Goal: Task Accomplishment & Management: Manage account settings

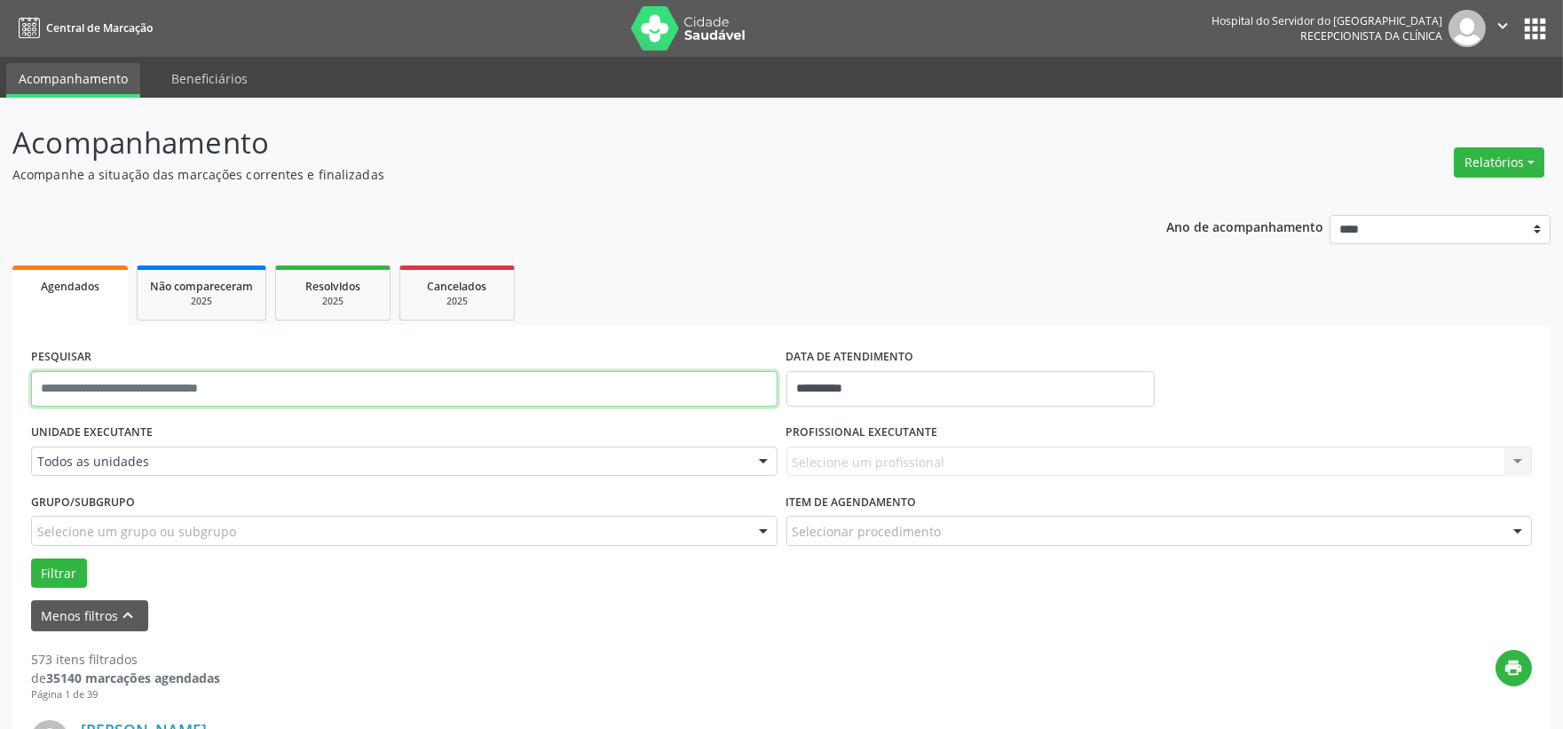
click at [562, 386] on input "text" at bounding box center [404, 389] width 747 height 36
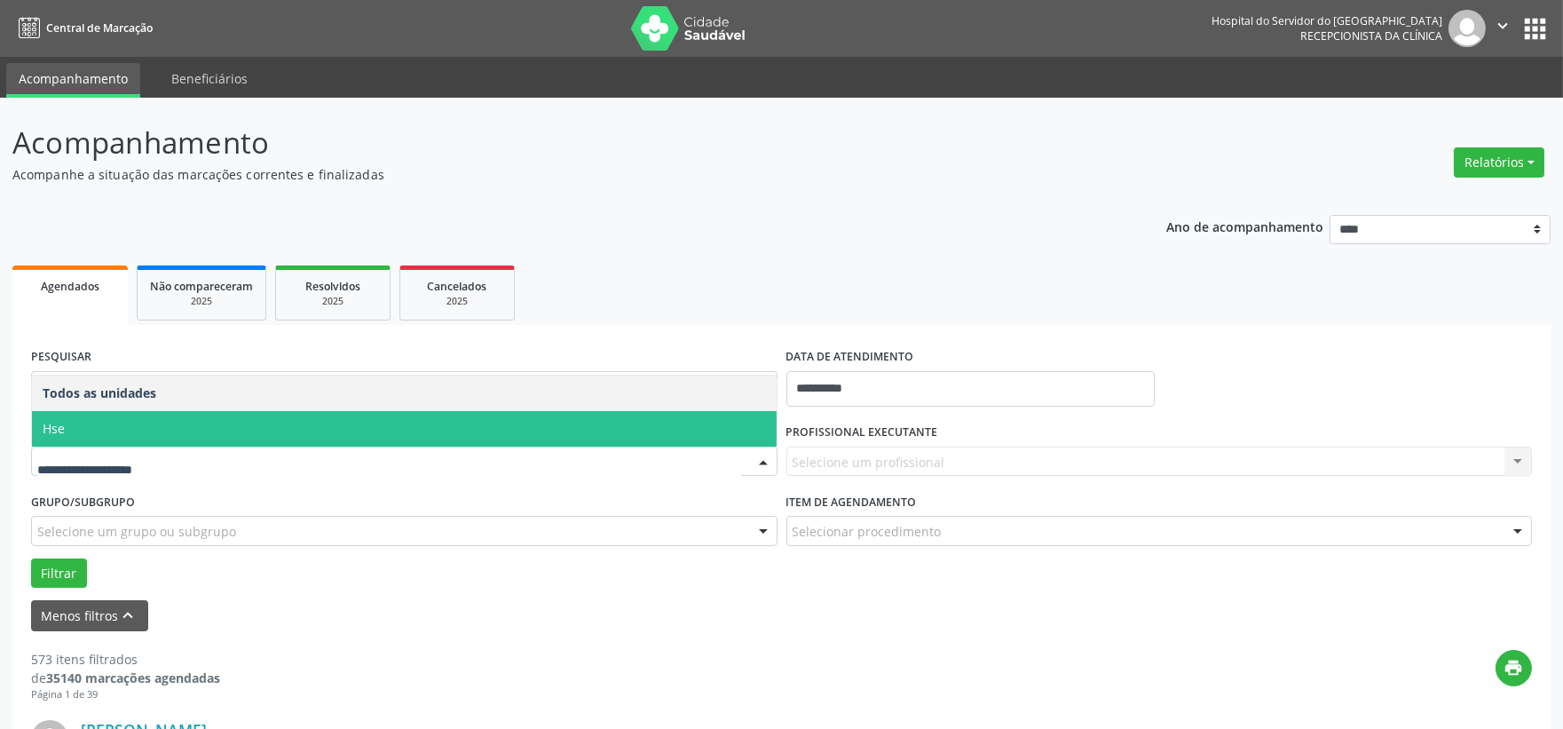
drag, startPoint x: 484, startPoint y: 424, endPoint x: 558, endPoint y: 424, distance: 73.7
click at [503, 424] on span "Hse" at bounding box center [404, 429] width 745 height 36
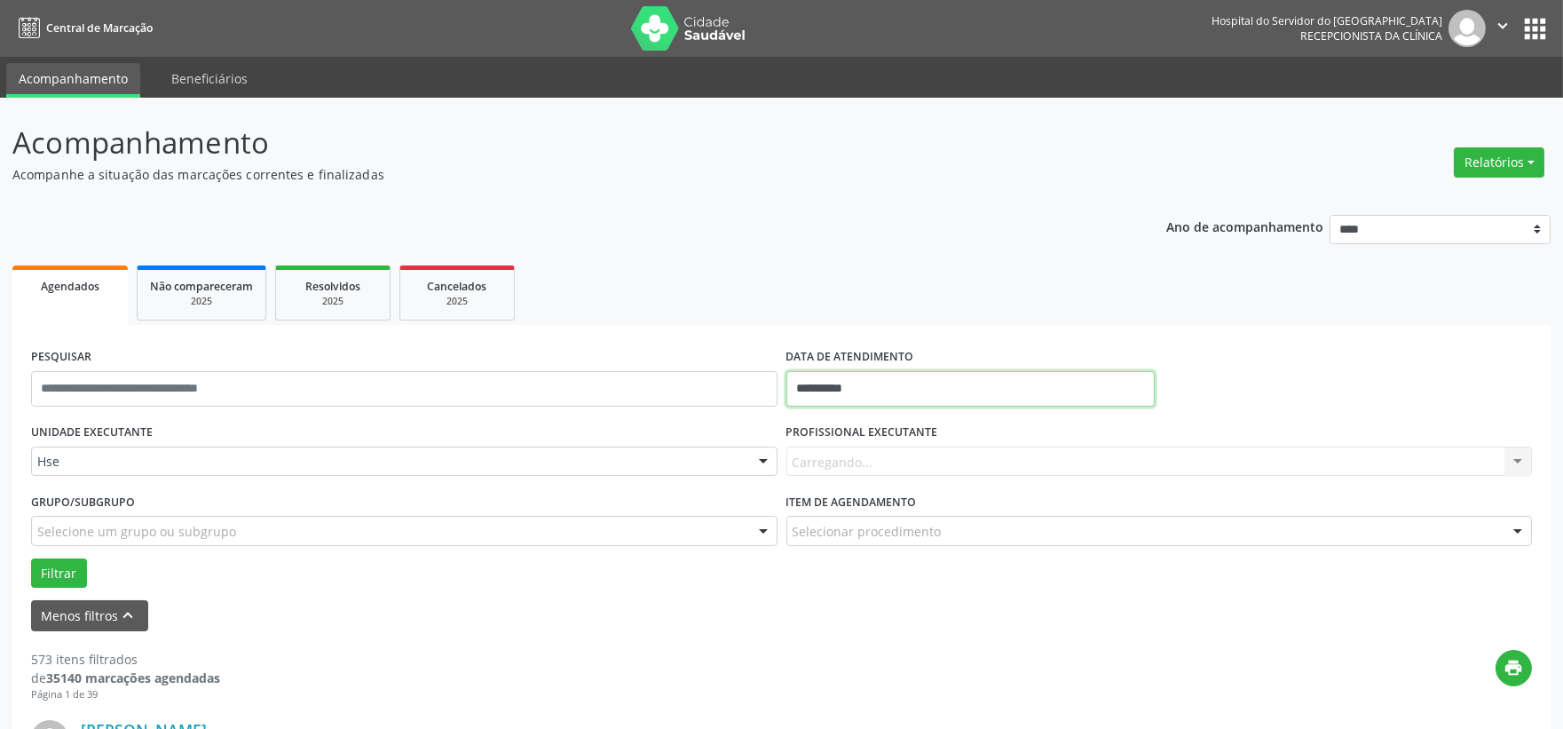
click at [851, 397] on input "**********" at bounding box center [971, 389] width 368 height 36
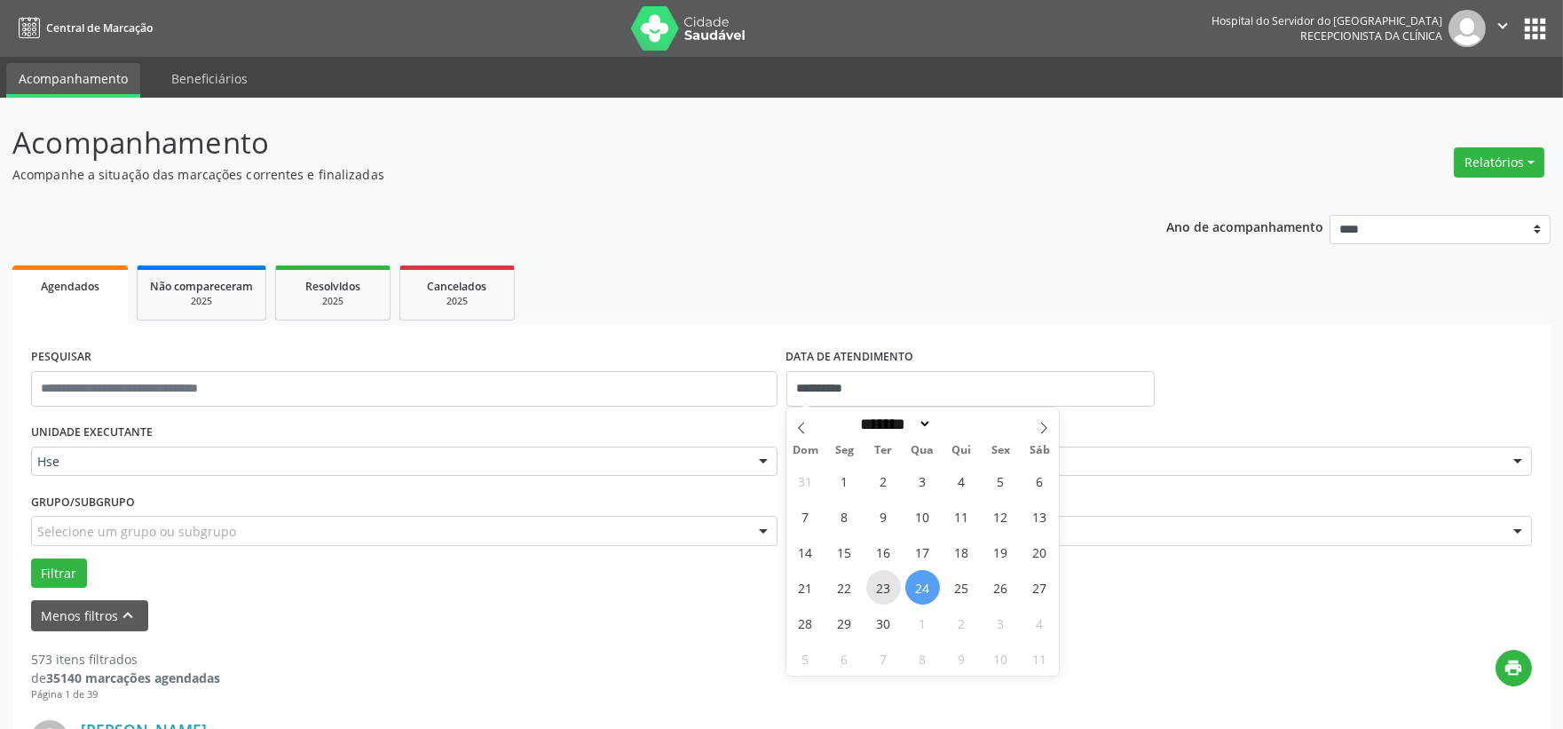
click at [875, 589] on span "23" at bounding box center [884, 587] width 35 height 35
type input "**********"
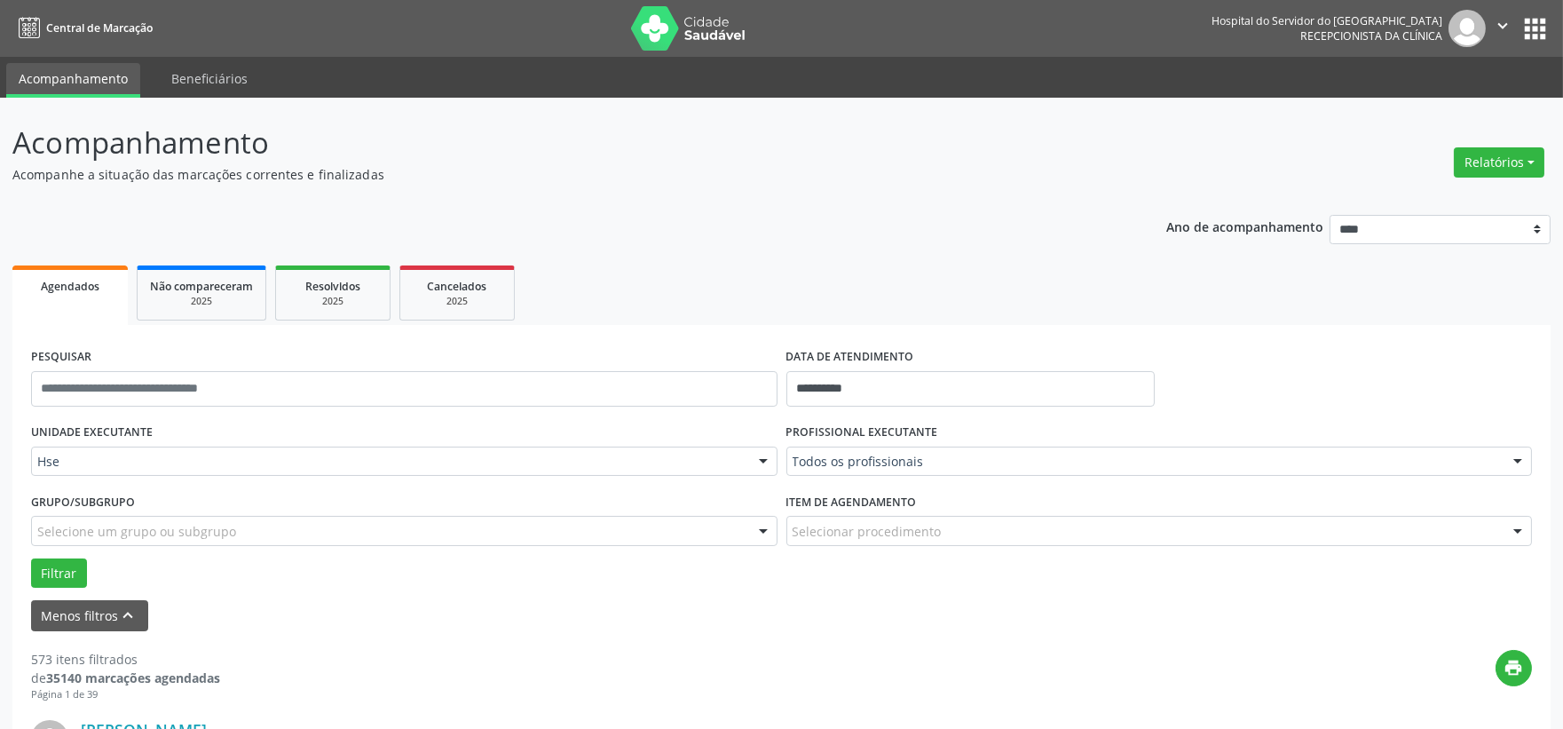
click at [907, 471] on div "Todos os profissionais" at bounding box center [1160, 462] width 747 height 30
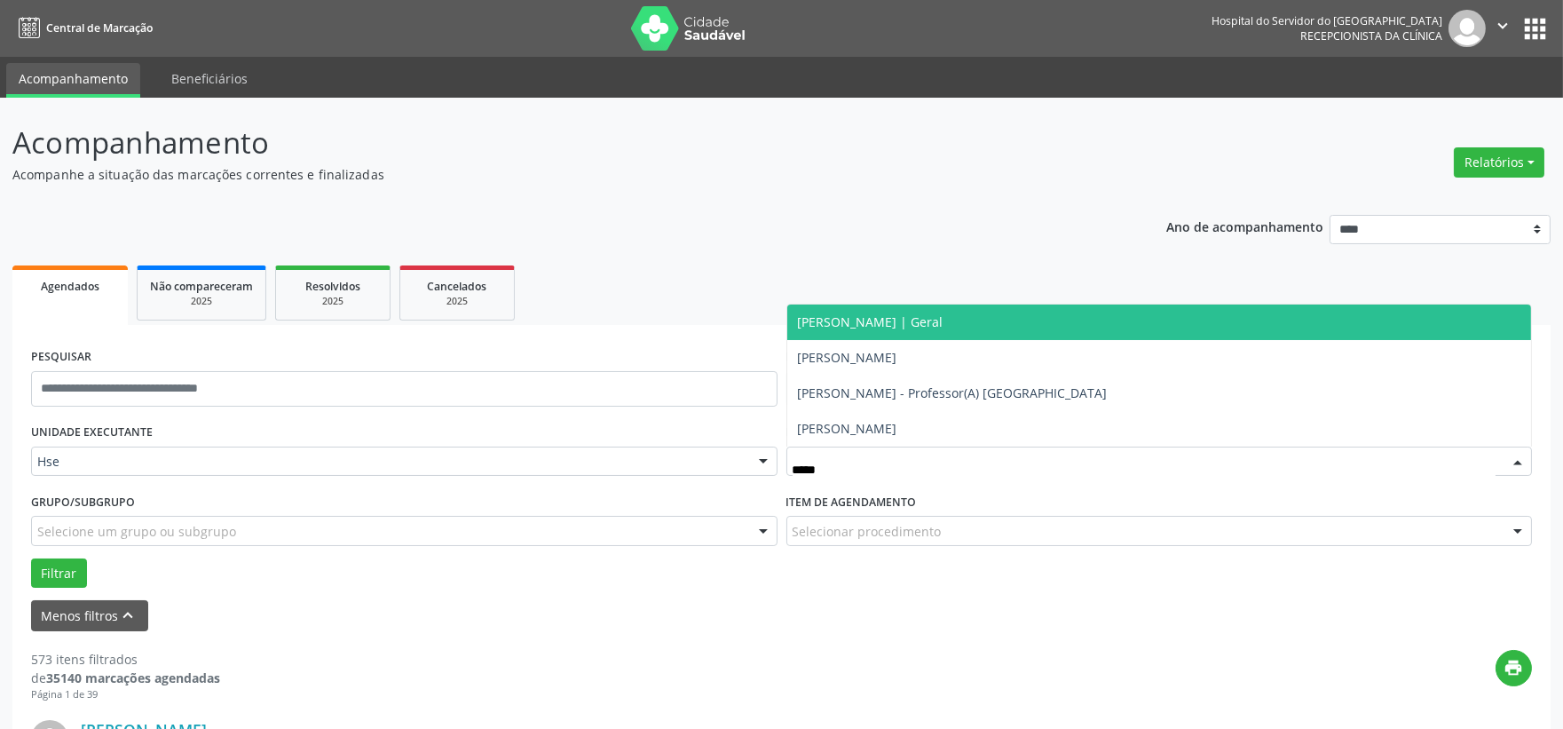
click at [938, 326] on span "[PERSON_NAME] | Geral" at bounding box center [871, 321] width 146 height 17
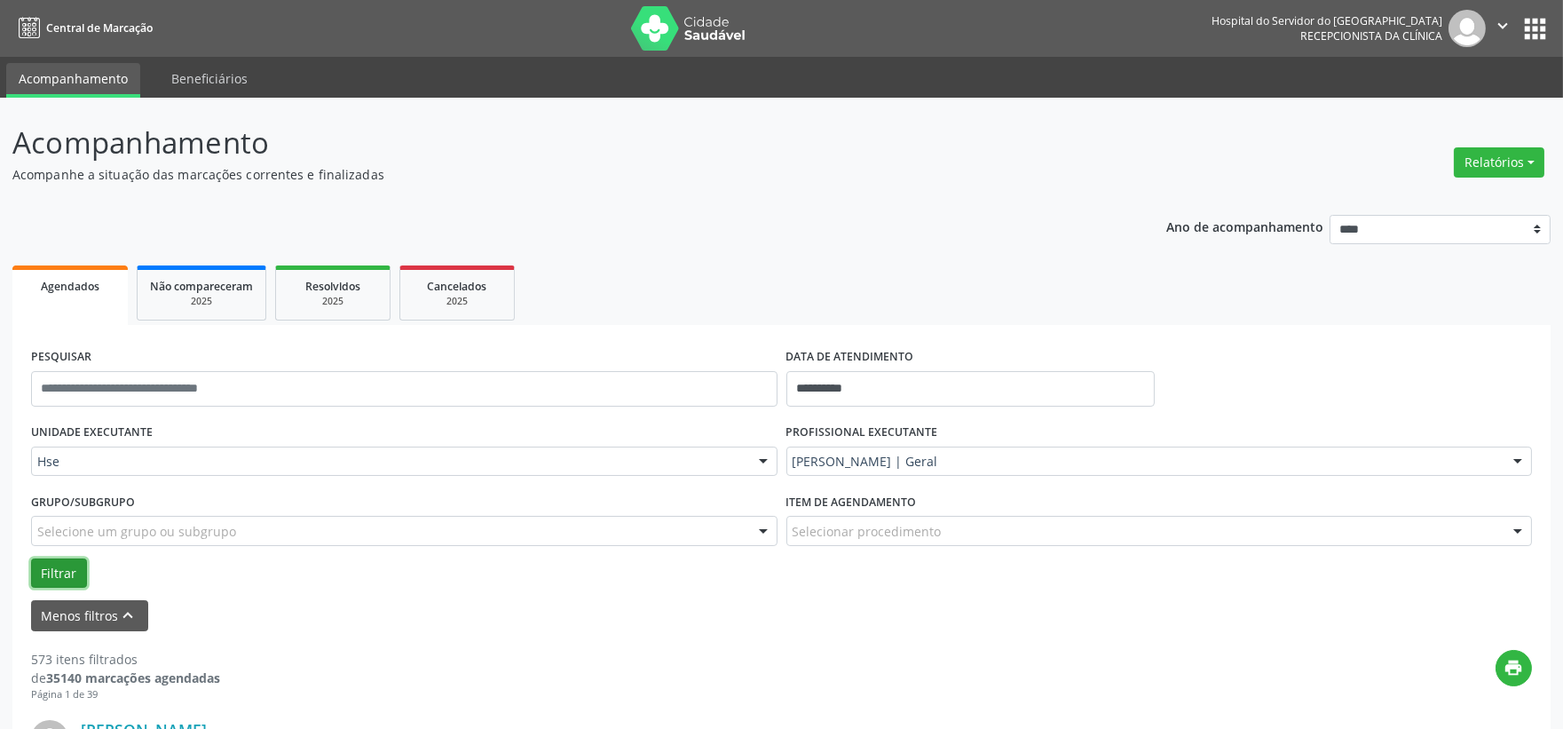
click at [57, 575] on button "Filtrar" at bounding box center [59, 573] width 56 height 30
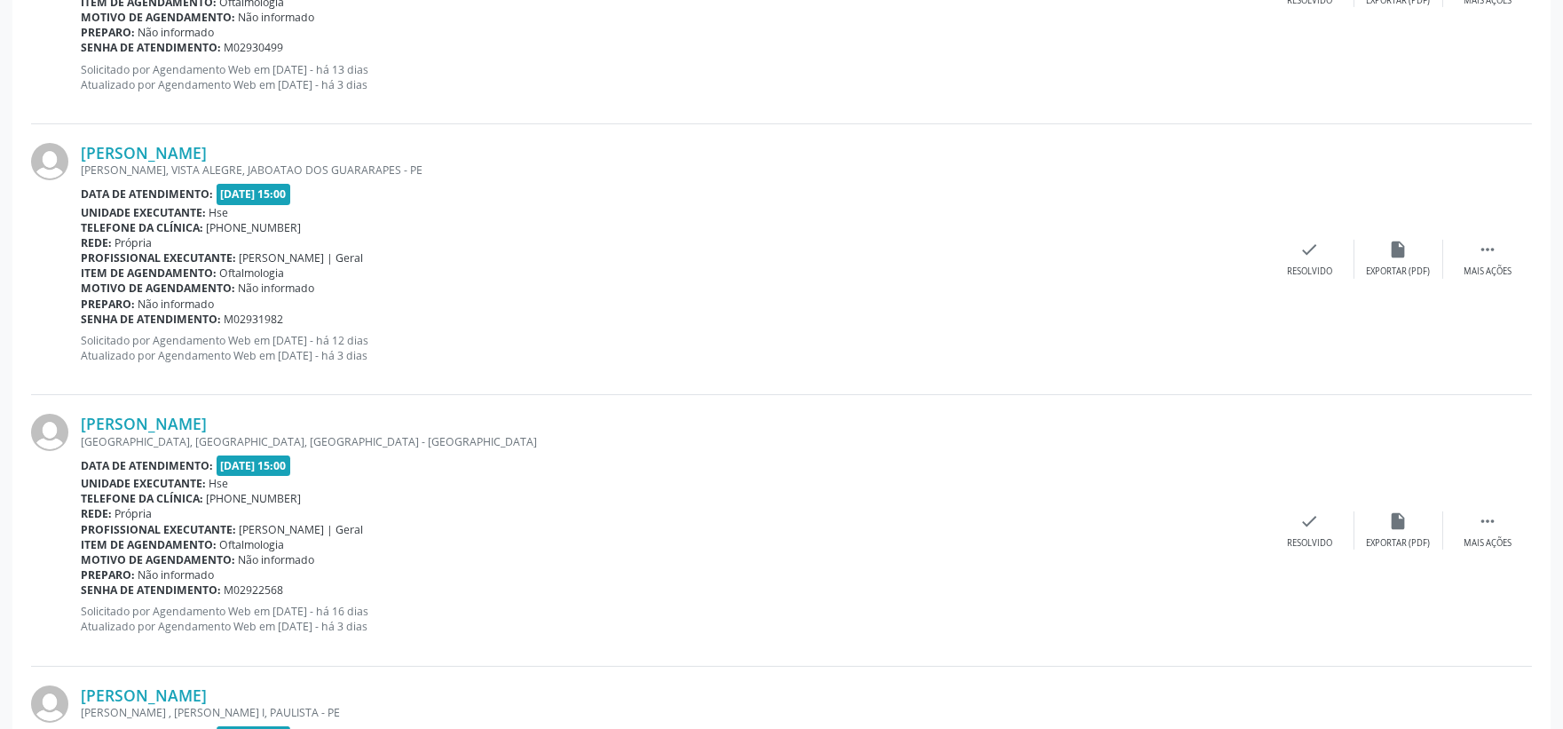
scroll to position [455, 0]
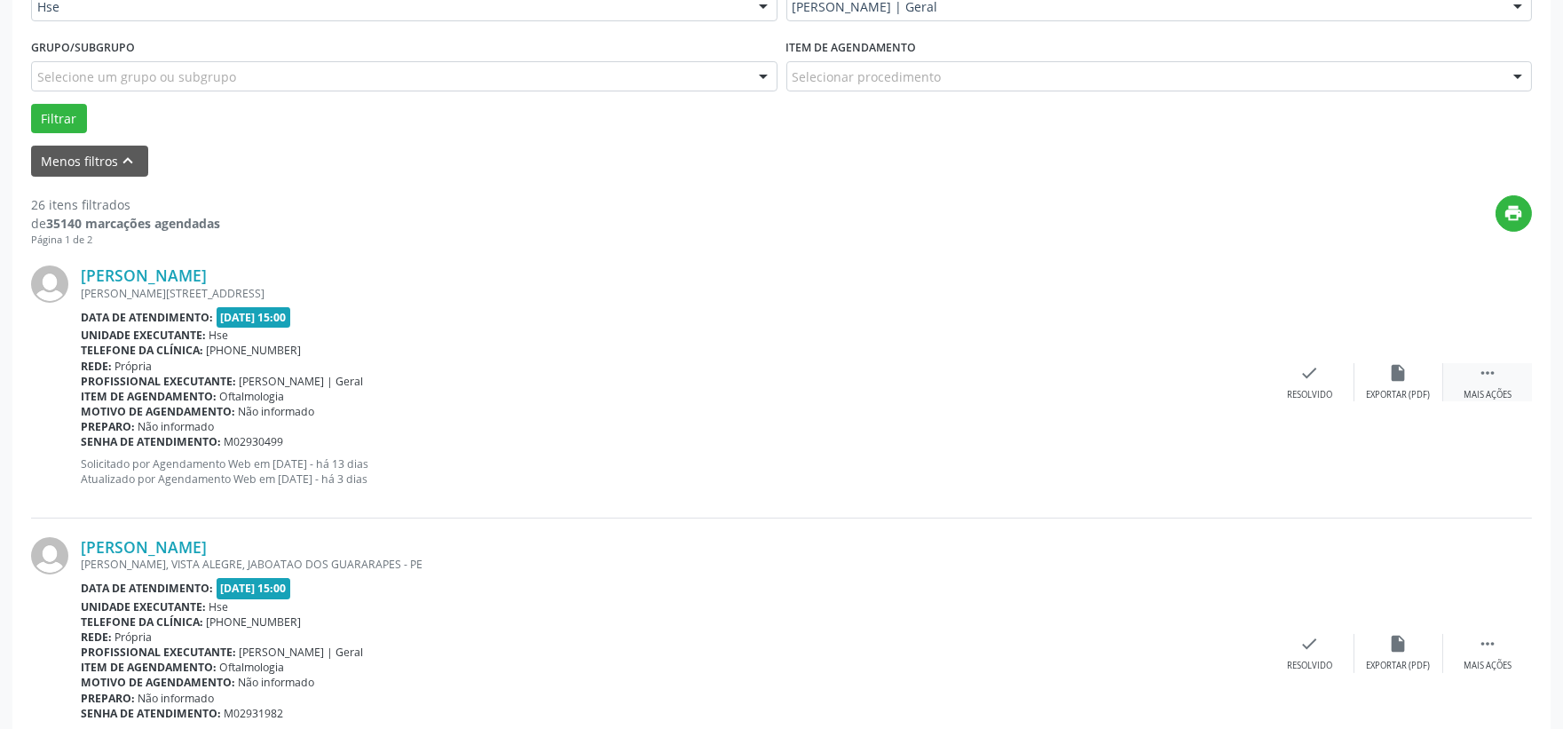
click at [1488, 389] on div "Mais ações" at bounding box center [1488, 395] width 48 height 12
click at [1405, 374] on icon "alarm_off" at bounding box center [1399, 373] width 20 height 20
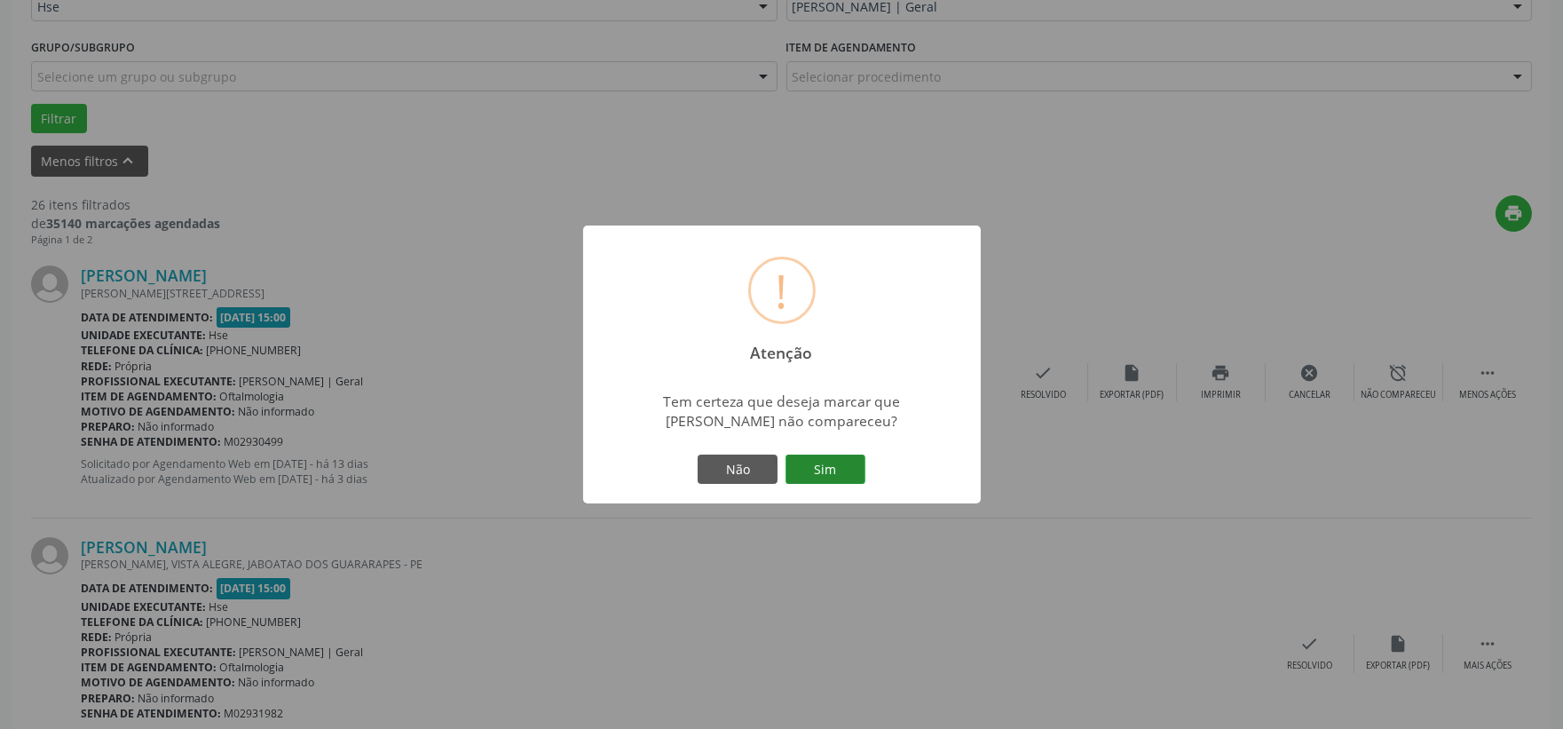
click at [833, 472] on button "Sim" at bounding box center [826, 470] width 80 height 30
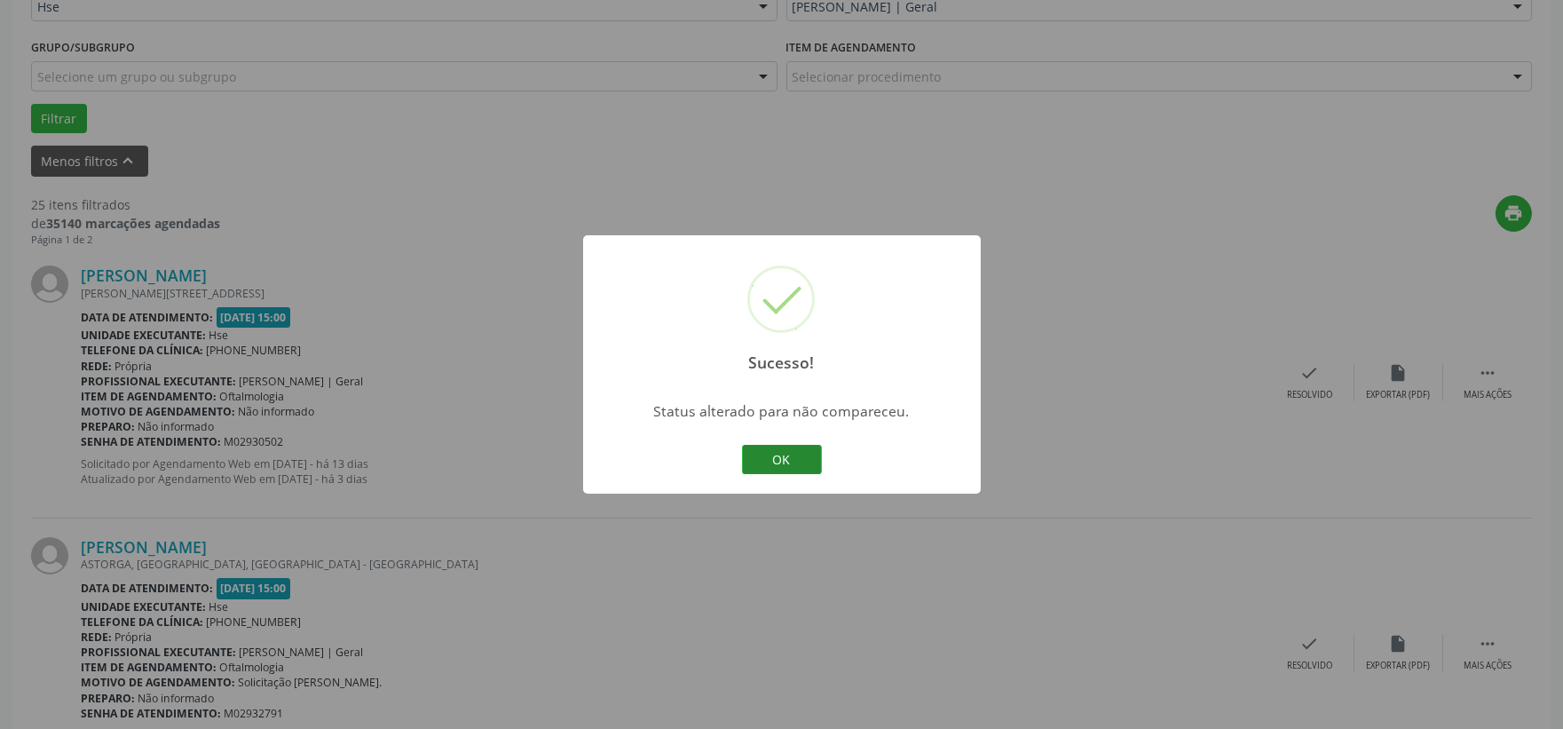
click at [765, 467] on button "OK" at bounding box center [782, 460] width 80 height 30
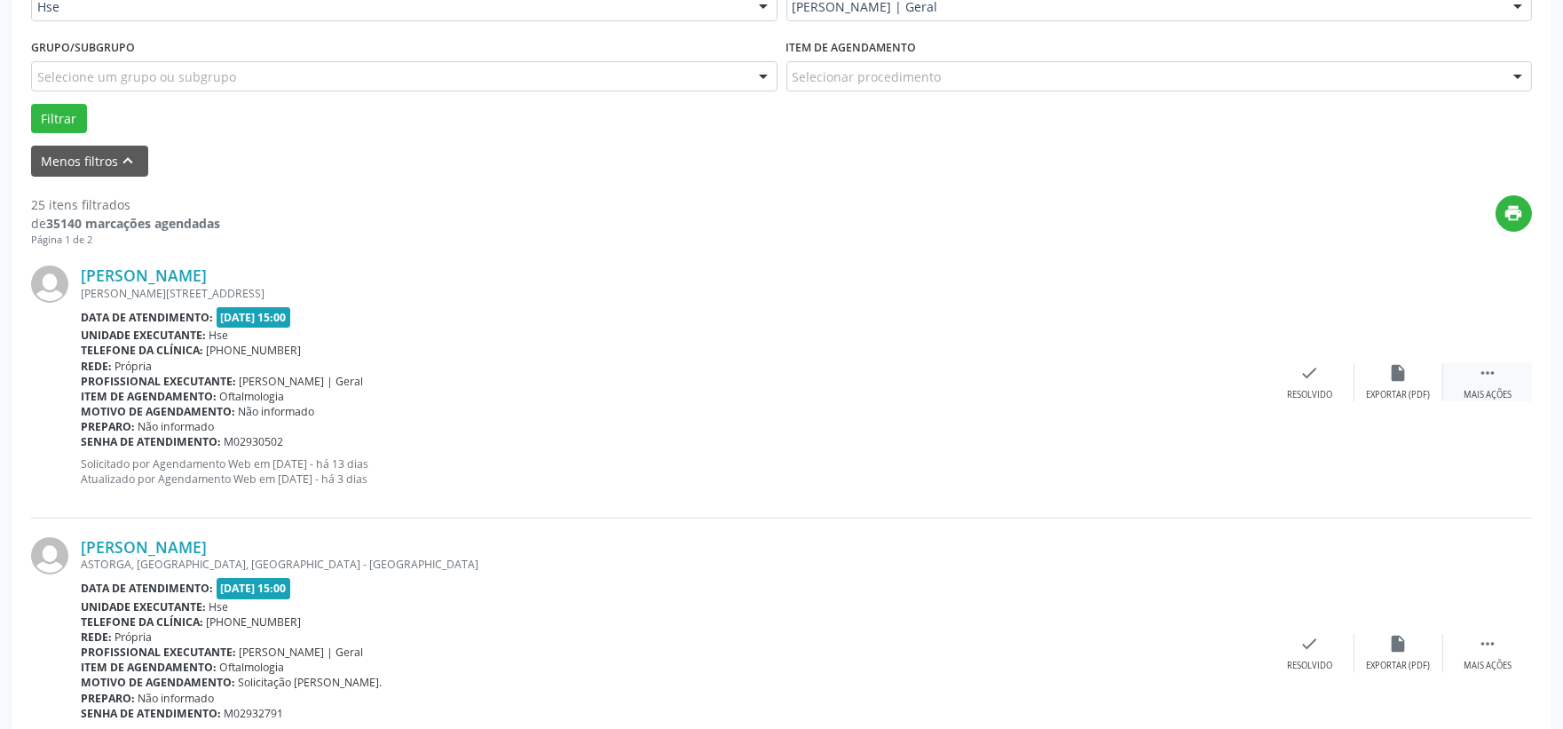
click at [1490, 382] on icon "" at bounding box center [1488, 373] width 20 height 20
click at [1387, 392] on div "Não compareceu" at bounding box center [1398, 395] width 75 height 12
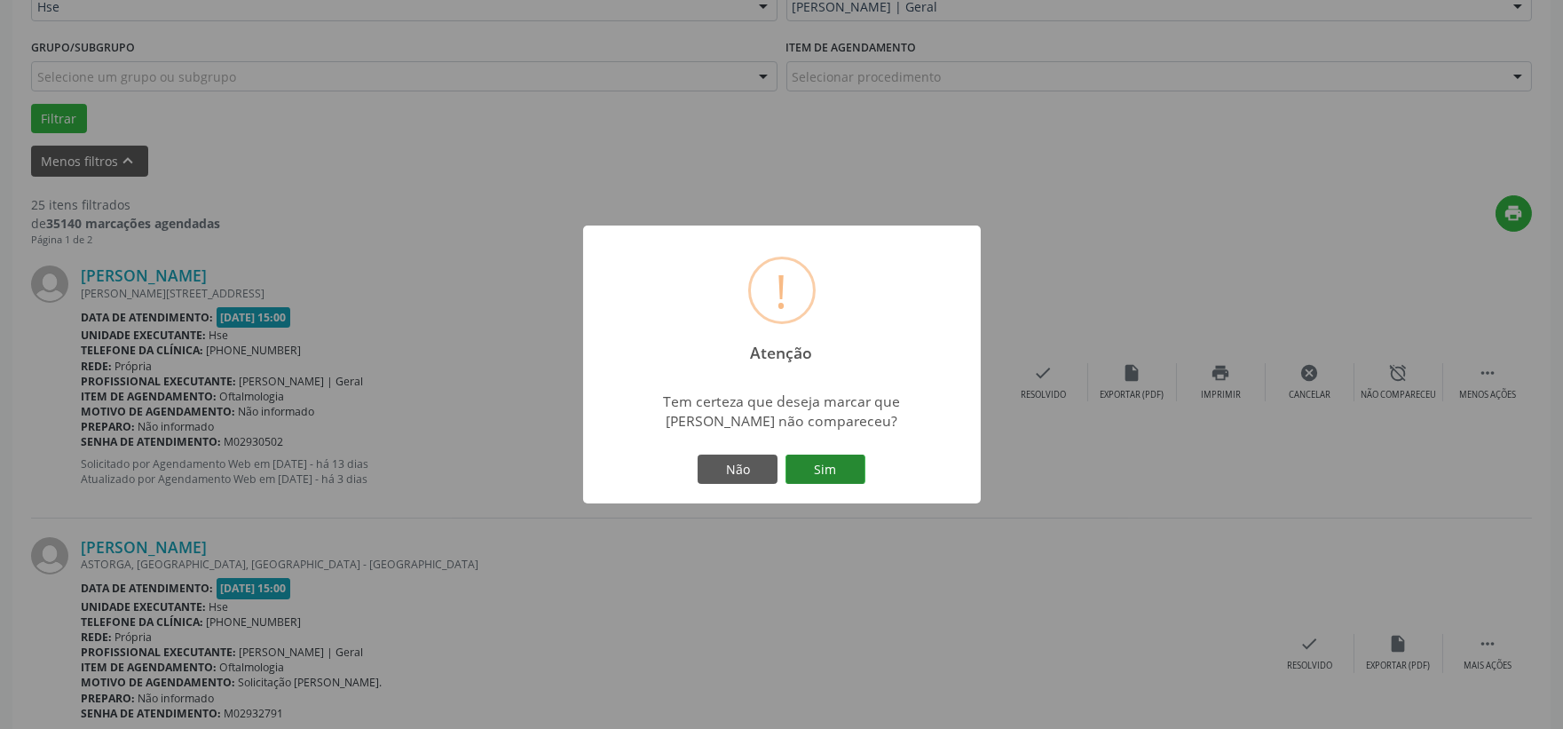
click at [841, 475] on button "Sim" at bounding box center [826, 470] width 80 height 30
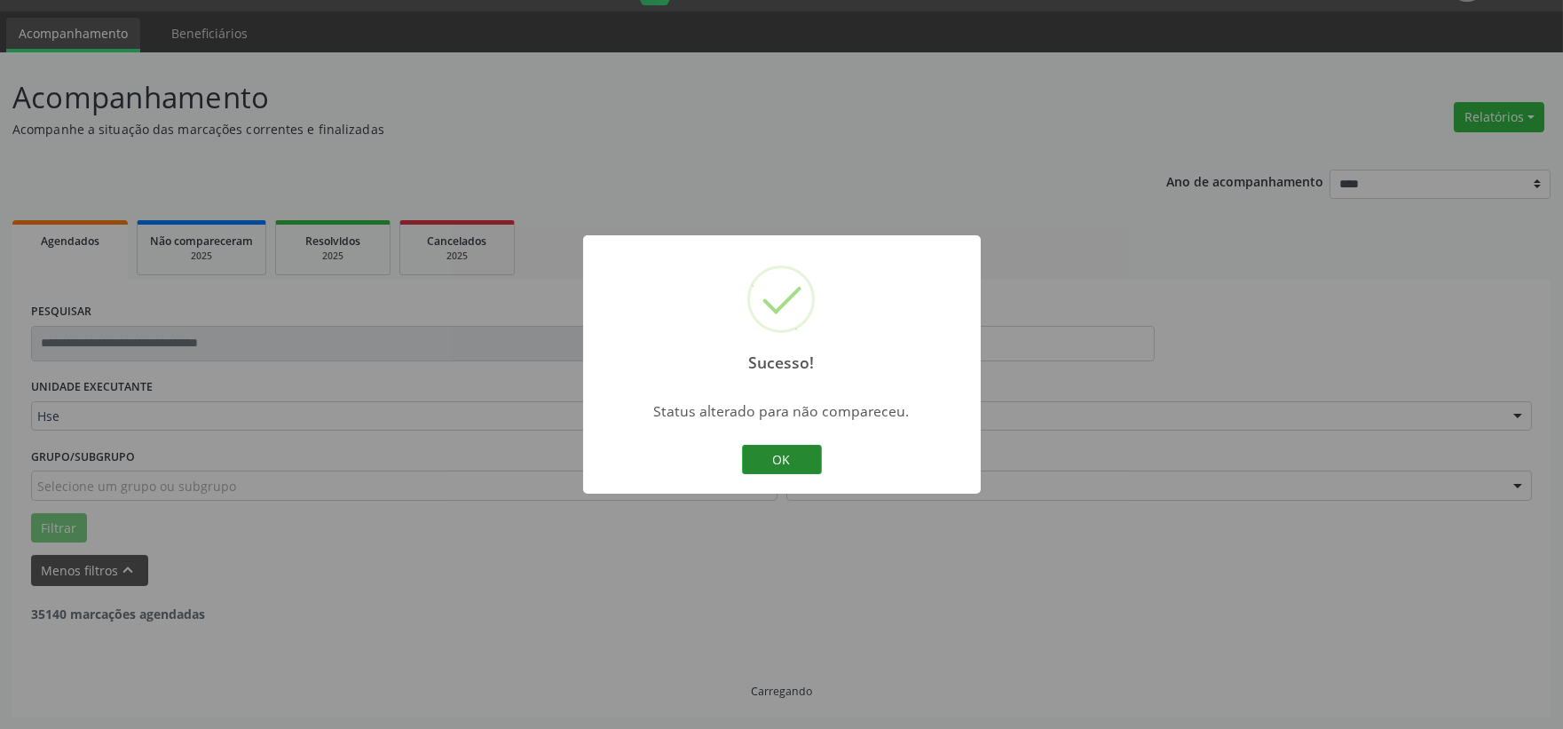
click at [788, 447] on button "OK" at bounding box center [782, 460] width 80 height 30
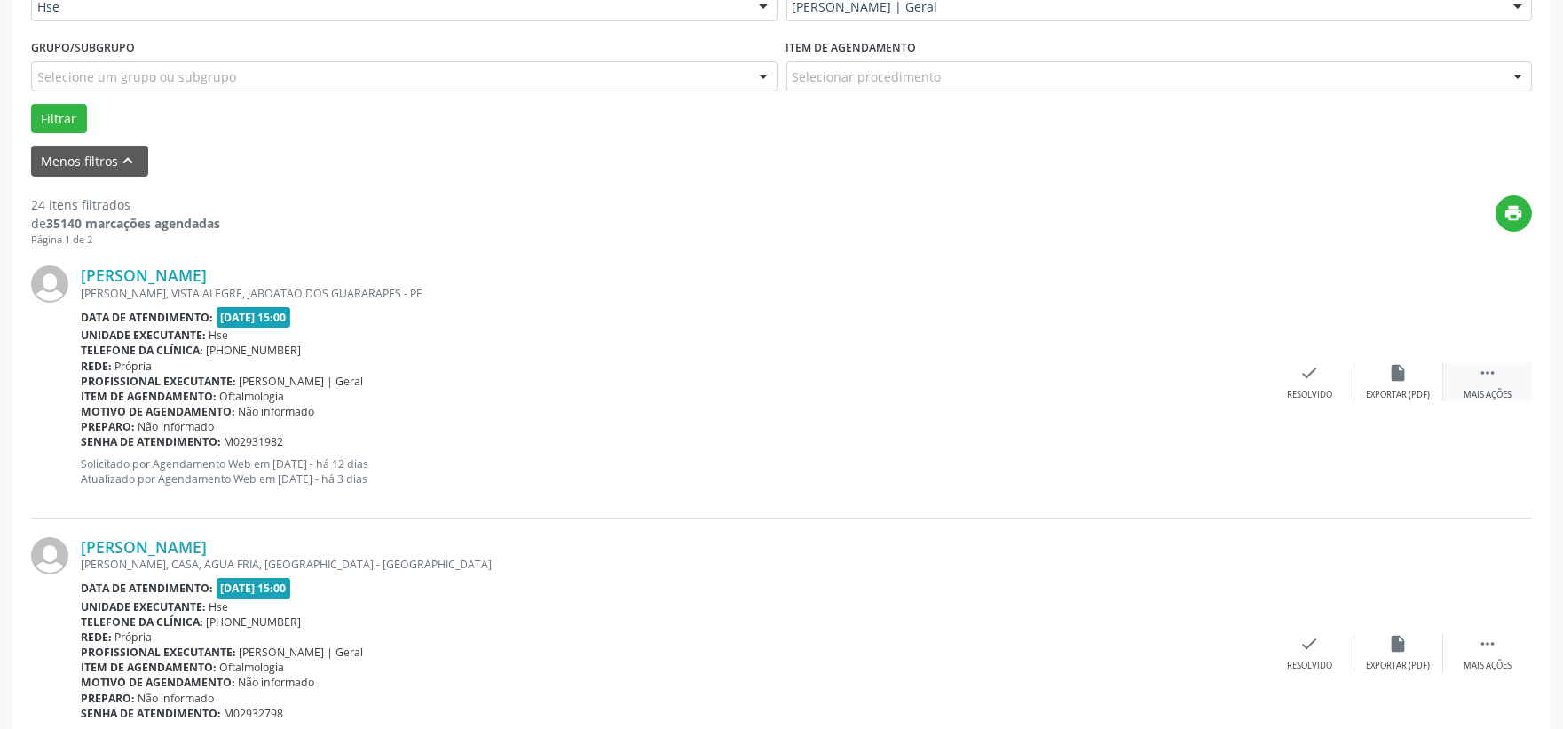
click at [1476, 400] on div "Mais ações" at bounding box center [1488, 395] width 48 height 12
click at [1398, 384] on div "alarm_off Não compareceu" at bounding box center [1399, 382] width 89 height 38
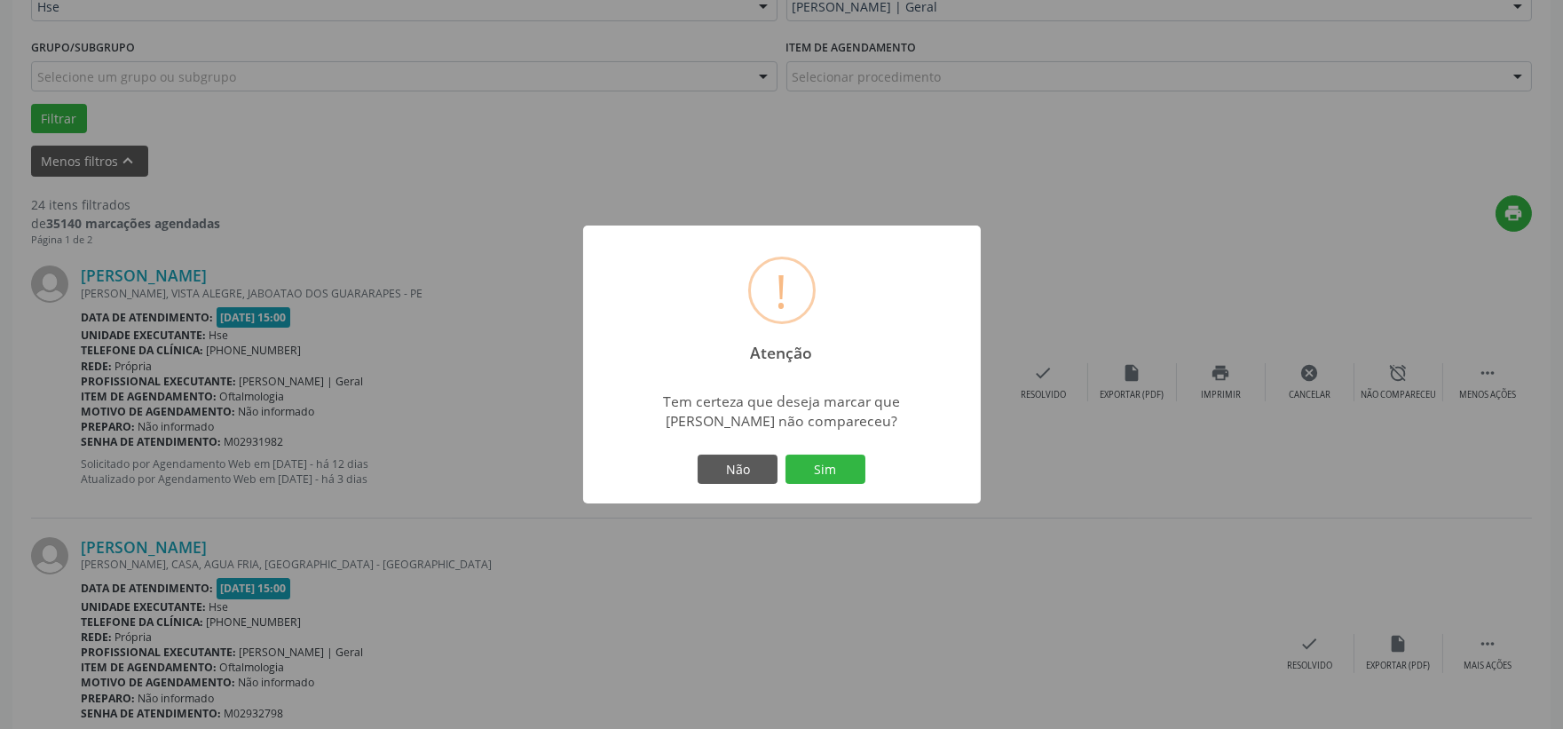
click at [811, 472] on button "Sim" at bounding box center [826, 470] width 80 height 30
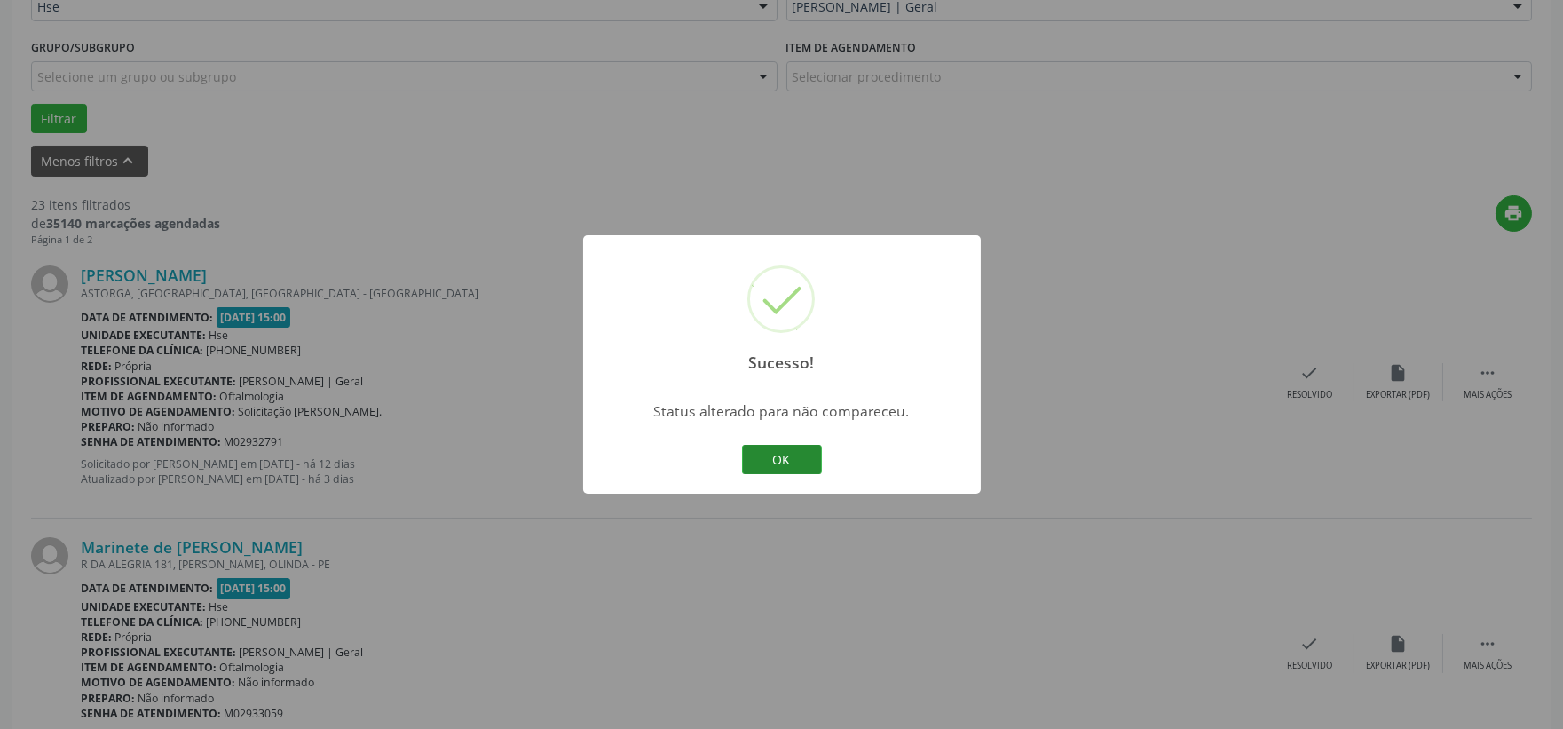
click at [785, 456] on button "OK" at bounding box center [782, 460] width 80 height 30
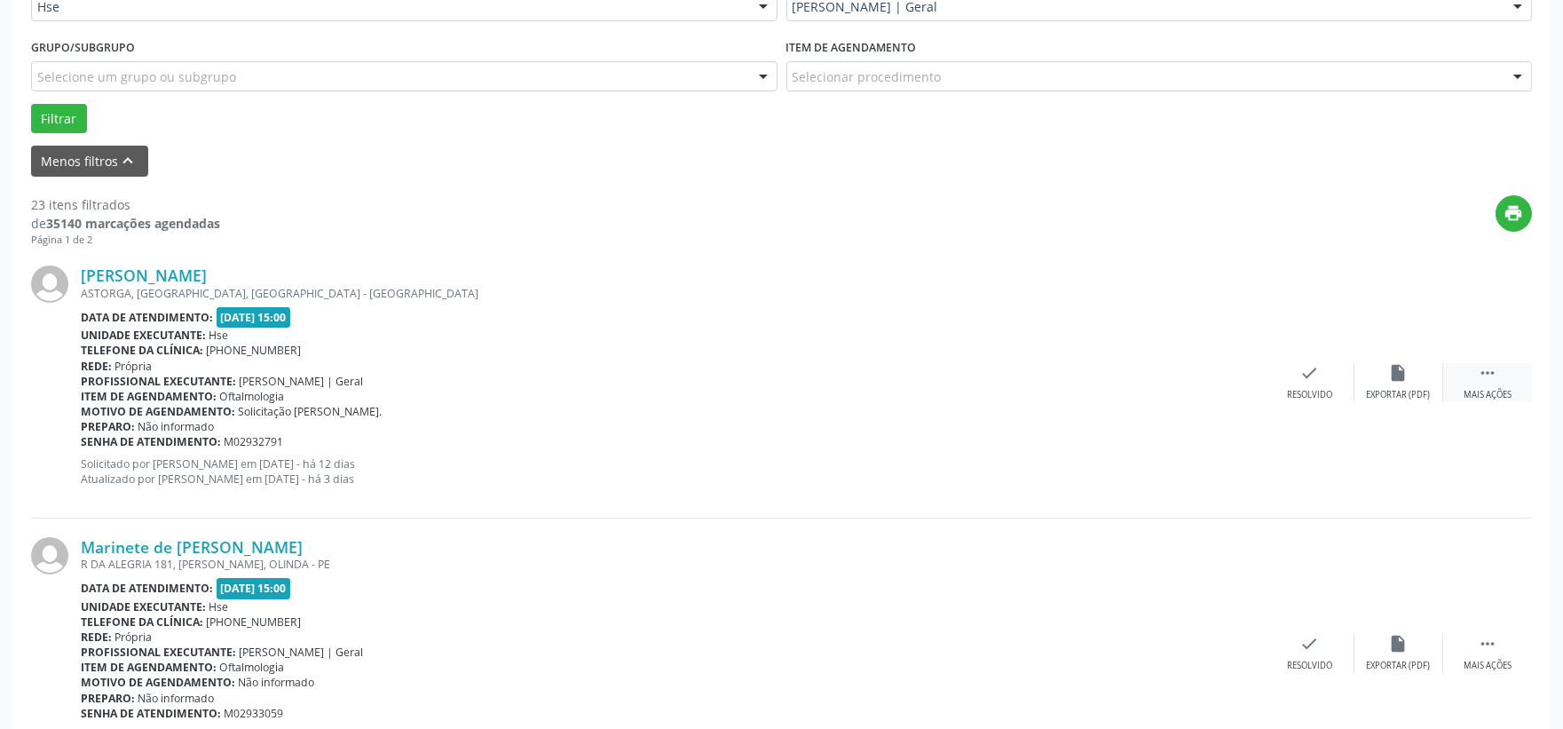
click at [1485, 383] on div " Mais ações" at bounding box center [1488, 382] width 89 height 38
click at [1386, 389] on div "Não compareceu" at bounding box center [1398, 395] width 75 height 12
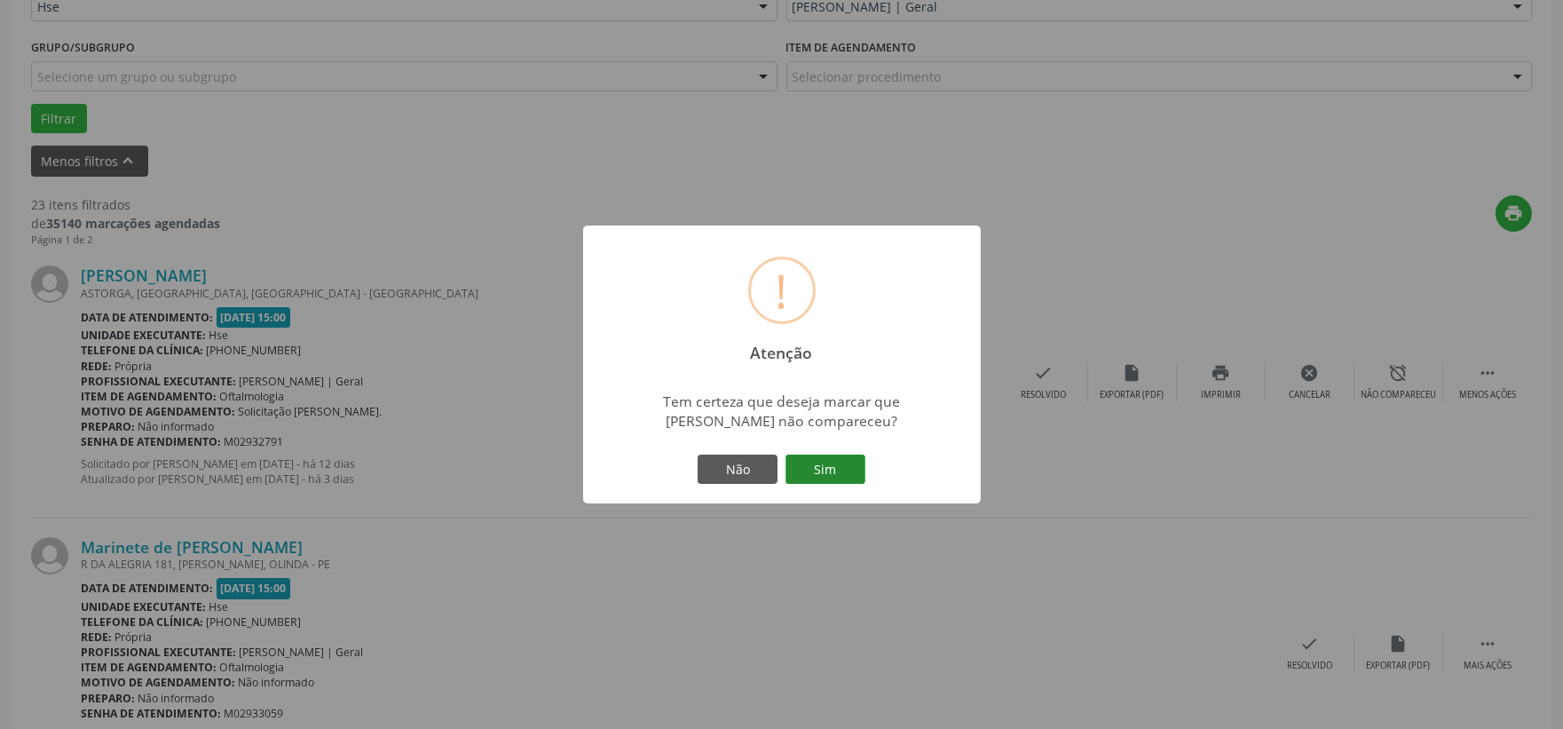
click at [829, 467] on button "Sim" at bounding box center [826, 470] width 80 height 30
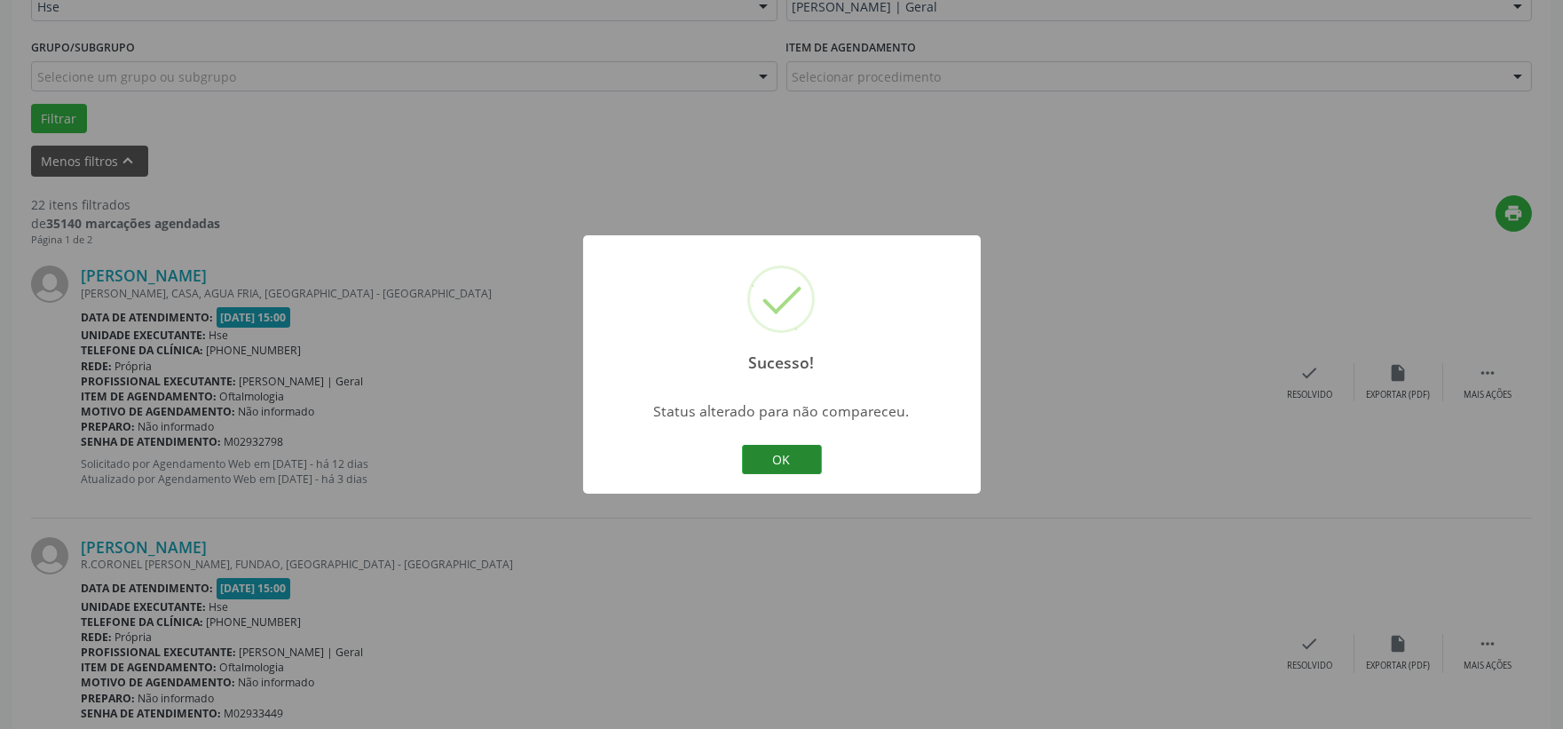
click at [814, 457] on button "OK" at bounding box center [782, 460] width 80 height 30
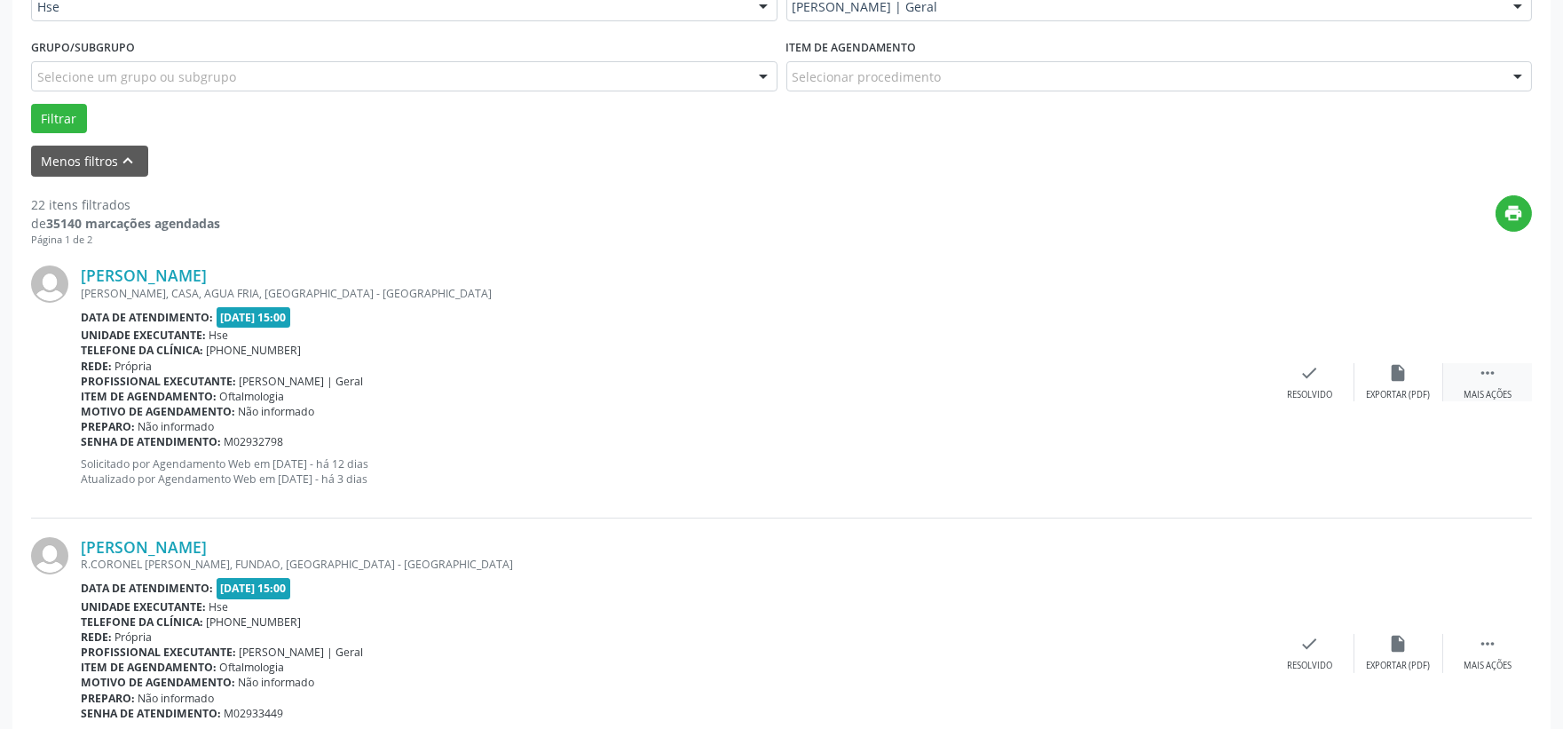
click at [1492, 382] on icon "" at bounding box center [1488, 373] width 20 height 20
click at [1418, 379] on div "alarm_off Não compareceu" at bounding box center [1399, 382] width 89 height 38
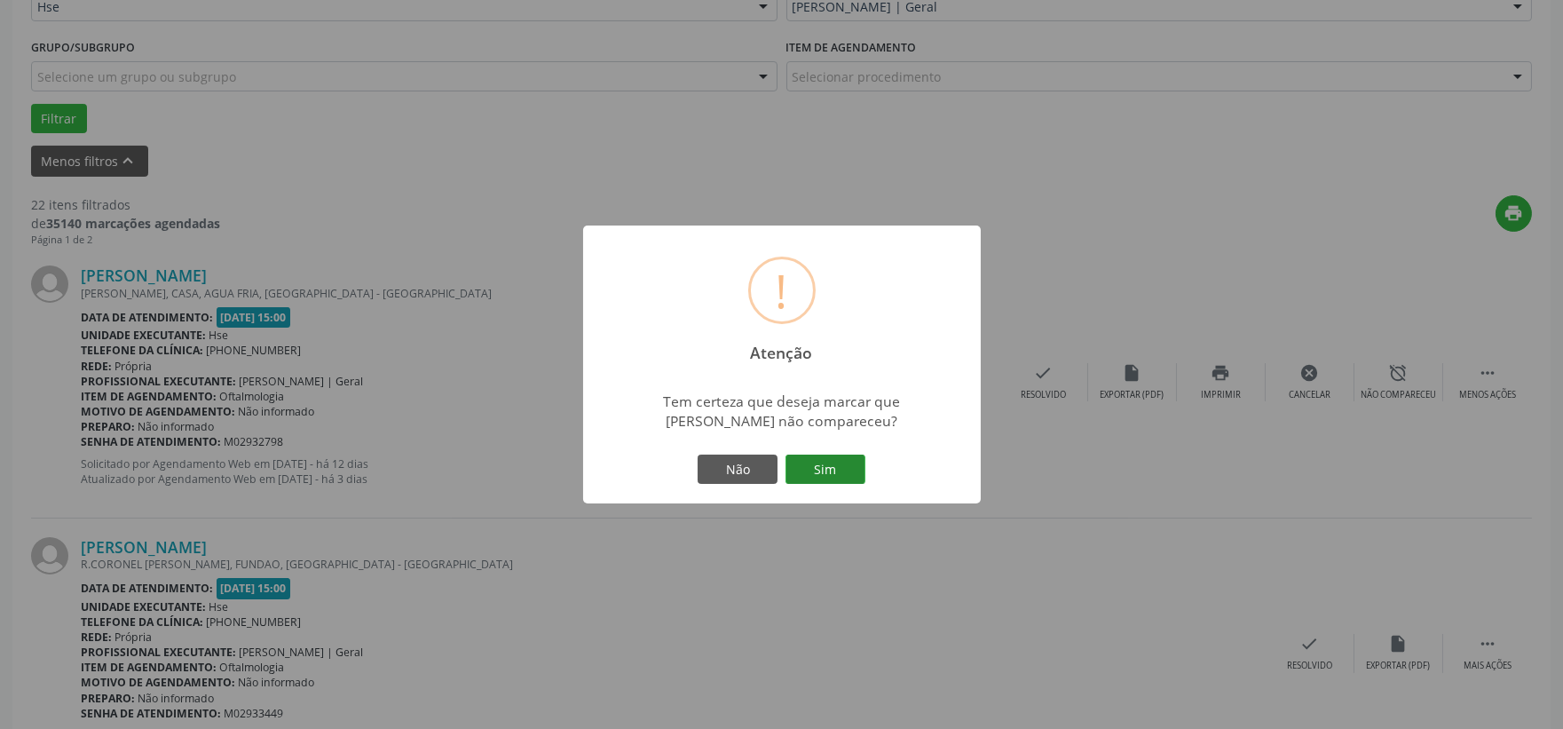
click at [832, 456] on button "Sim" at bounding box center [826, 470] width 80 height 30
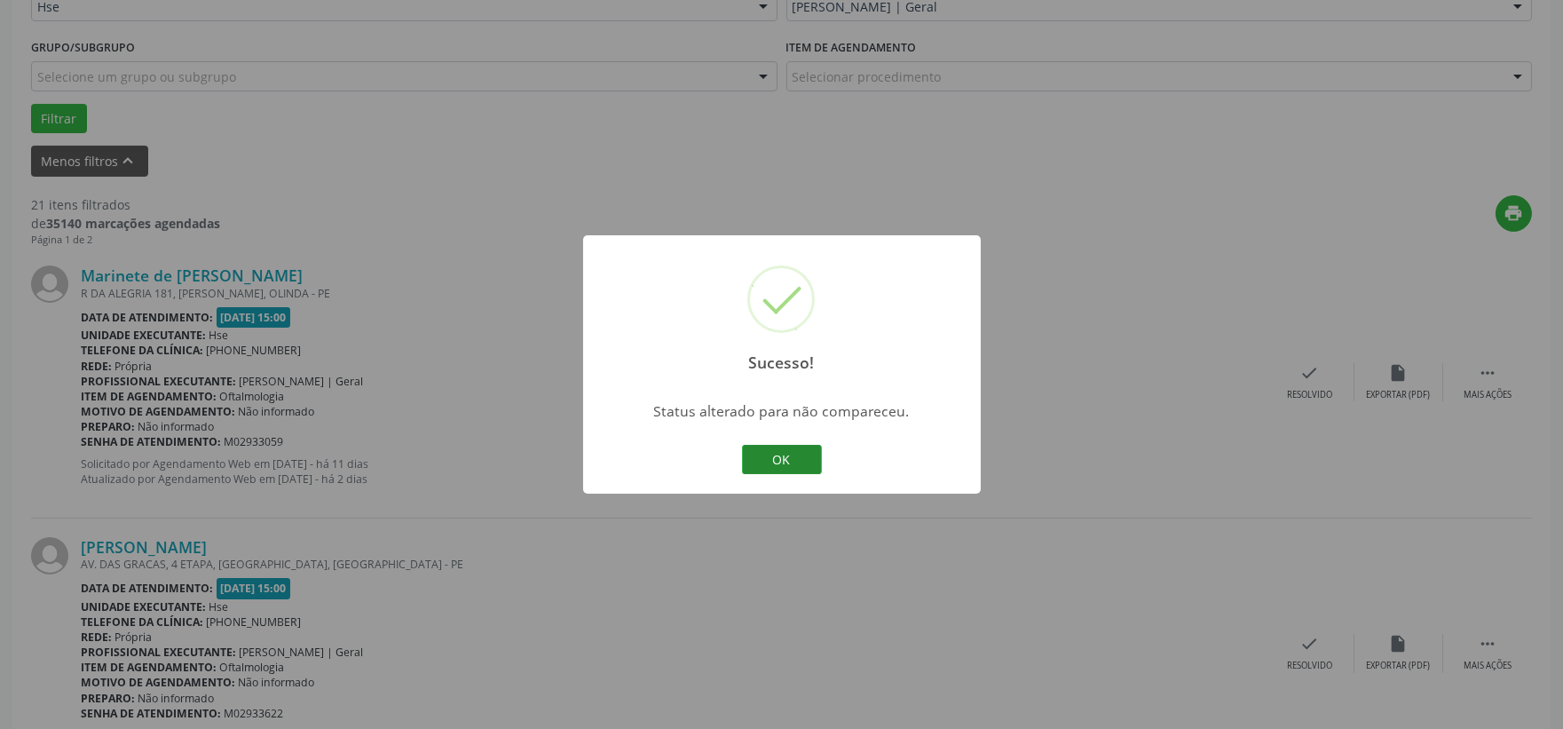
click at [799, 448] on button "OK" at bounding box center [782, 460] width 80 height 30
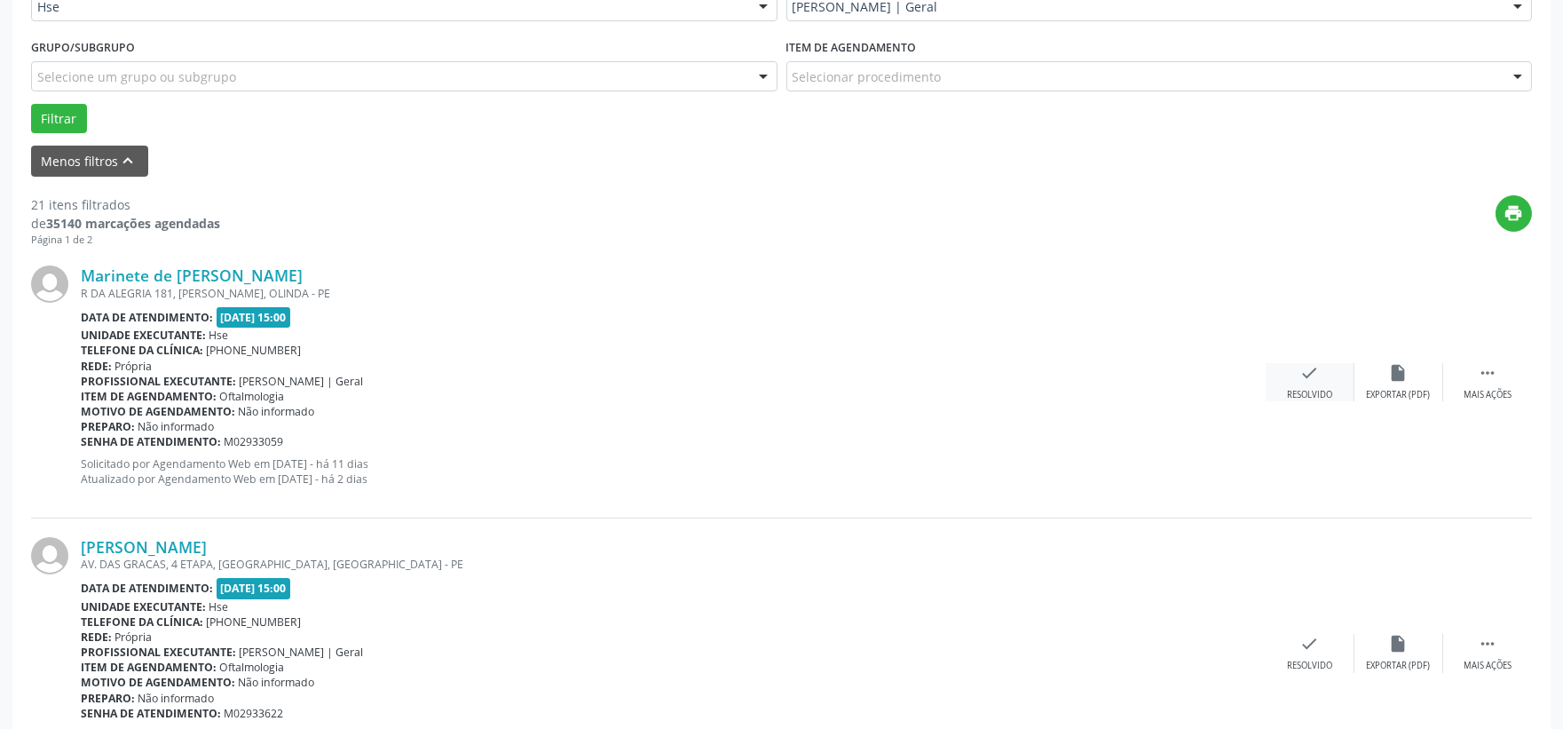
click at [1317, 384] on div "check Resolvido" at bounding box center [1310, 382] width 89 height 38
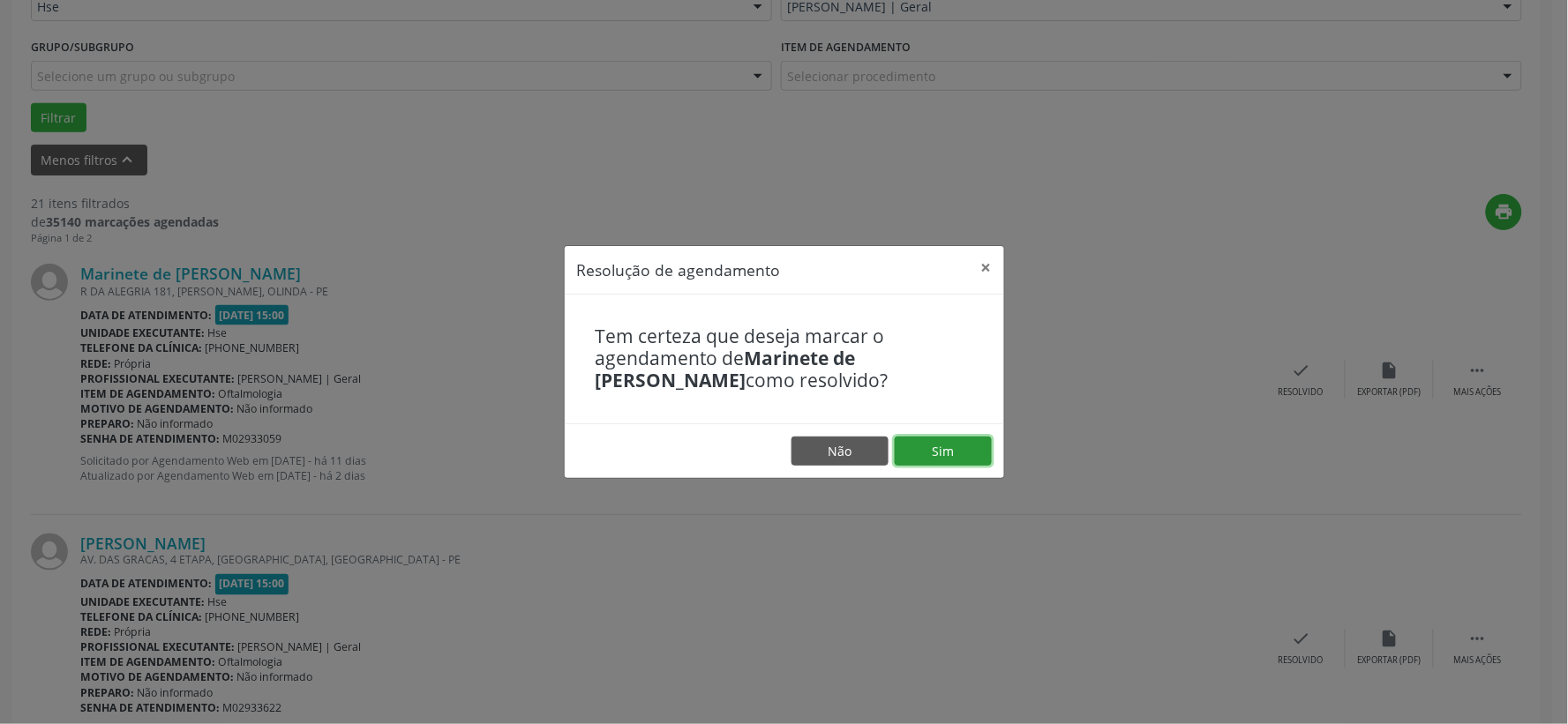
click at [966, 451] on button "Sim" at bounding box center [943, 451] width 97 height 30
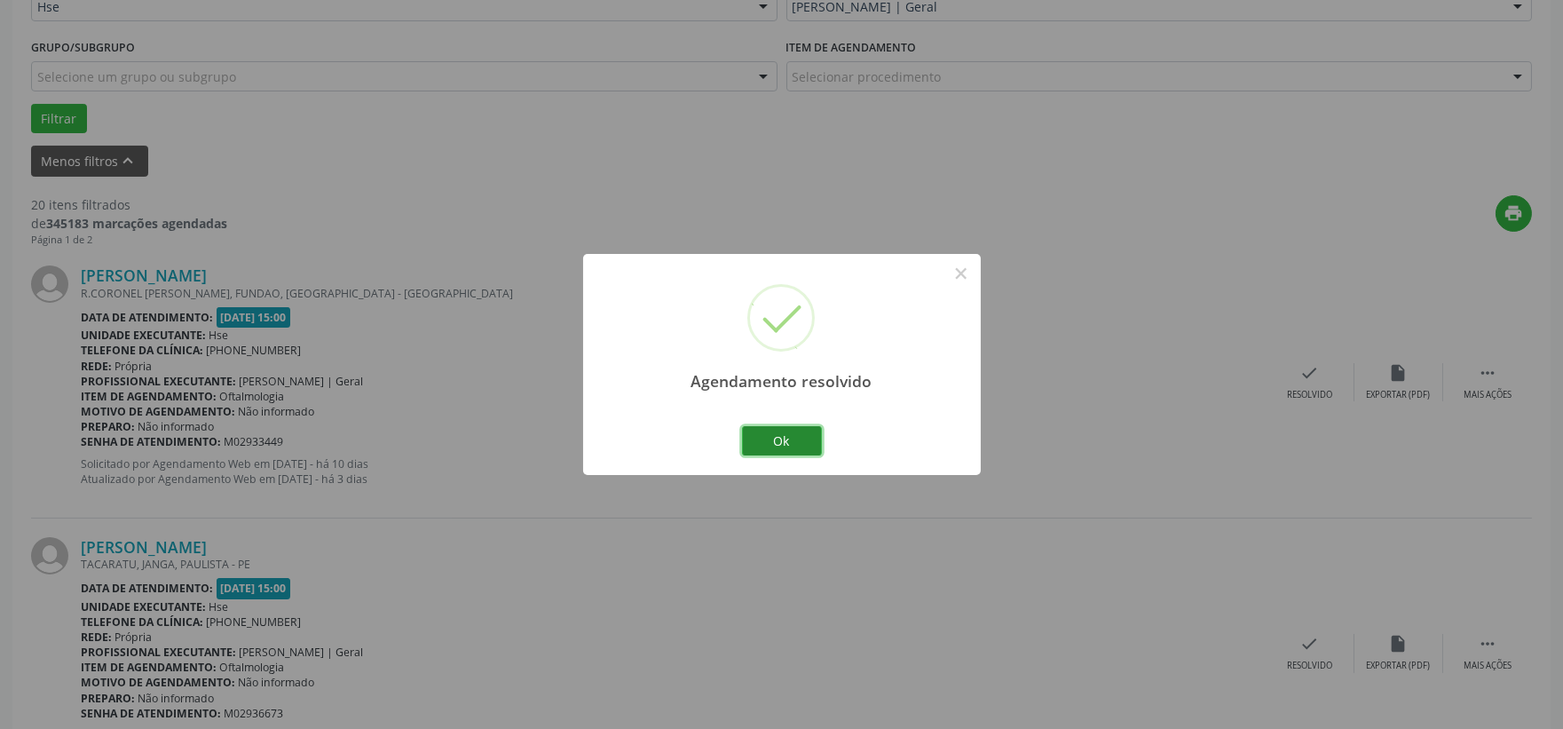
click at [770, 448] on button "Ok" at bounding box center [782, 441] width 80 height 30
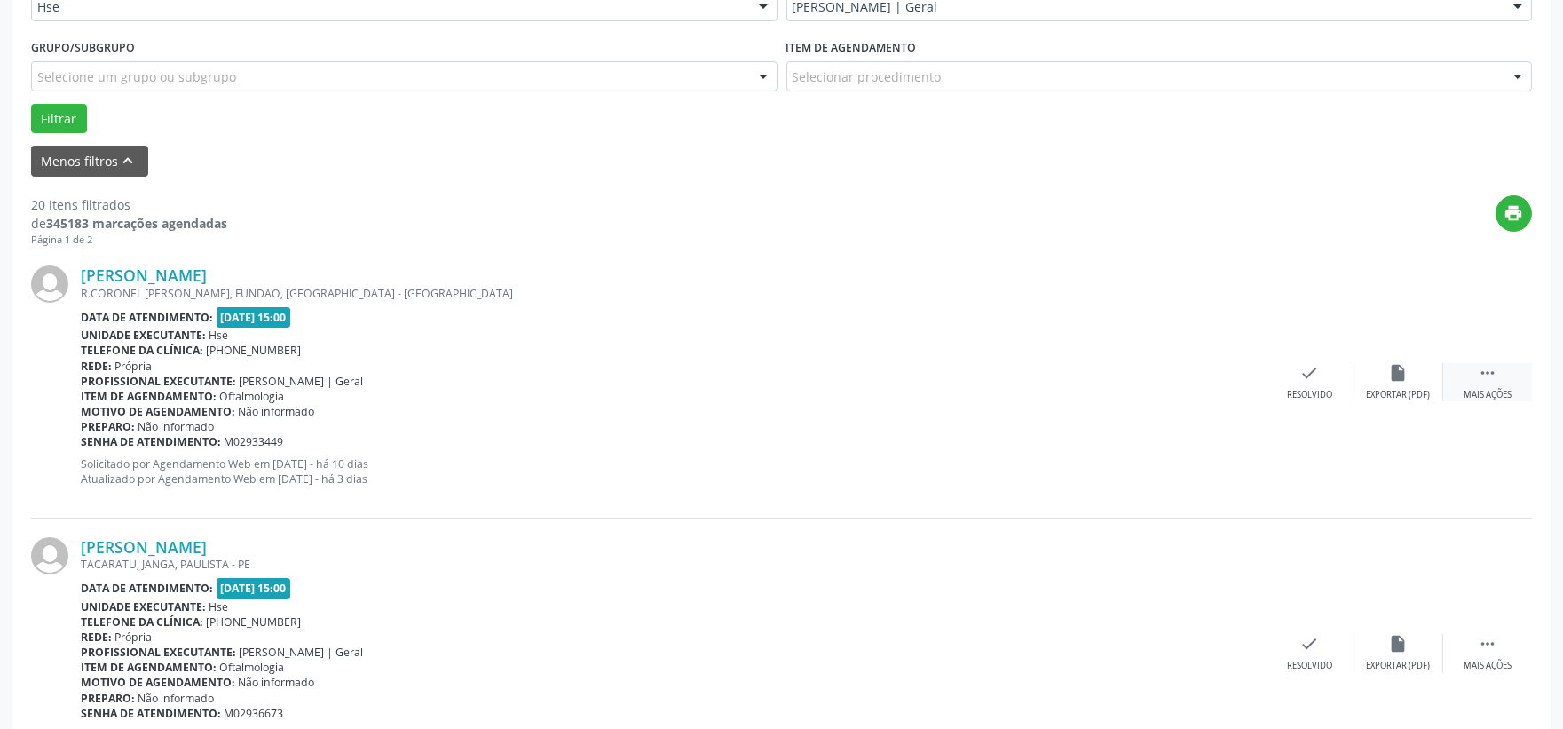
drag, startPoint x: 1480, startPoint y: 382, endPoint x: 1460, endPoint y: 384, distance: 20.5
click at [1479, 384] on div " Mais ações" at bounding box center [1488, 382] width 89 height 38
click at [1401, 389] on div "Não compareceu" at bounding box center [1398, 395] width 75 height 12
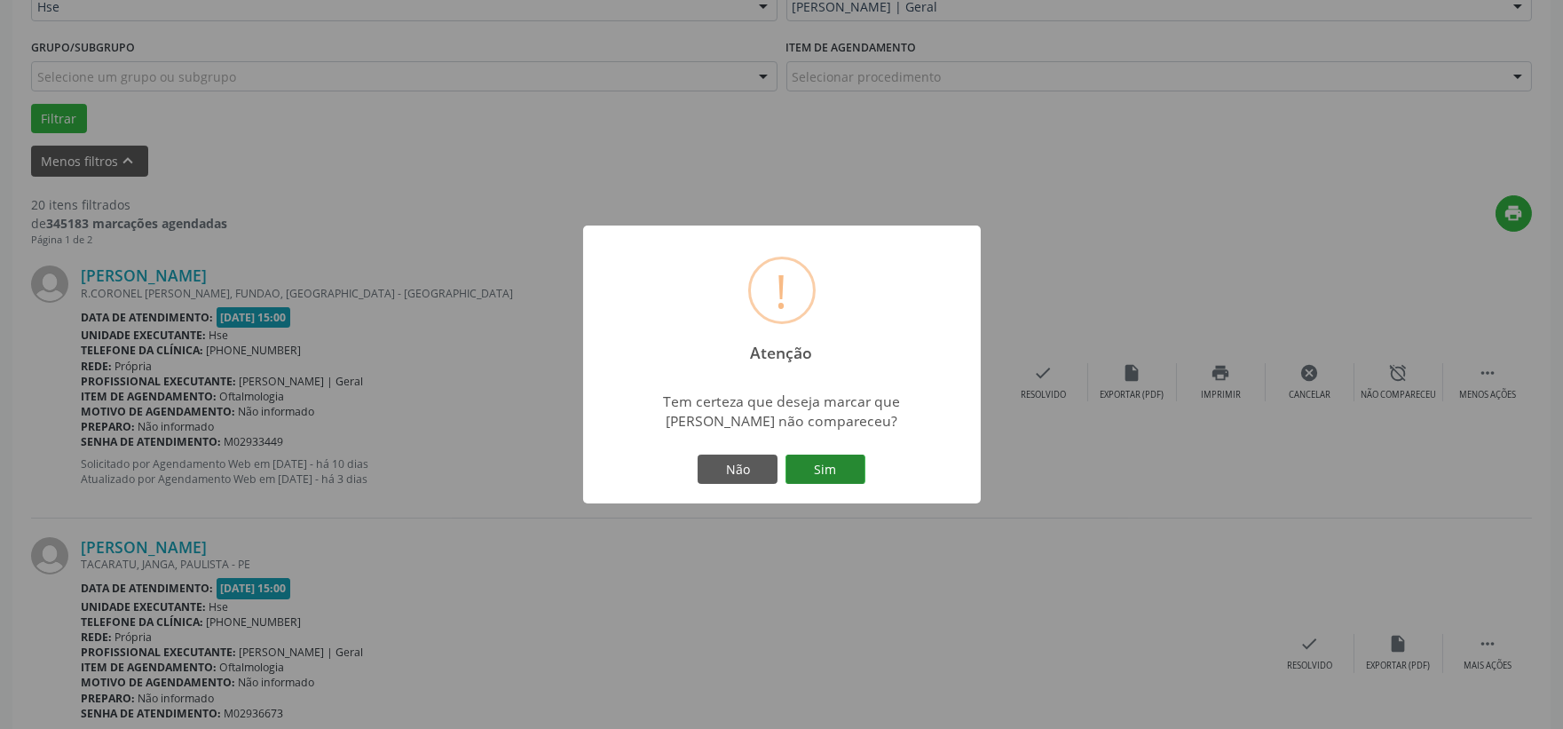
click at [831, 462] on button "Sim" at bounding box center [826, 470] width 80 height 30
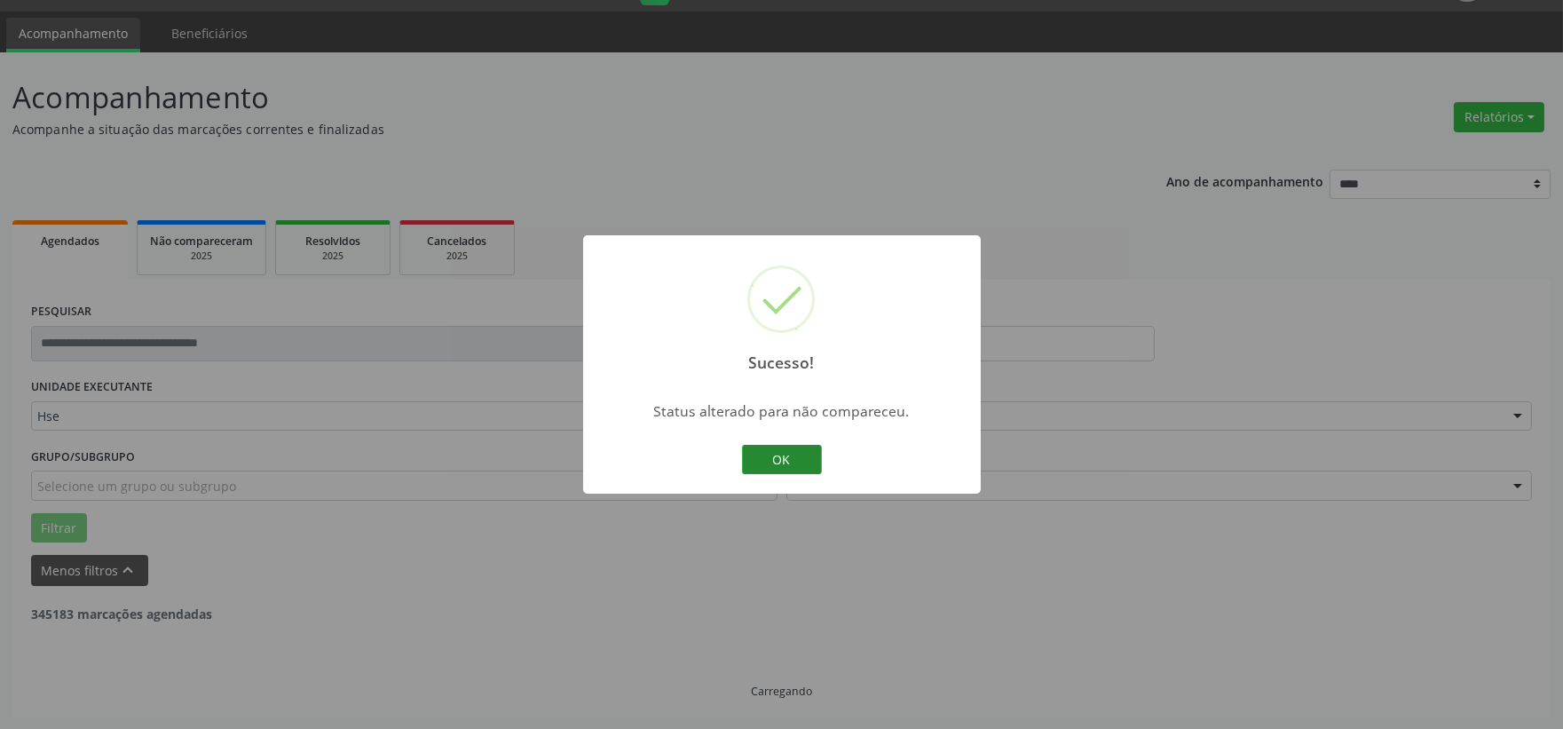
click at [808, 469] on button "OK" at bounding box center [782, 460] width 80 height 30
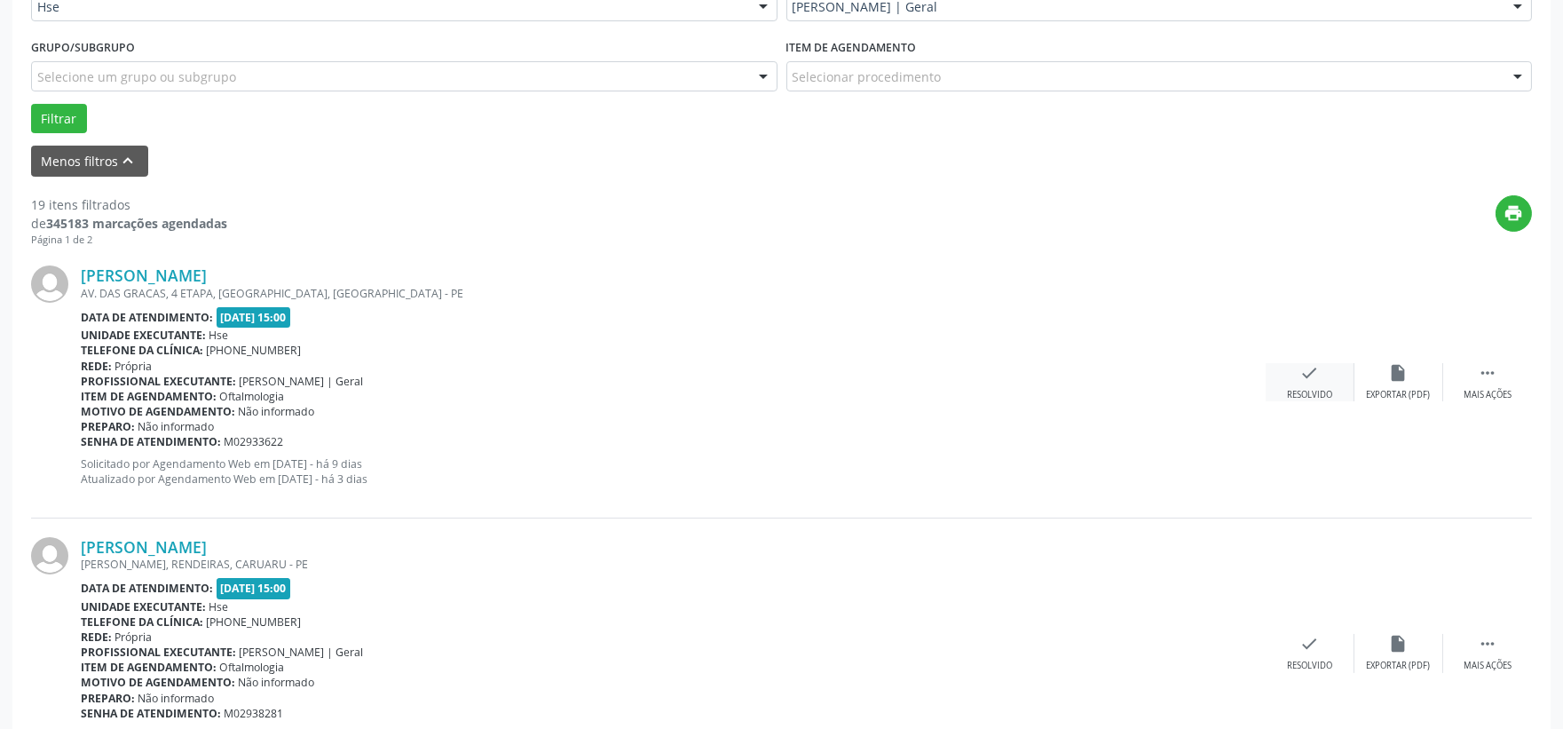
click at [1316, 384] on div "check Resolvido" at bounding box center [1310, 382] width 89 height 38
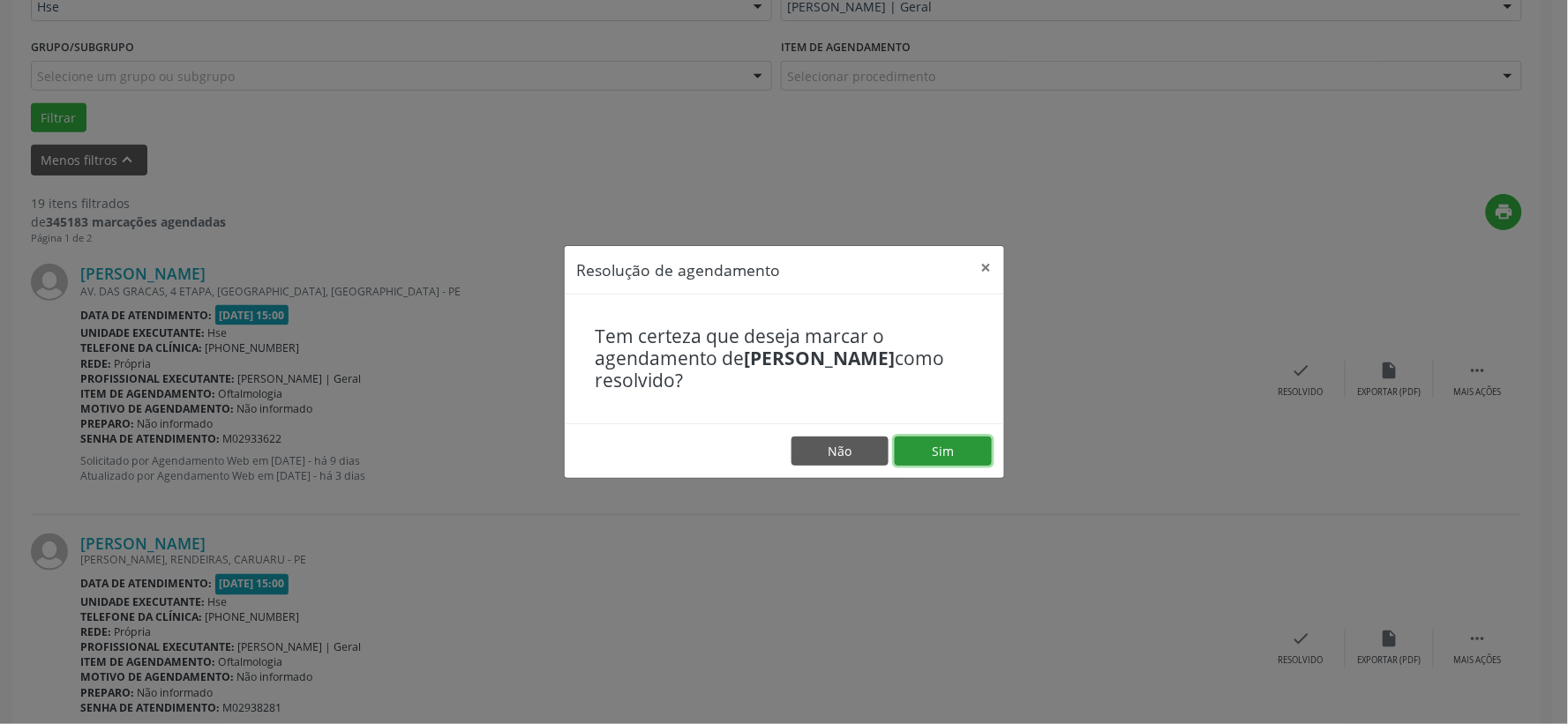
click at [950, 454] on button "Sim" at bounding box center [943, 451] width 97 height 30
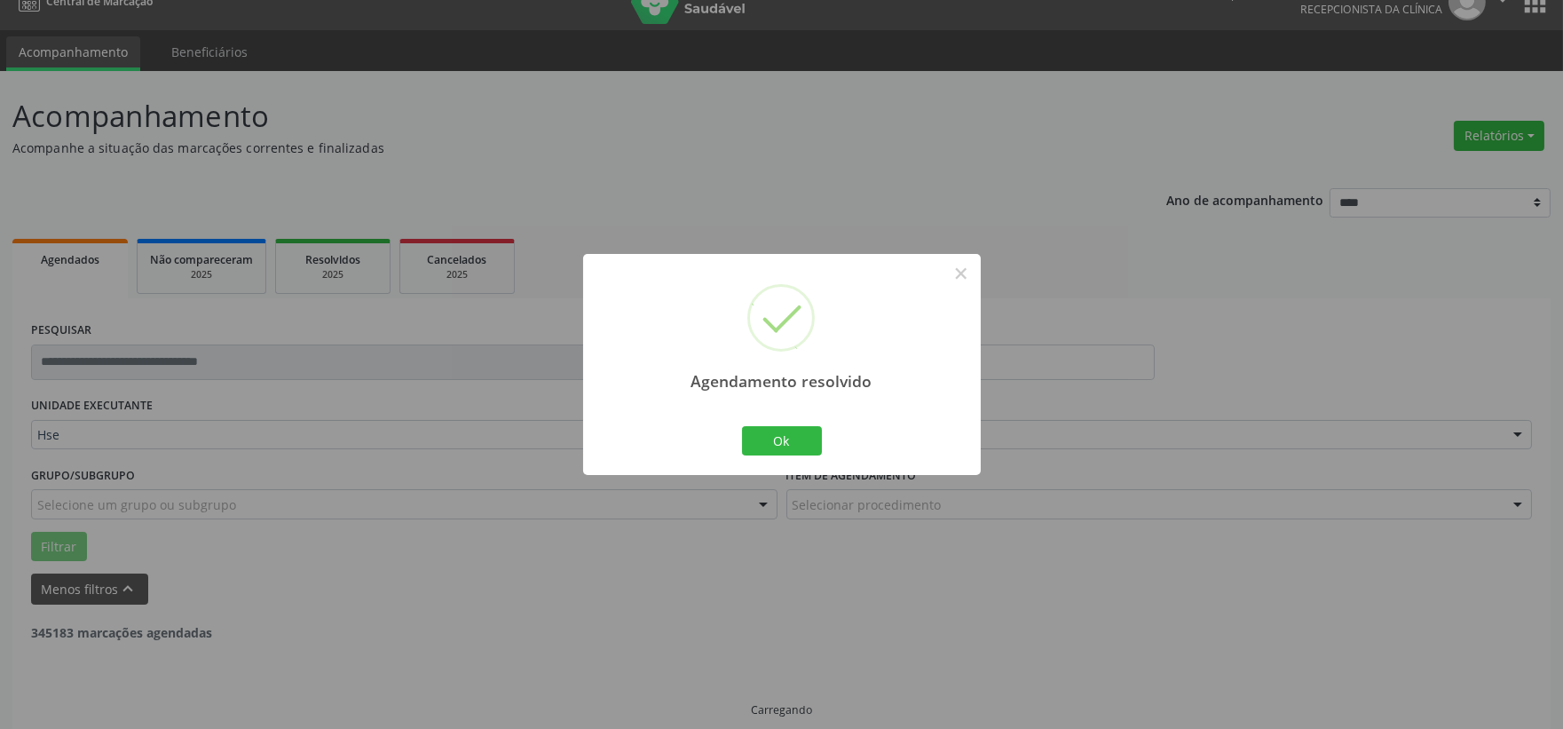
scroll to position [45, 0]
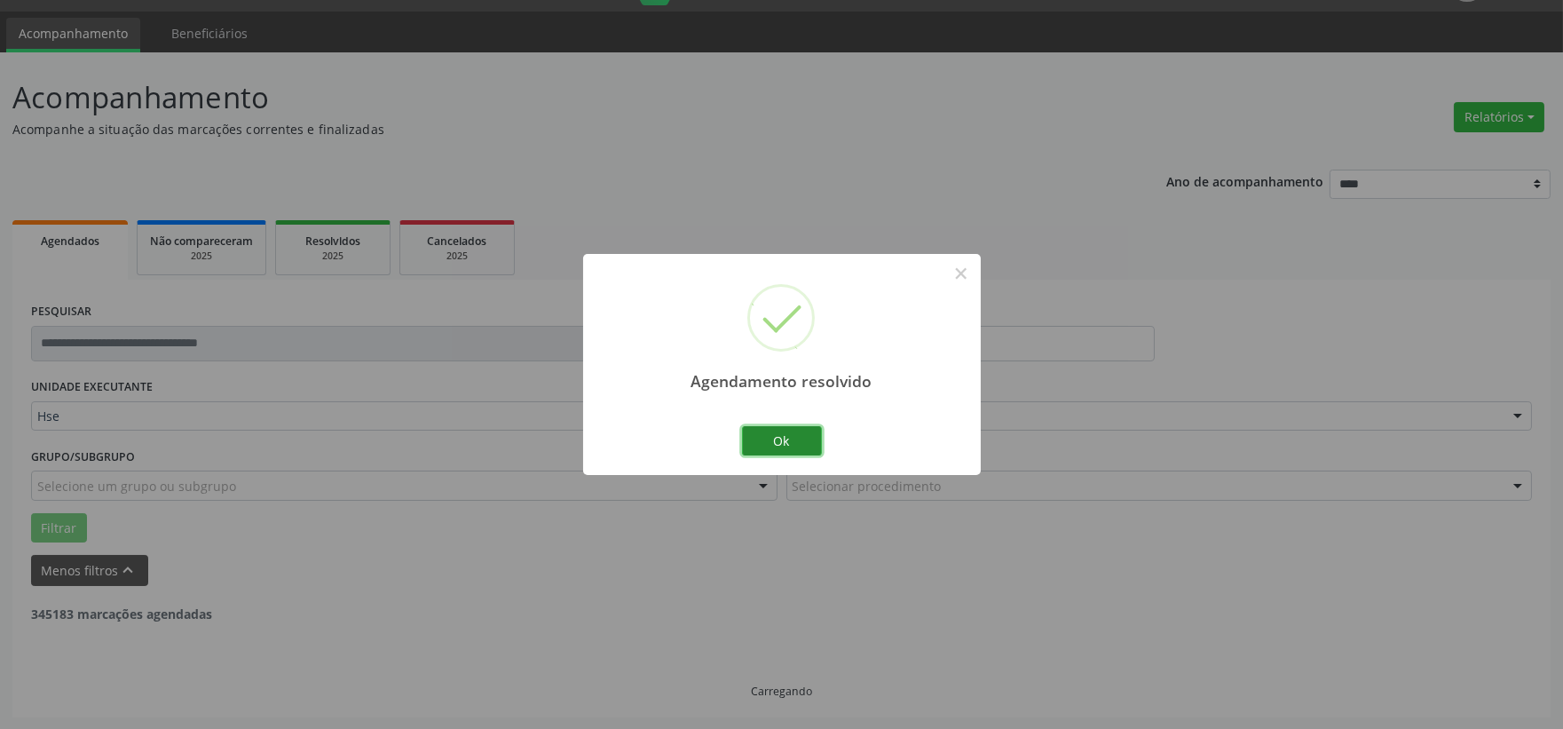
click at [786, 437] on button "Ok" at bounding box center [782, 441] width 80 height 30
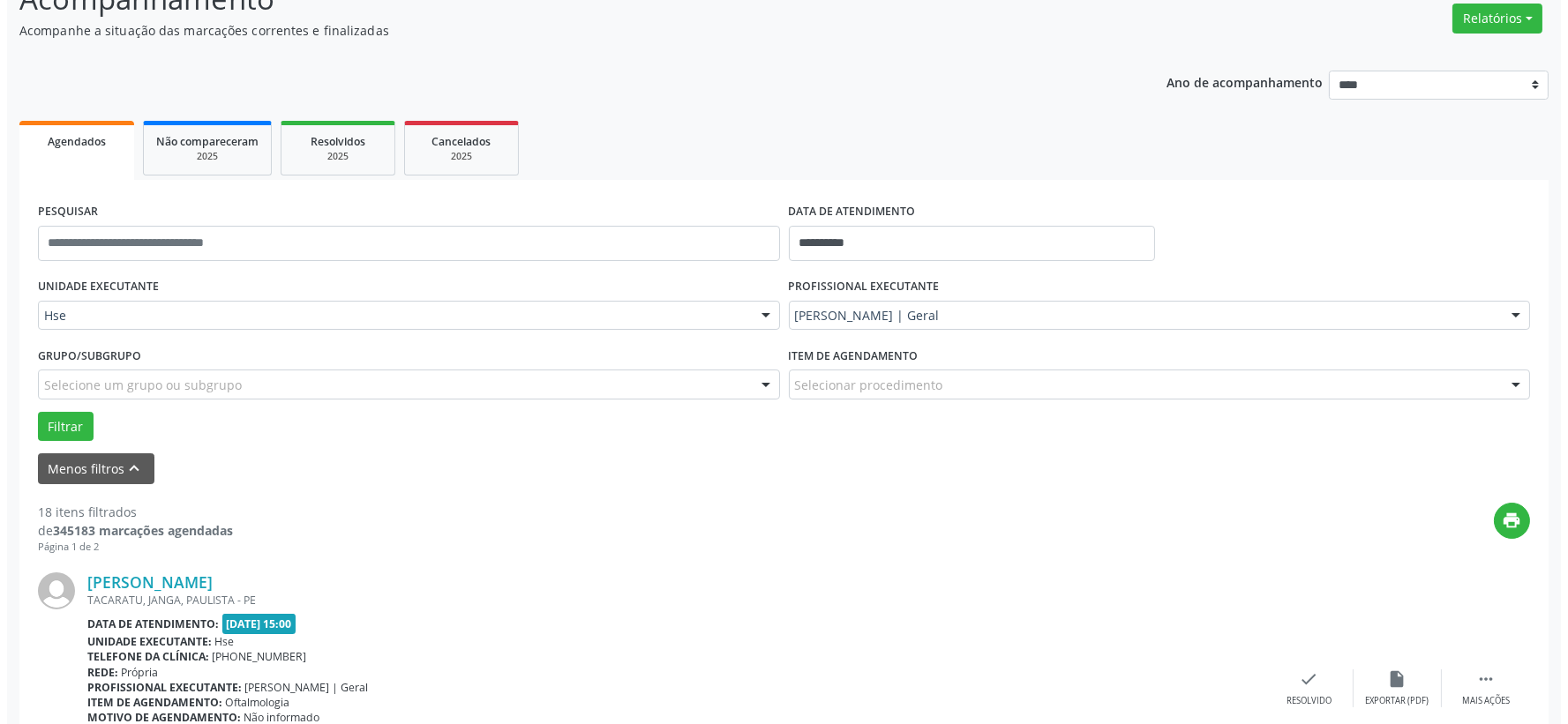
scroll to position [240, 0]
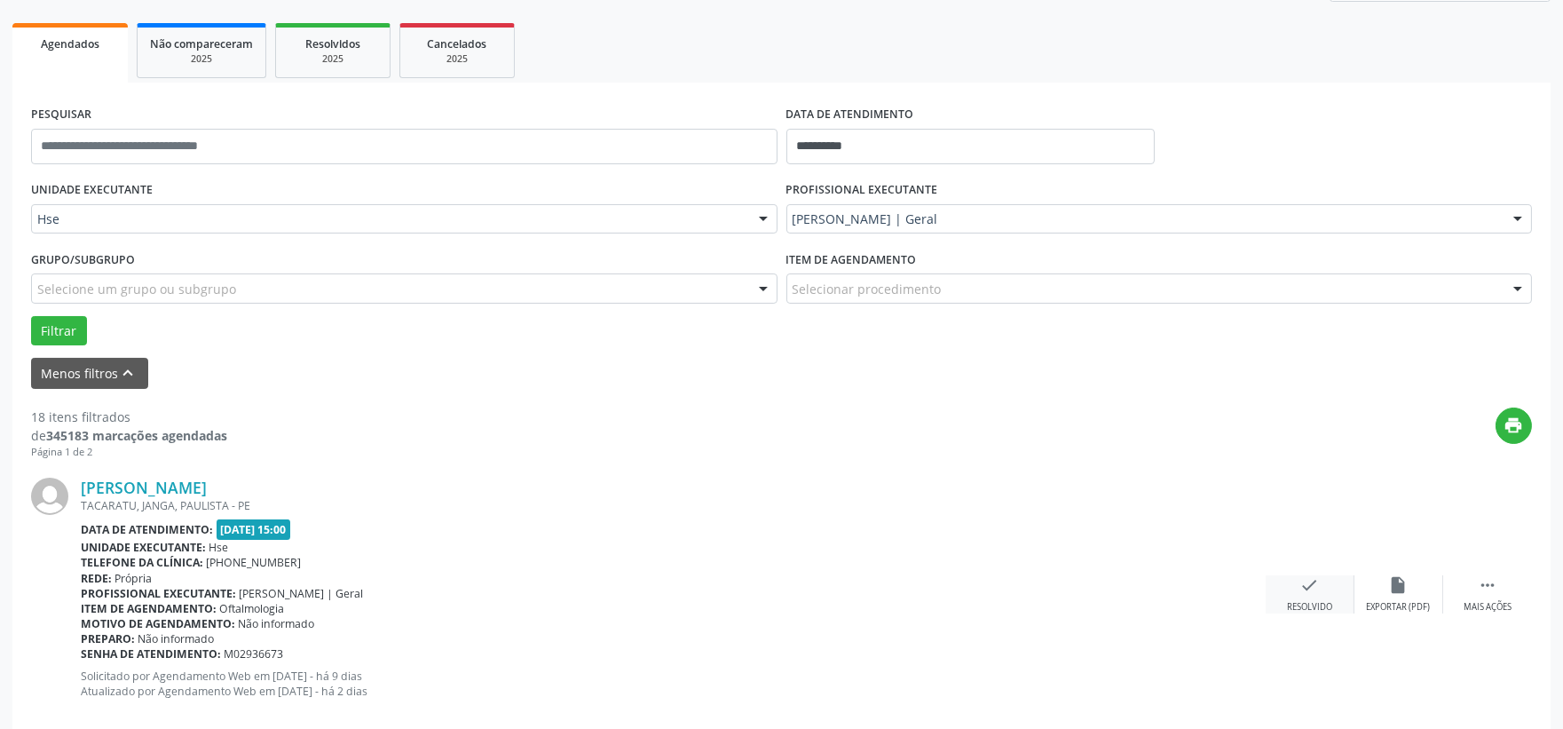
click at [1308, 601] on div "Resolvido" at bounding box center [1309, 607] width 45 height 12
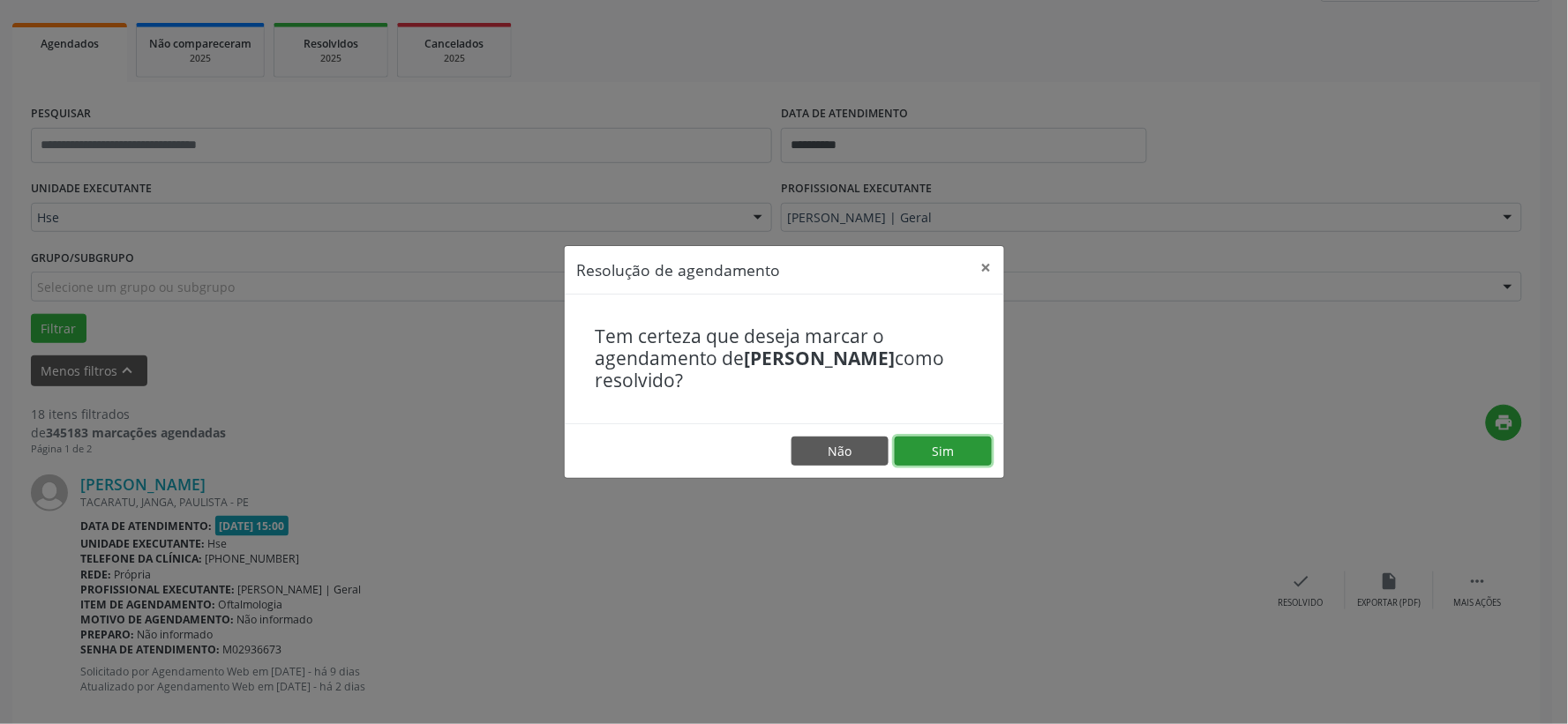
click at [978, 461] on button "Sim" at bounding box center [943, 451] width 97 height 30
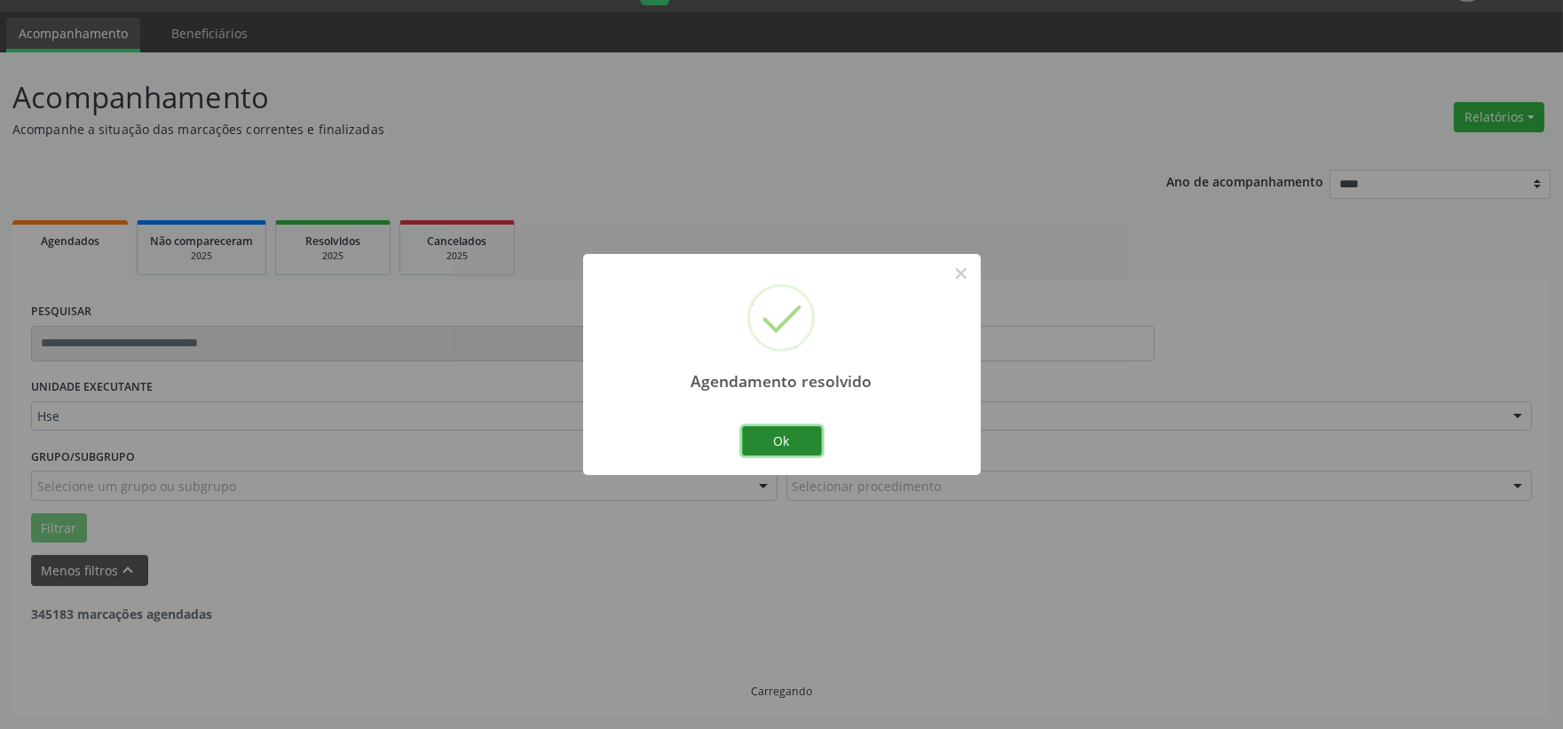
click at [810, 451] on button "Ok" at bounding box center [782, 441] width 80 height 30
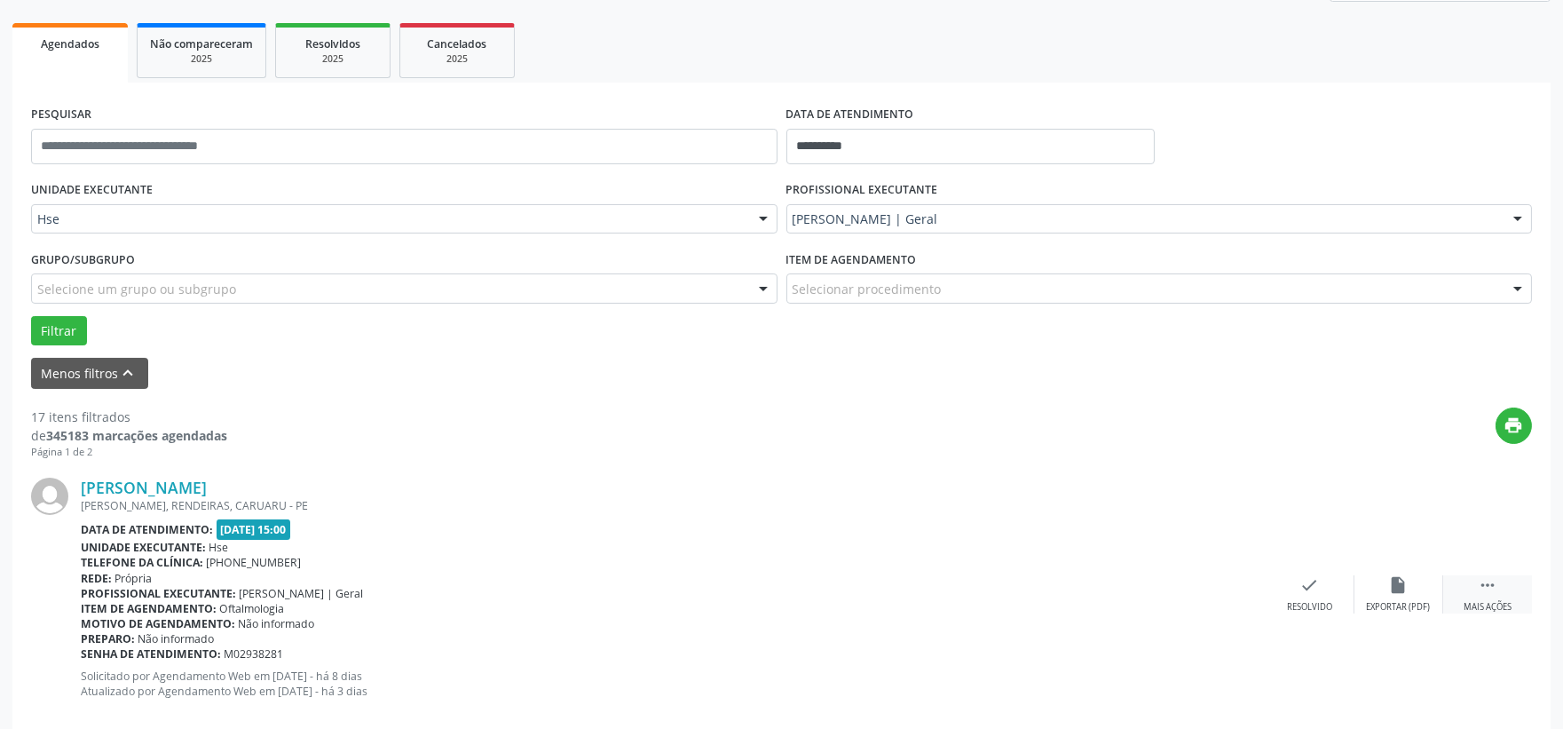
drag, startPoint x: 1471, startPoint y: 618, endPoint x: 1445, endPoint y: 609, distance: 27.2
click at [1460, 613] on div "[PERSON_NAME] [PERSON_NAME], RENDEIRAS, CARUARU - PE Data de atendimento: [DATE…" at bounding box center [781, 594] width 1501 height 271
click at [1504, 569] on div "[PERSON_NAME] [PERSON_NAME], RENDEIRAS, CARUARU - PE Data de atendimento: [DATE…" at bounding box center [781, 594] width 1501 height 271
click at [1476, 592] on div " Mais ações" at bounding box center [1488, 594] width 89 height 38
click at [1390, 589] on icon "alarm_off" at bounding box center [1399, 585] width 20 height 20
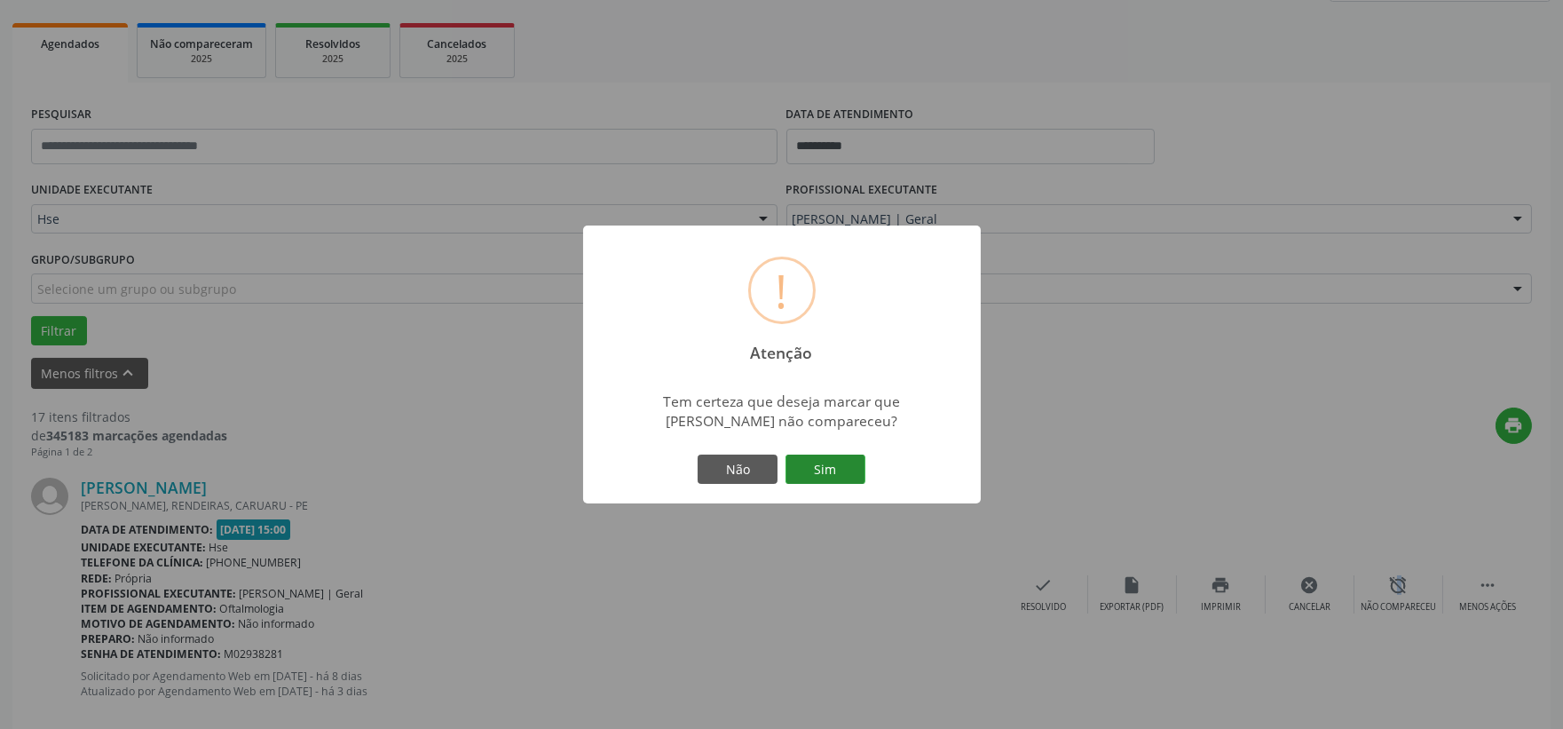
click at [839, 468] on button "Sim" at bounding box center [826, 470] width 80 height 30
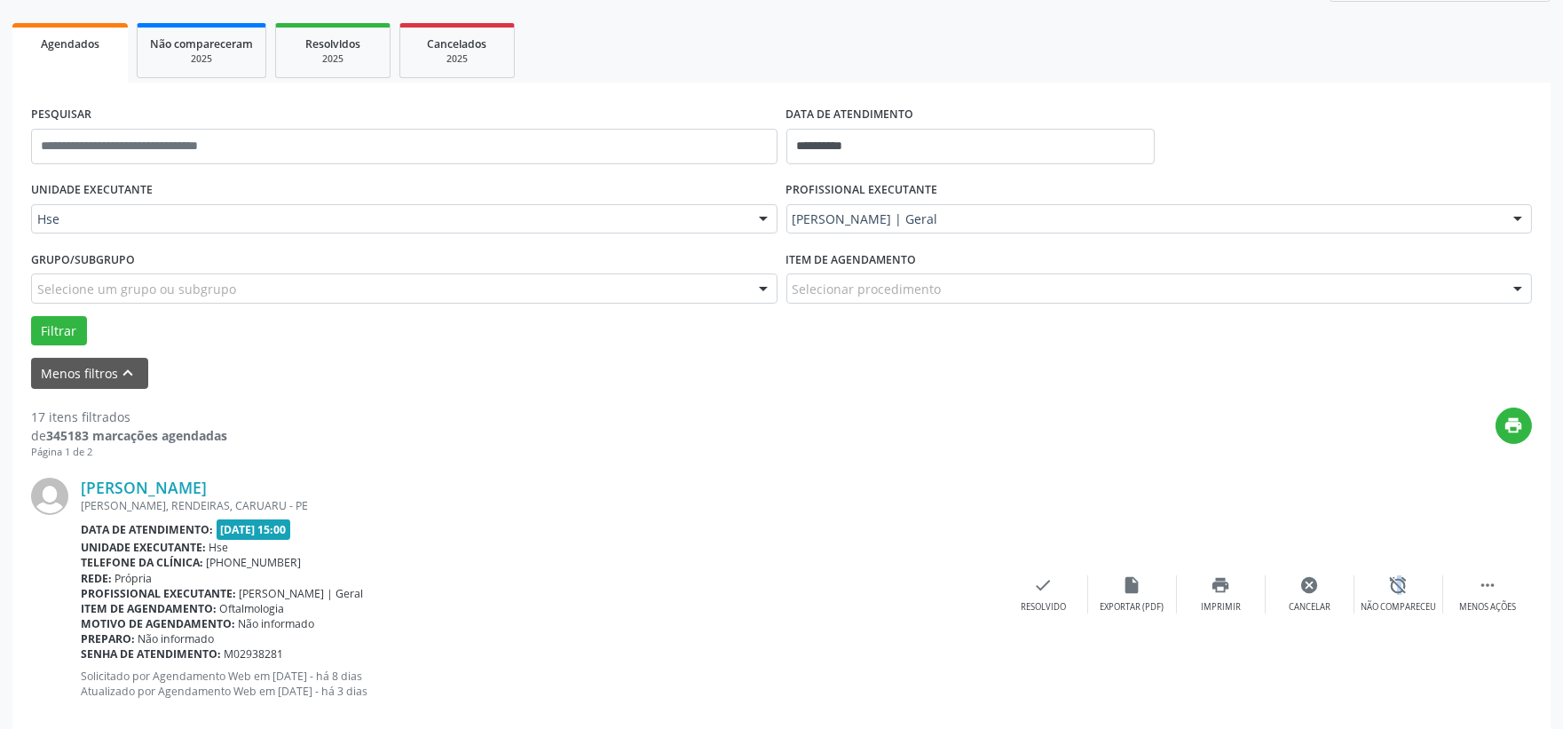
scroll to position [45, 0]
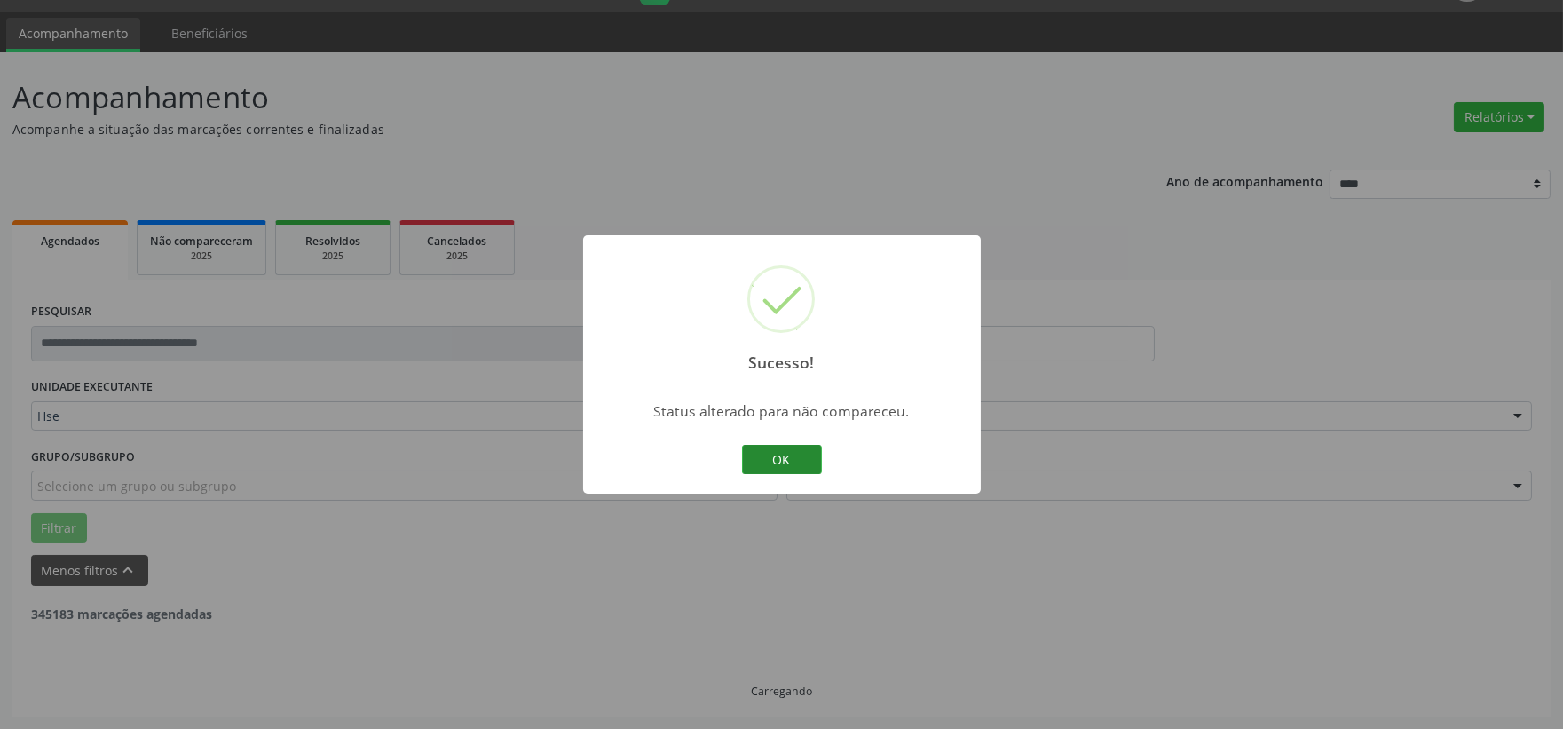
click at [818, 462] on button "OK" at bounding box center [782, 460] width 80 height 30
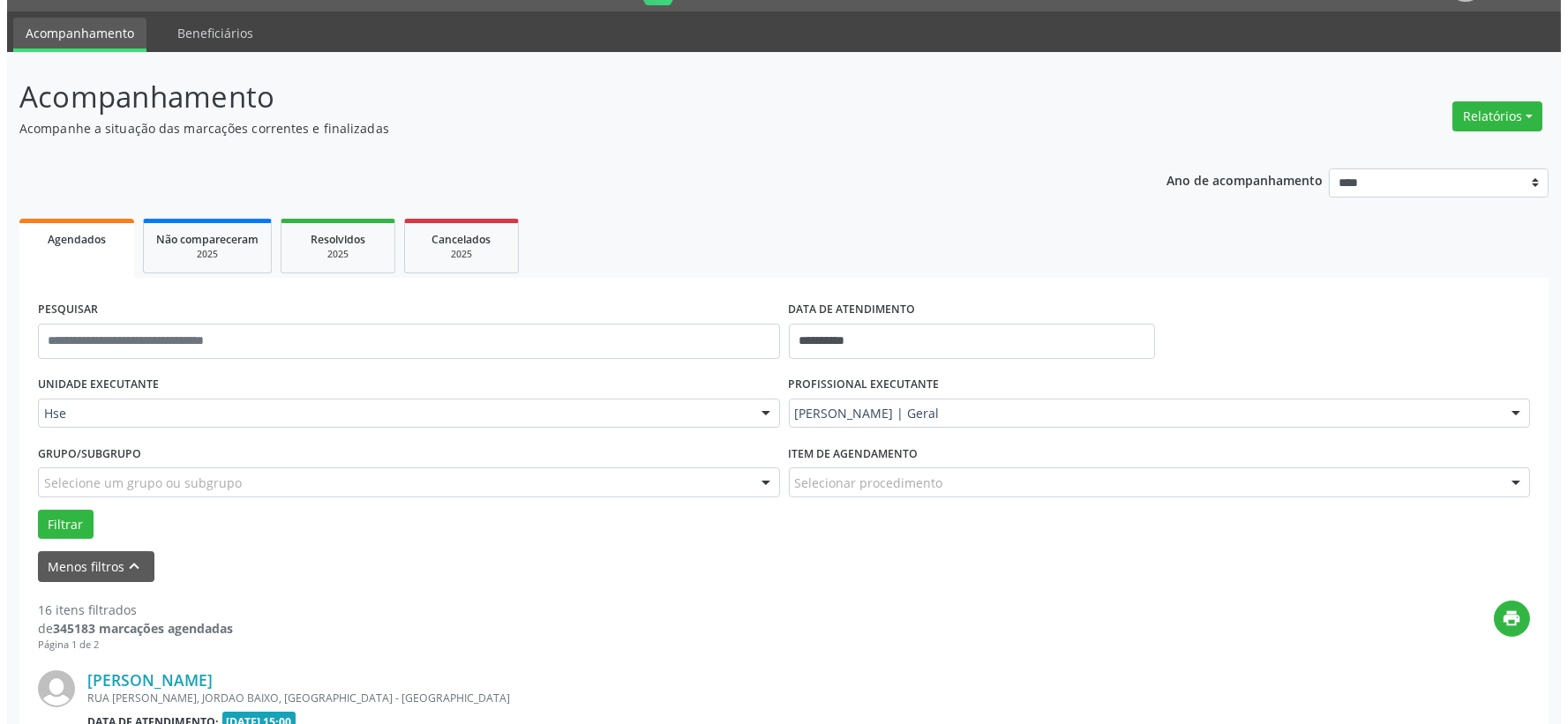
scroll to position [240, 0]
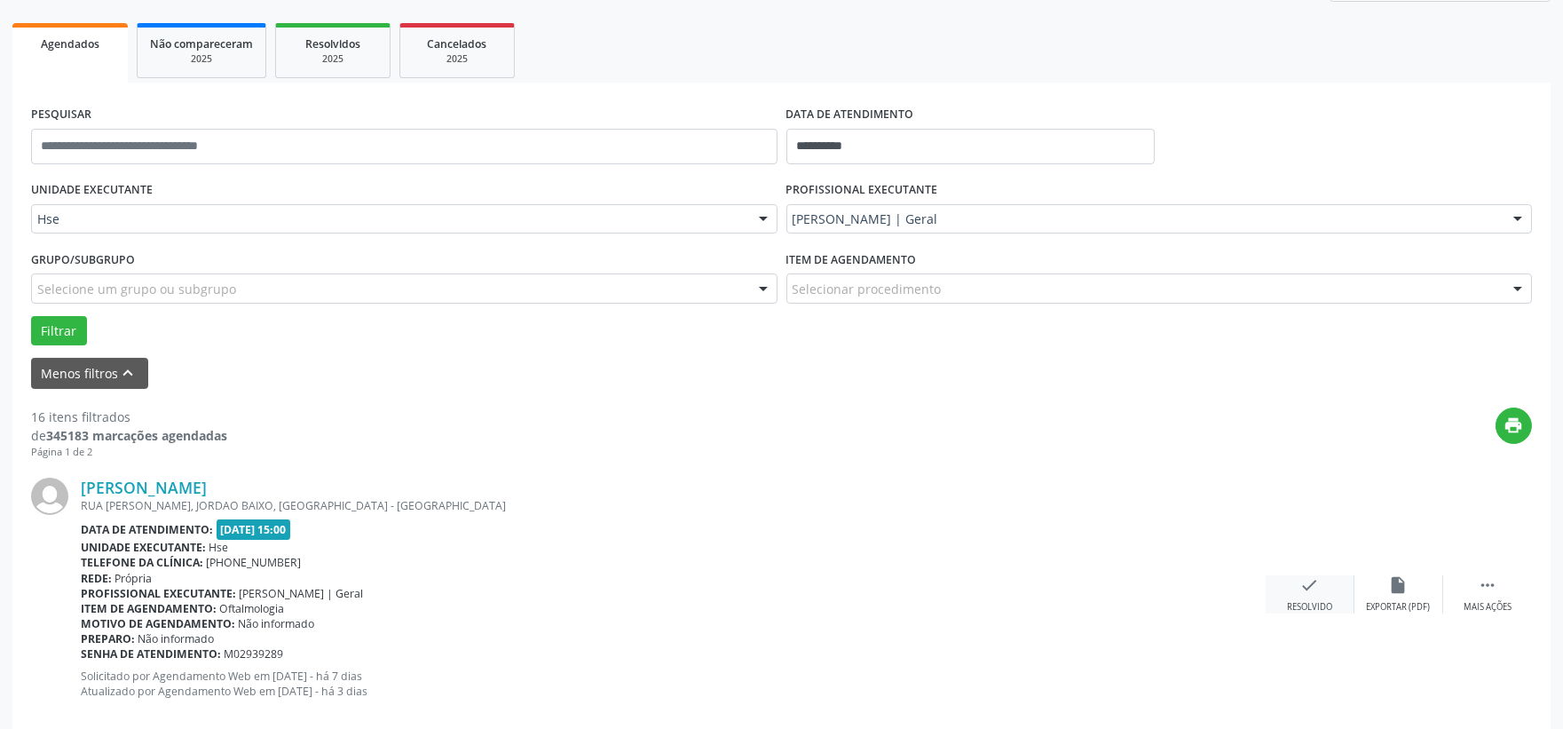
click at [1289, 601] on div "Resolvido" at bounding box center [1309, 607] width 45 height 12
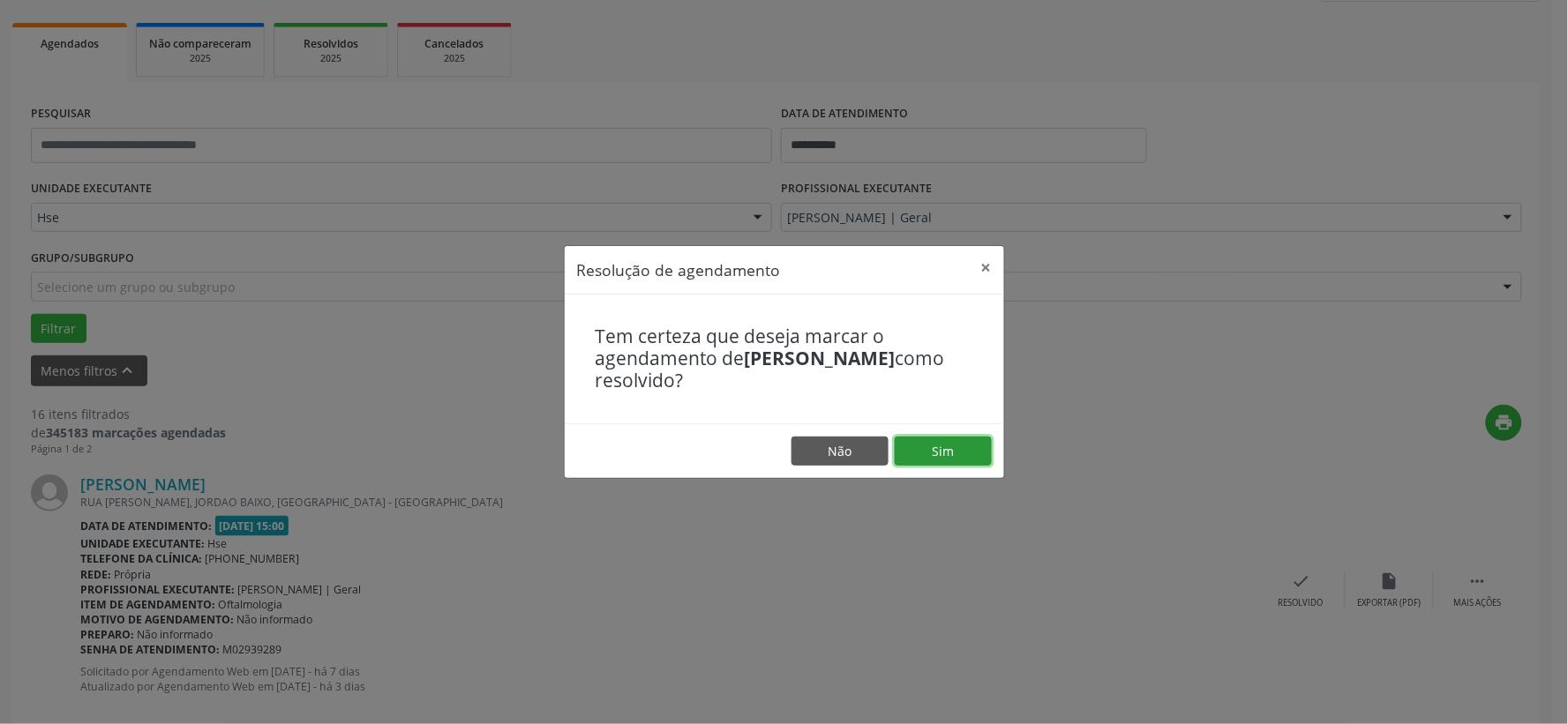
click at [990, 454] on button "Sim" at bounding box center [943, 451] width 97 height 30
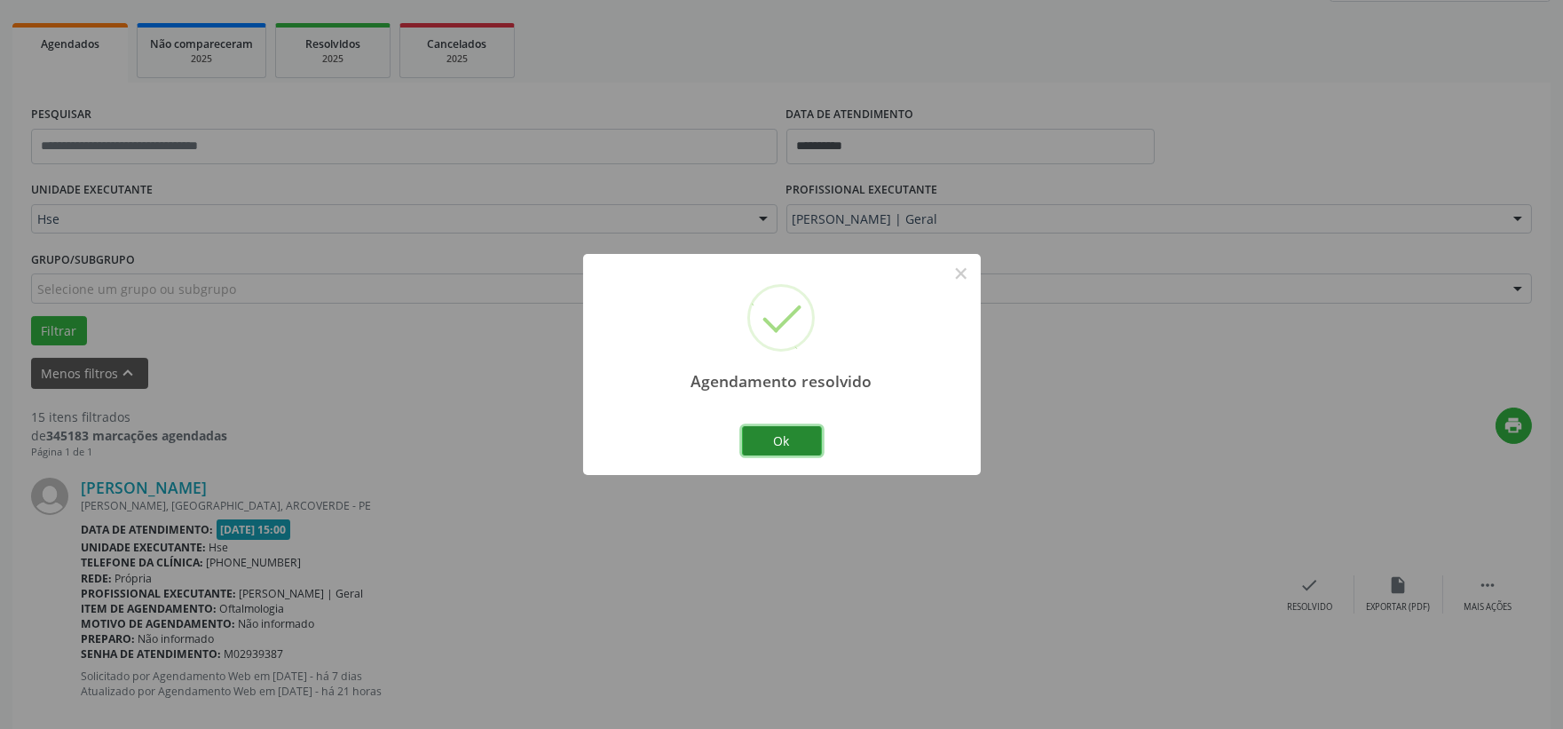
click at [774, 438] on button "Ok" at bounding box center [782, 441] width 80 height 30
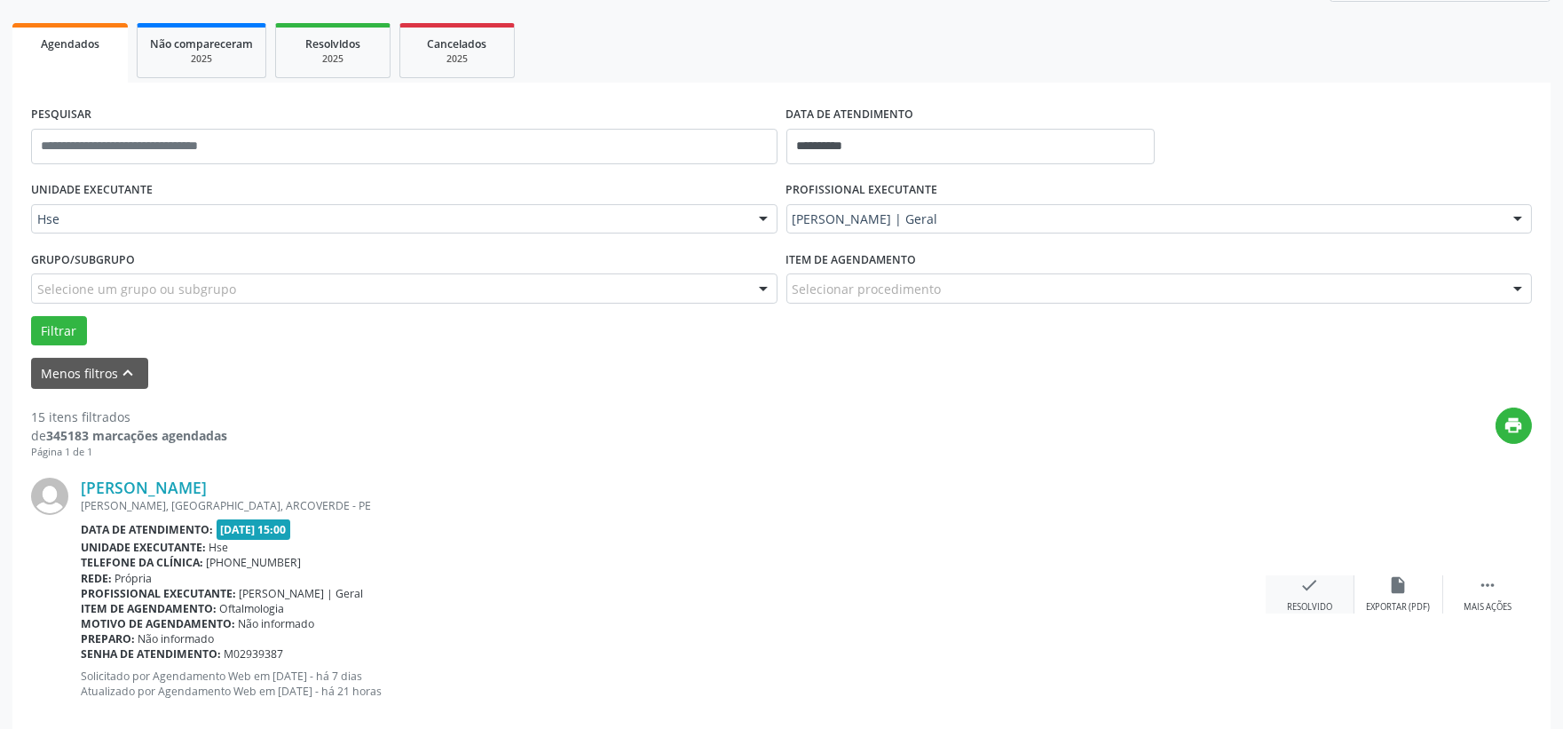
click at [1300, 598] on div "check Resolvido" at bounding box center [1310, 594] width 89 height 38
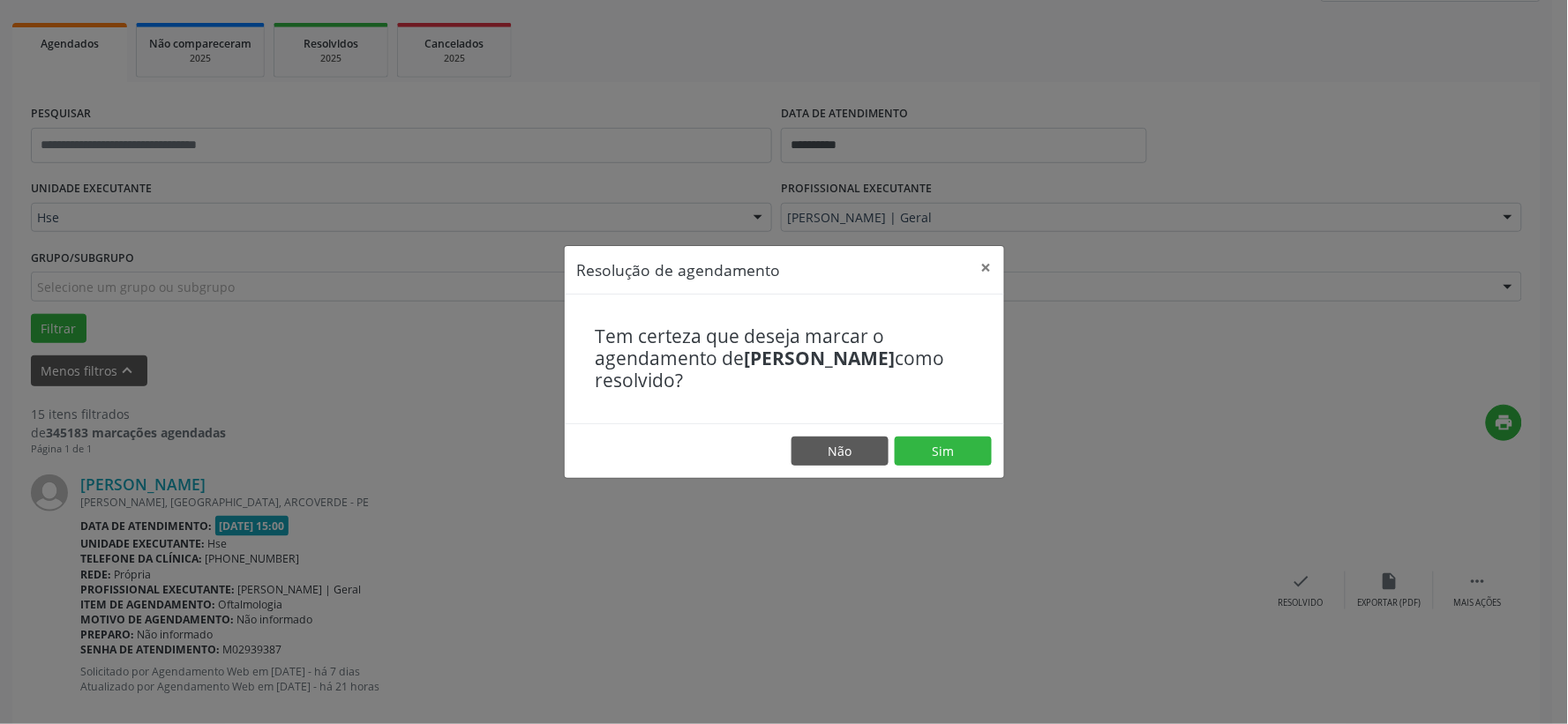
click at [998, 468] on footer "Não Sim" at bounding box center [784, 451] width 439 height 56
click at [976, 456] on button "Sim" at bounding box center [943, 451] width 97 height 30
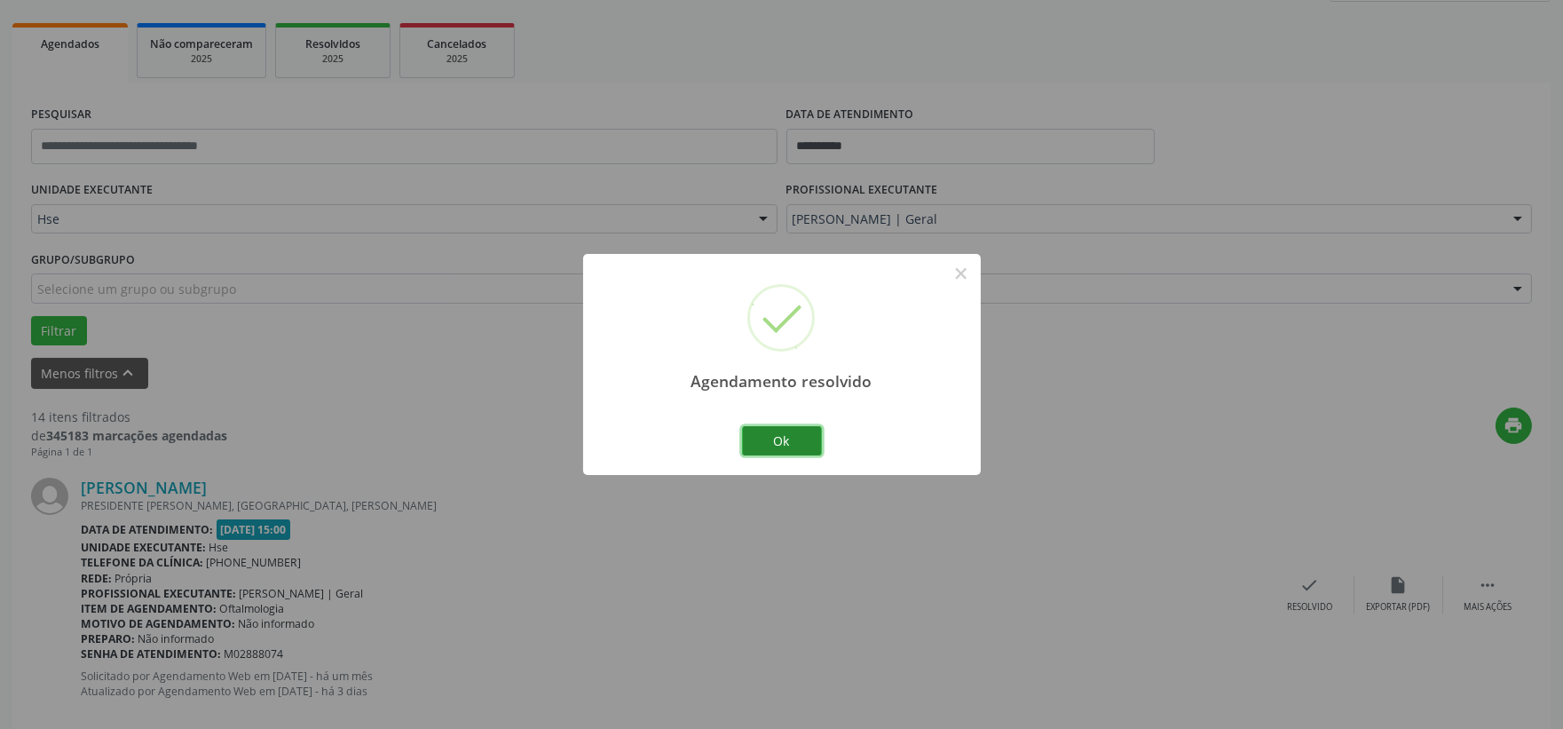
click at [782, 450] on button "Ok" at bounding box center [782, 441] width 80 height 30
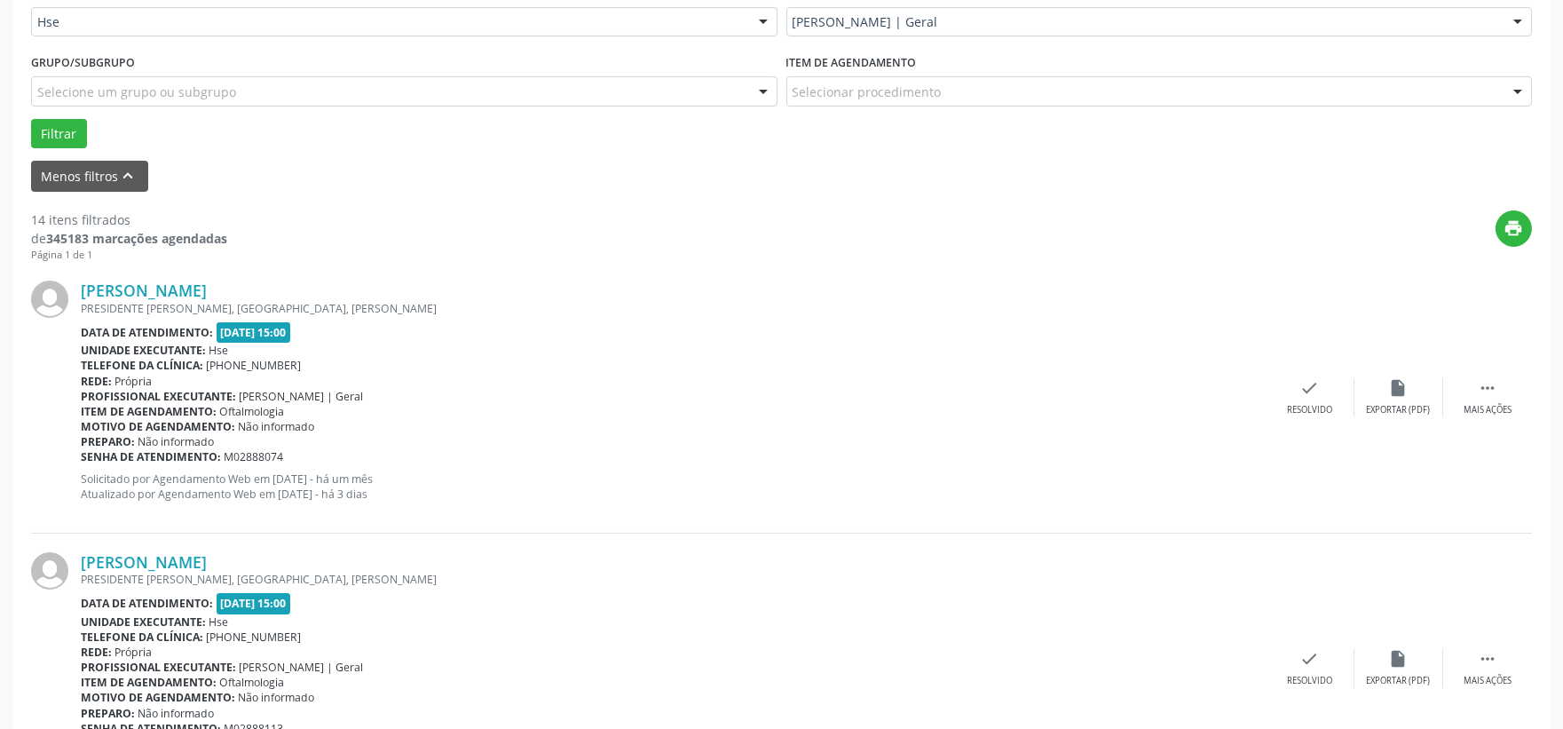
scroll to position [538, 0]
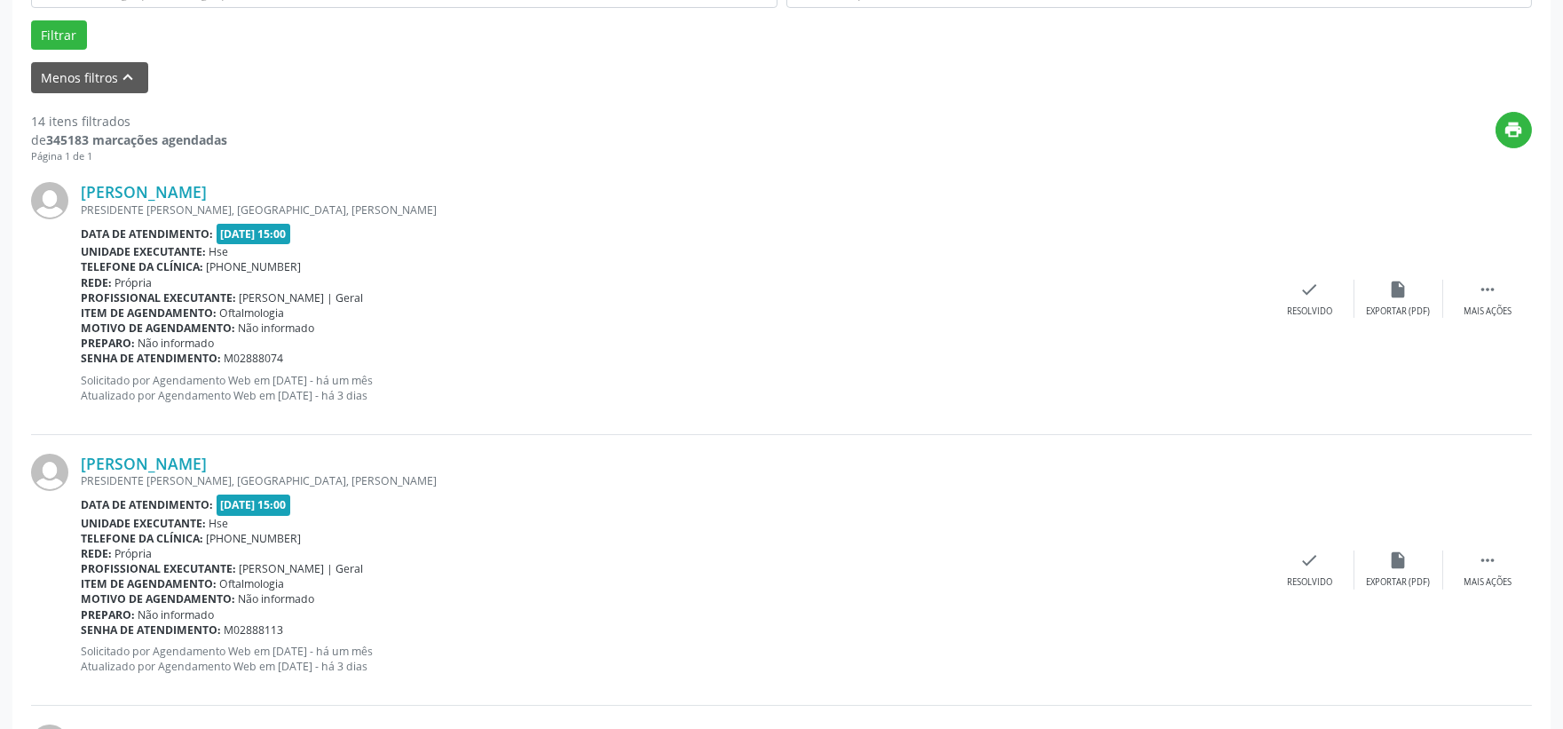
click at [1492, 328] on div "[PERSON_NAME] PRESIDENTE [PERSON_NAME], [GEOGRAPHIC_DATA], [PERSON_NAME] Data d…" at bounding box center [781, 298] width 1501 height 271
click at [1492, 312] on div "Mais ações" at bounding box center [1488, 311] width 48 height 12
click at [1412, 305] on div "Não compareceu" at bounding box center [1398, 311] width 75 height 12
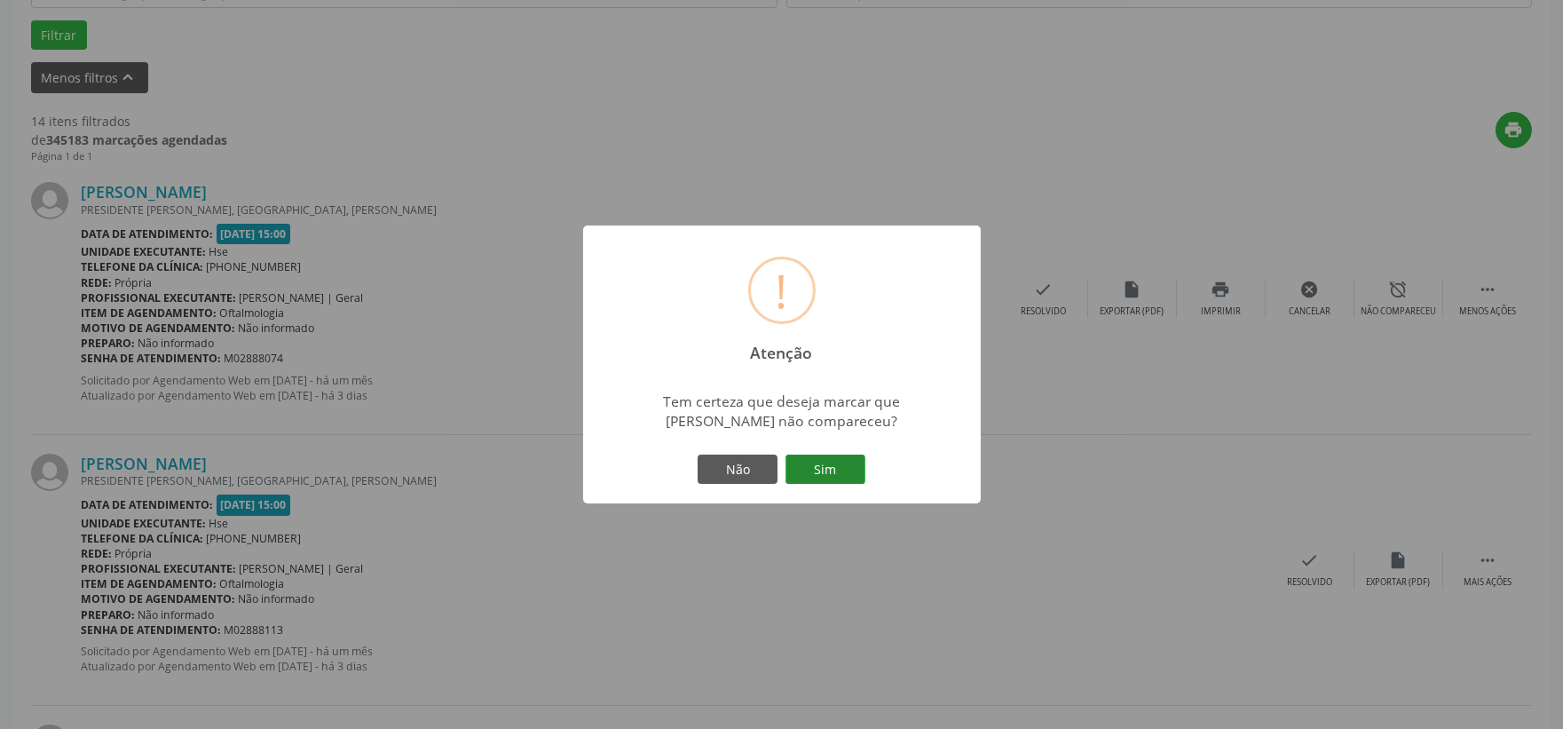
click at [841, 463] on button "Sim" at bounding box center [826, 470] width 80 height 30
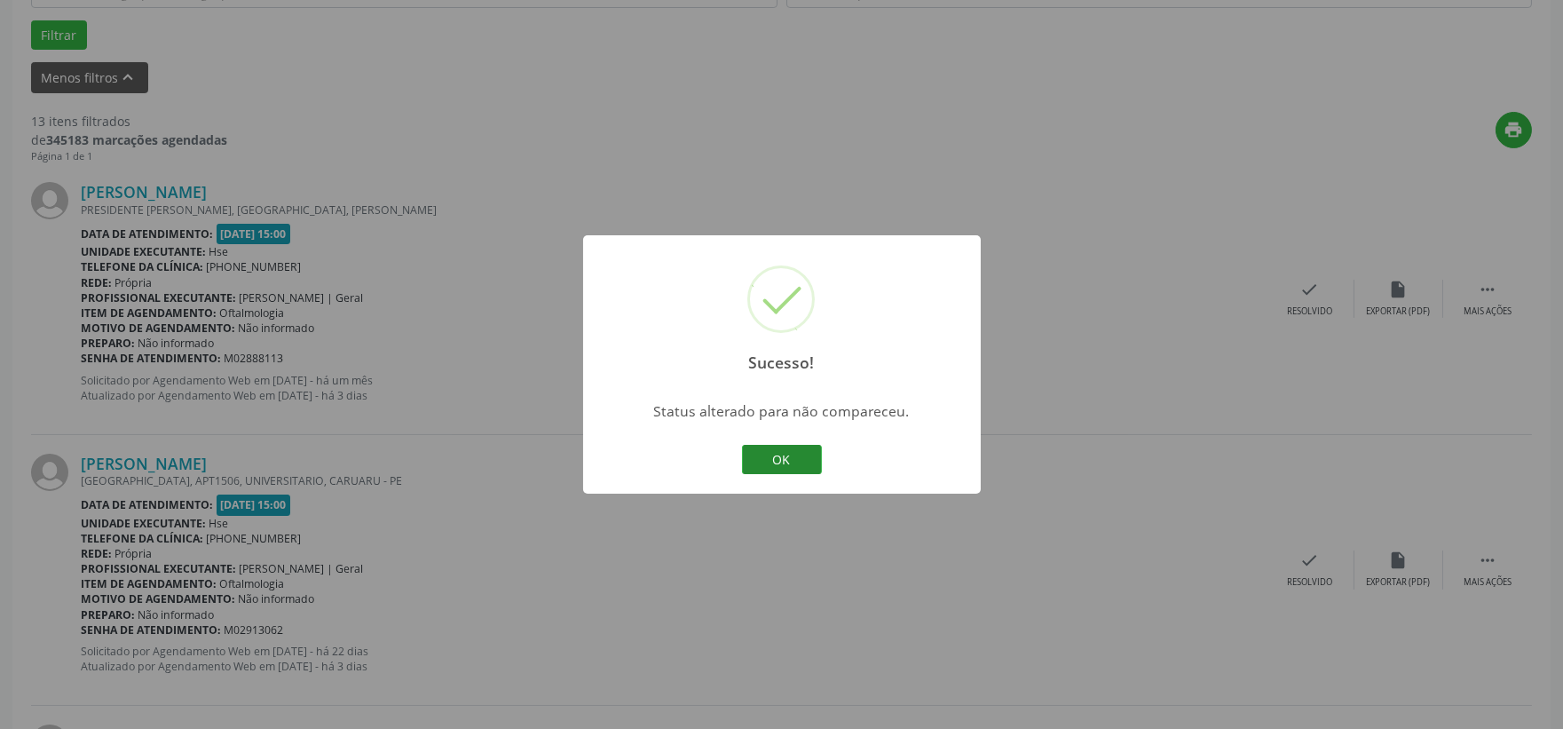
click at [791, 466] on button "OK" at bounding box center [782, 460] width 80 height 30
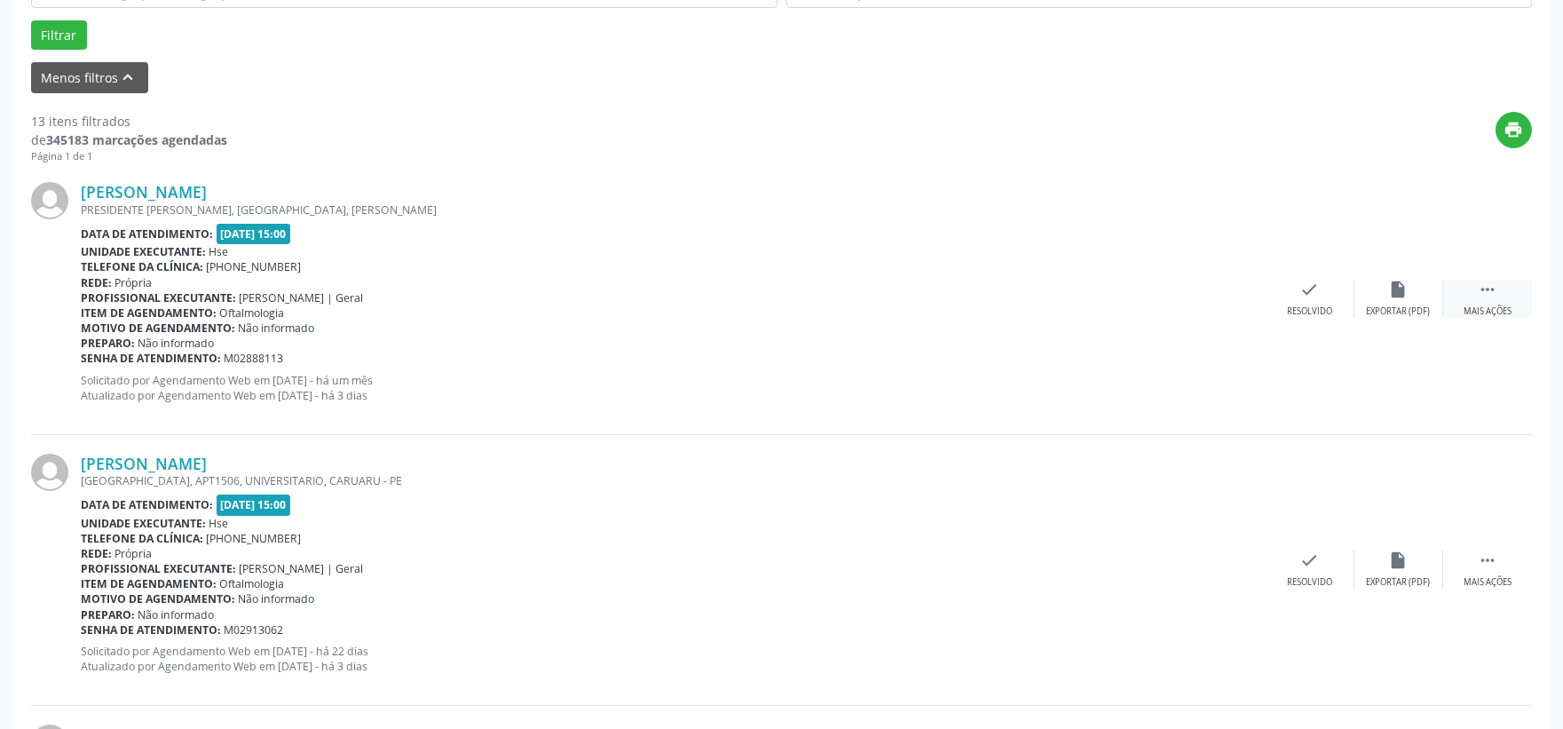
click at [1499, 313] on div "Mais ações" at bounding box center [1488, 311] width 48 height 12
click at [1422, 309] on div "Não compareceu" at bounding box center [1398, 311] width 75 height 12
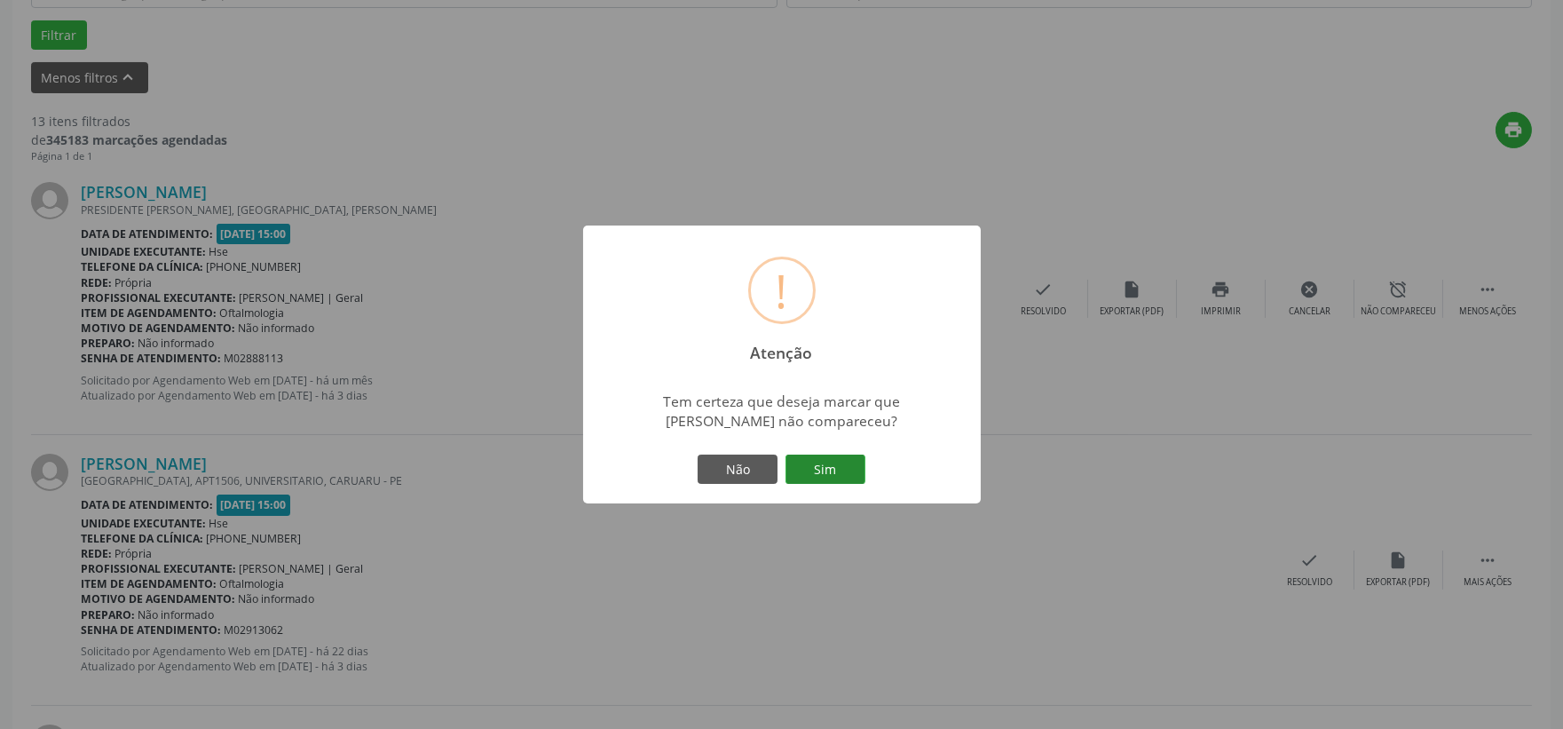
click at [837, 485] on button "Sim" at bounding box center [826, 470] width 80 height 30
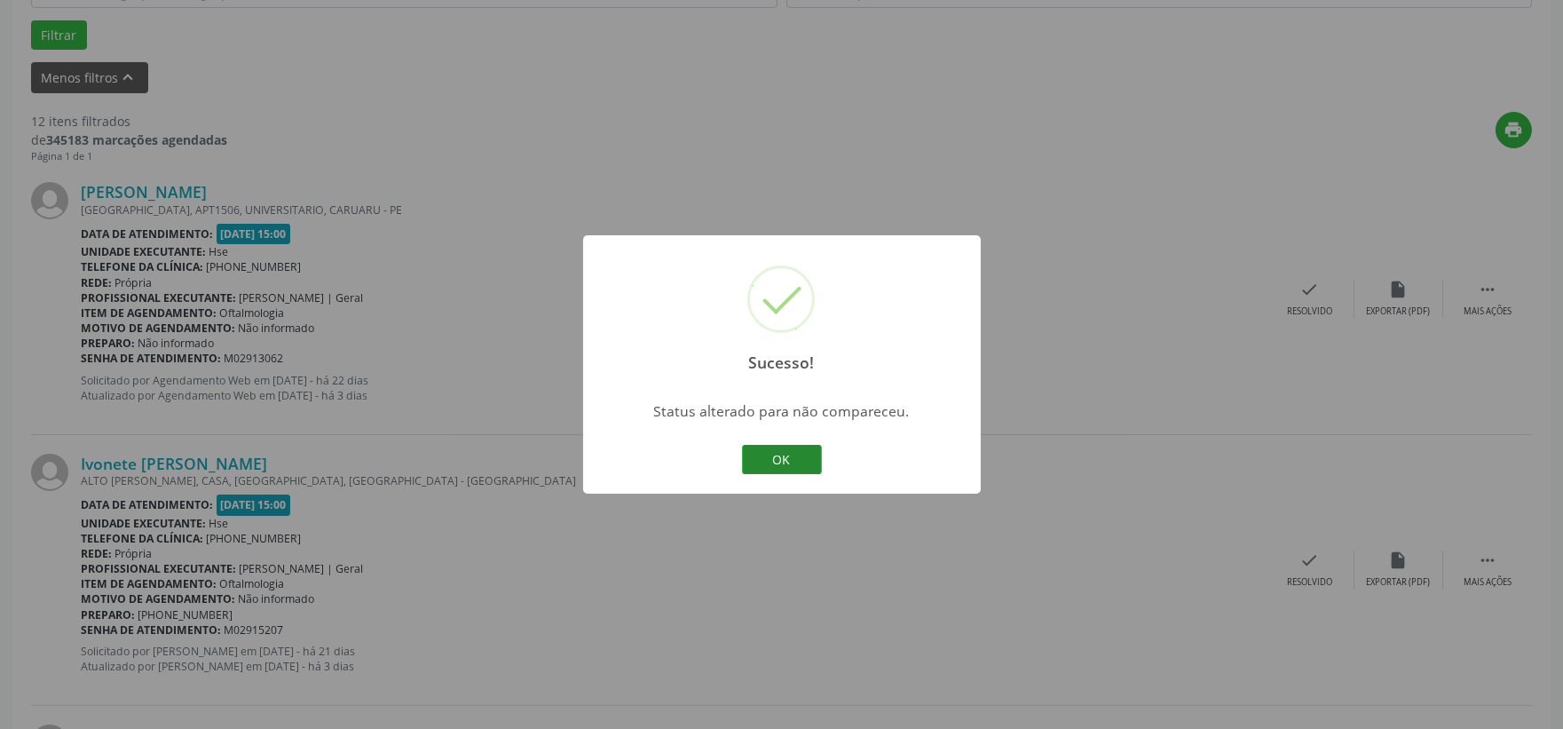
click at [813, 463] on button "OK" at bounding box center [782, 460] width 80 height 30
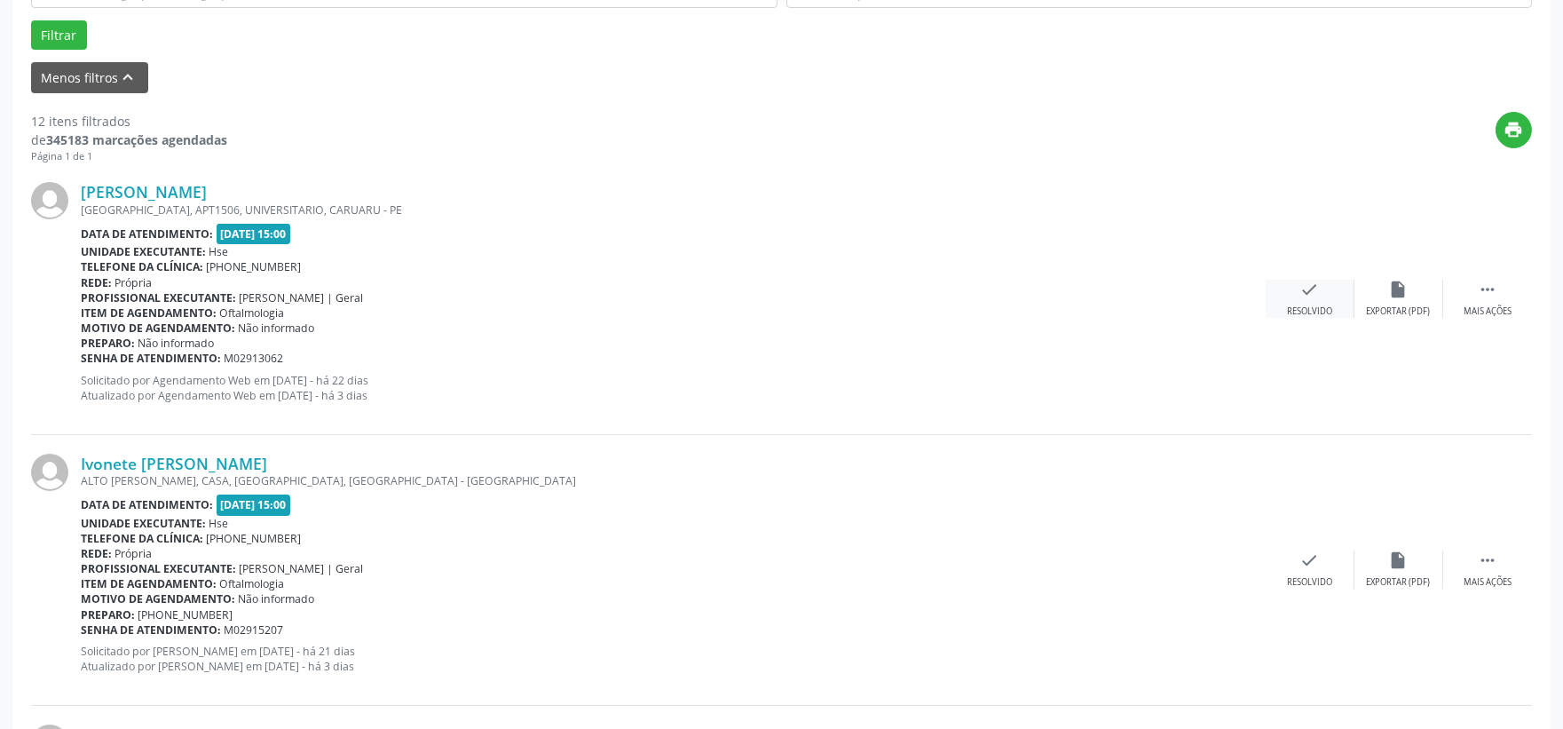
click at [1318, 293] on icon "check" at bounding box center [1311, 290] width 20 height 20
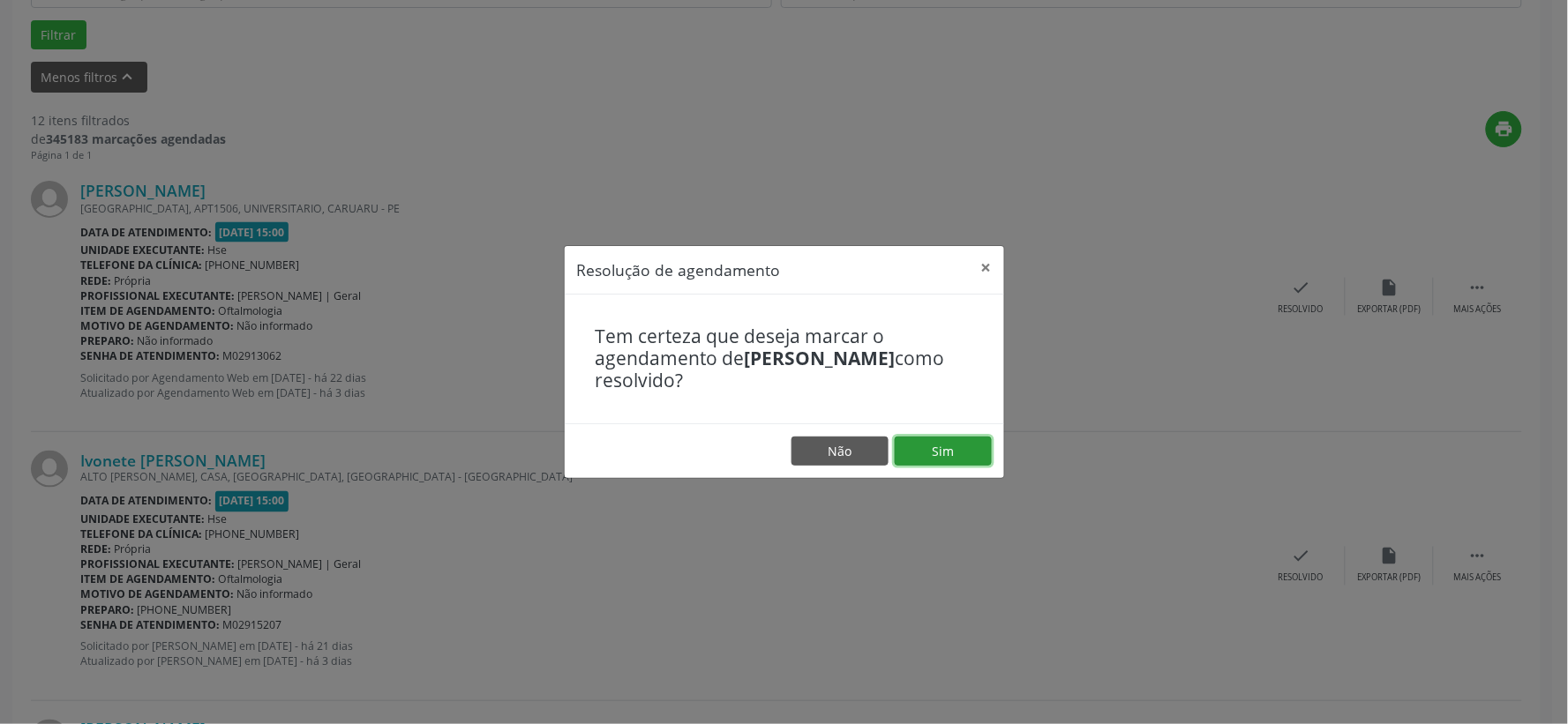
click at [954, 460] on button "Sim" at bounding box center [943, 451] width 97 height 30
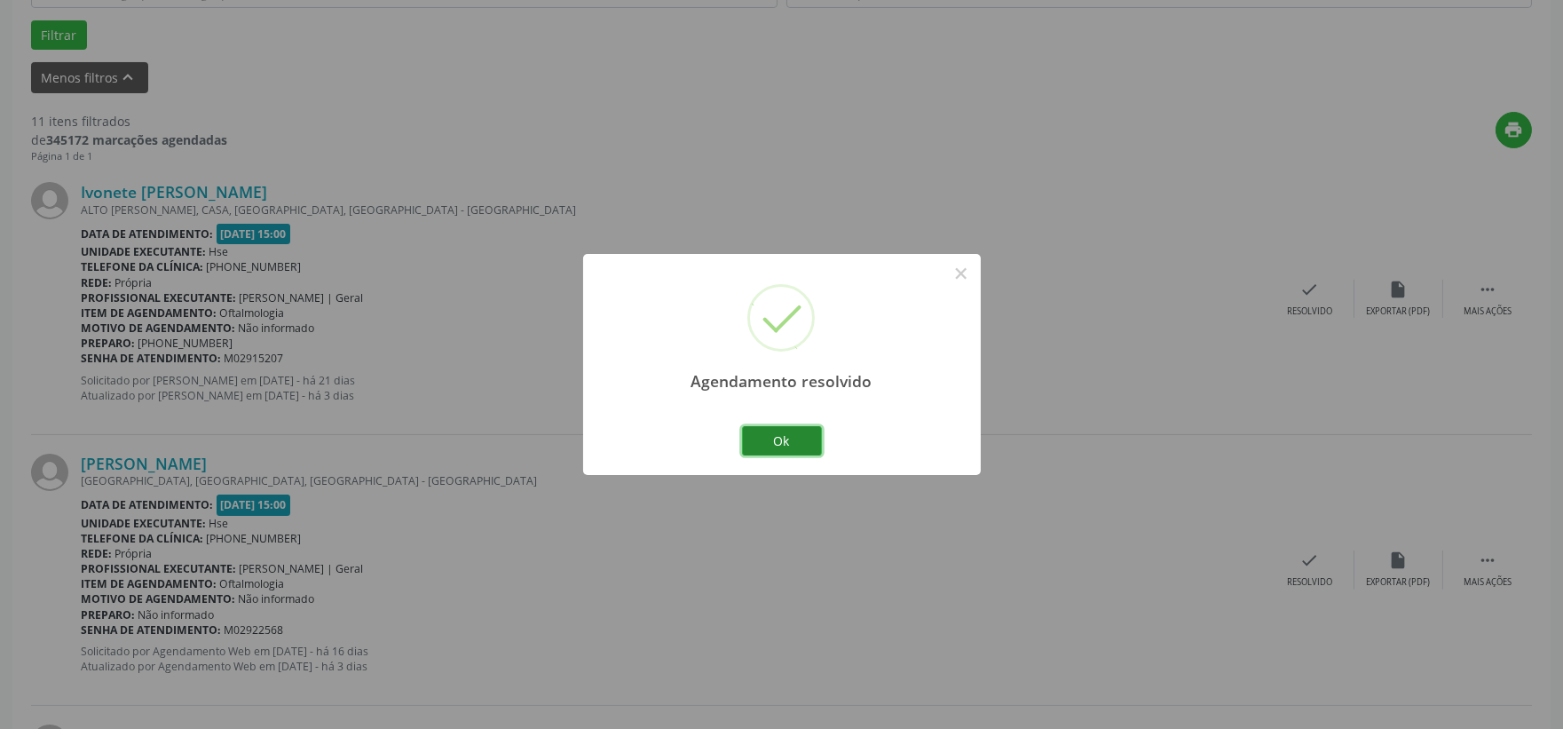
click at [779, 435] on button "Ok" at bounding box center [782, 441] width 80 height 30
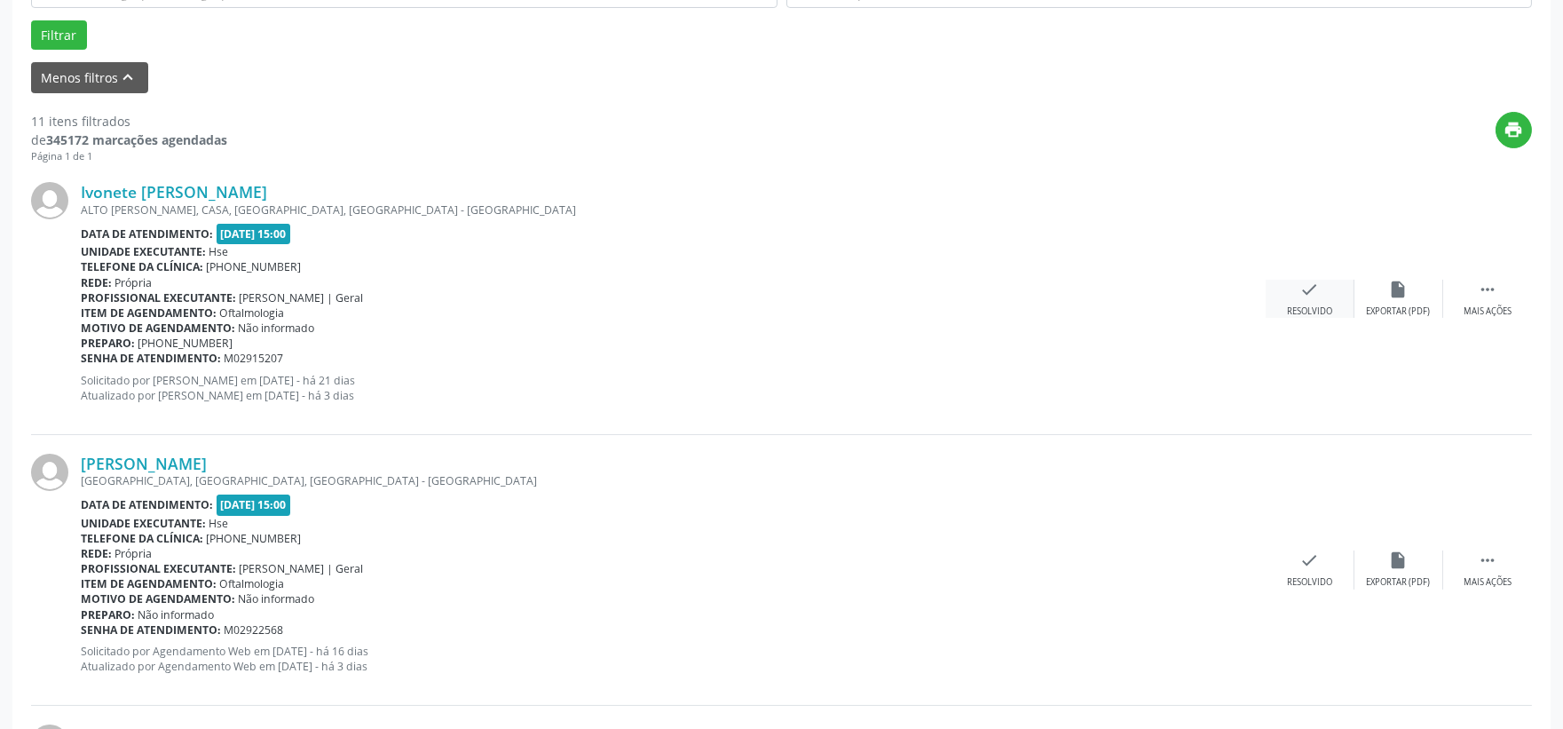
click at [1314, 308] on div "Resolvido" at bounding box center [1309, 311] width 45 height 12
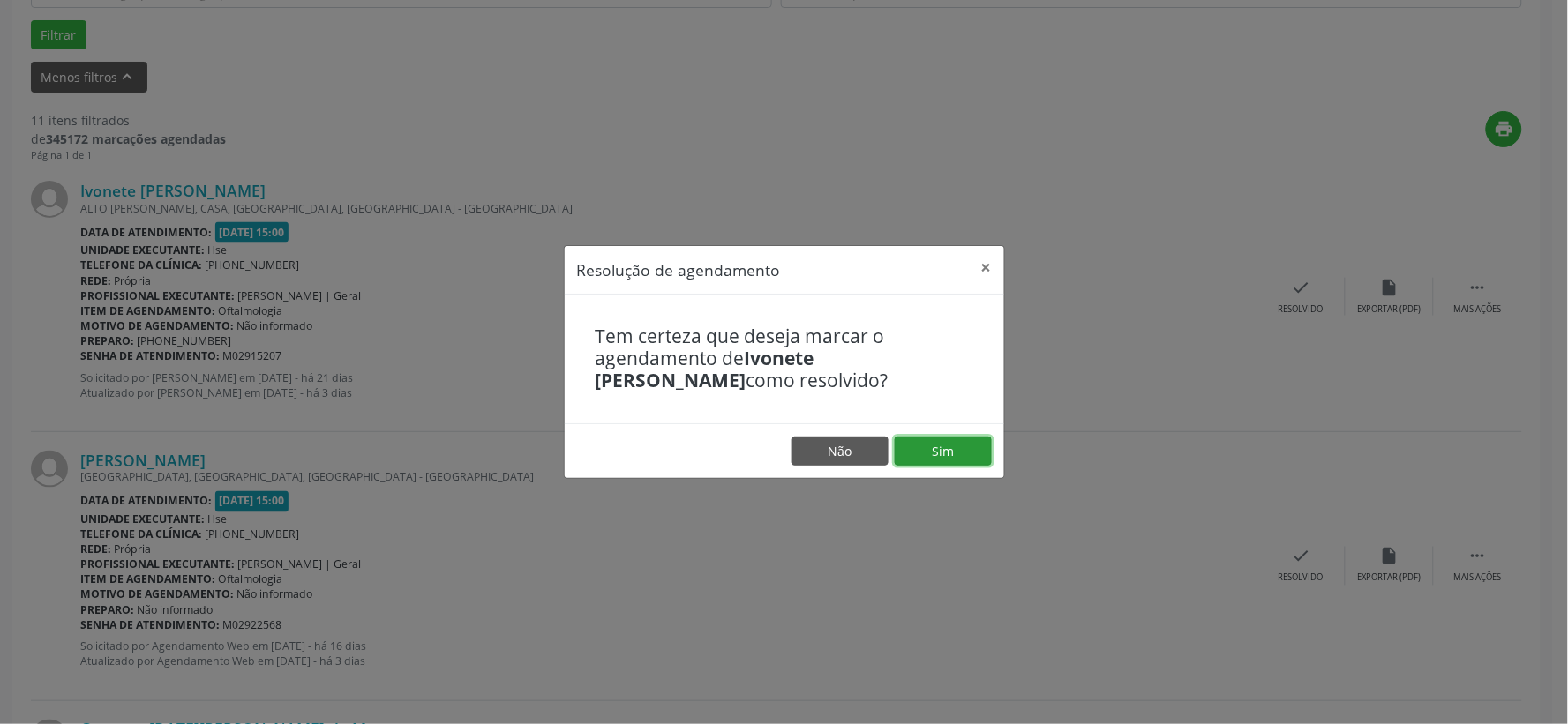
click at [956, 452] on button "Sim" at bounding box center [943, 451] width 97 height 30
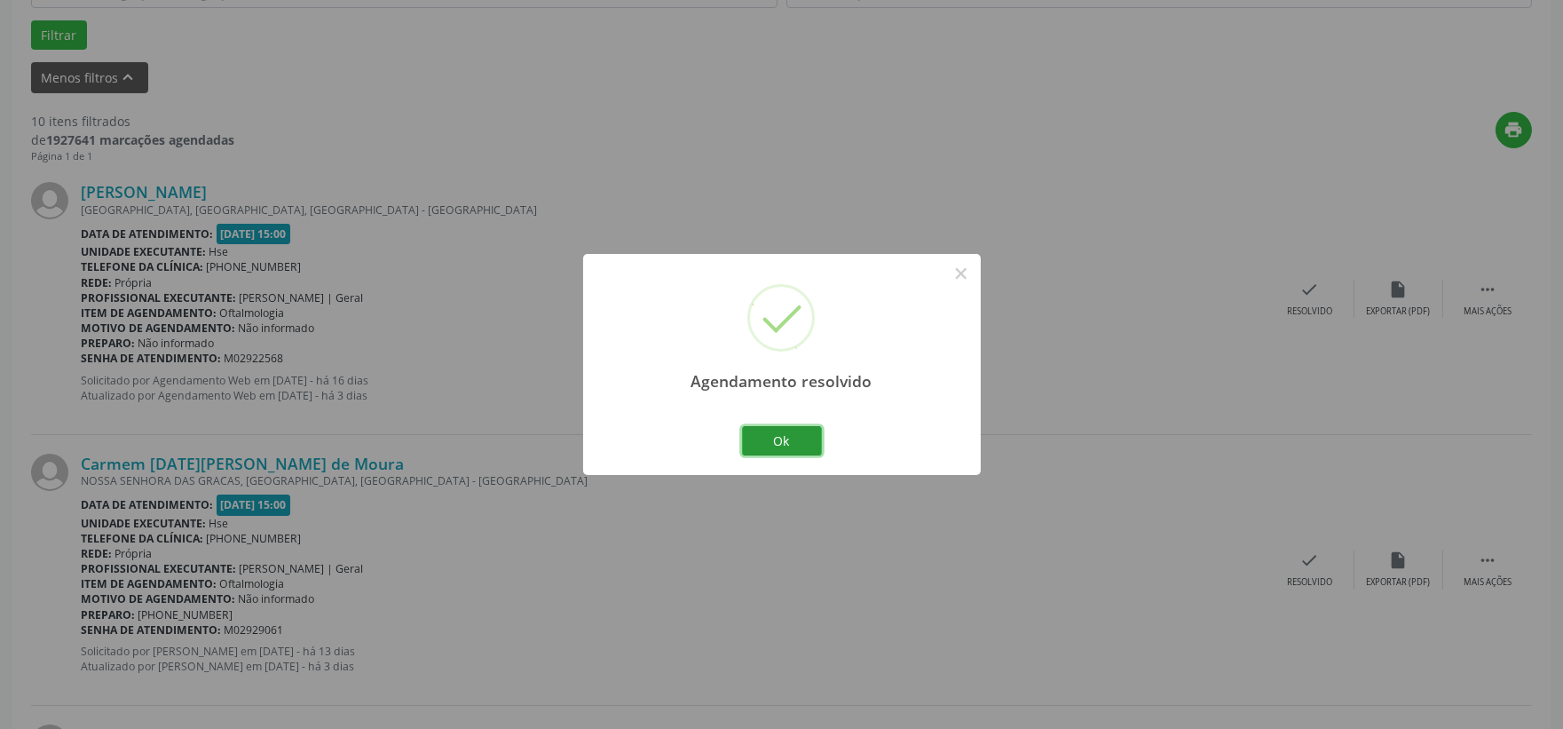
click at [760, 448] on button "Ok" at bounding box center [782, 441] width 80 height 30
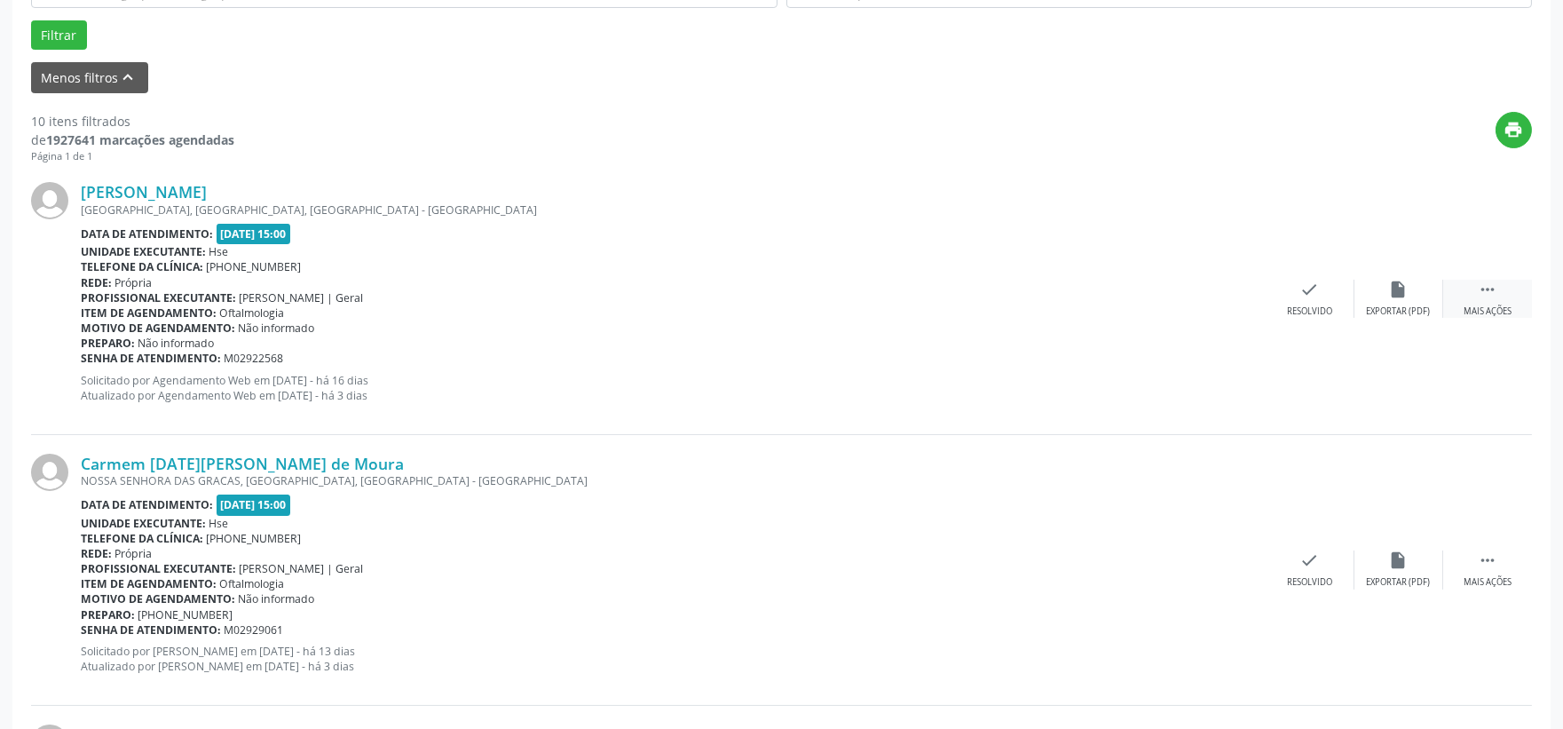
drag, startPoint x: 1503, startPoint y: 297, endPoint x: 1493, endPoint y: 297, distance: 9.8
click at [1501, 297] on div " Mais ações" at bounding box center [1488, 299] width 89 height 38
click at [1405, 296] on icon "alarm_off" at bounding box center [1399, 290] width 20 height 20
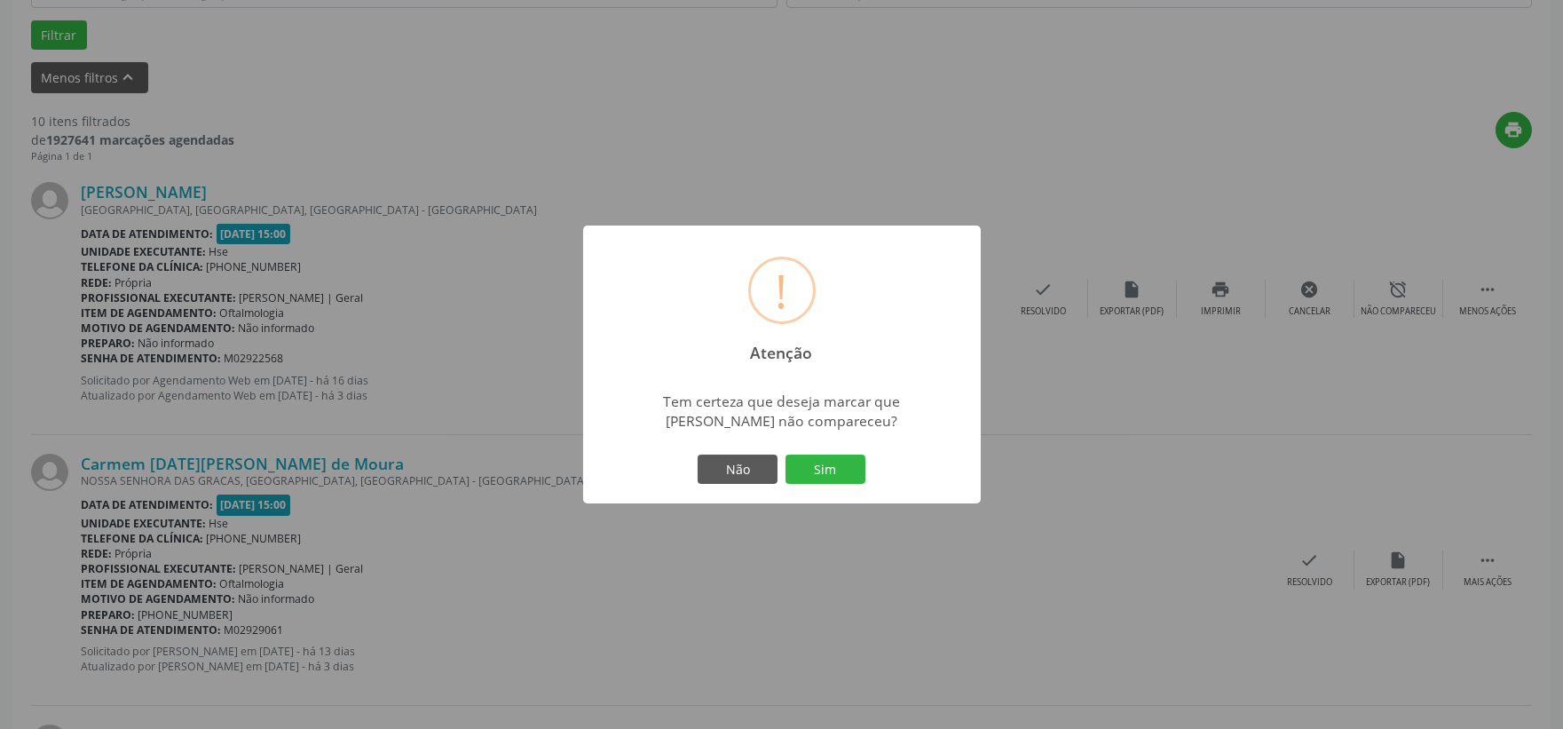
click at [808, 471] on button "Sim" at bounding box center [826, 470] width 80 height 30
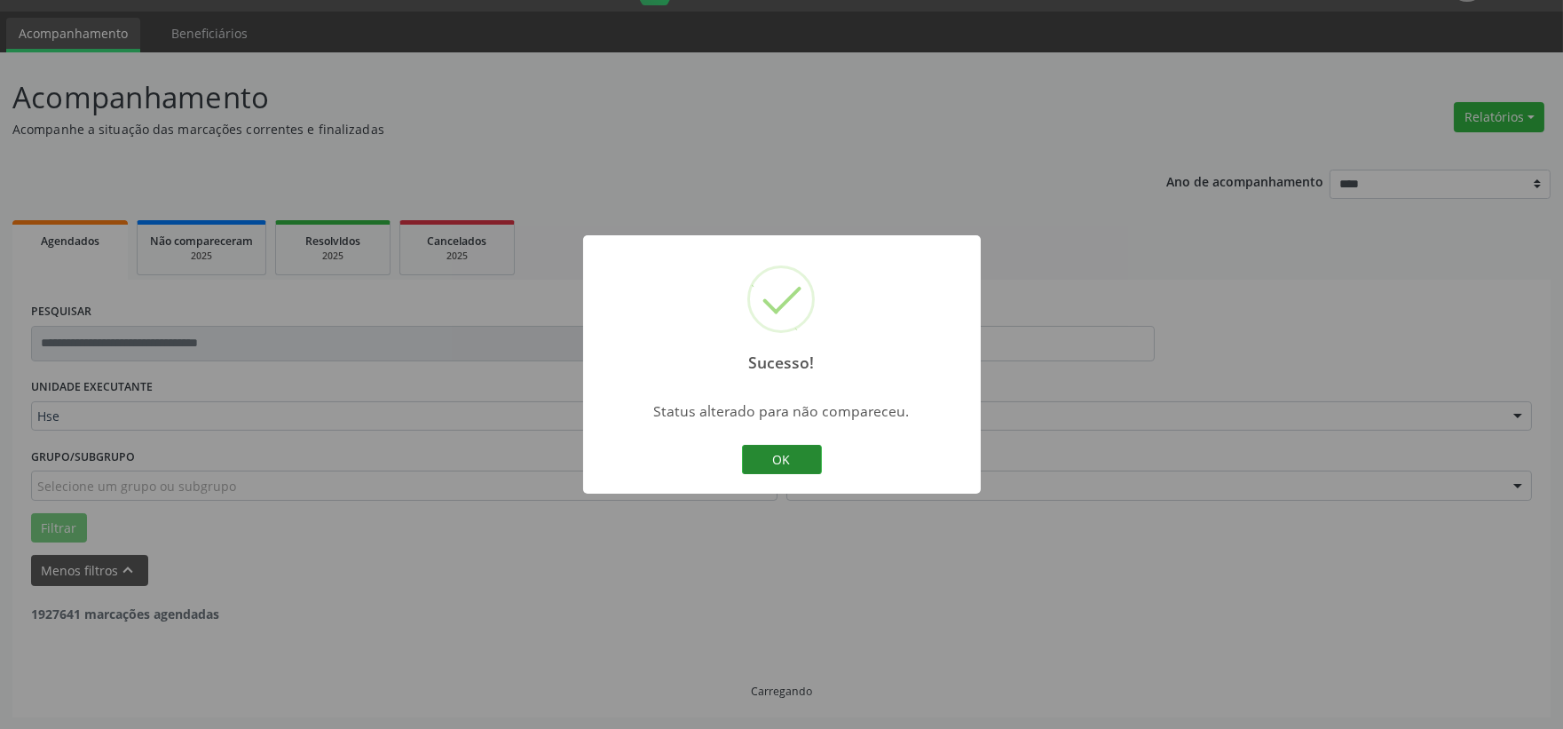
click at [781, 450] on button "OK" at bounding box center [782, 460] width 80 height 30
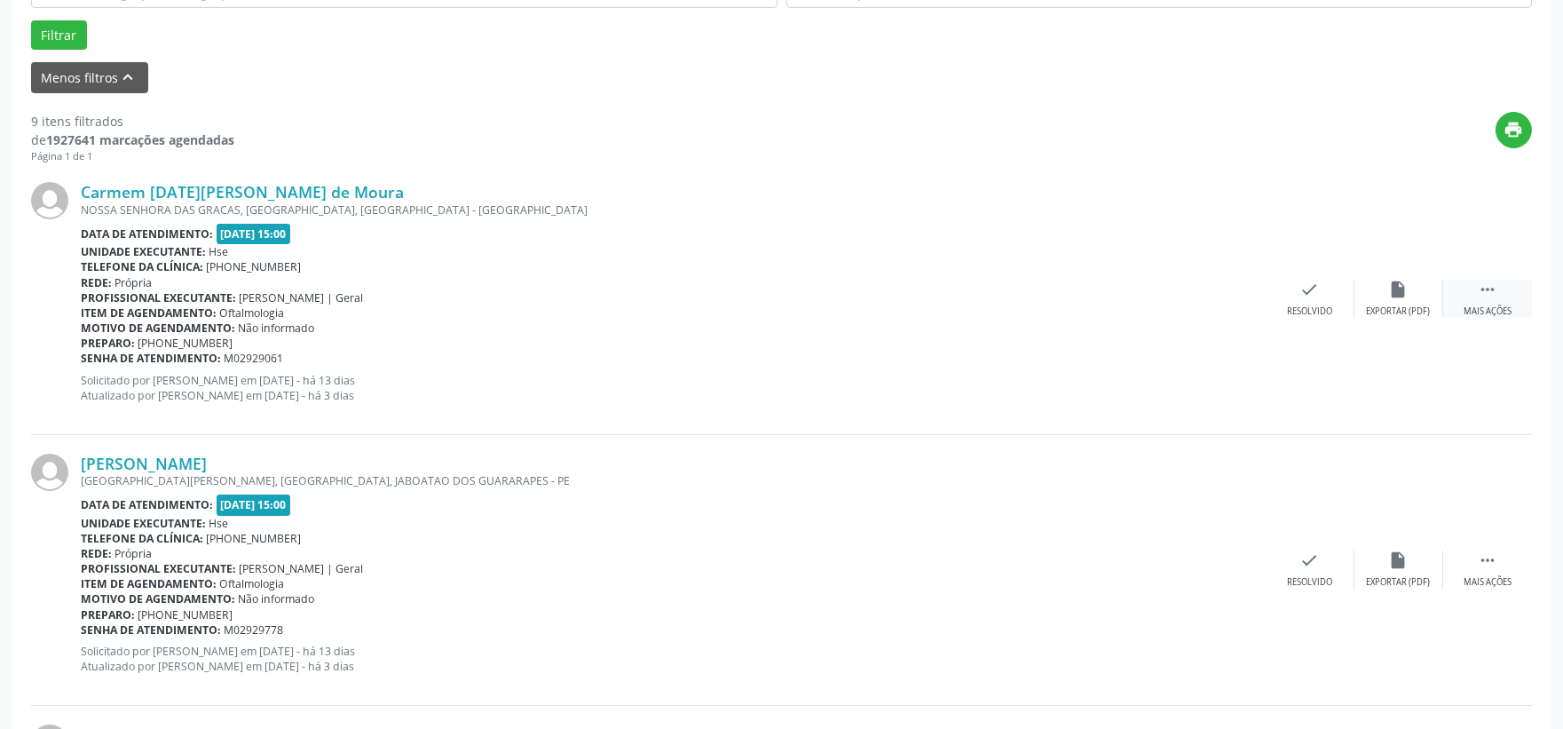
click at [1499, 299] on div " Mais ações" at bounding box center [1488, 299] width 89 height 38
click at [1401, 291] on icon "alarm_off" at bounding box center [1399, 290] width 20 height 20
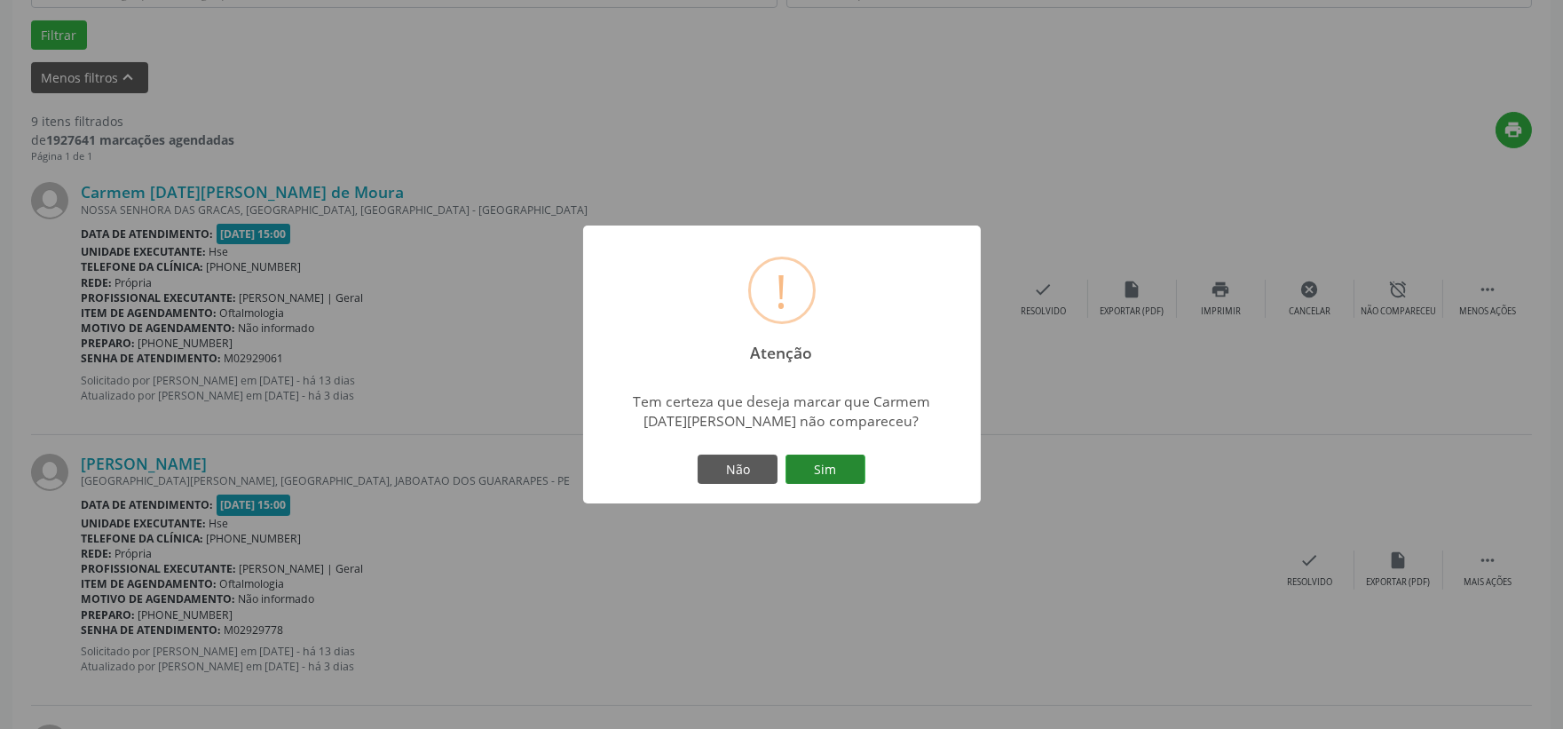
click at [821, 455] on button "Sim" at bounding box center [826, 470] width 80 height 30
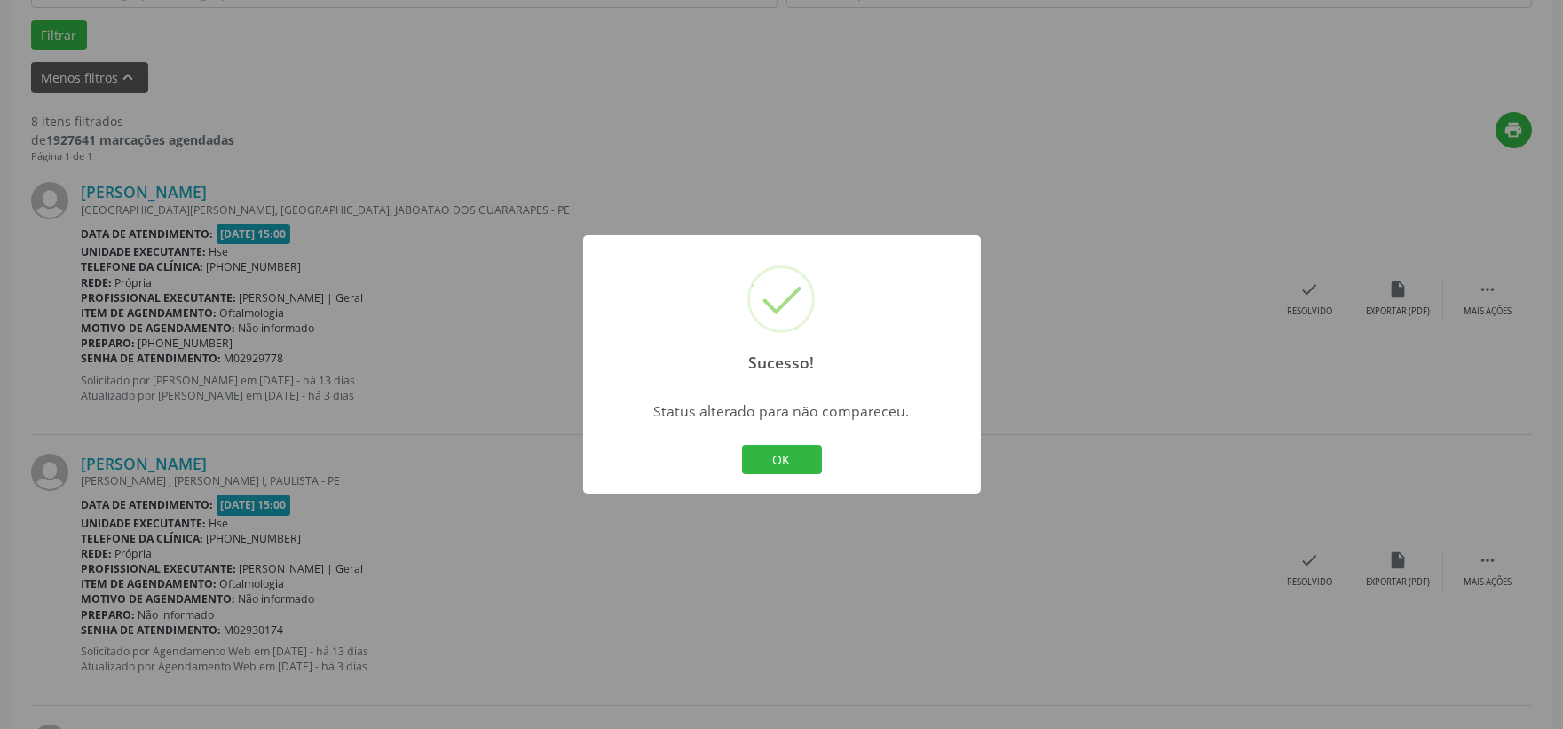
click at [753, 450] on button "OK" at bounding box center [782, 460] width 80 height 30
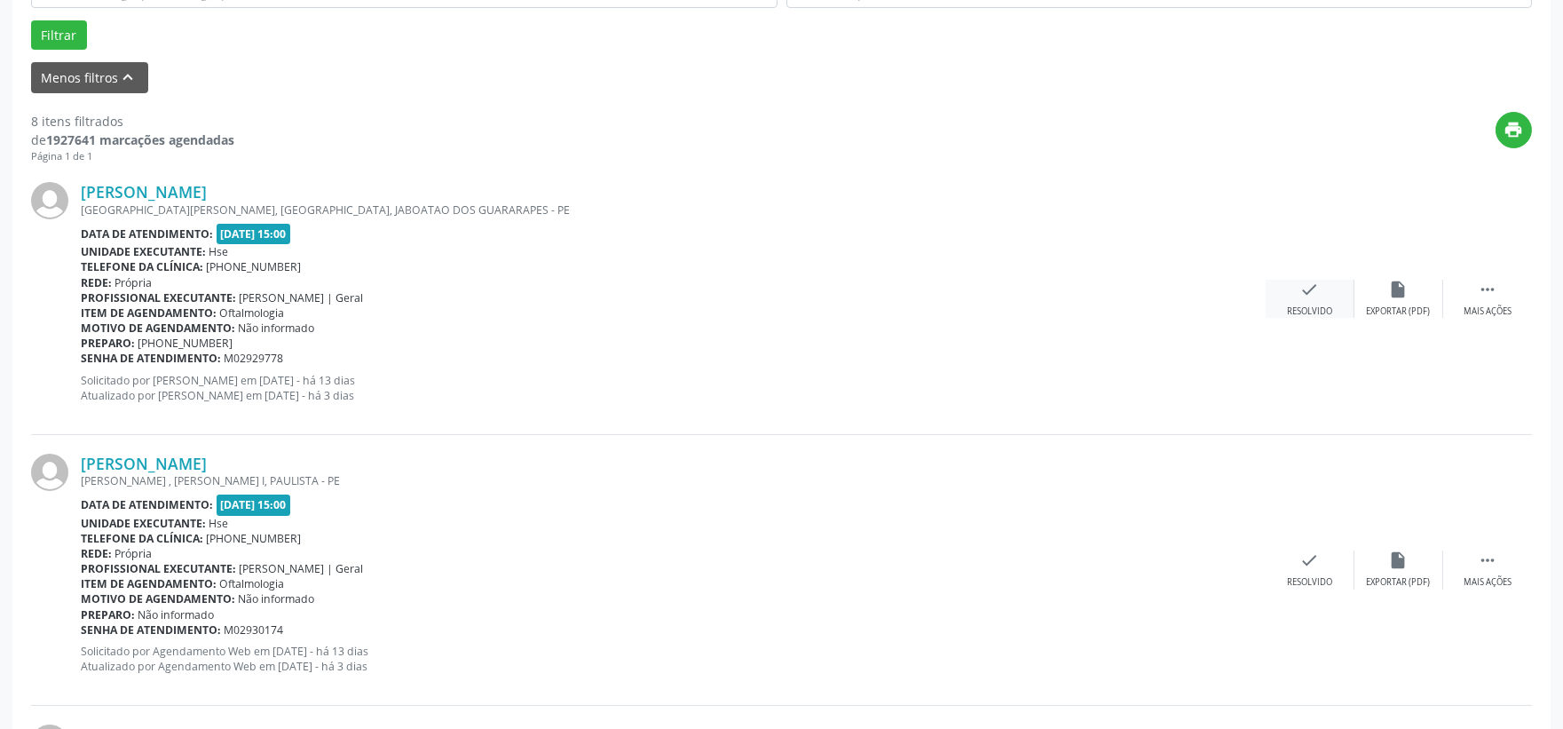
click at [1318, 297] on icon "check" at bounding box center [1311, 290] width 20 height 20
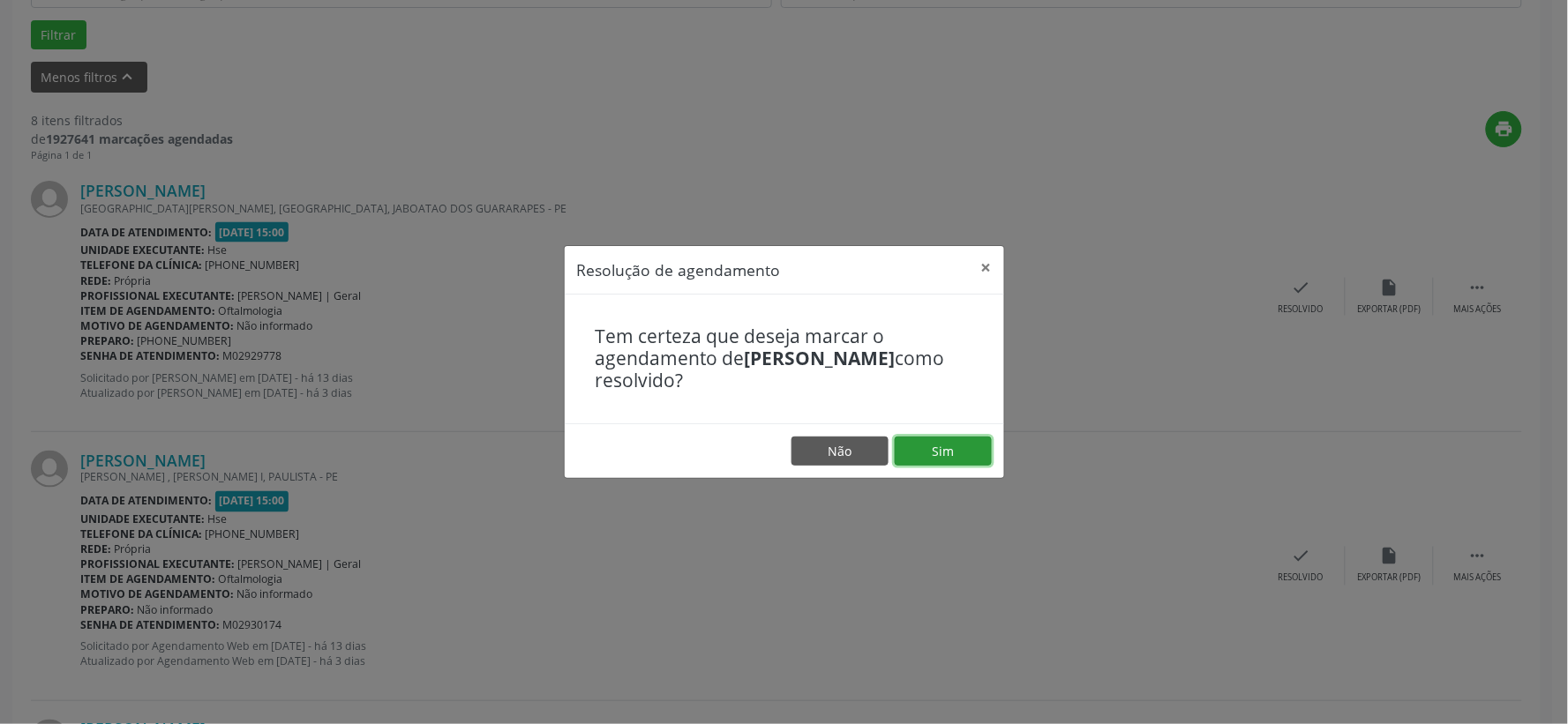
click at [932, 447] on button "Sim" at bounding box center [943, 451] width 97 height 30
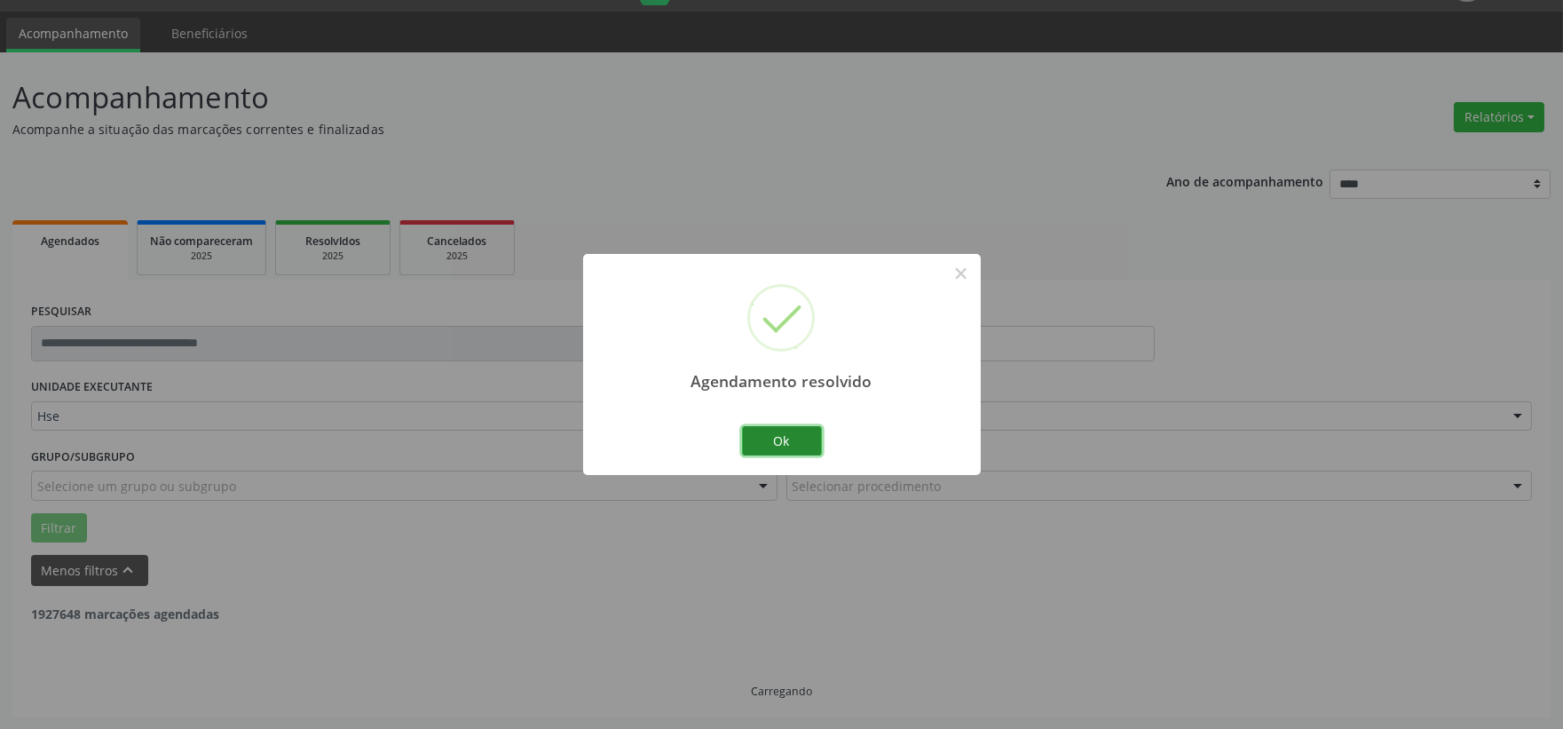
click at [795, 435] on button "Ok" at bounding box center [782, 441] width 80 height 30
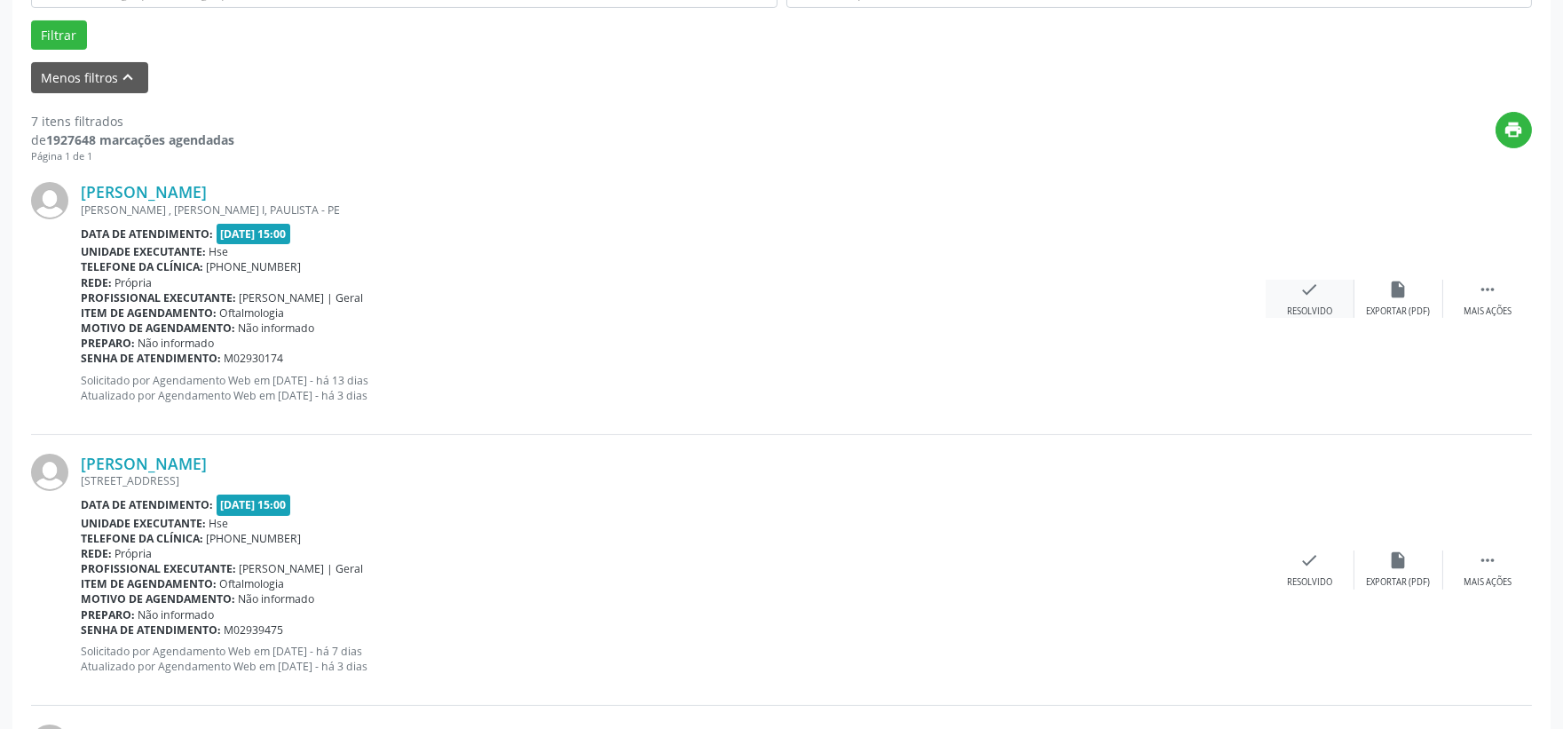
click at [1298, 303] on div "check Resolvido" at bounding box center [1310, 299] width 89 height 38
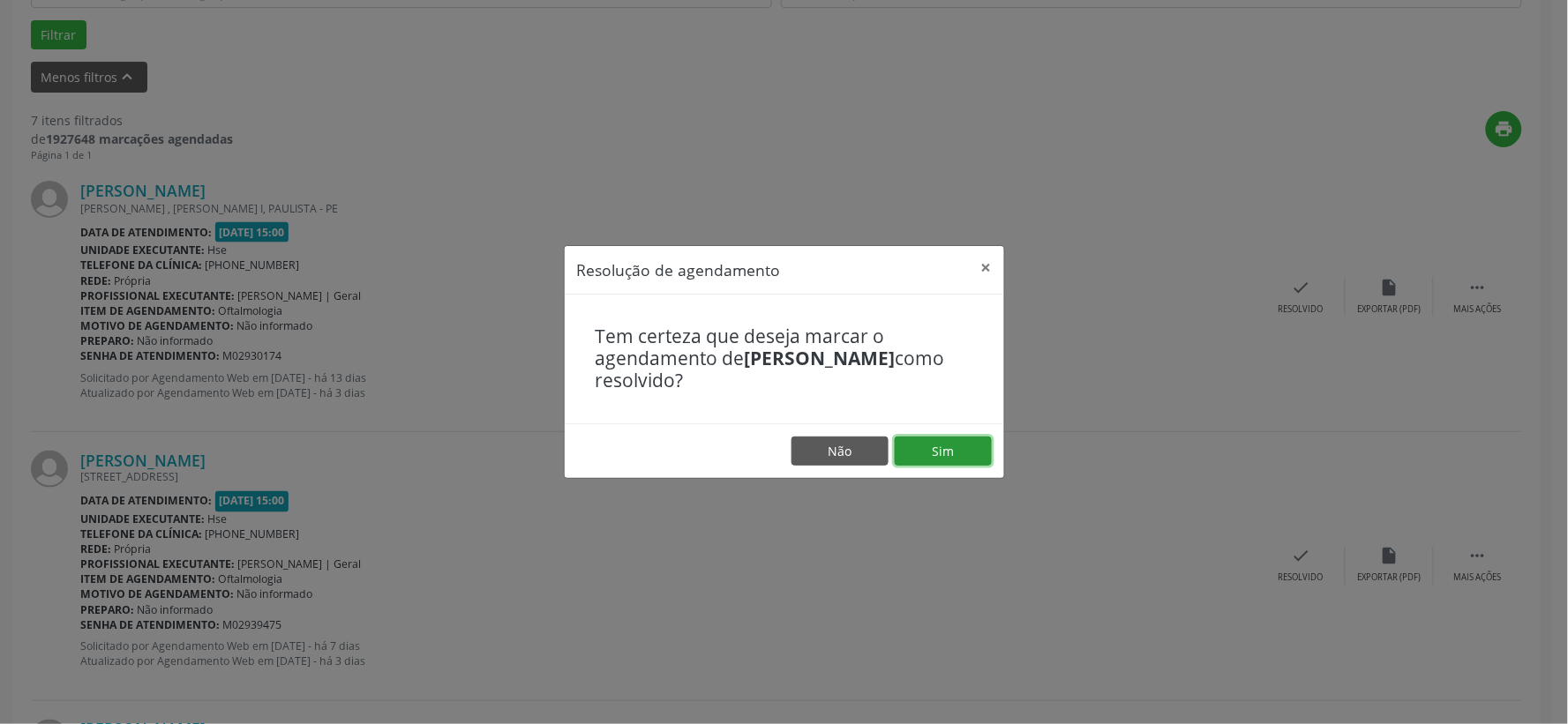
click at [932, 442] on button "Sim" at bounding box center [943, 451] width 97 height 30
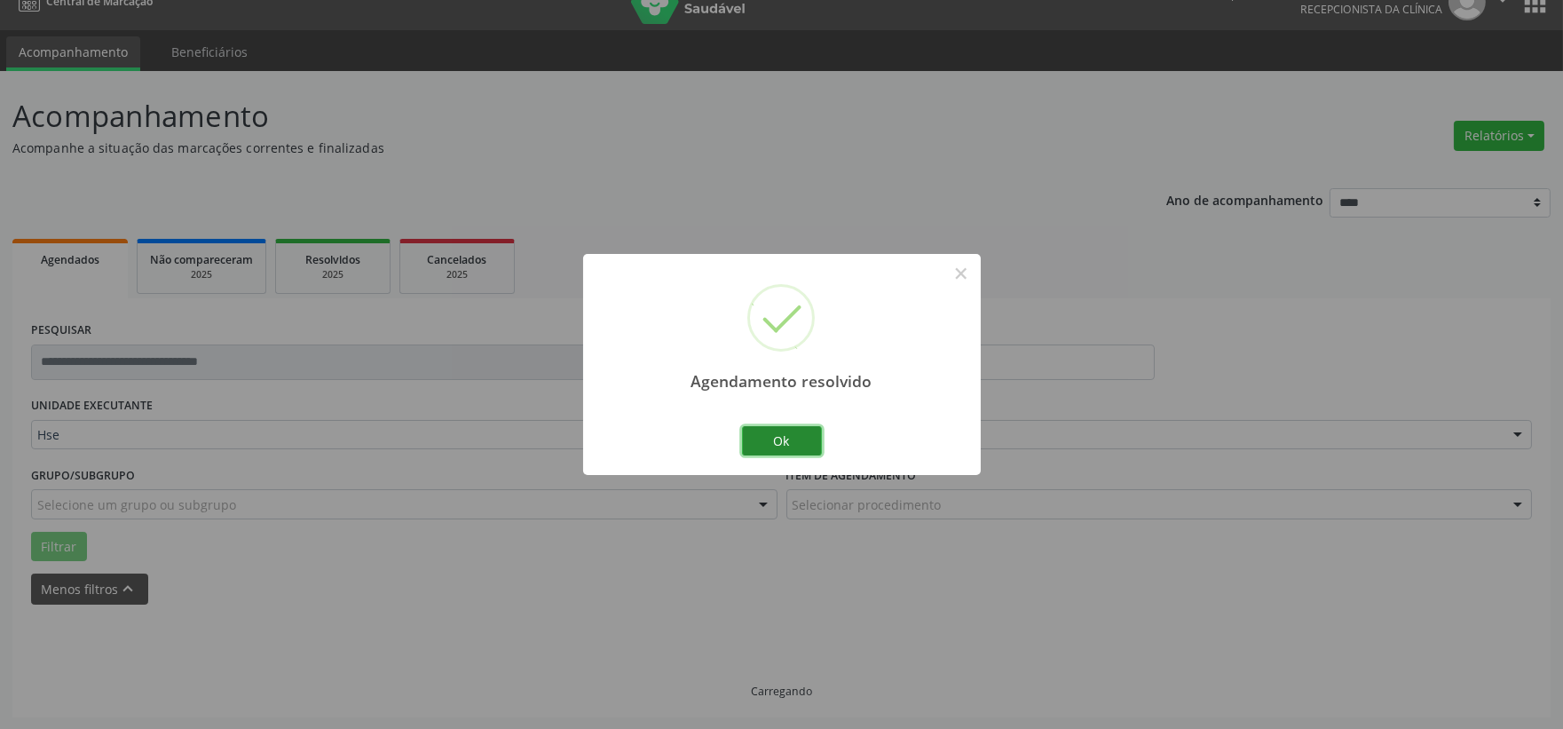
click at [781, 431] on button "Ok" at bounding box center [782, 441] width 80 height 30
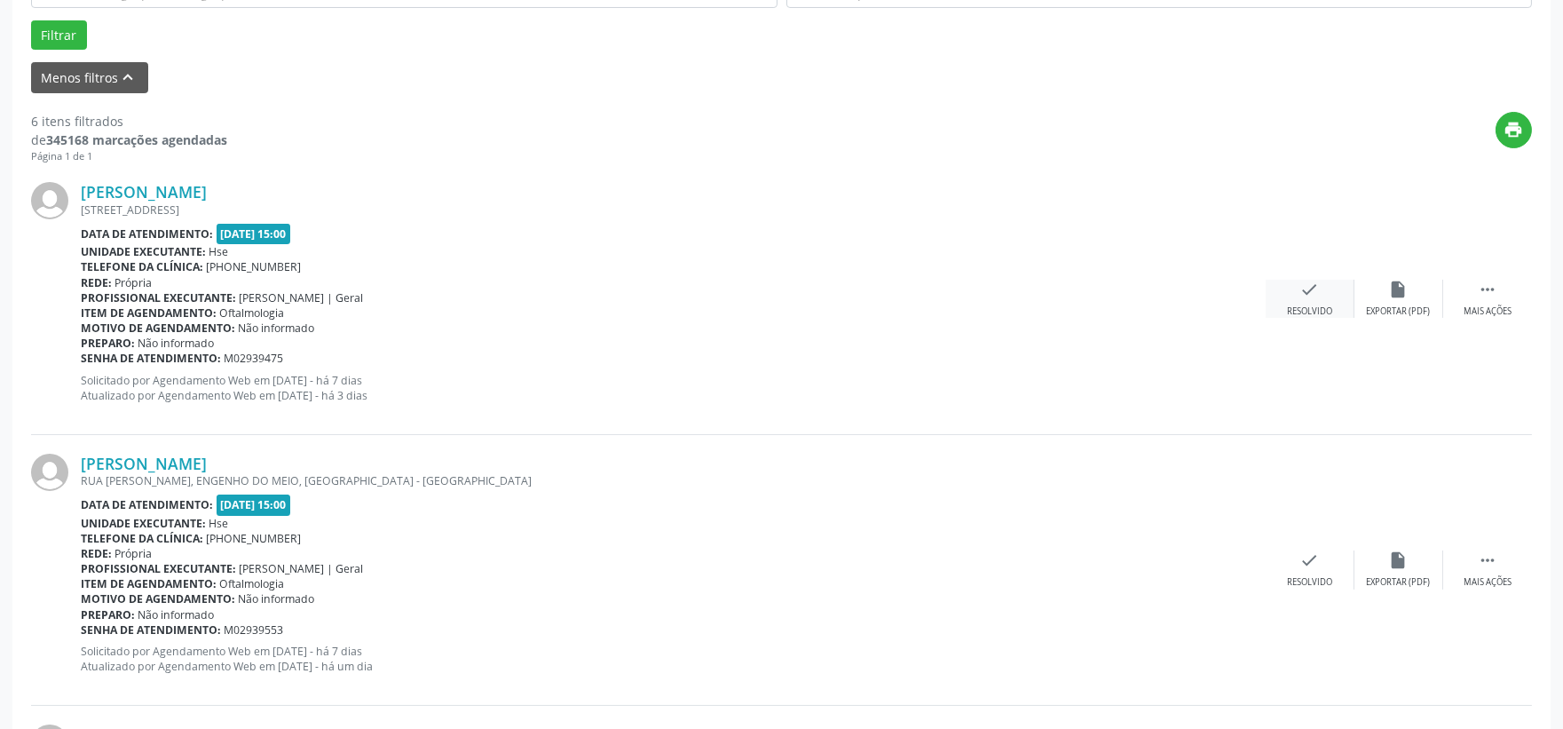
click at [1341, 285] on div "check Resolvido" at bounding box center [1310, 299] width 89 height 38
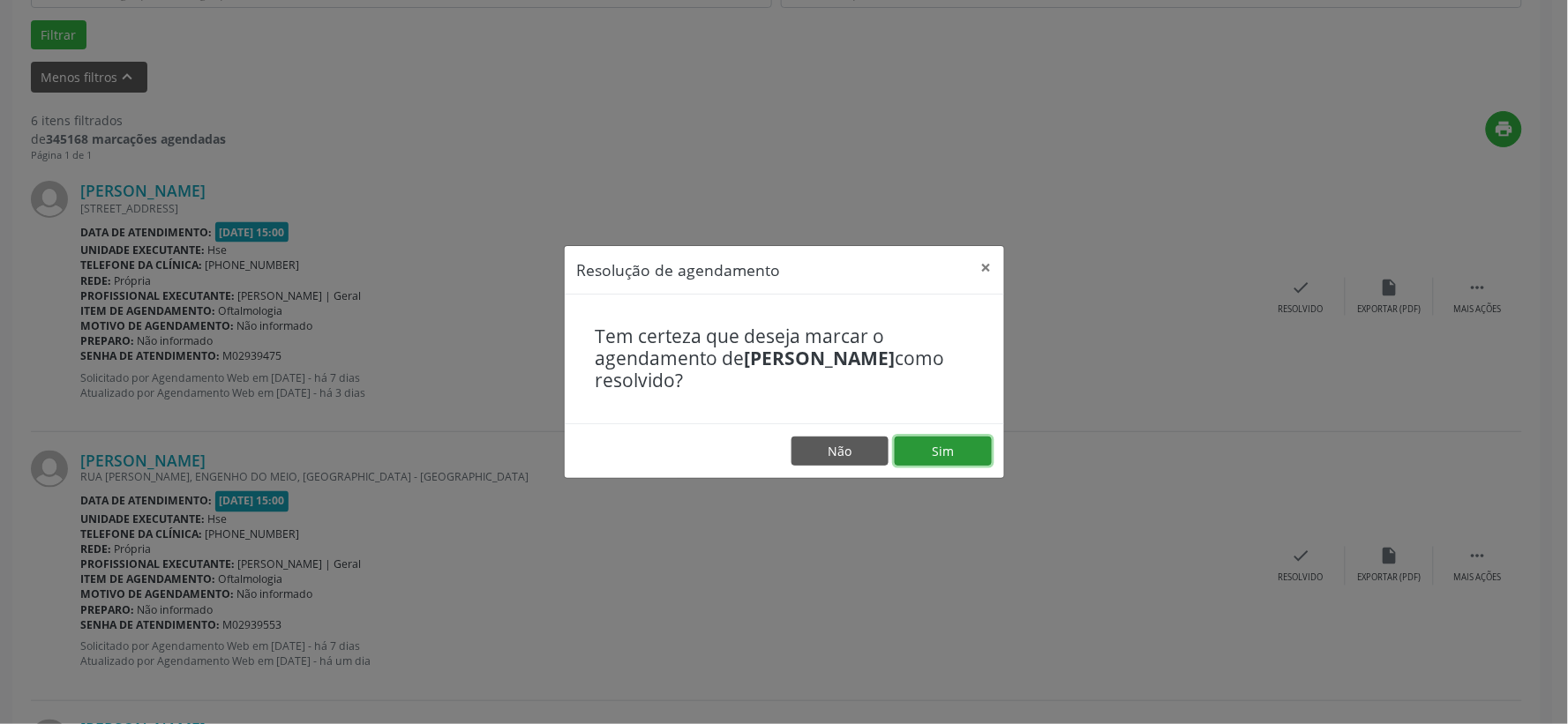
click at [974, 441] on button "Sim" at bounding box center [943, 451] width 97 height 30
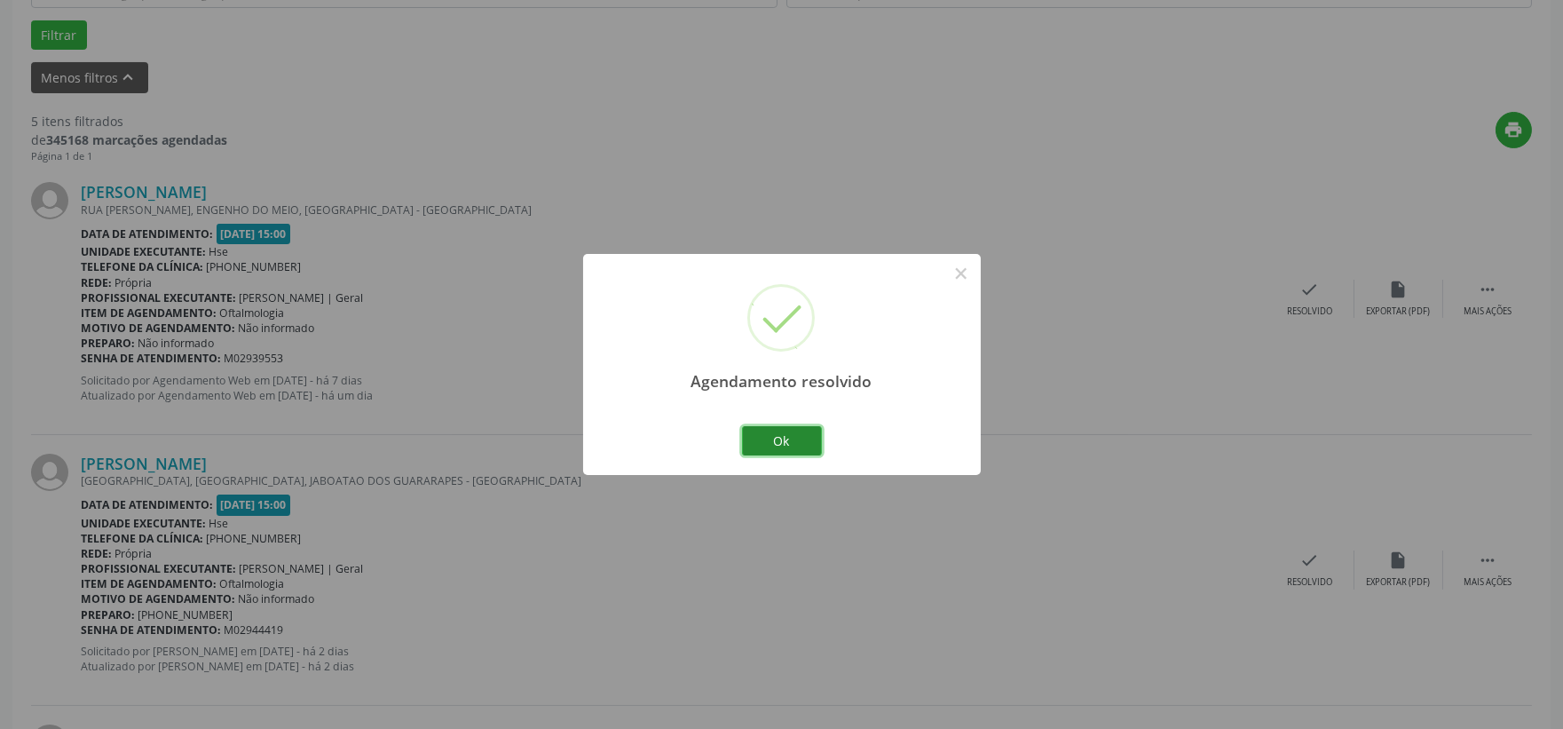
click at [795, 449] on button "Ok" at bounding box center [782, 441] width 80 height 30
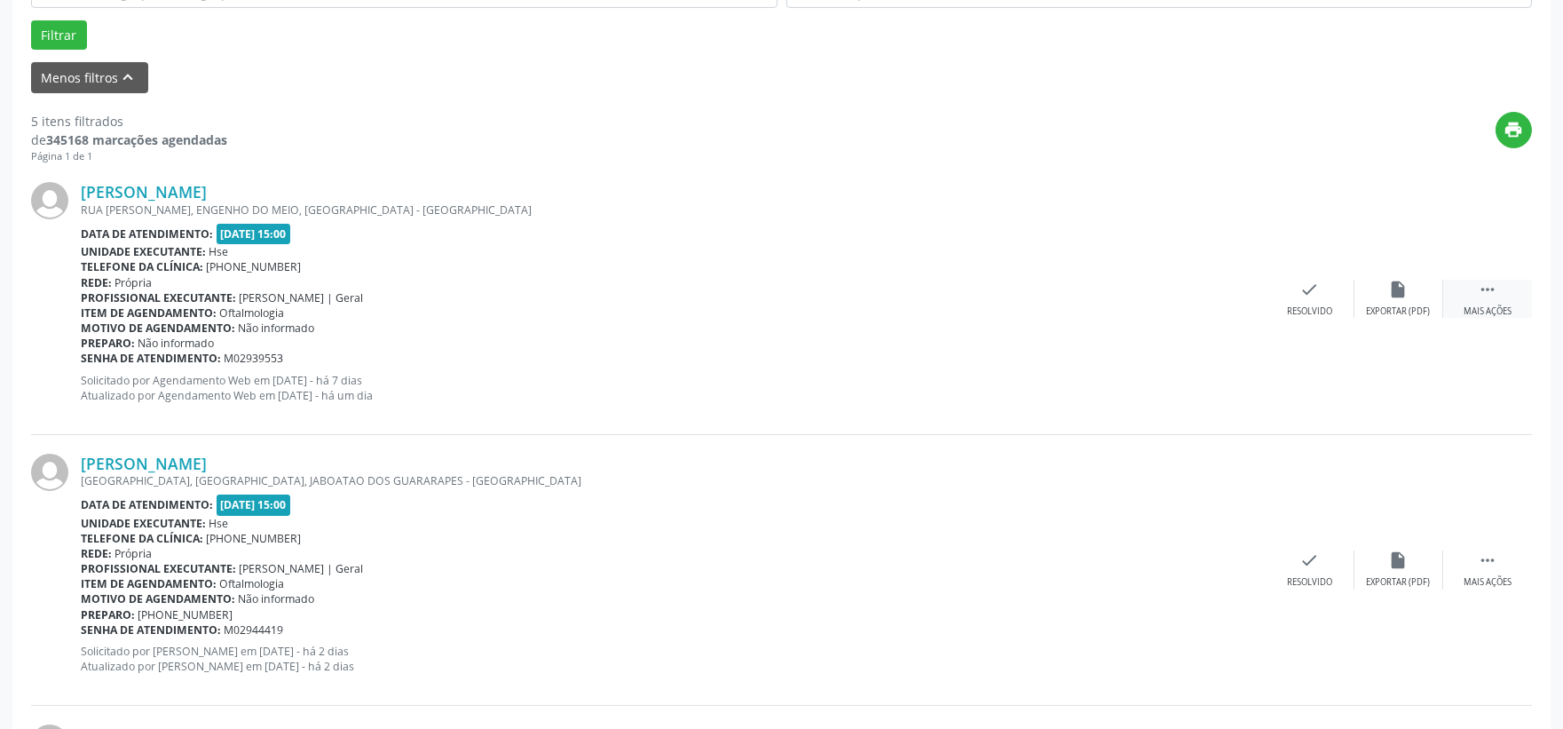
click at [1484, 311] on div "Mais ações" at bounding box center [1488, 311] width 48 height 12
click at [1399, 313] on div "Não compareceu" at bounding box center [1398, 311] width 75 height 12
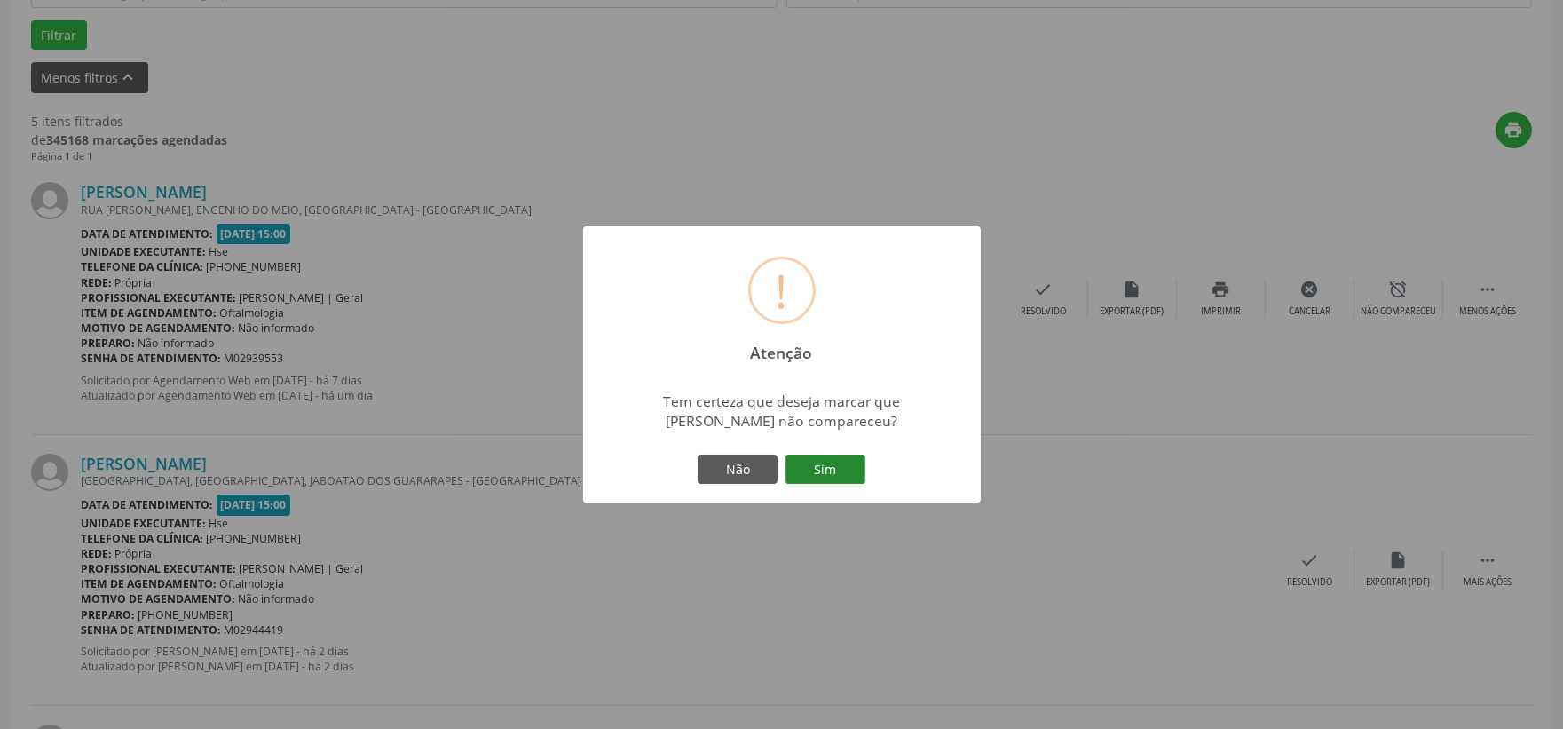
click at [810, 463] on button "Sim" at bounding box center [826, 470] width 80 height 30
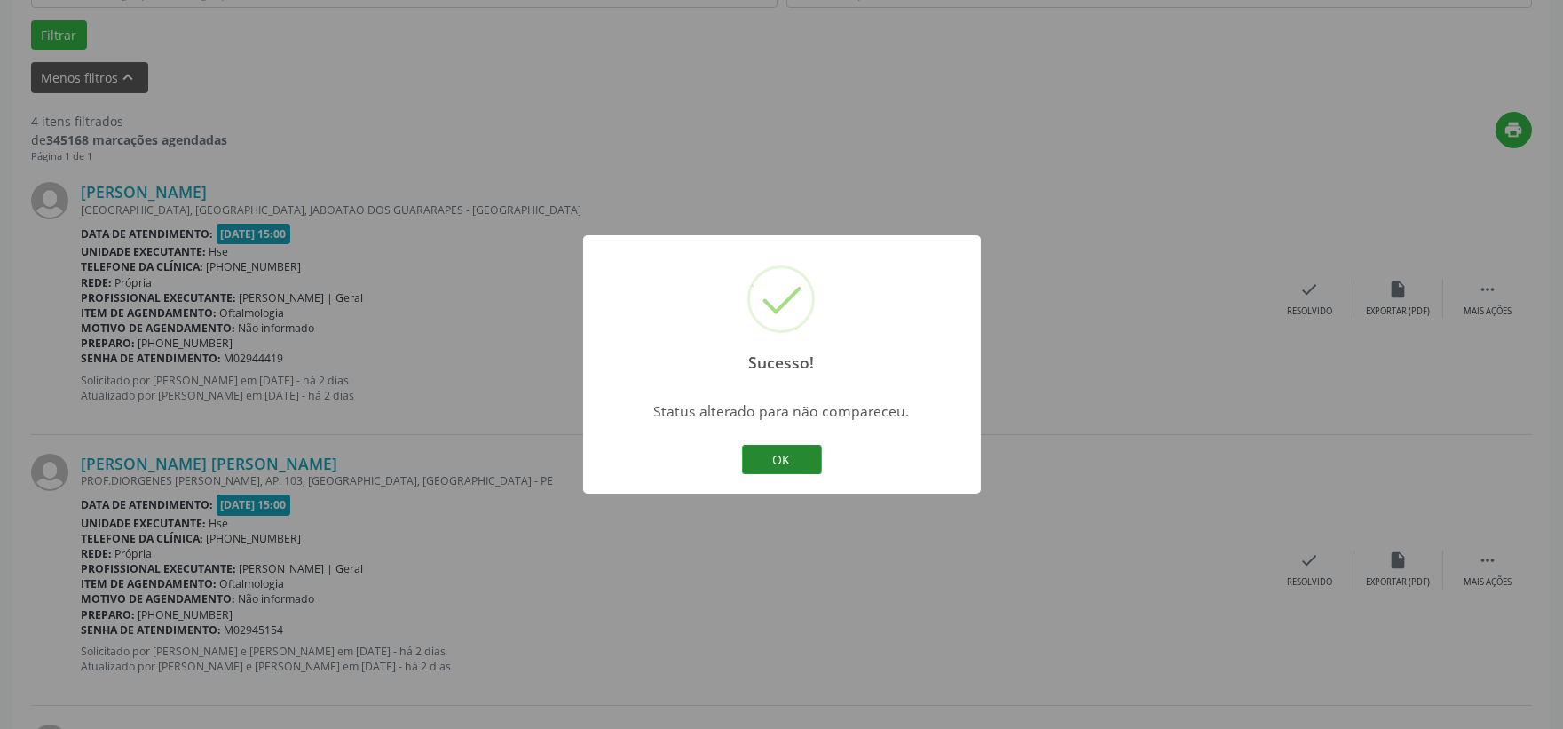
click at [788, 467] on button "OK" at bounding box center [782, 460] width 80 height 30
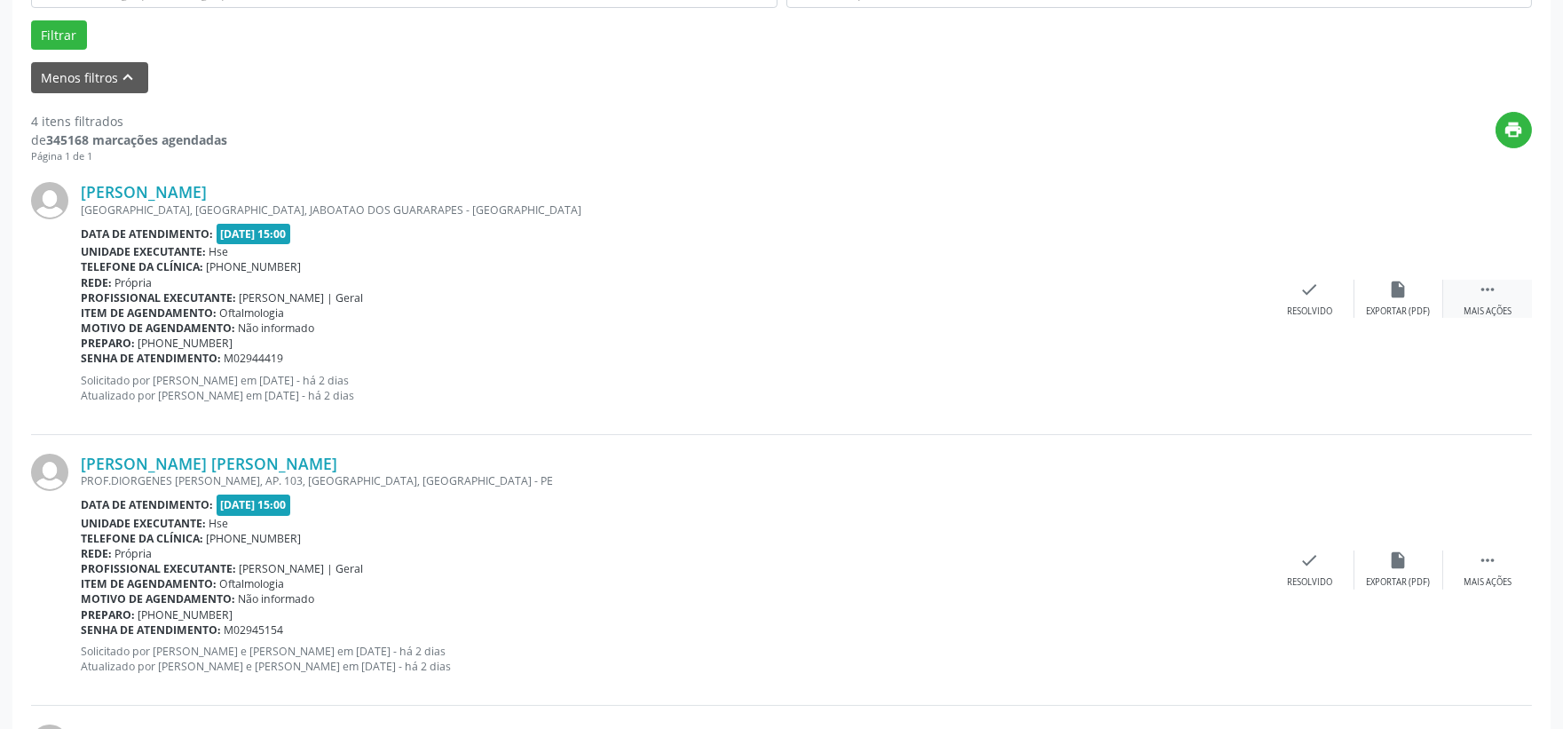
click at [1475, 309] on div "Mais ações" at bounding box center [1488, 311] width 48 height 12
click at [1400, 305] on div "Não compareceu" at bounding box center [1398, 311] width 75 height 12
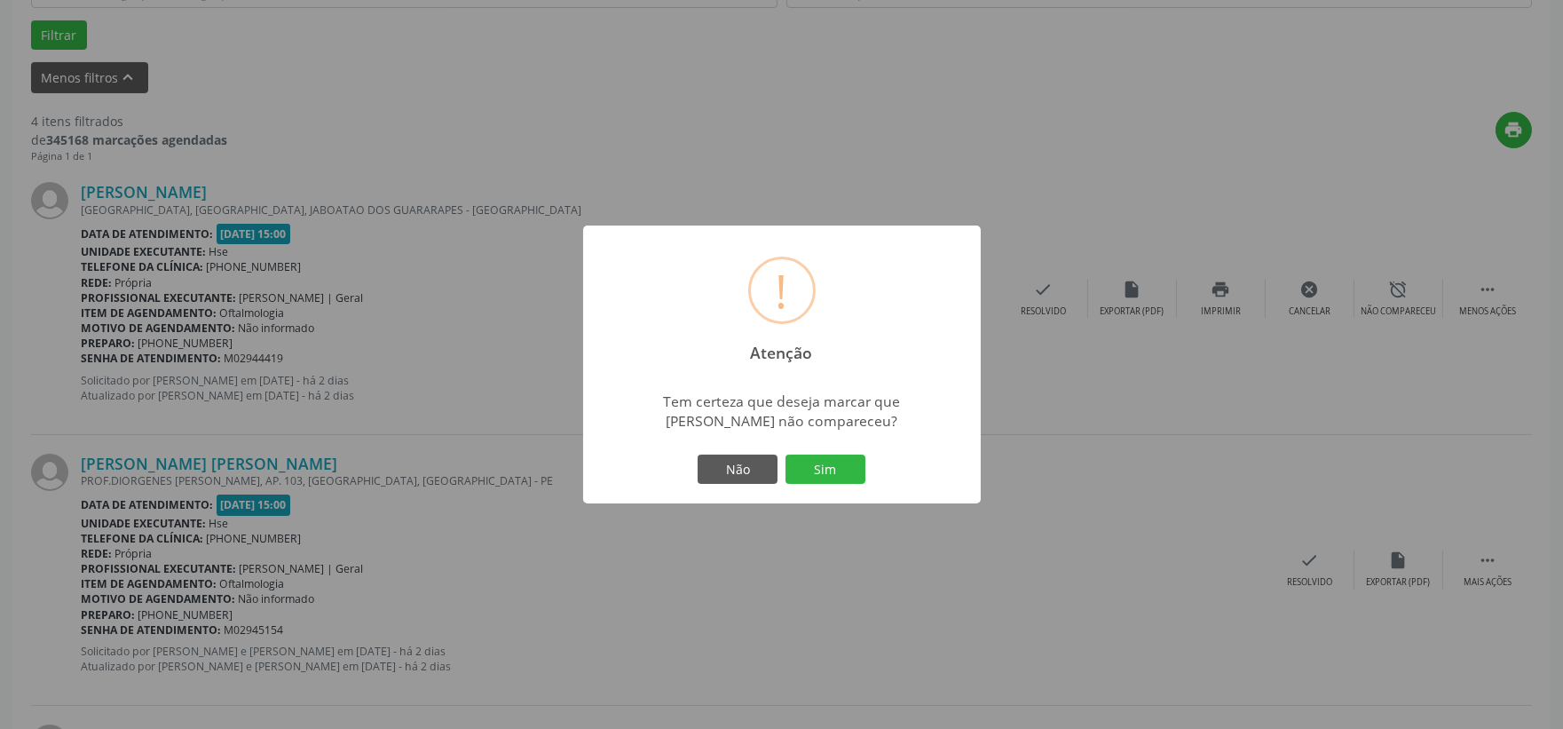
click at [803, 475] on button "Sim" at bounding box center [826, 470] width 80 height 30
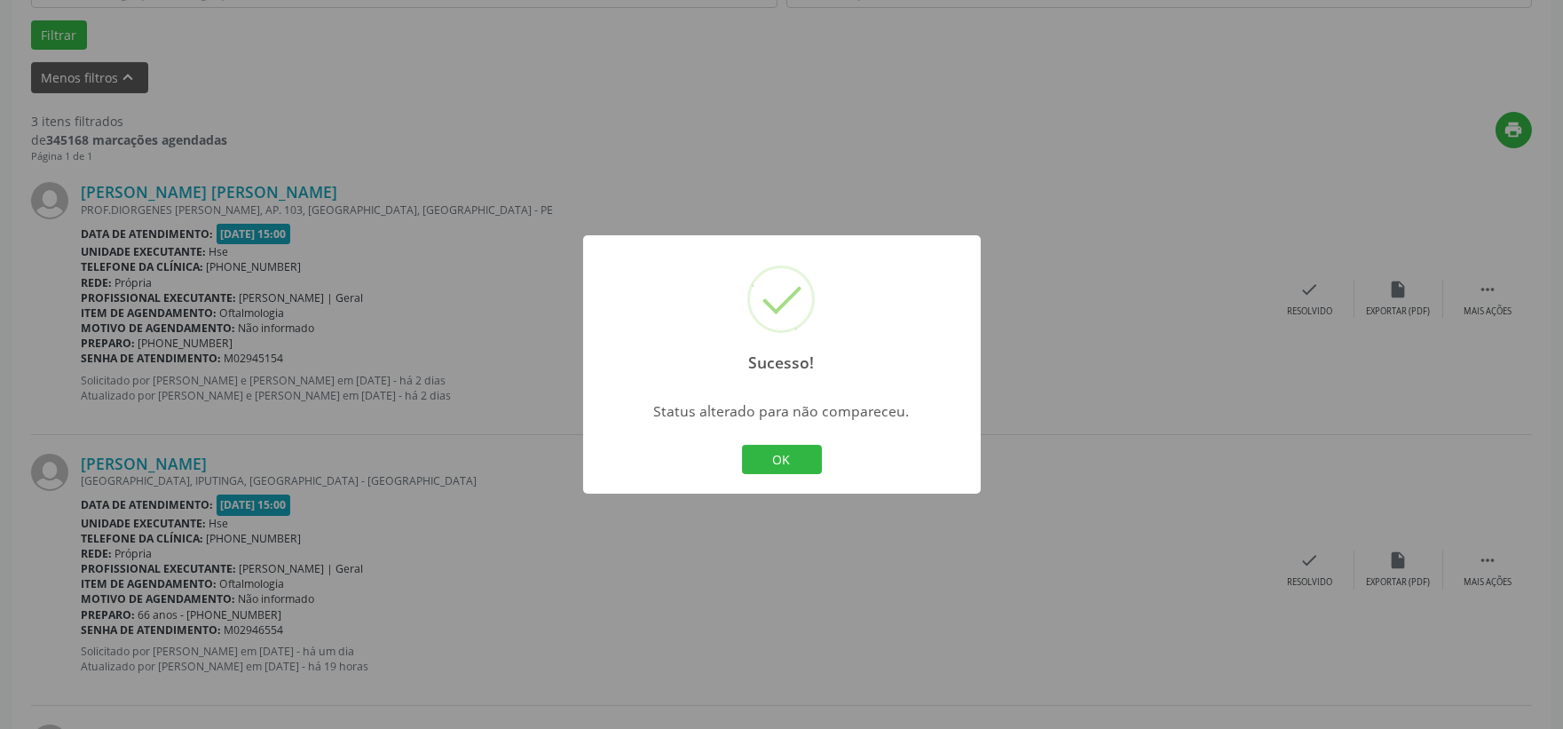
click at [778, 463] on button "OK" at bounding box center [782, 460] width 80 height 30
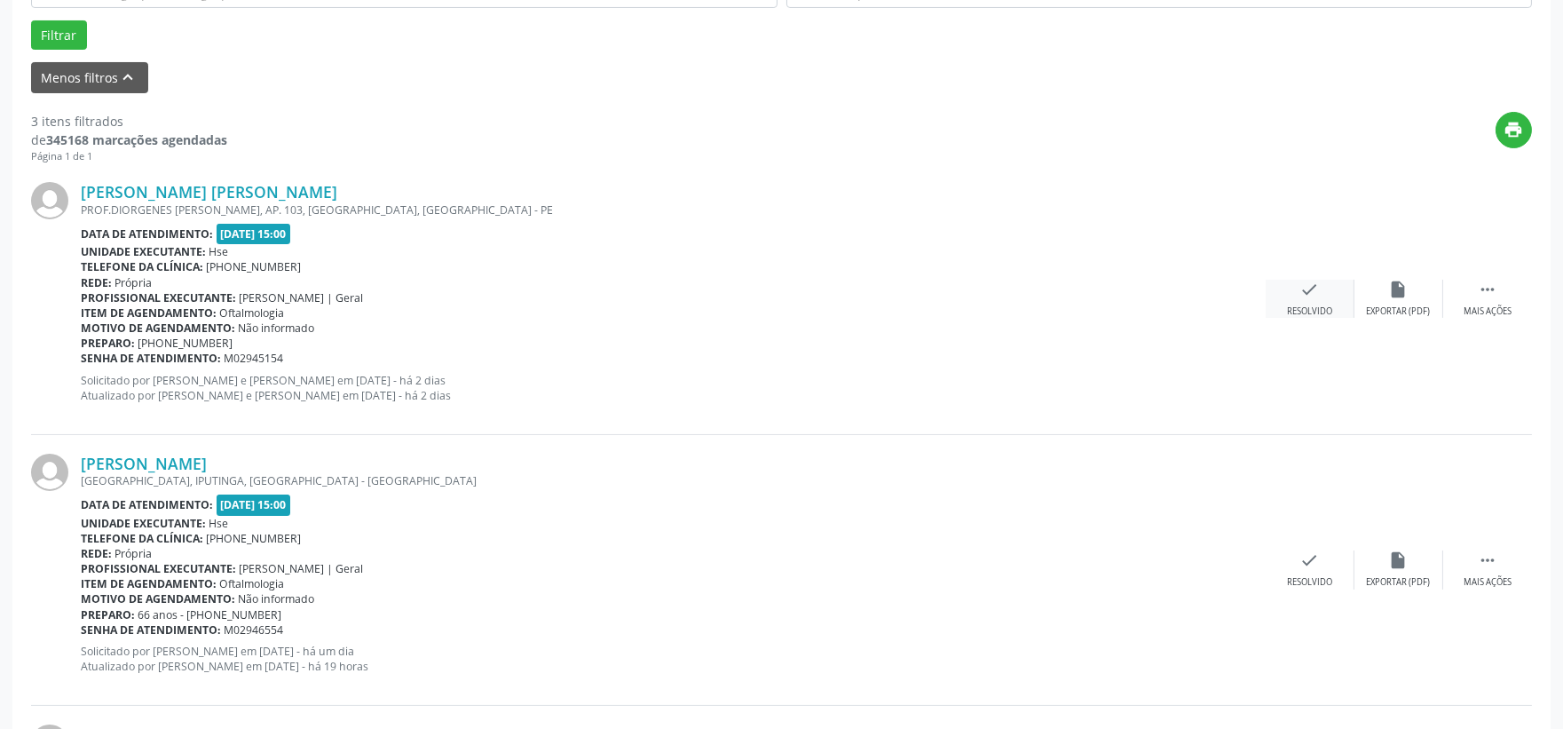
click at [1317, 297] on icon "check" at bounding box center [1311, 290] width 20 height 20
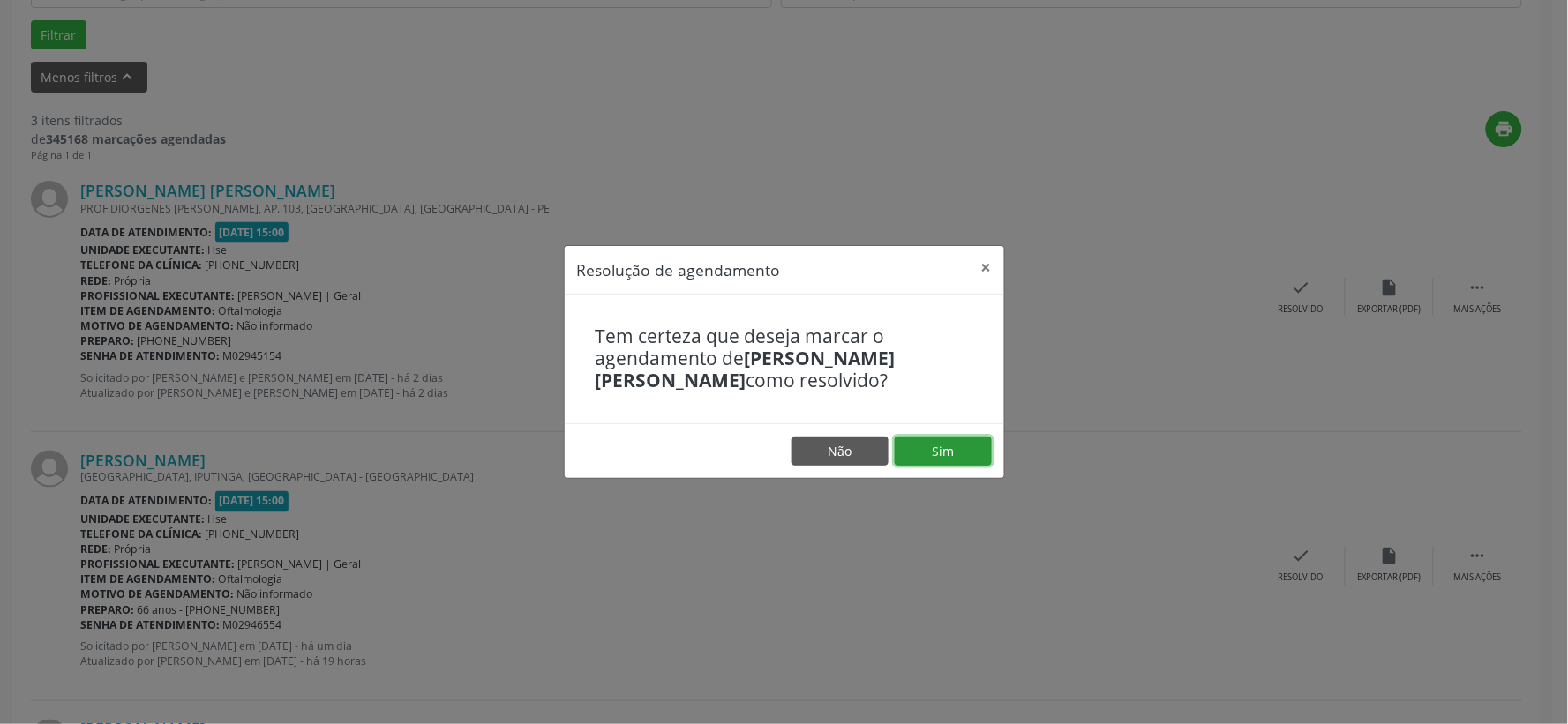
click at [958, 452] on button "Sim" at bounding box center [943, 451] width 97 height 30
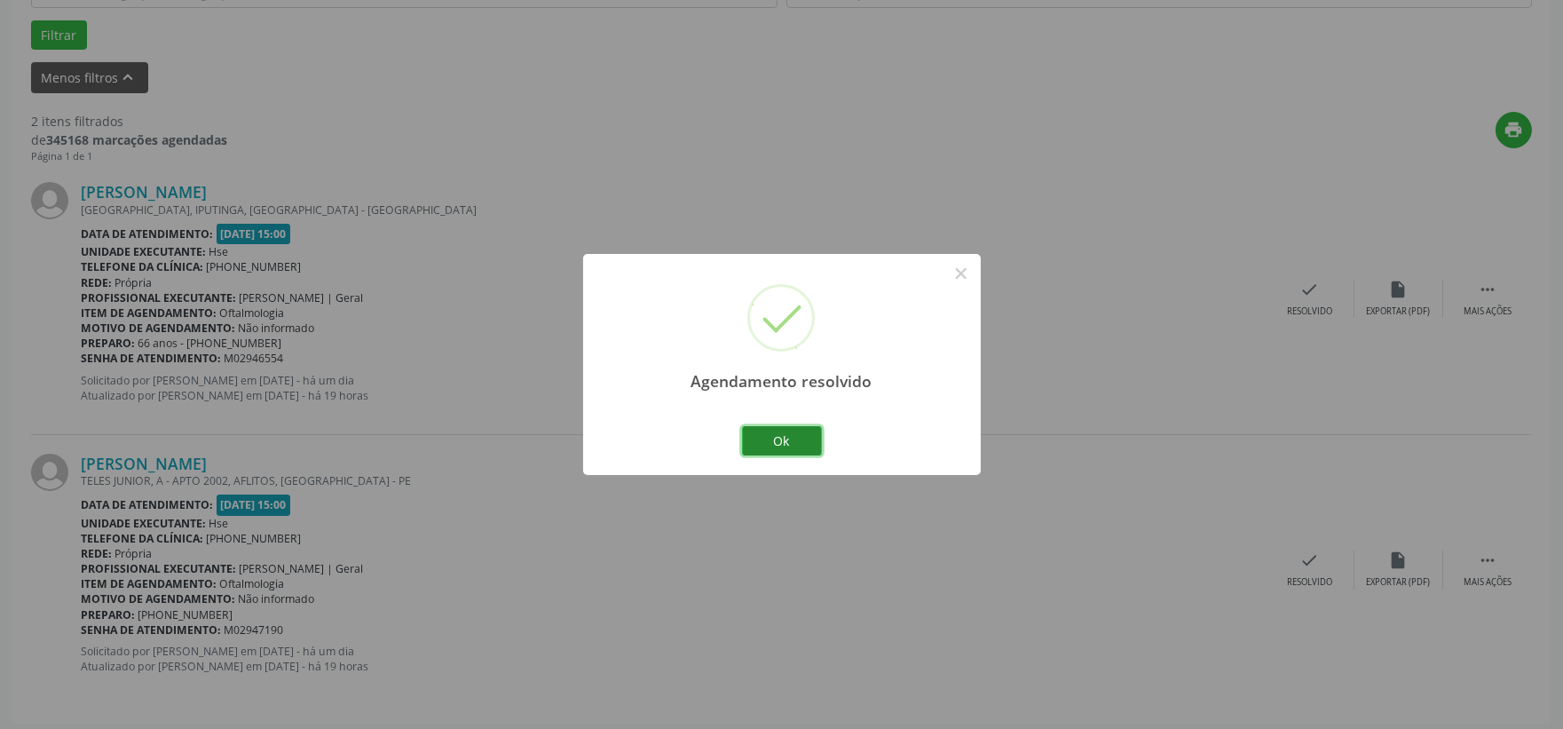
click at [804, 439] on button "Ok" at bounding box center [782, 441] width 80 height 30
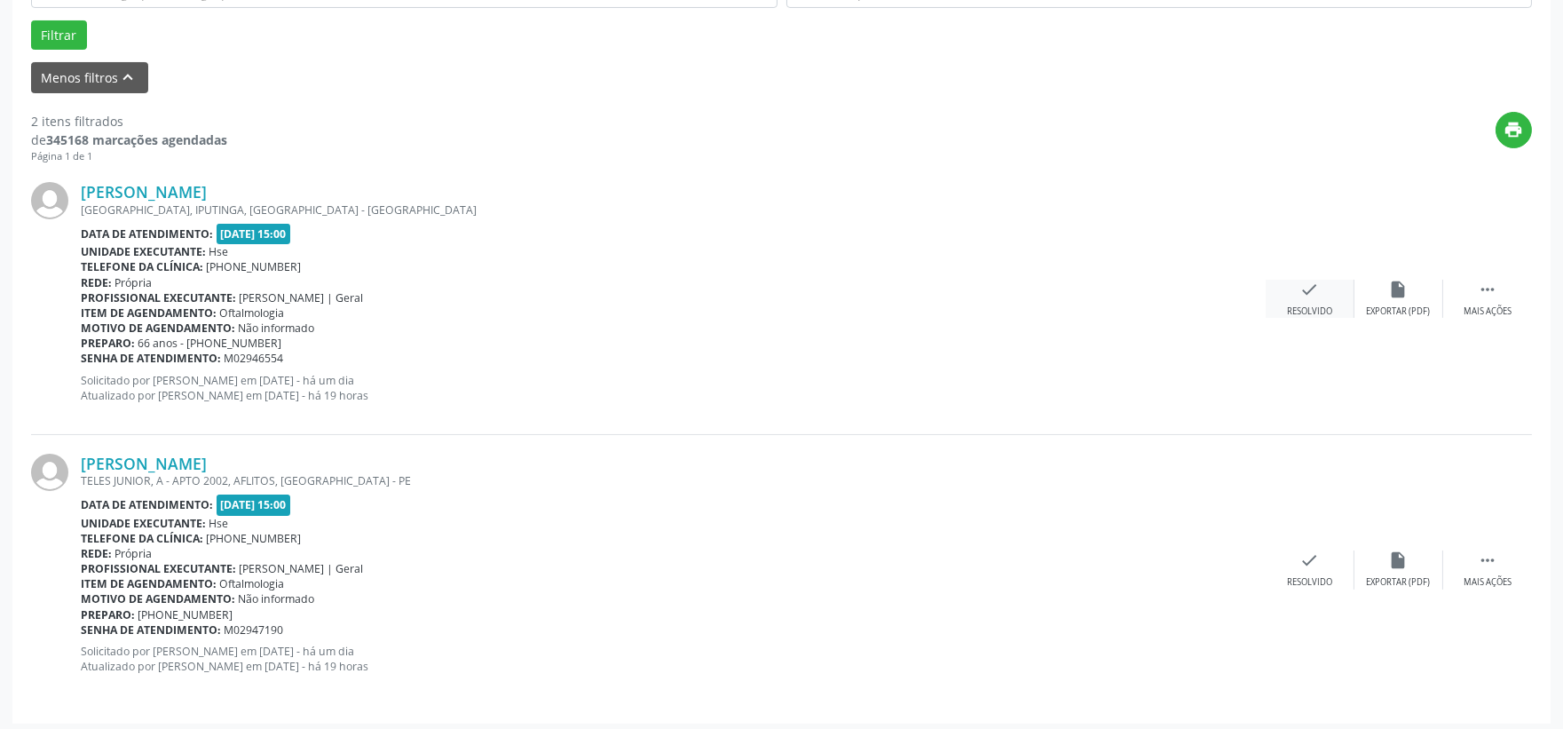
click at [1307, 312] on div "Resolvido" at bounding box center [1309, 311] width 45 height 12
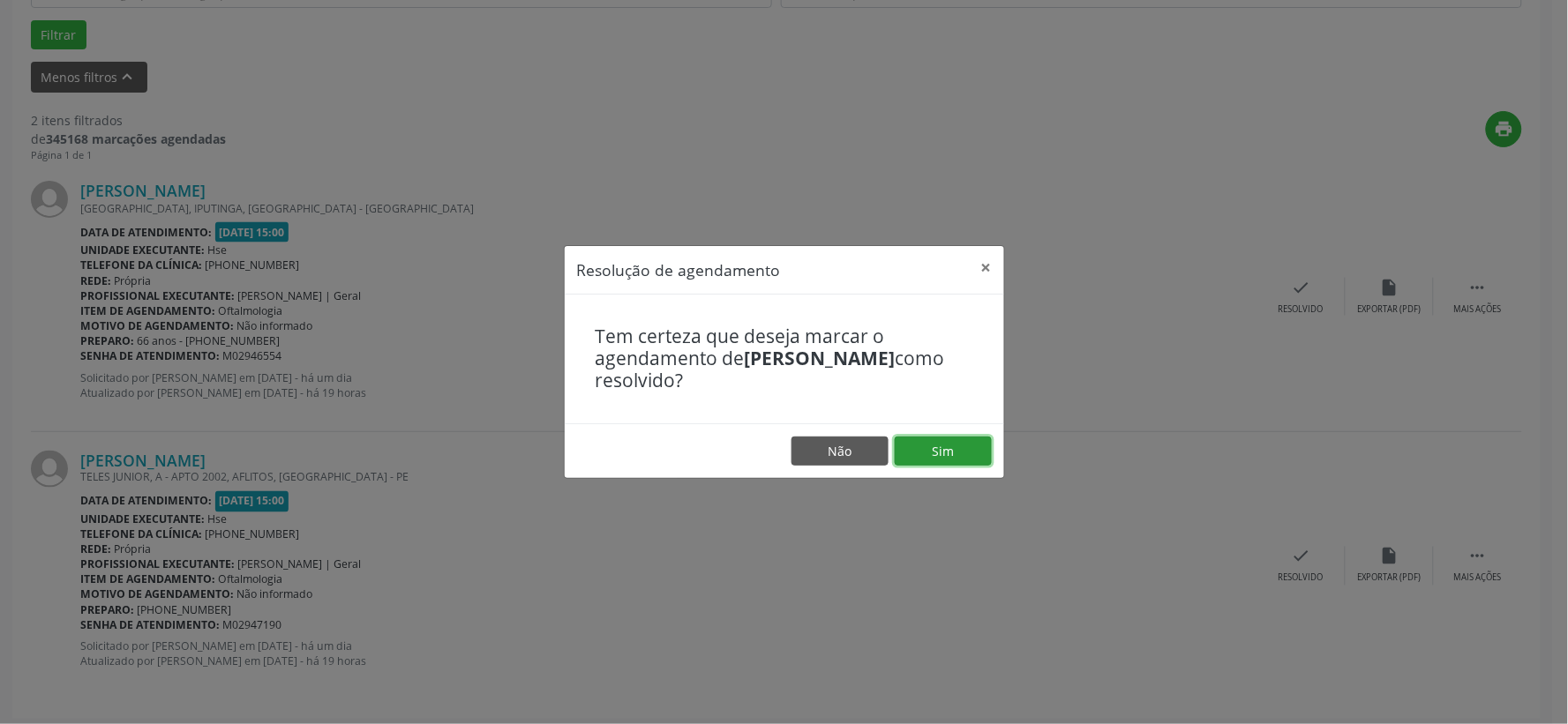
click at [929, 438] on button "Sim" at bounding box center [943, 451] width 97 height 30
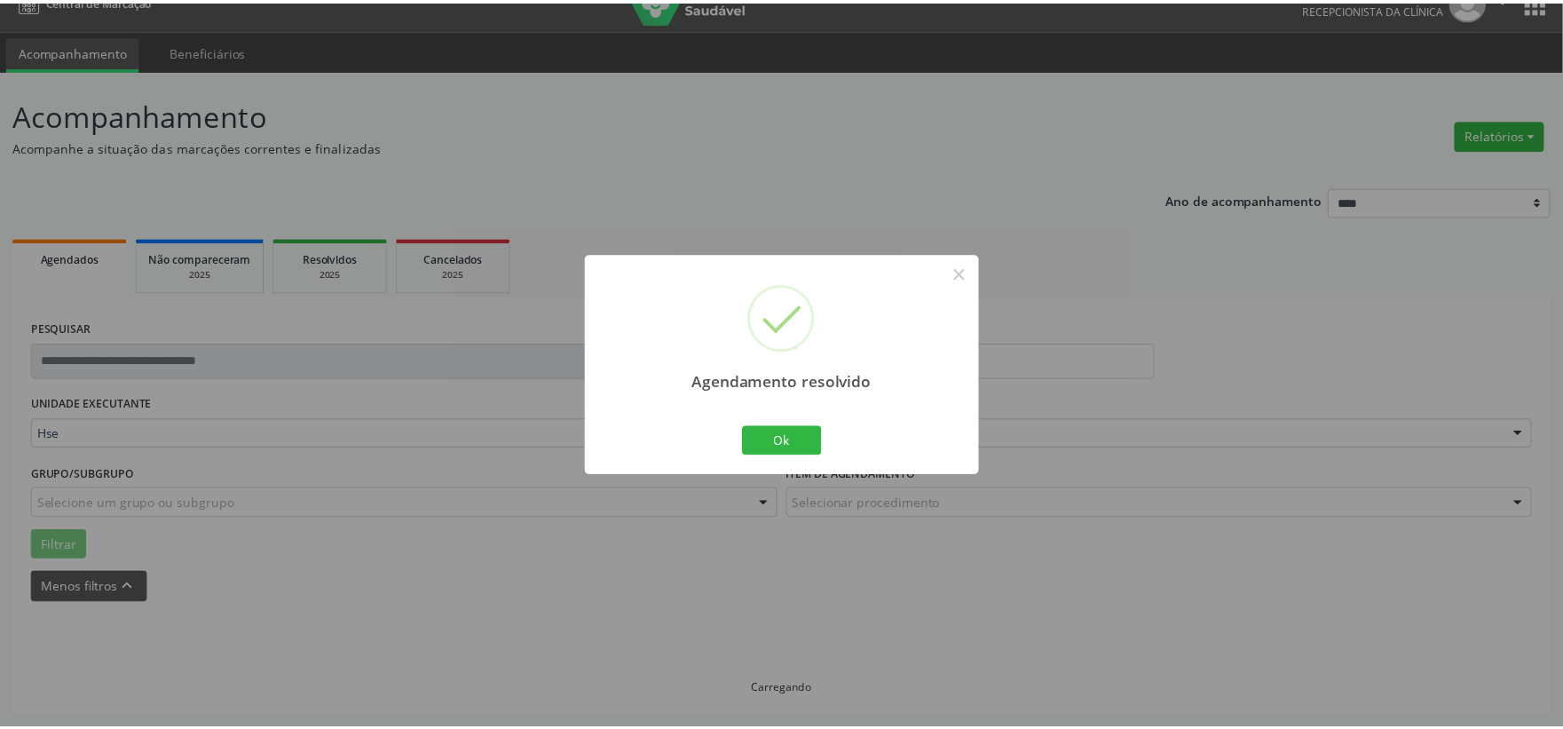
scroll to position [27, 0]
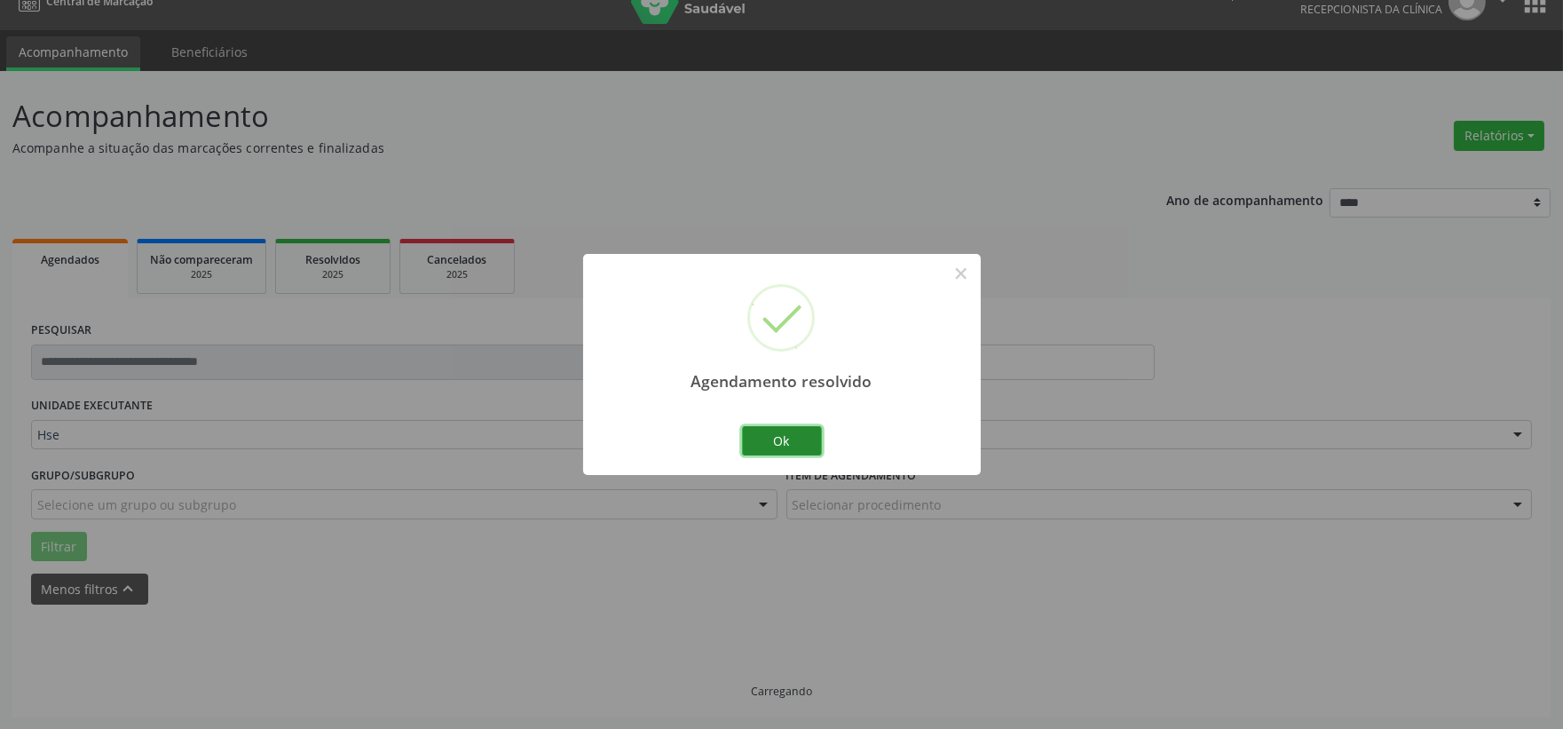
click at [773, 426] on button "Ok" at bounding box center [782, 441] width 80 height 30
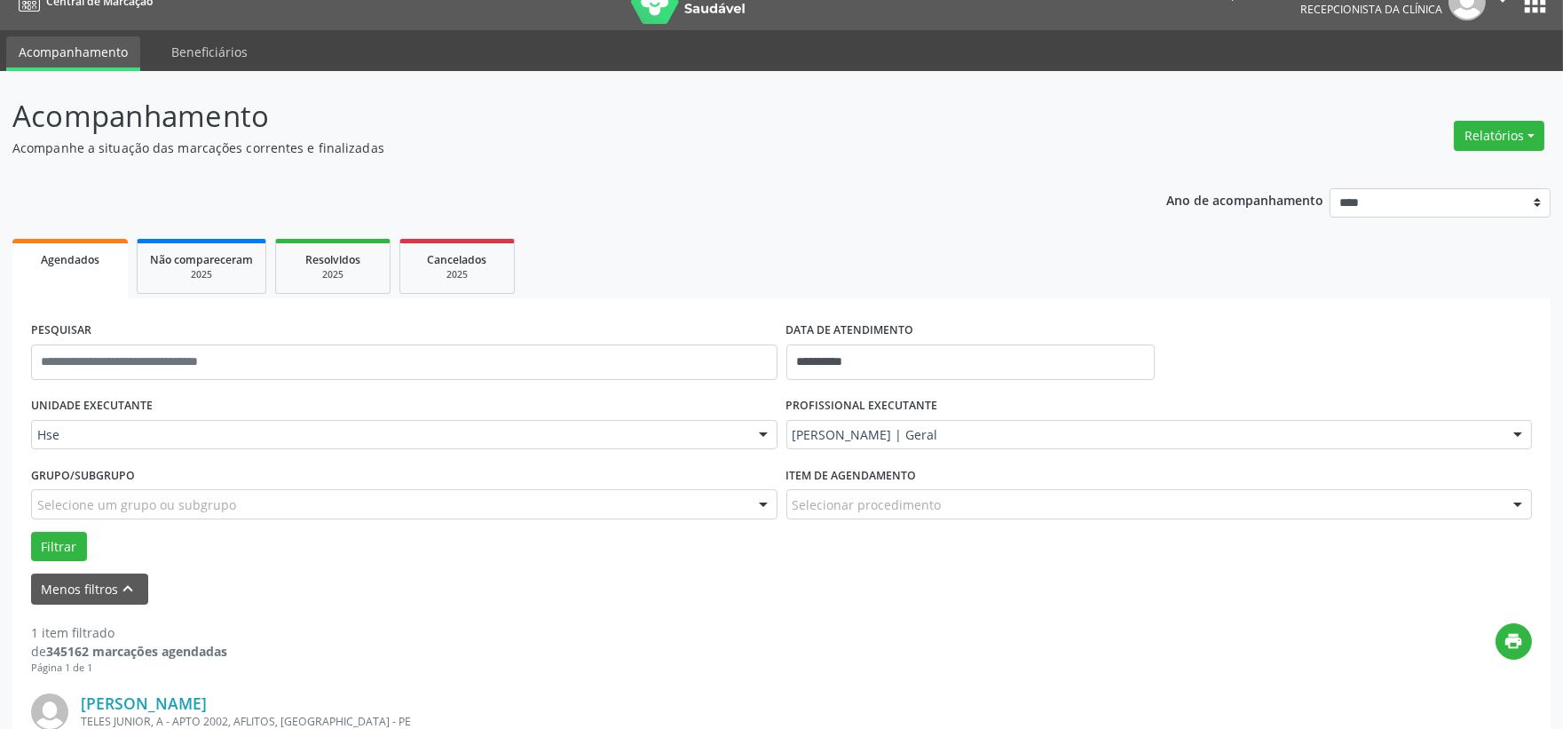
scroll to position [224, 0]
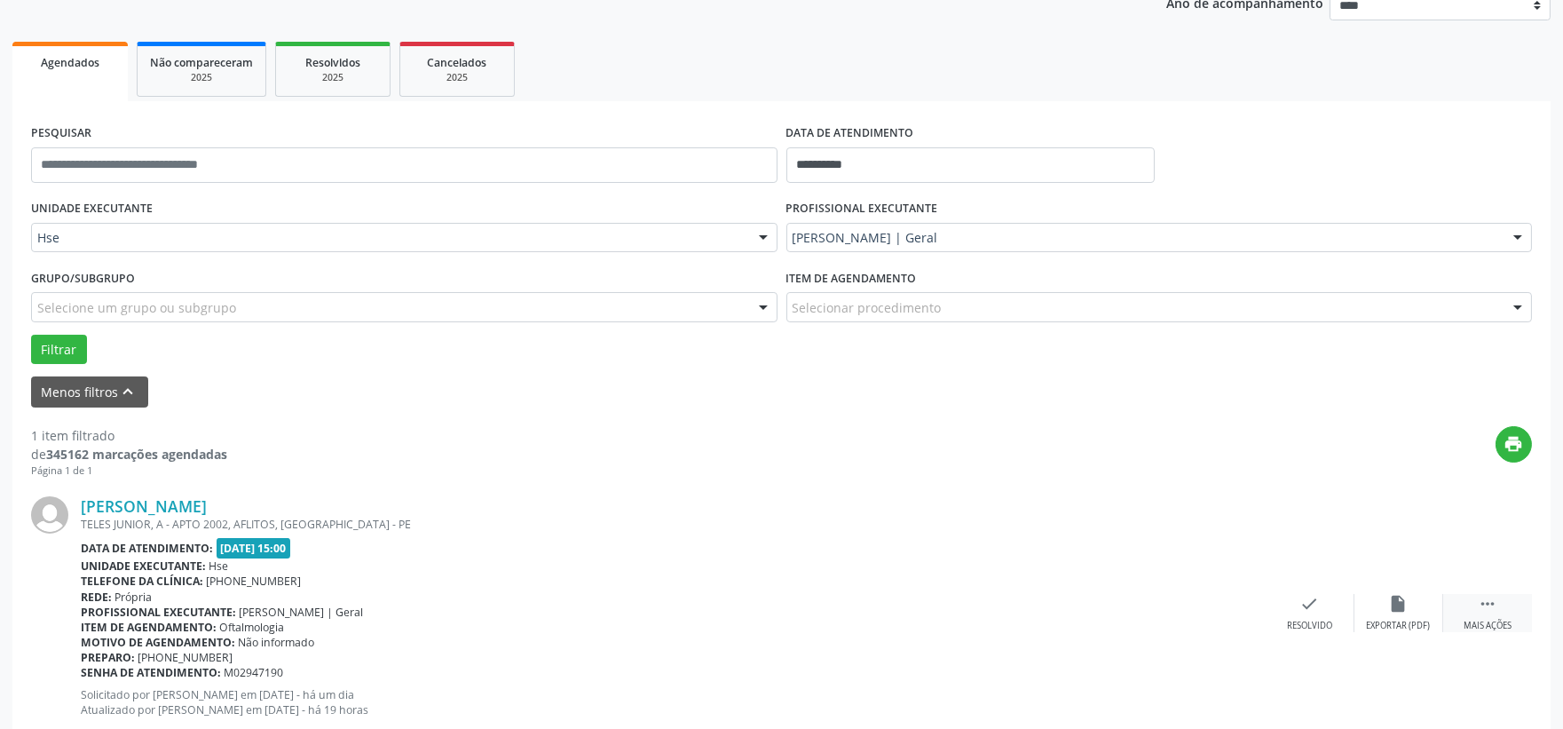
drag, startPoint x: 1484, startPoint y: 621, endPoint x: 1461, endPoint y: 602, distance: 29.6
click at [1485, 622] on div "Mais ações" at bounding box center [1488, 626] width 48 height 12
click at [1397, 610] on icon "alarm_off" at bounding box center [1399, 604] width 20 height 20
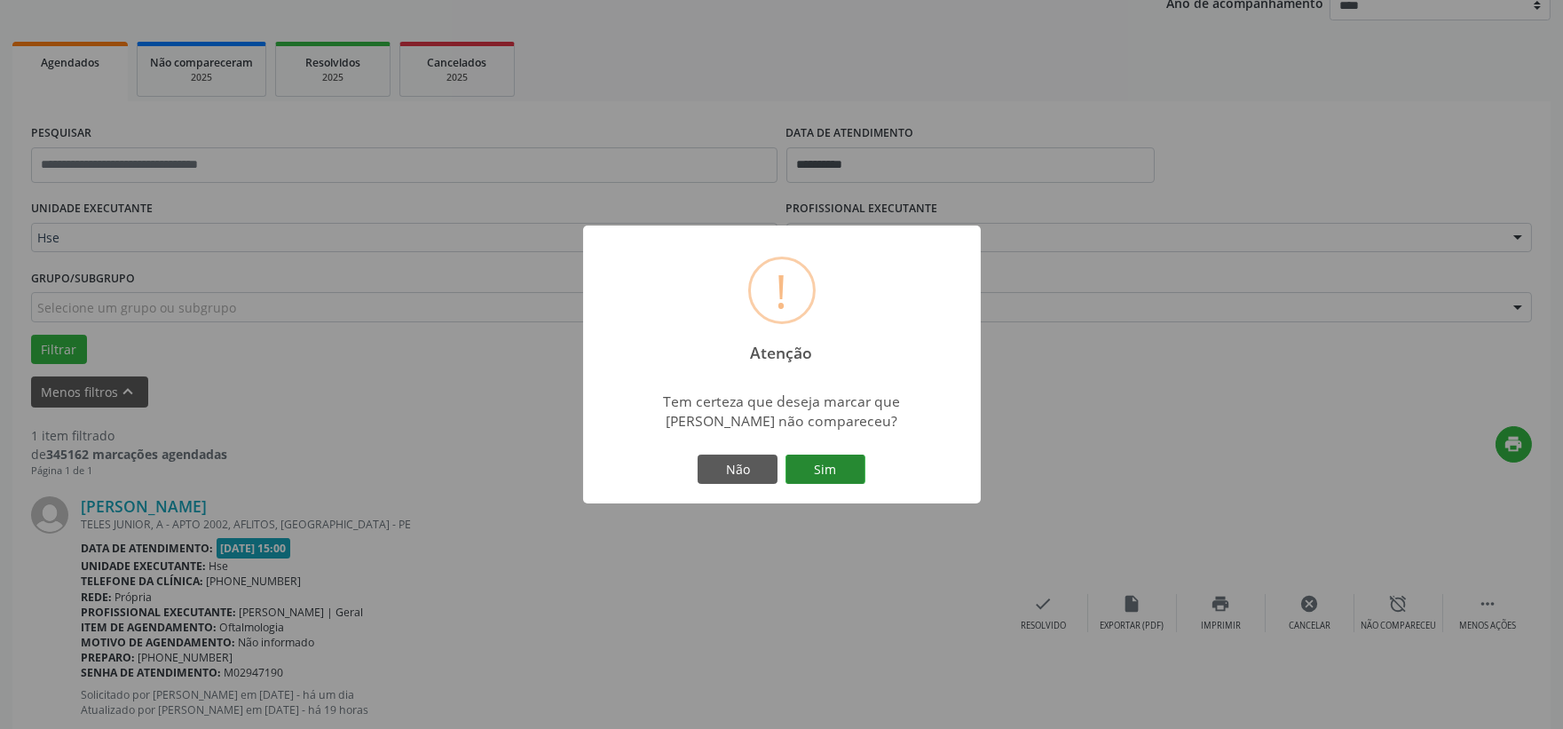
click at [818, 469] on button "Sim" at bounding box center [826, 470] width 80 height 30
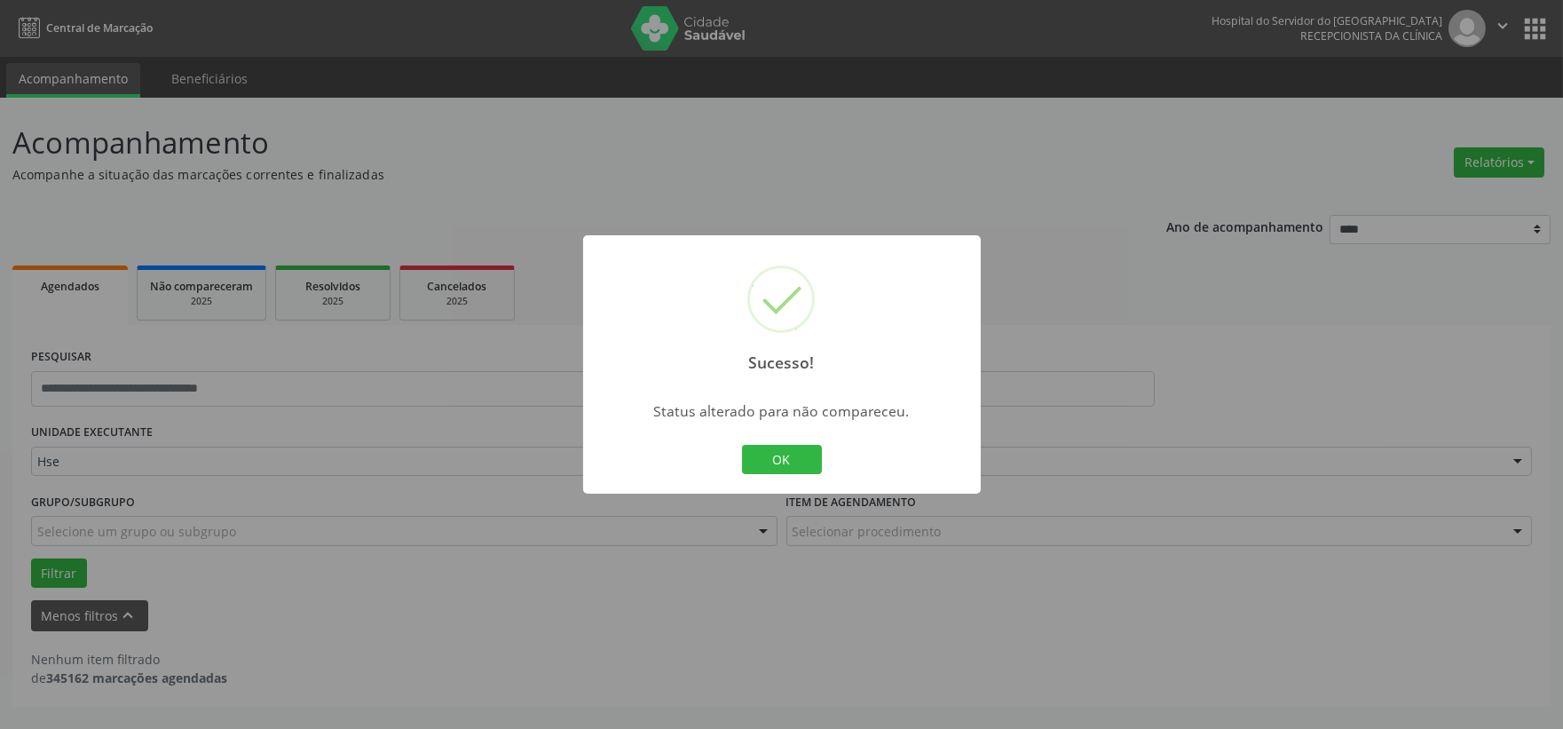
scroll to position [0, 0]
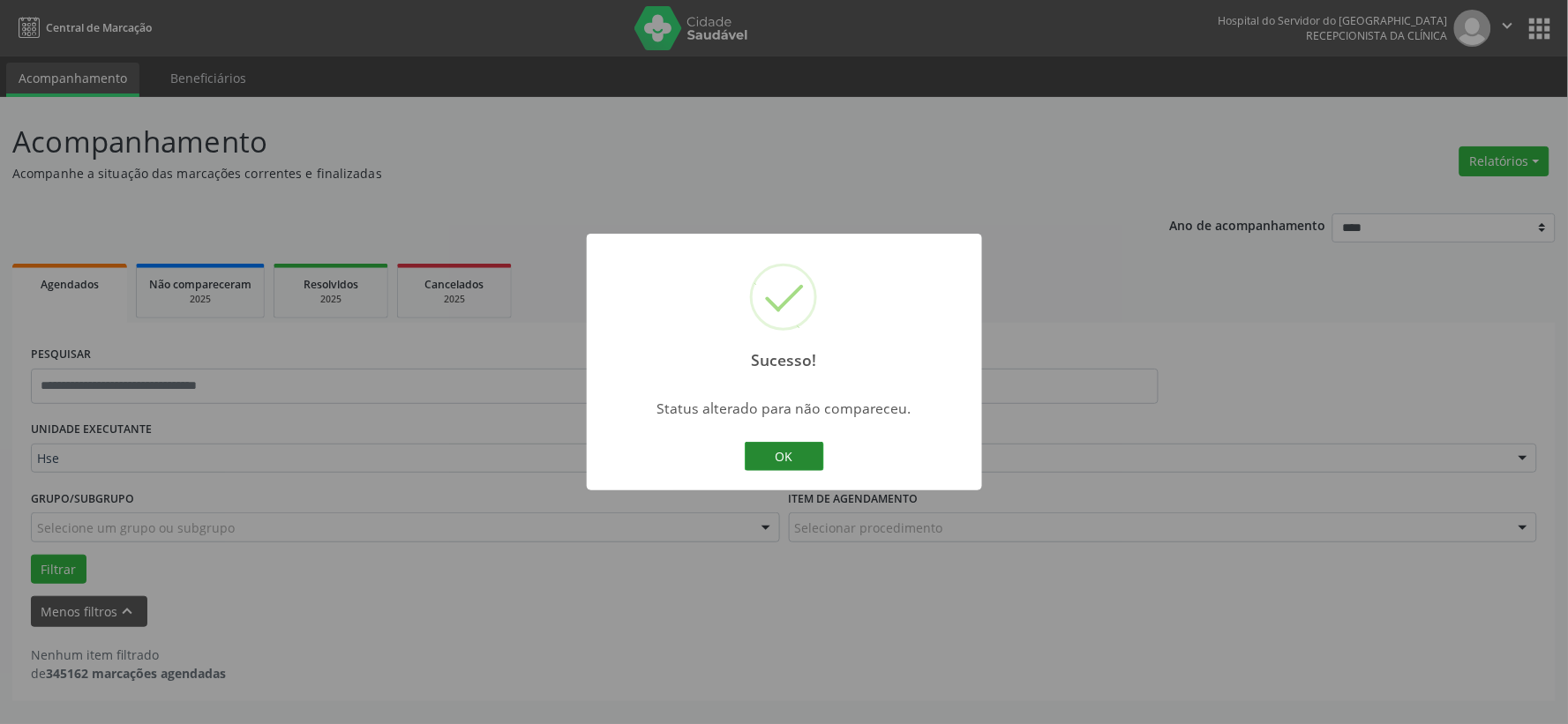
click at [796, 452] on button "OK" at bounding box center [784, 457] width 79 height 30
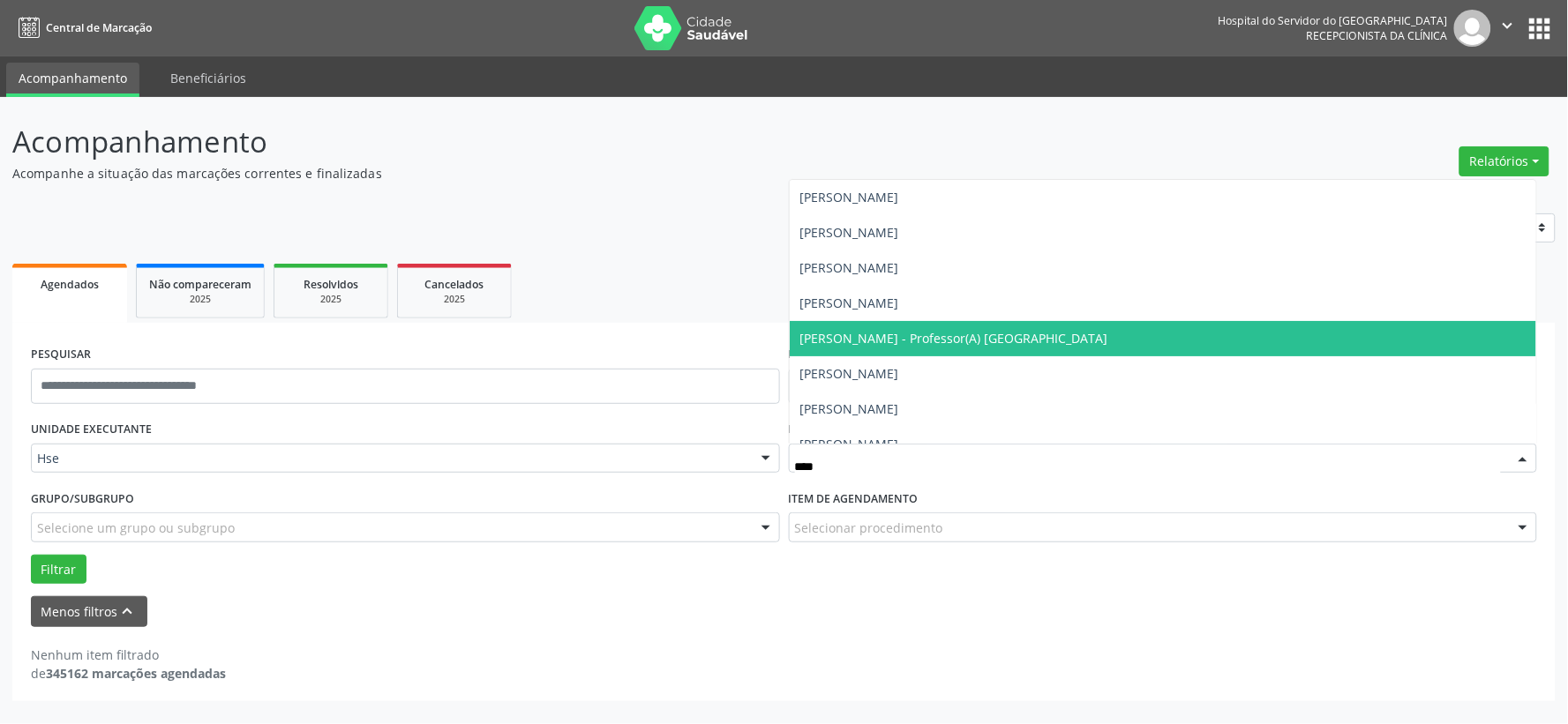
type input "*****"
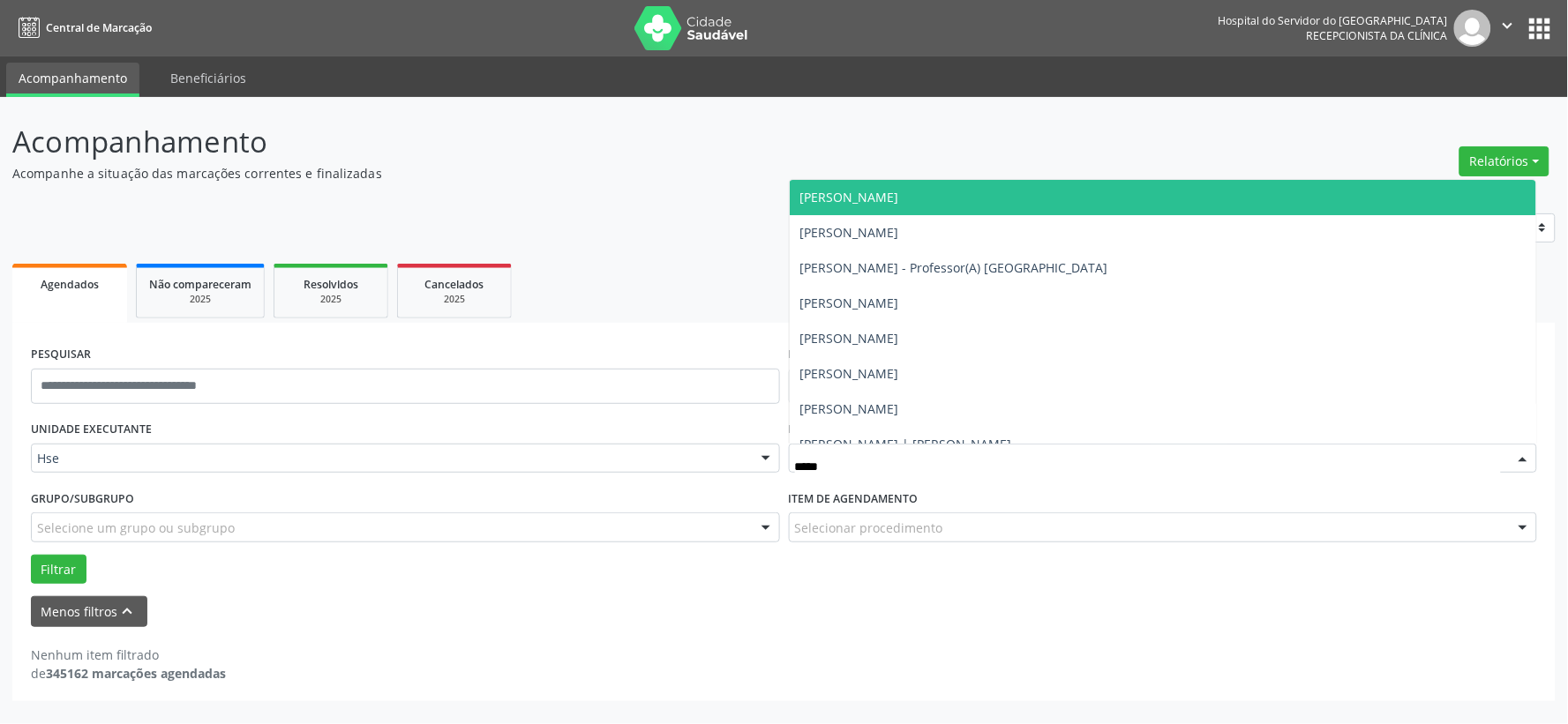
click at [899, 201] on span "[PERSON_NAME]" at bounding box center [849, 197] width 98 height 17
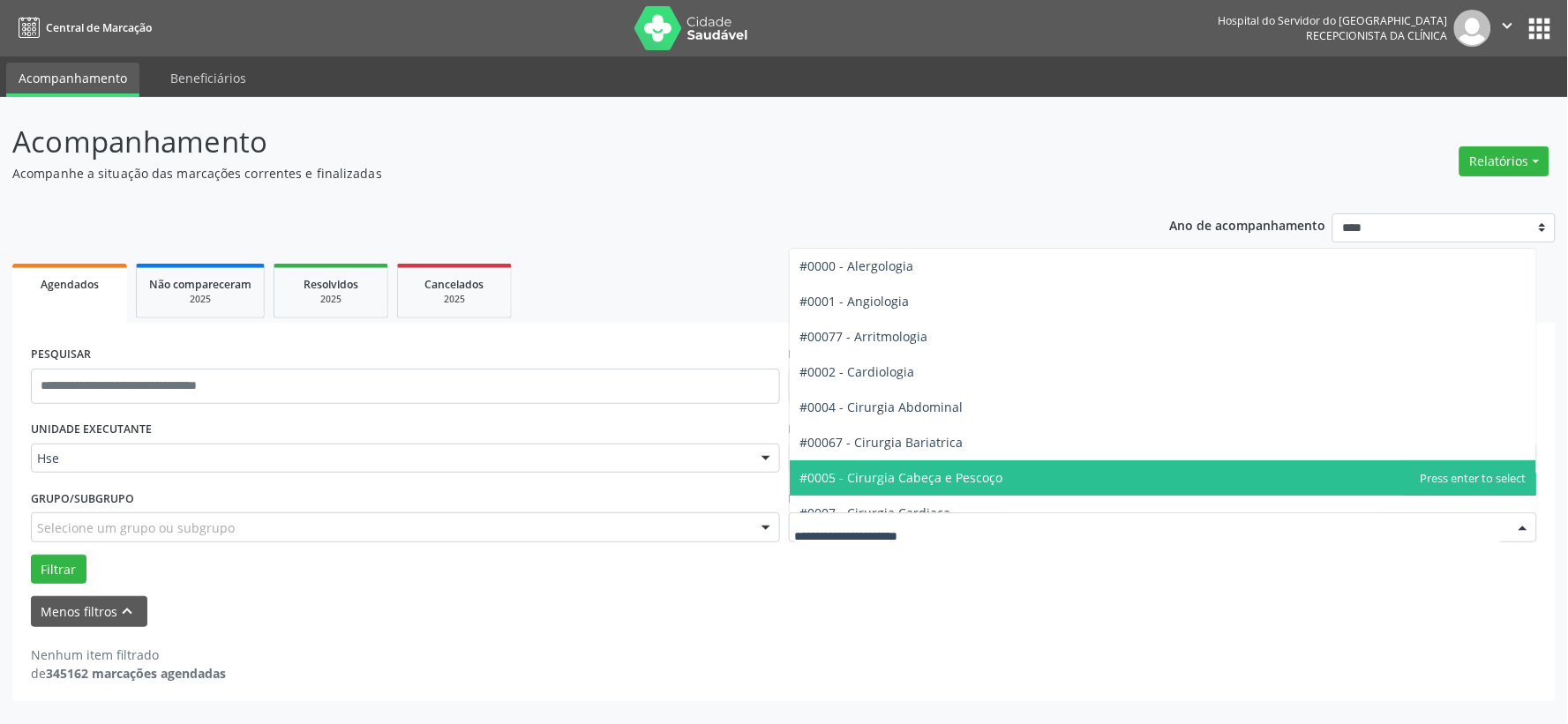
click at [882, 472] on span "#0005 - Cirurgia Cabeça e Pescoço" at bounding box center [901, 477] width 203 height 17
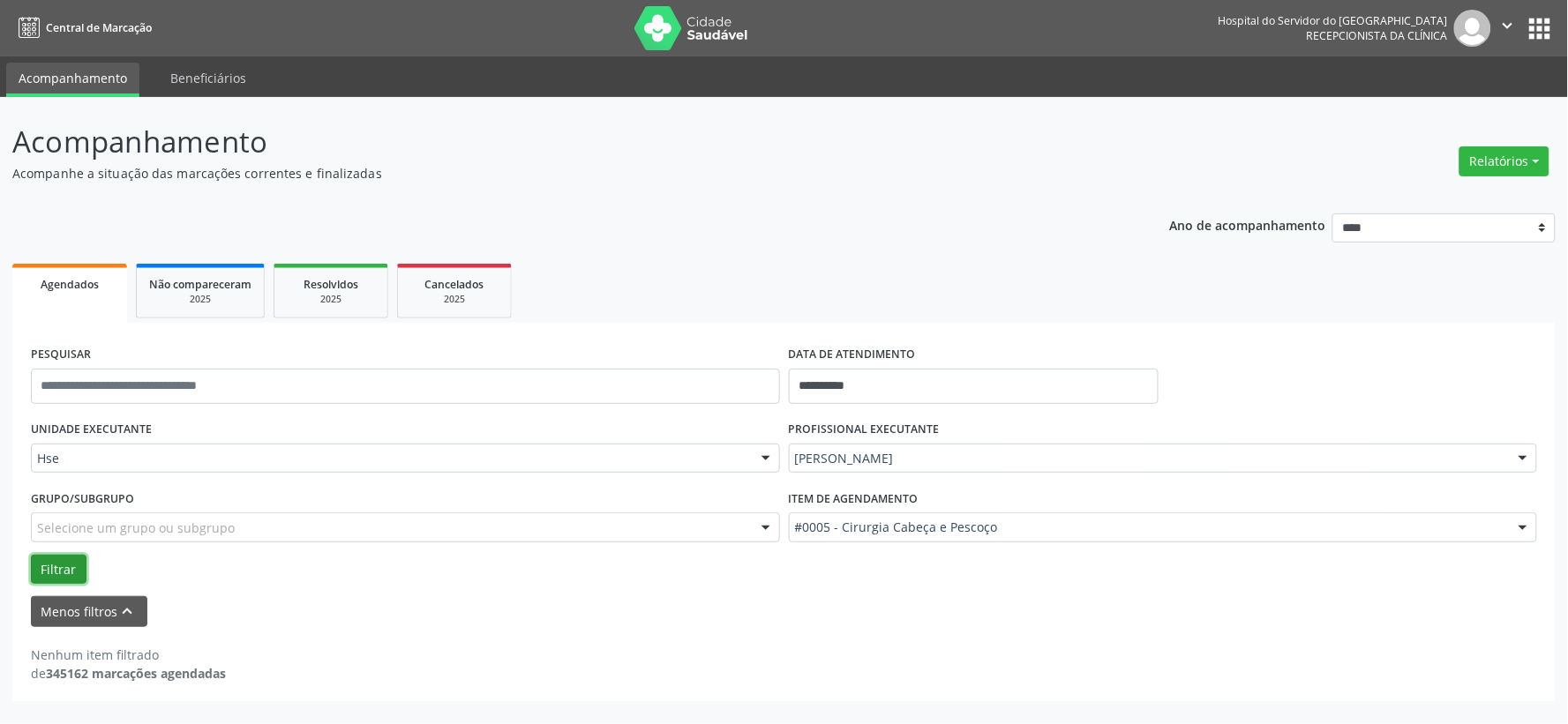
click at [53, 574] on button "Filtrar" at bounding box center [59, 569] width 56 height 30
click at [964, 389] on input "**********" at bounding box center [974, 386] width 370 height 36
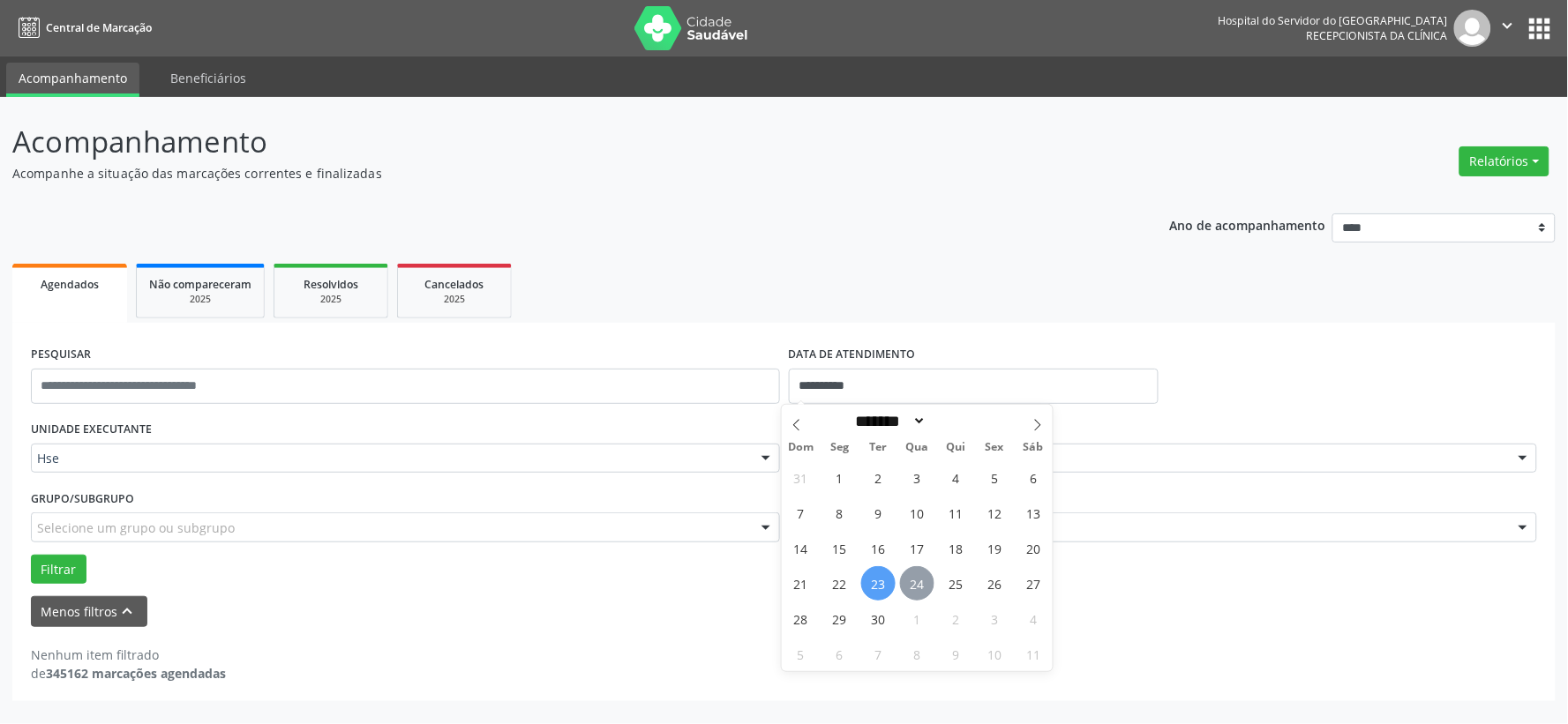
click at [916, 577] on span "24" at bounding box center [917, 583] width 35 height 35
type input "**********"
click at [916, 577] on span "24" at bounding box center [917, 583] width 35 height 35
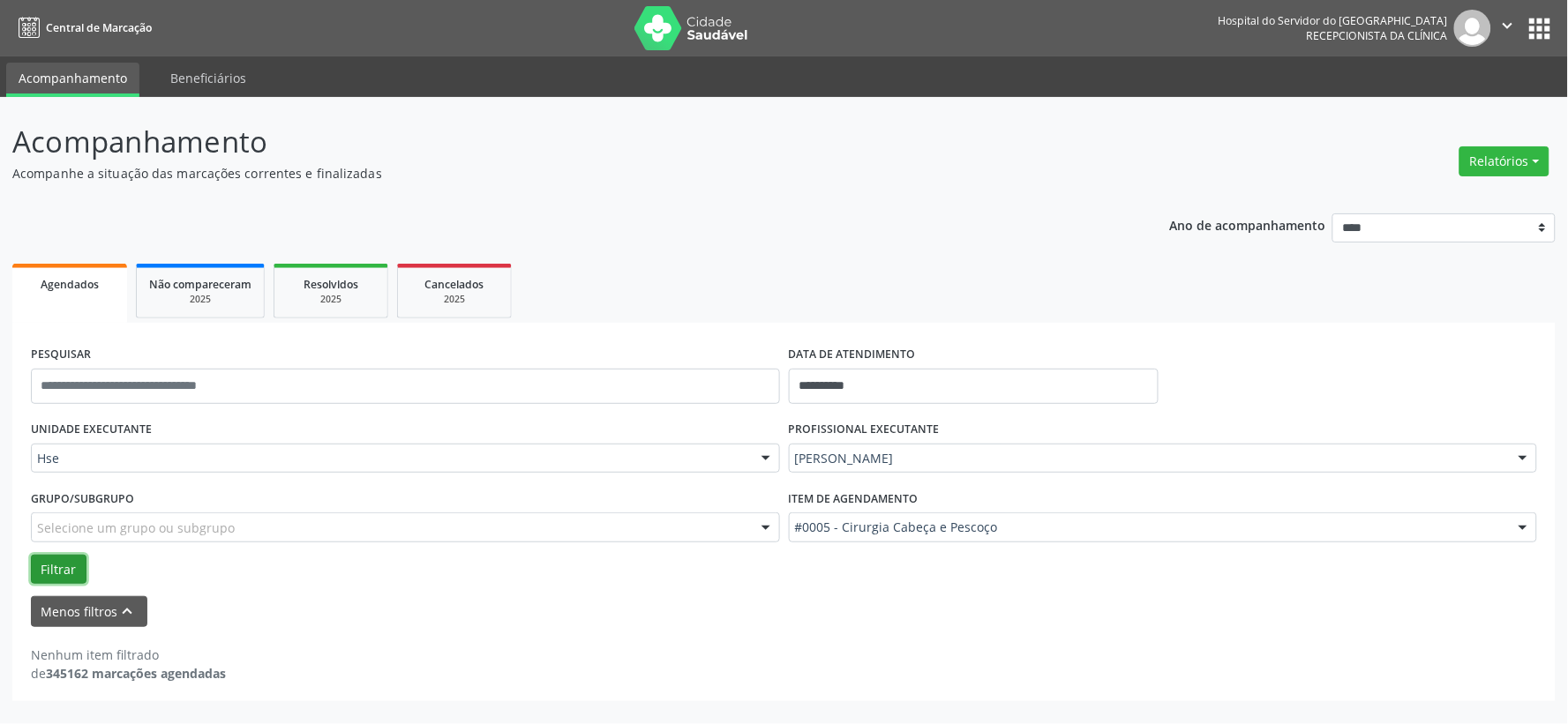
click at [57, 578] on button "Filtrar" at bounding box center [59, 569] width 56 height 30
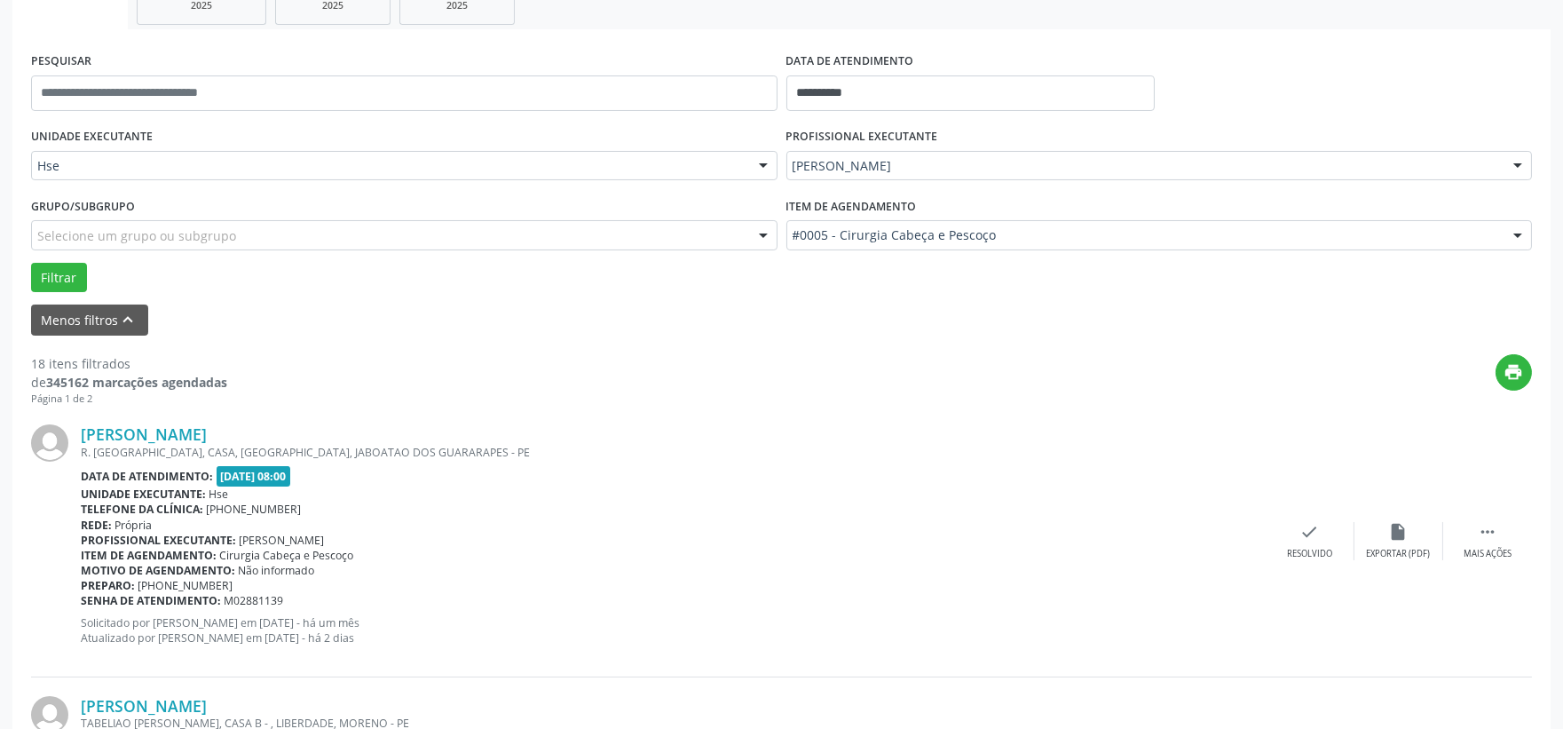
scroll to position [394, 0]
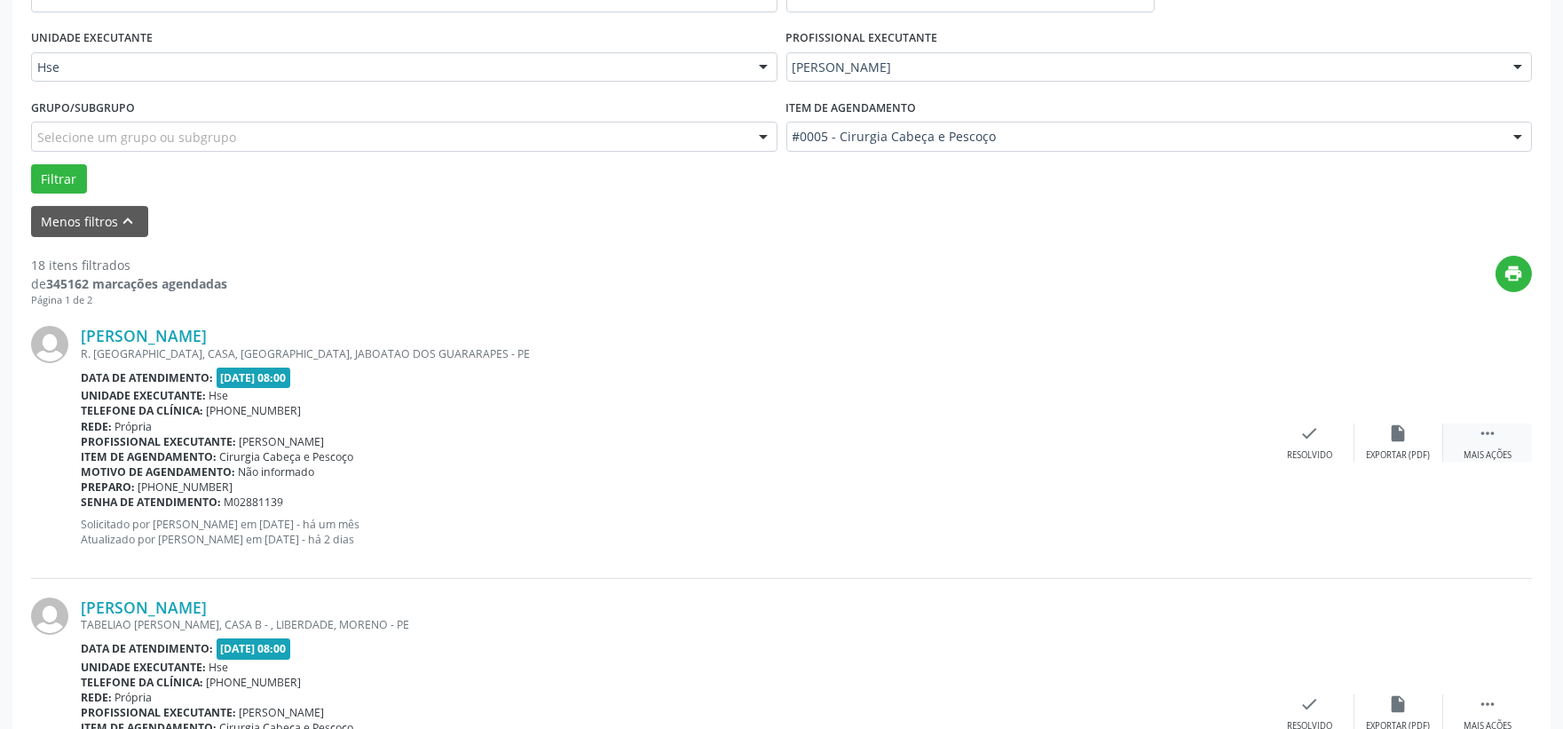
click at [1504, 441] on div " Mais ações" at bounding box center [1488, 442] width 89 height 38
click at [1401, 446] on div "alarm_off Não compareceu" at bounding box center [1399, 442] width 89 height 38
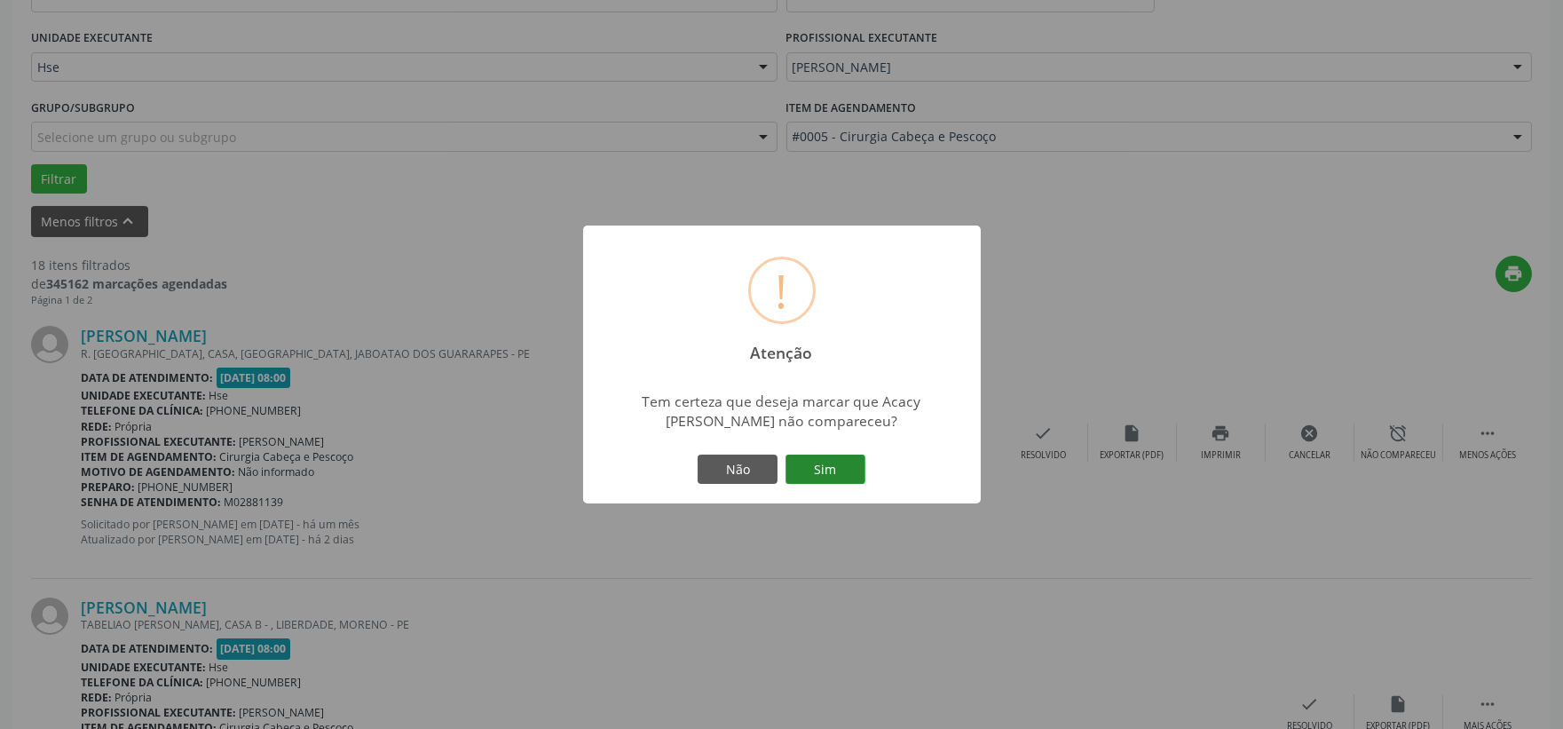
click at [804, 469] on button "Sim" at bounding box center [826, 470] width 80 height 30
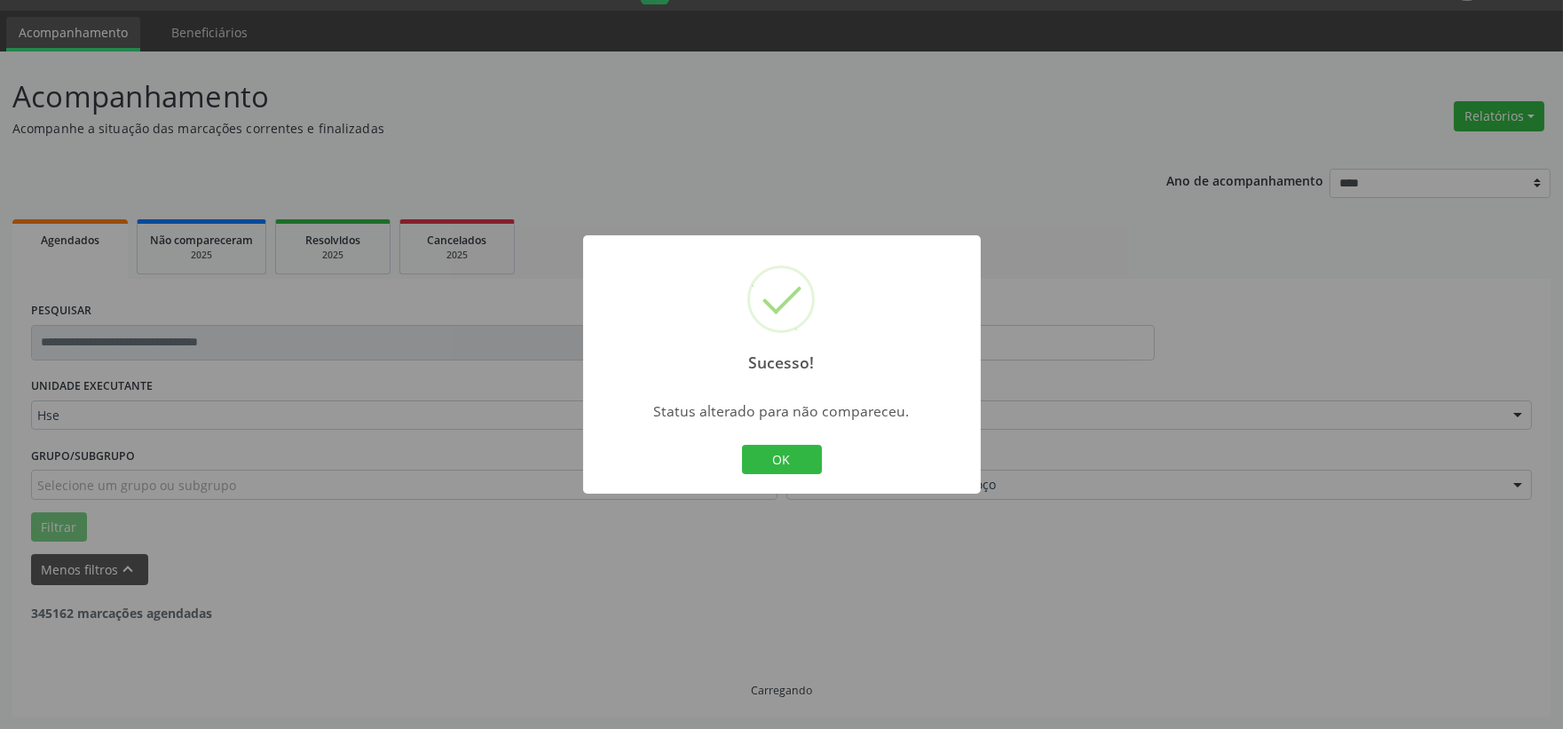
scroll to position [45, 0]
click at [761, 465] on button "OK" at bounding box center [782, 460] width 80 height 30
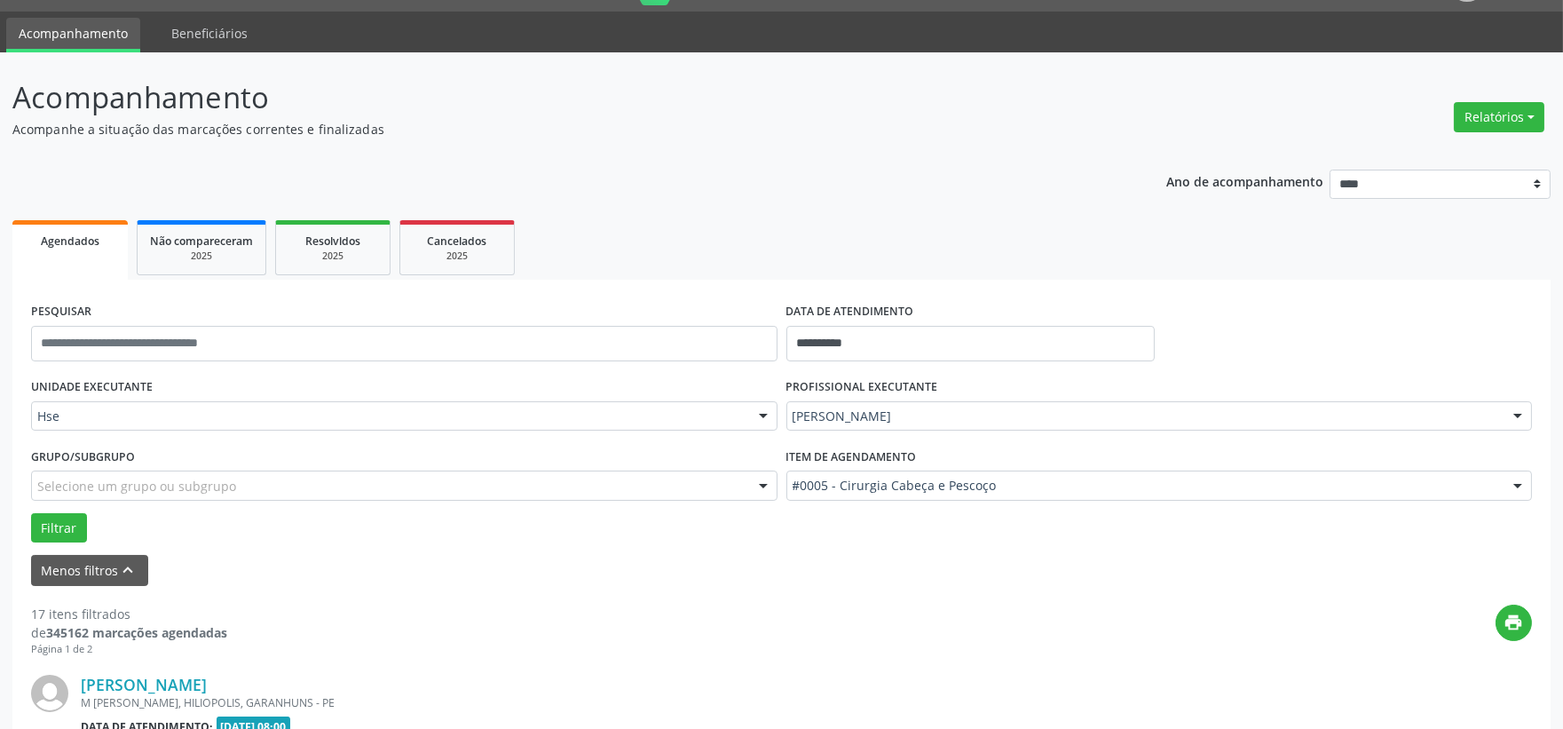
scroll to position [394, 0]
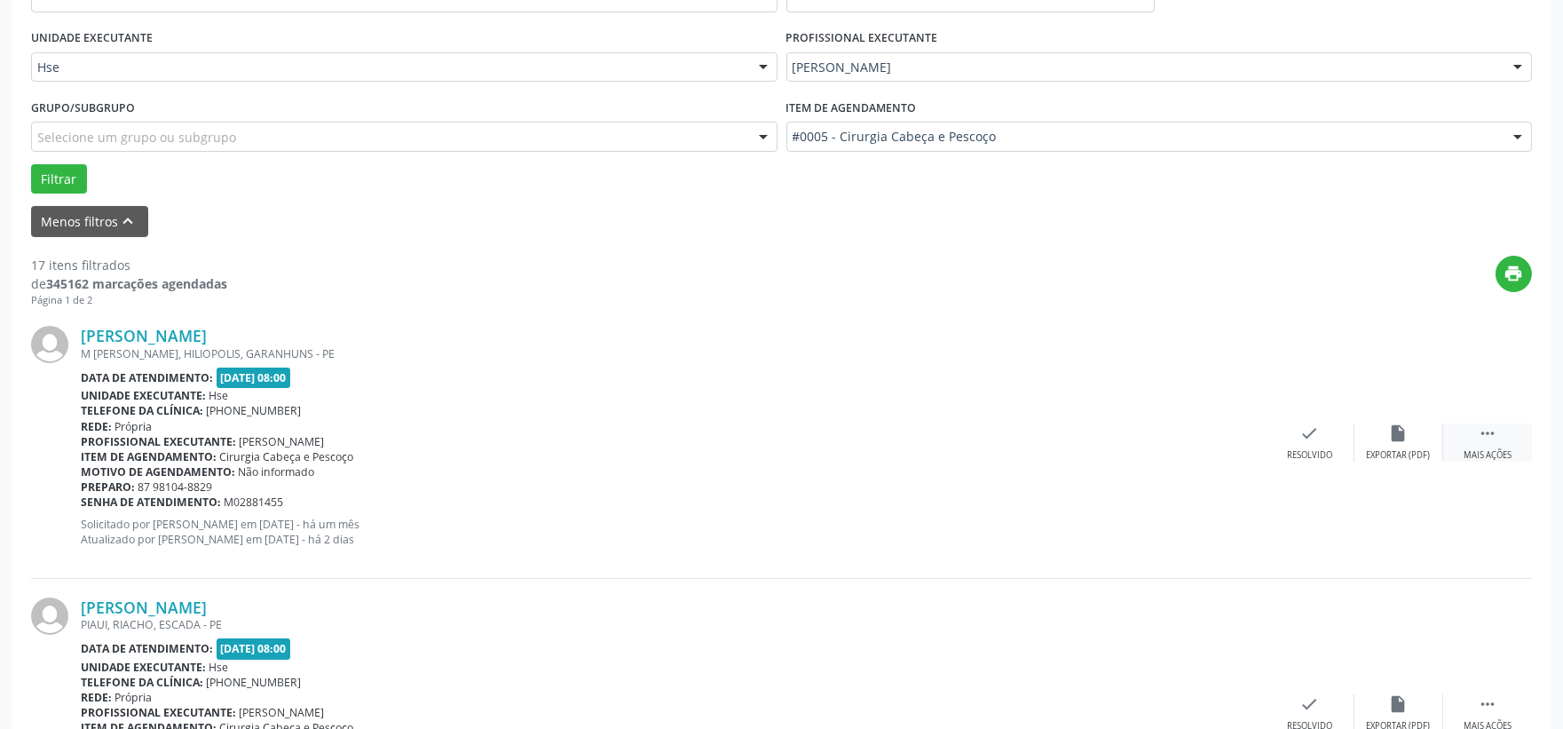
click at [1519, 446] on div " Mais ações" at bounding box center [1488, 442] width 89 height 38
click at [1378, 455] on div "Não compareceu" at bounding box center [1398, 455] width 75 height 12
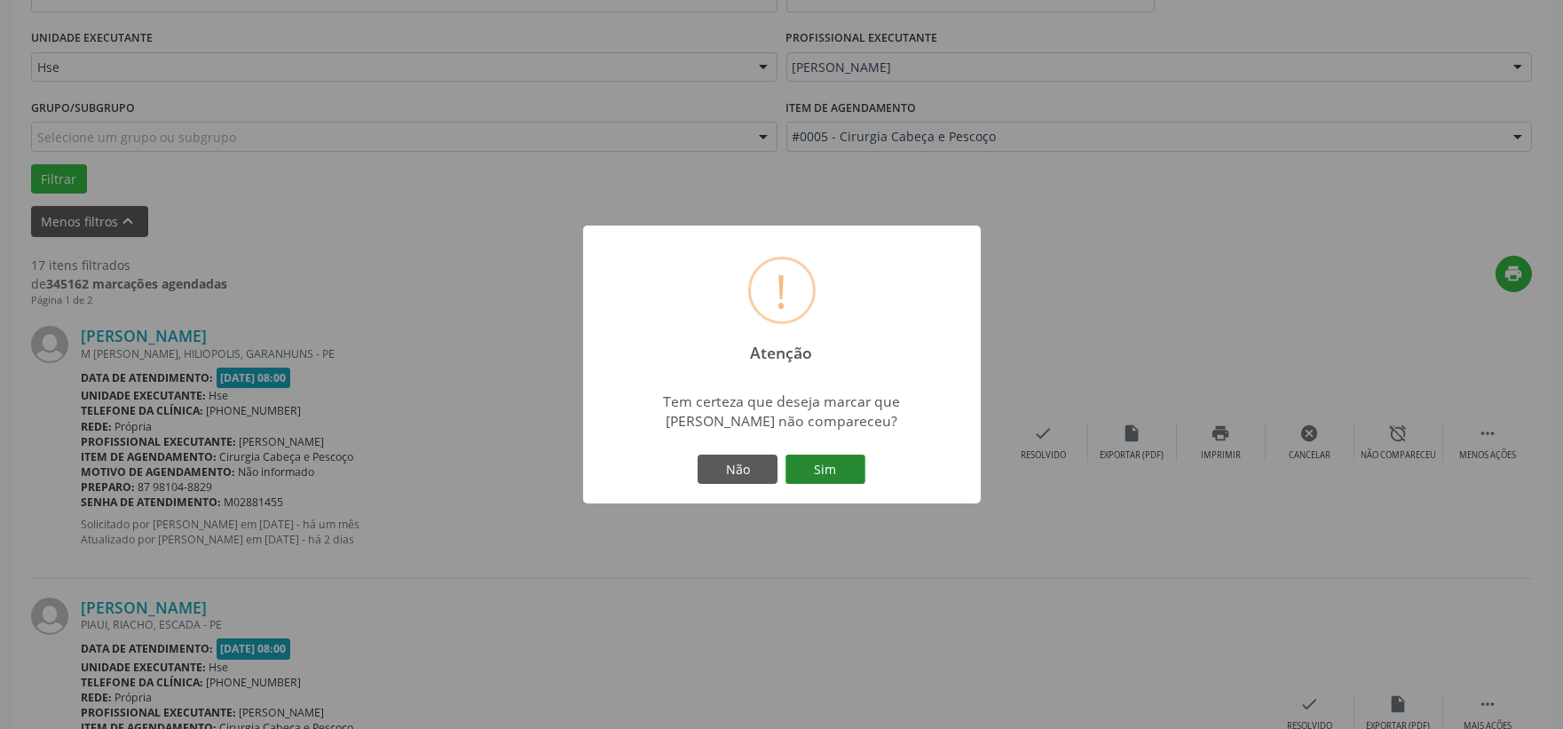
click at [840, 474] on button "Sim" at bounding box center [826, 470] width 80 height 30
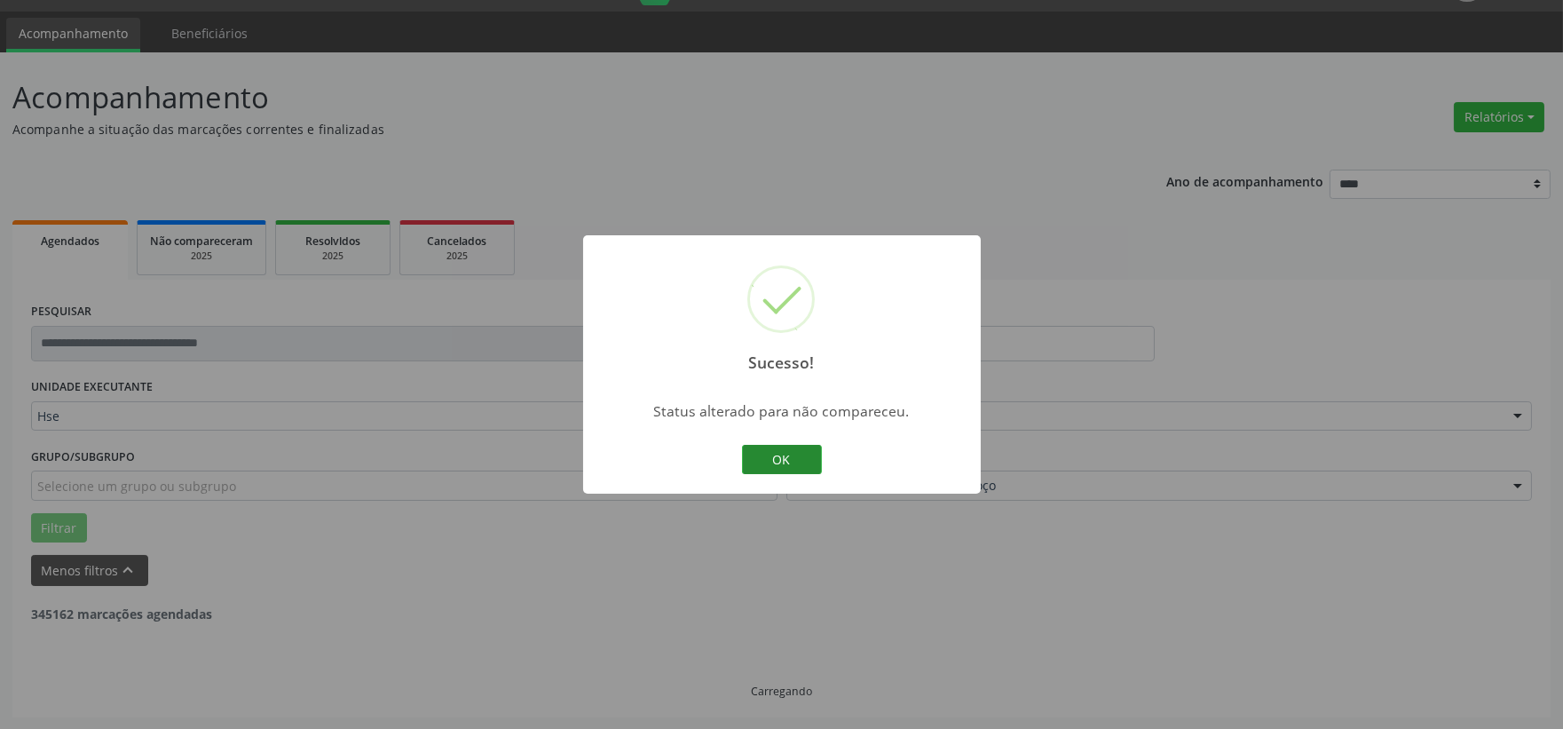
click at [760, 458] on button "OK" at bounding box center [782, 460] width 80 height 30
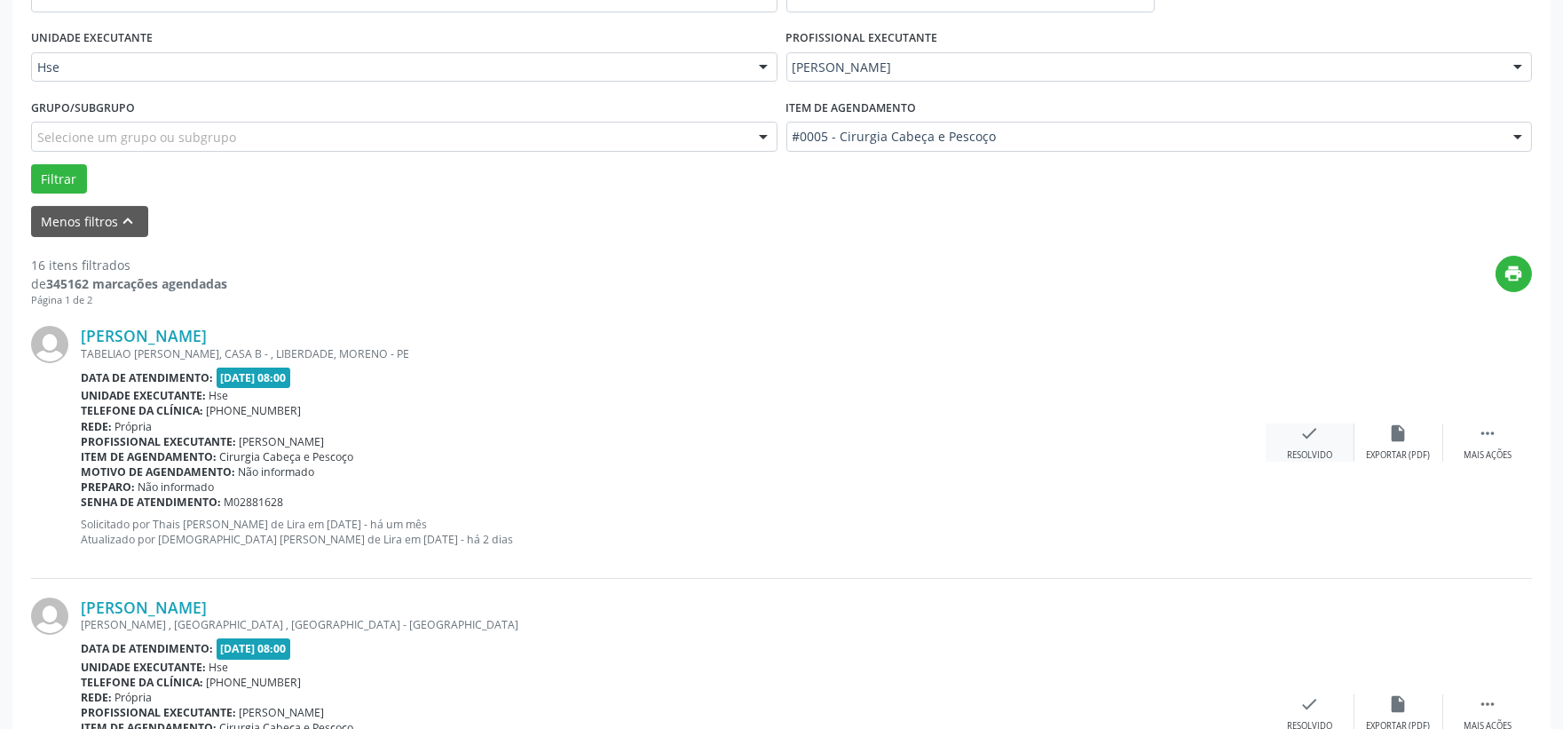
click at [1307, 451] on div "Resolvido" at bounding box center [1309, 455] width 45 height 12
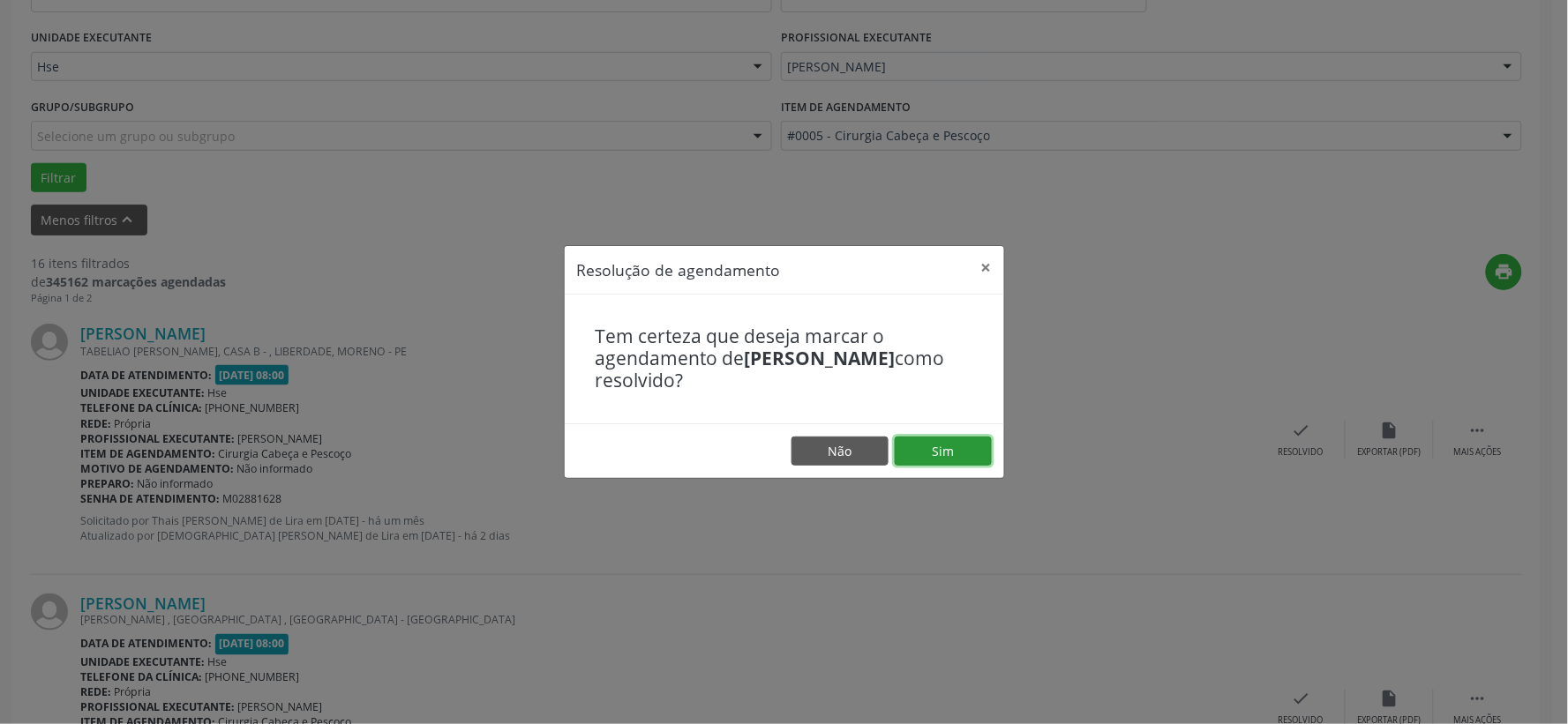
click at [949, 456] on button "Sim" at bounding box center [943, 451] width 97 height 30
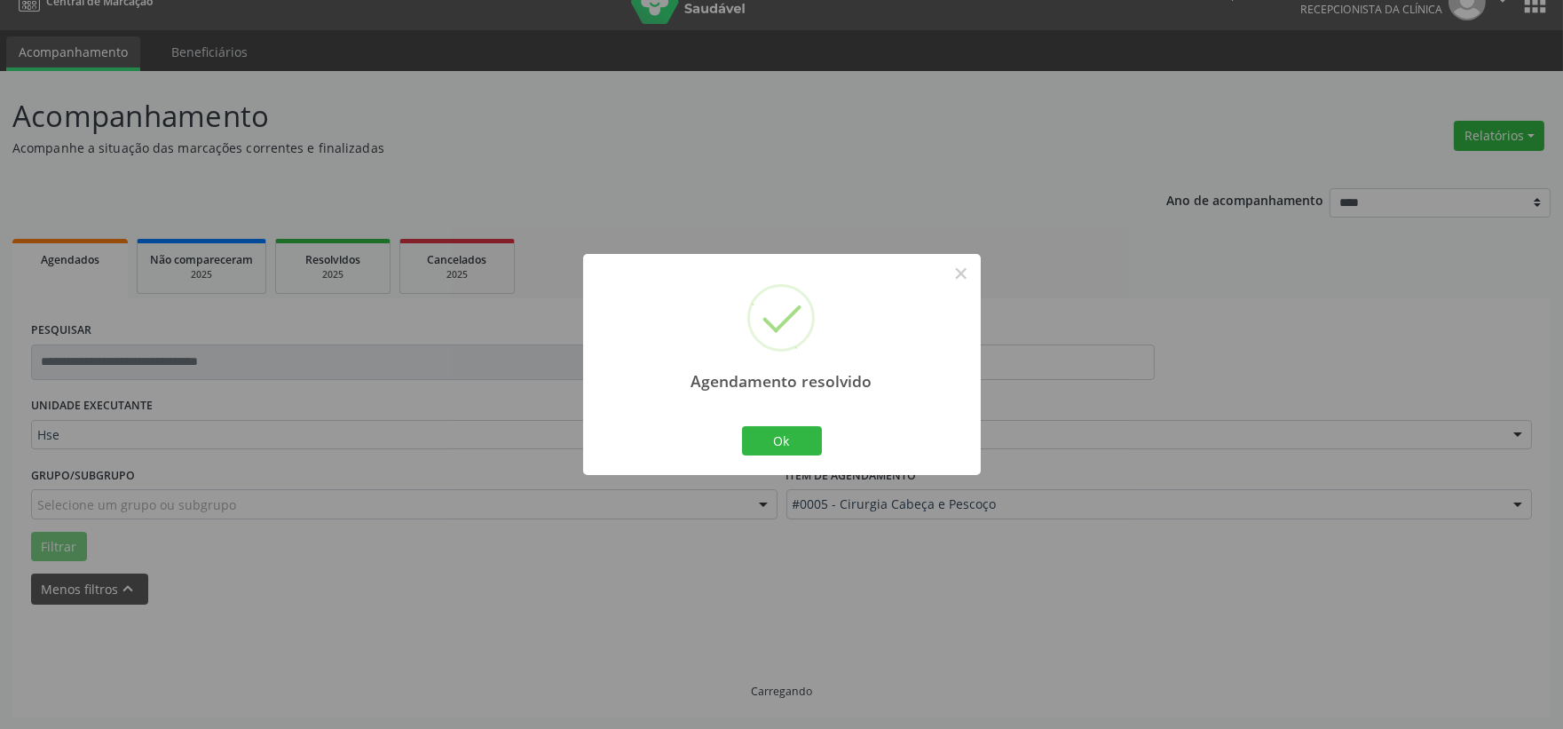
scroll to position [45, 0]
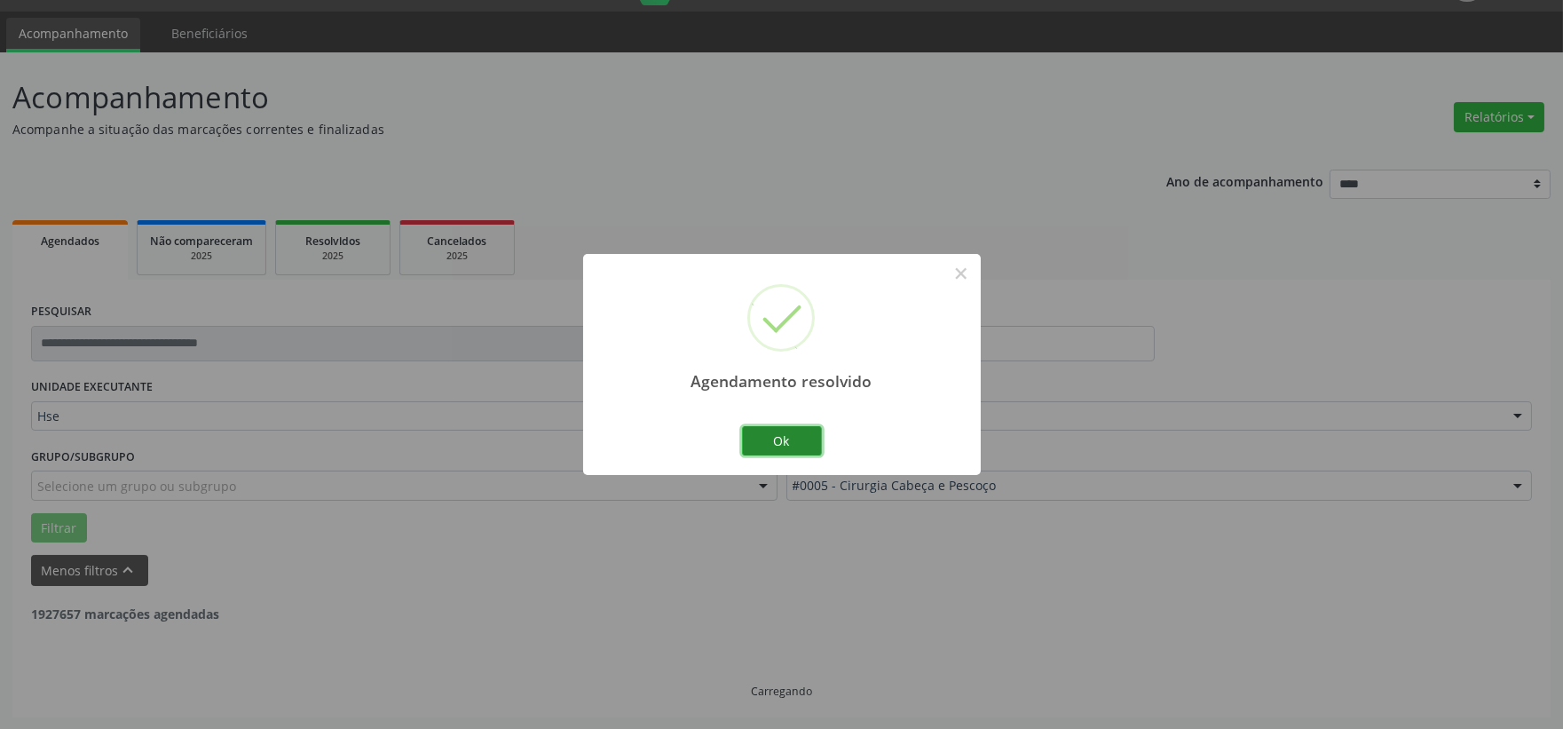
click at [795, 444] on button "Ok" at bounding box center [782, 441] width 80 height 30
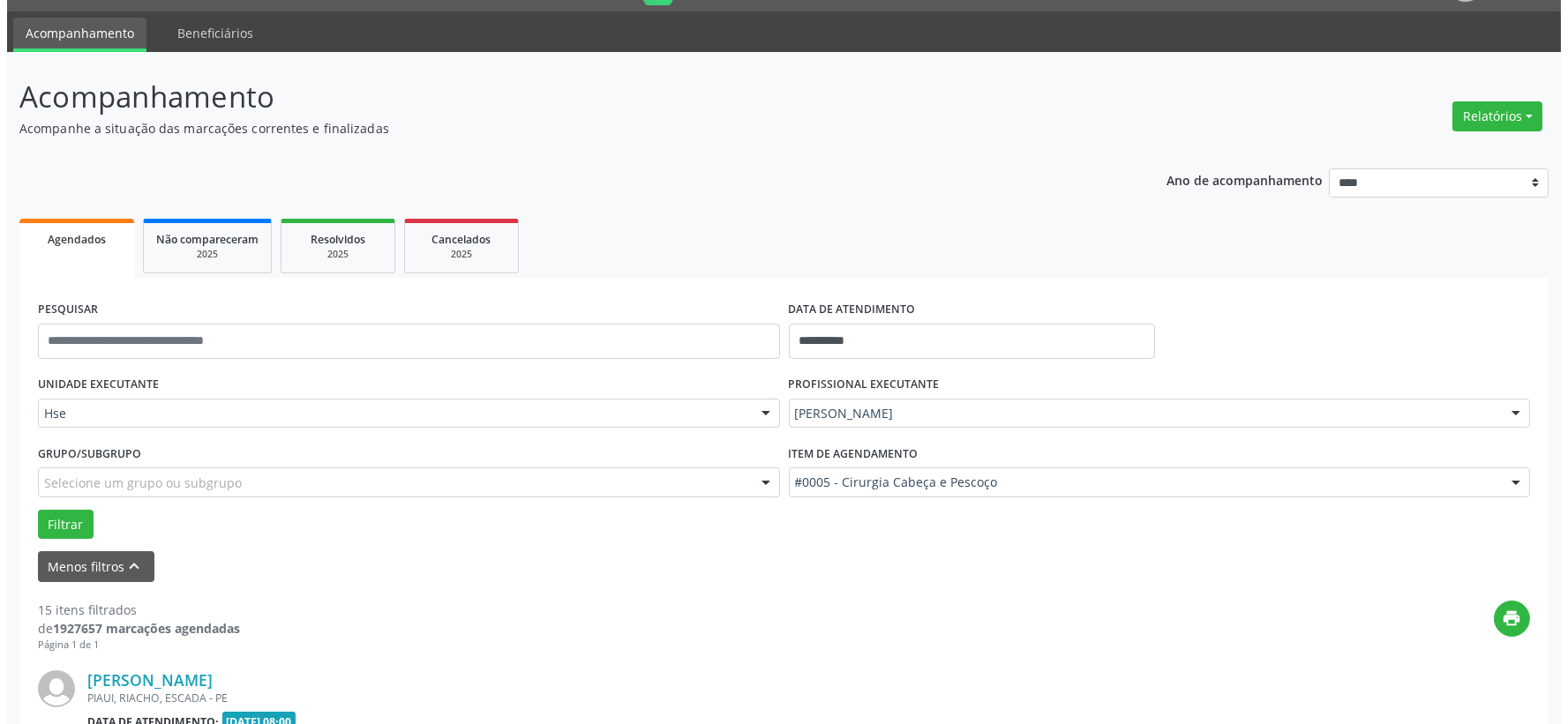
scroll to position [240, 0]
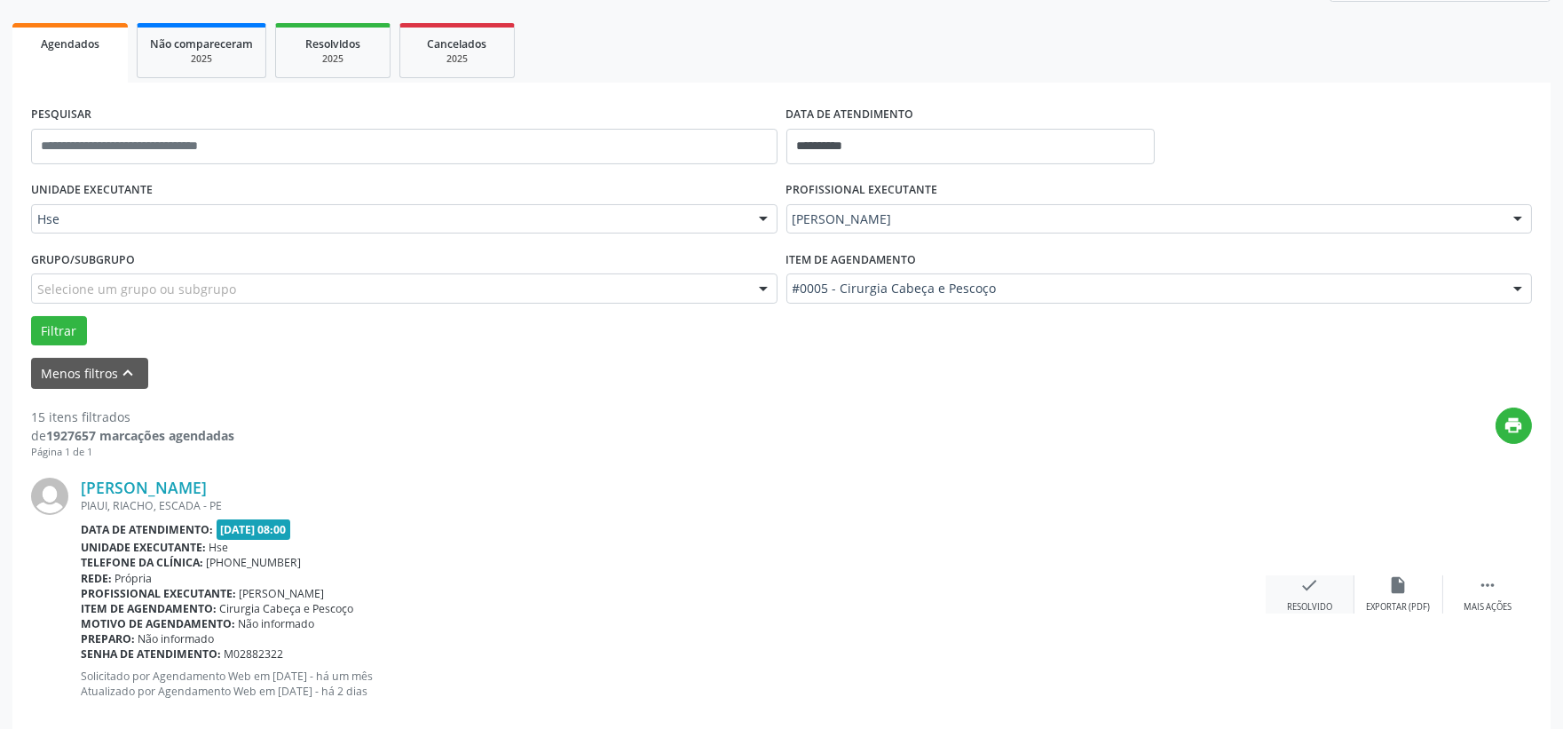
click at [1307, 588] on icon "check" at bounding box center [1311, 585] width 20 height 20
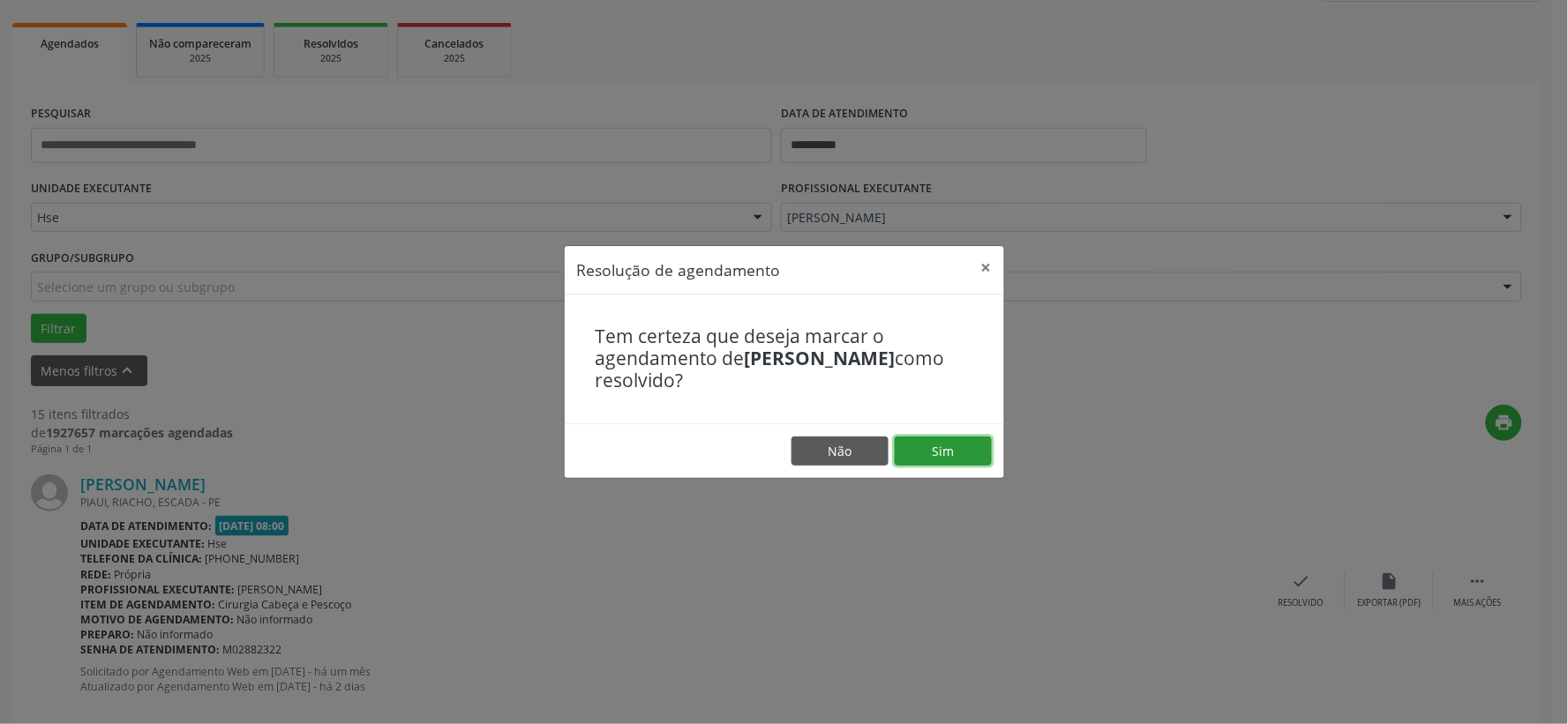
click at [955, 441] on button "Sim" at bounding box center [943, 451] width 97 height 30
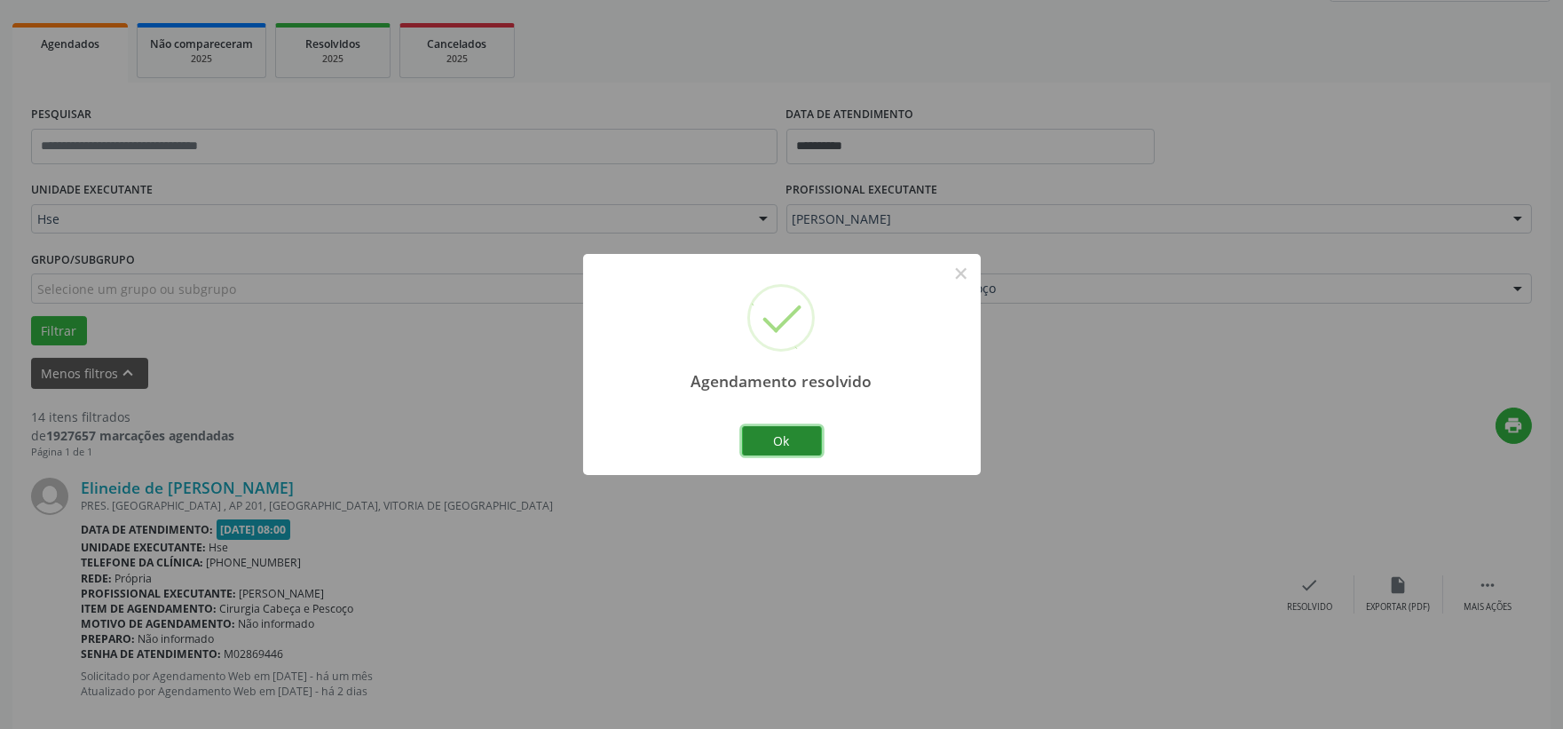
click at [796, 449] on button "Ok" at bounding box center [782, 441] width 80 height 30
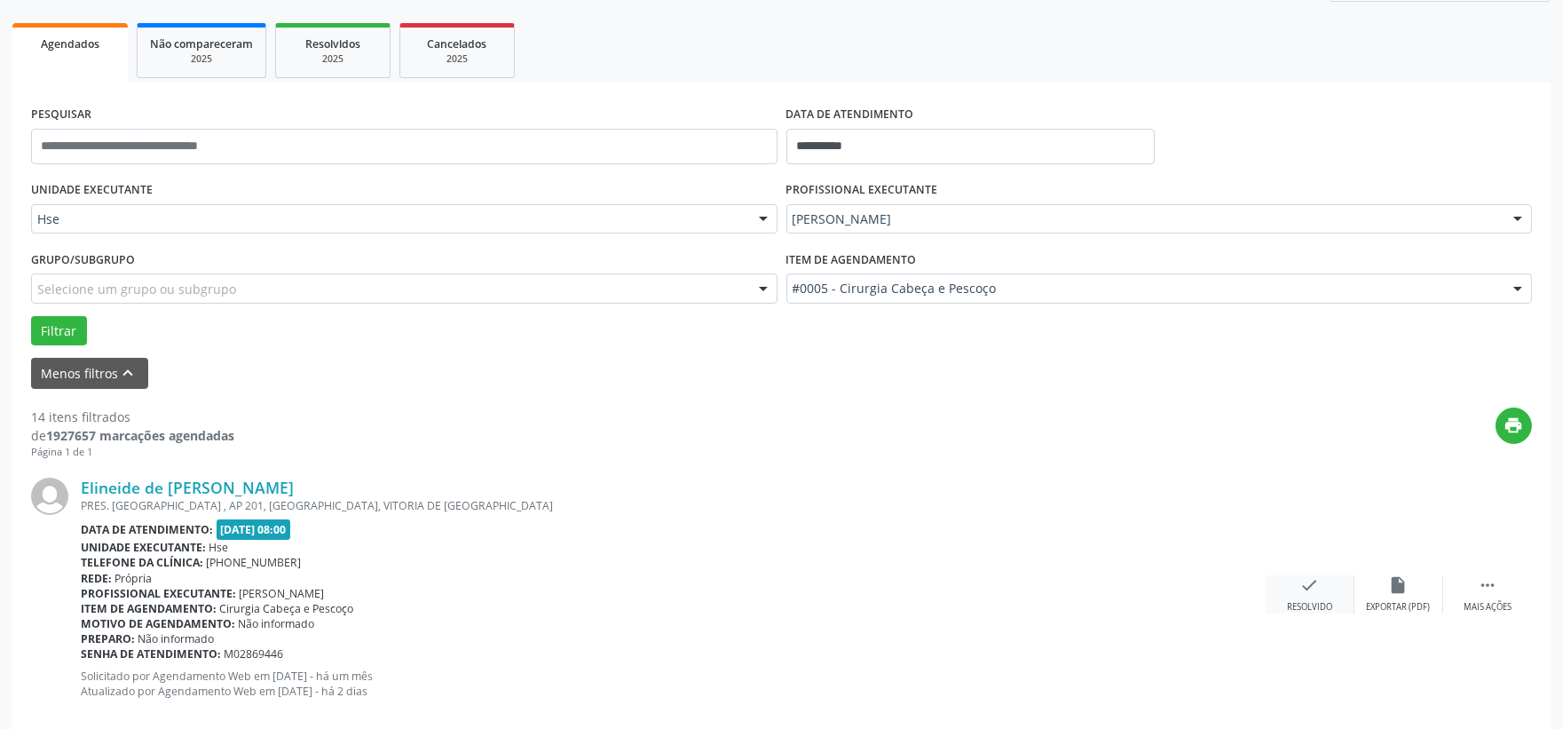
click at [1326, 598] on div "check Resolvido" at bounding box center [1310, 594] width 89 height 38
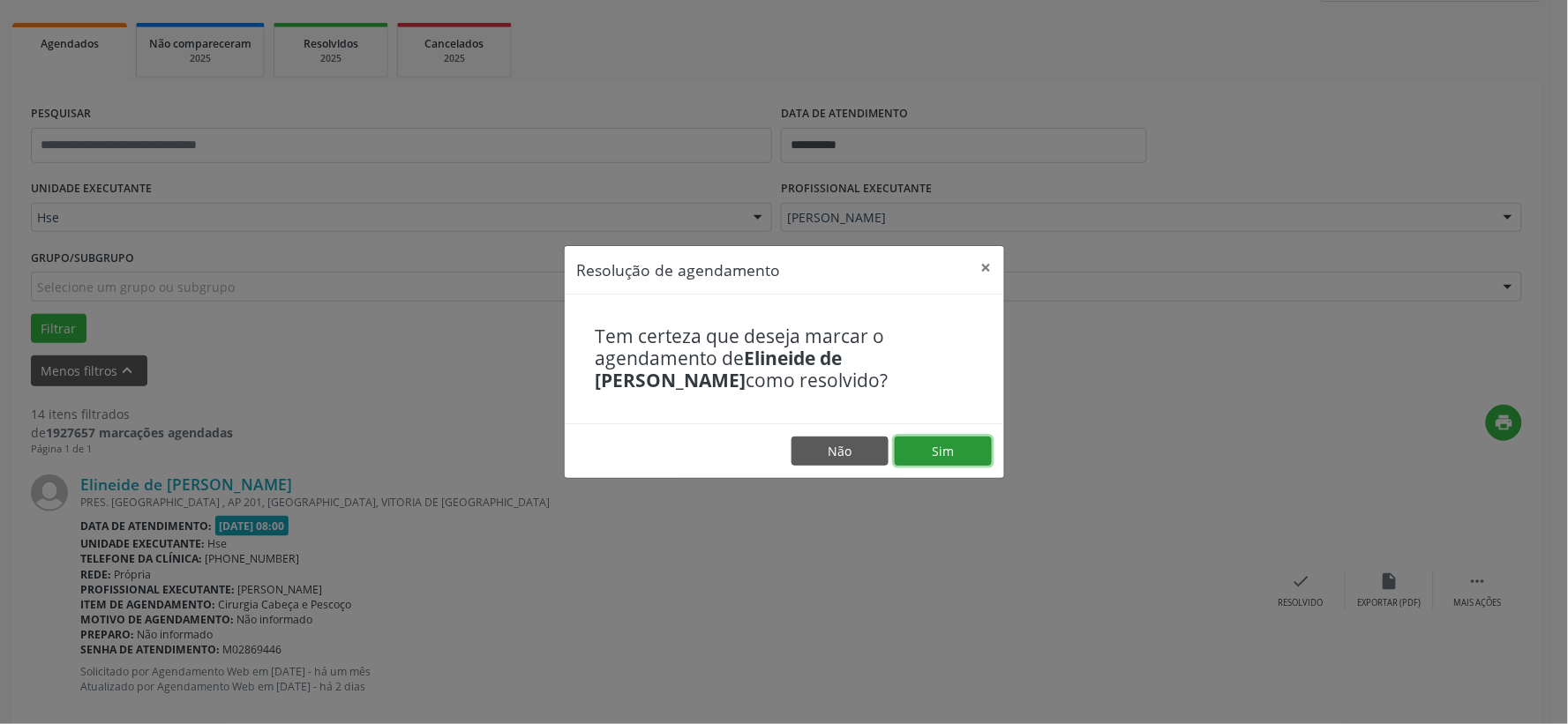
click at [954, 453] on button "Sim" at bounding box center [943, 451] width 97 height 30
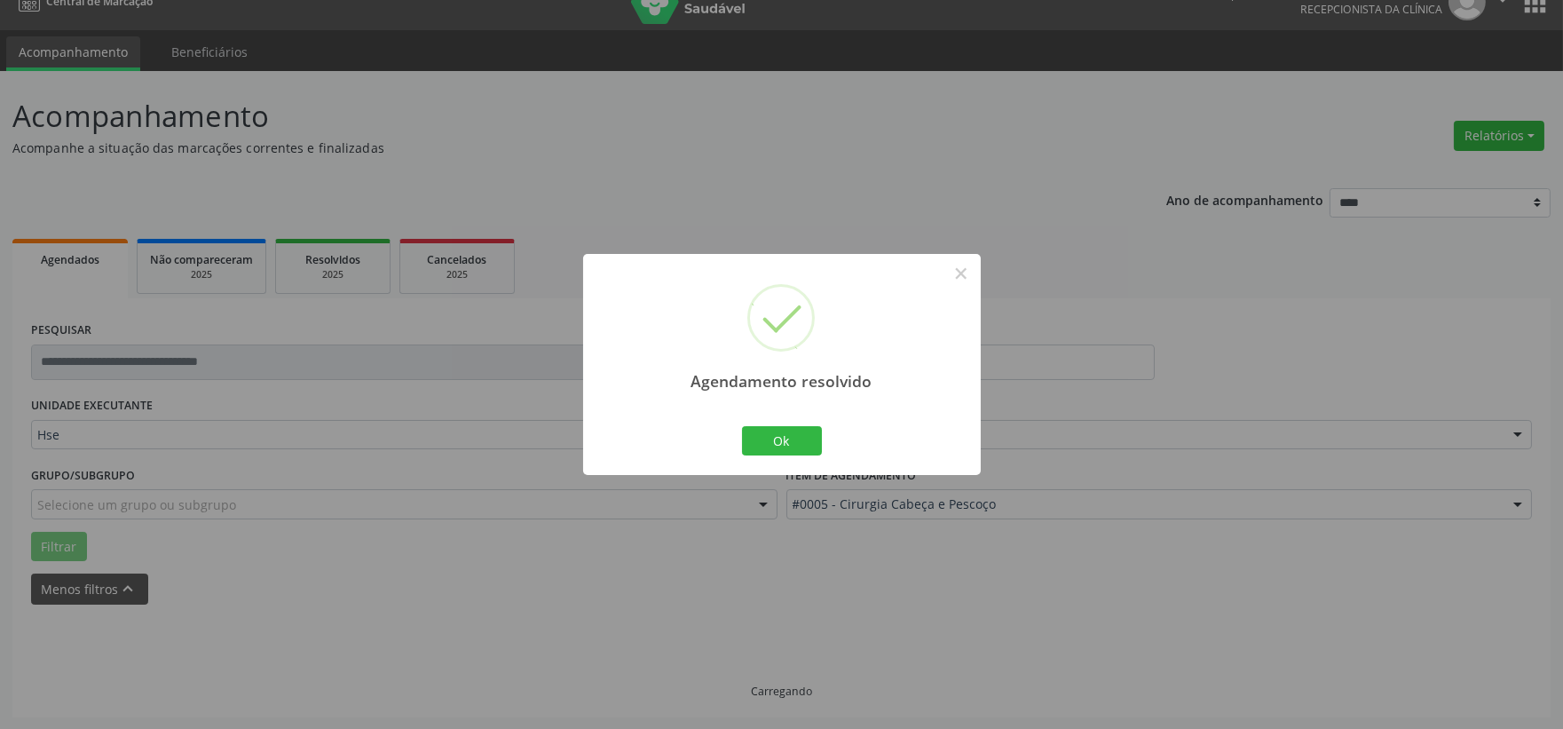
scroll to position [45, 0]
click at [794, 458] on div "Ok Cancel" at bounding box center [782, 440] width 88 height 37
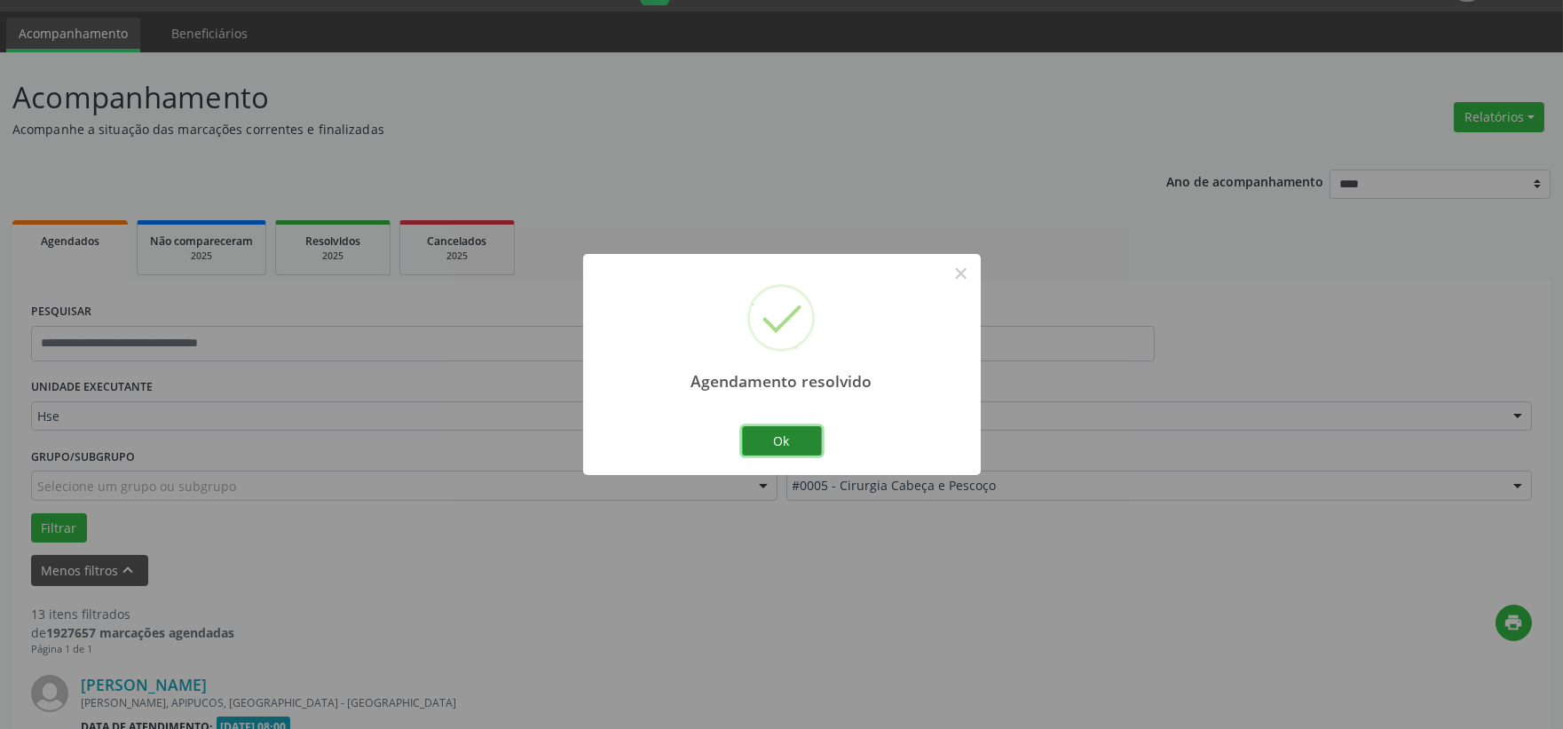
click at [792, 451] on button "Ok" at bounding box center [782, 441] width 80 height 30
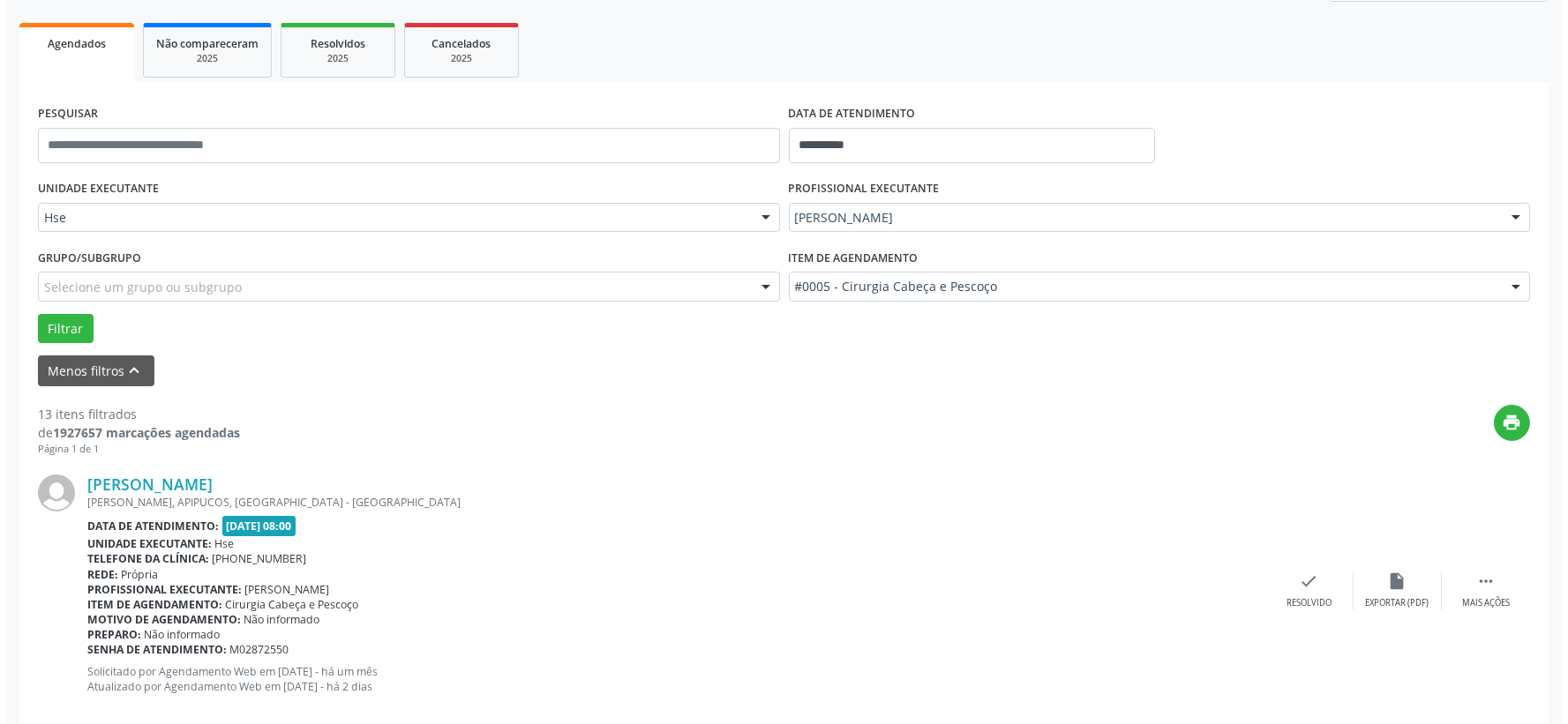
scroll to position [339, 0]
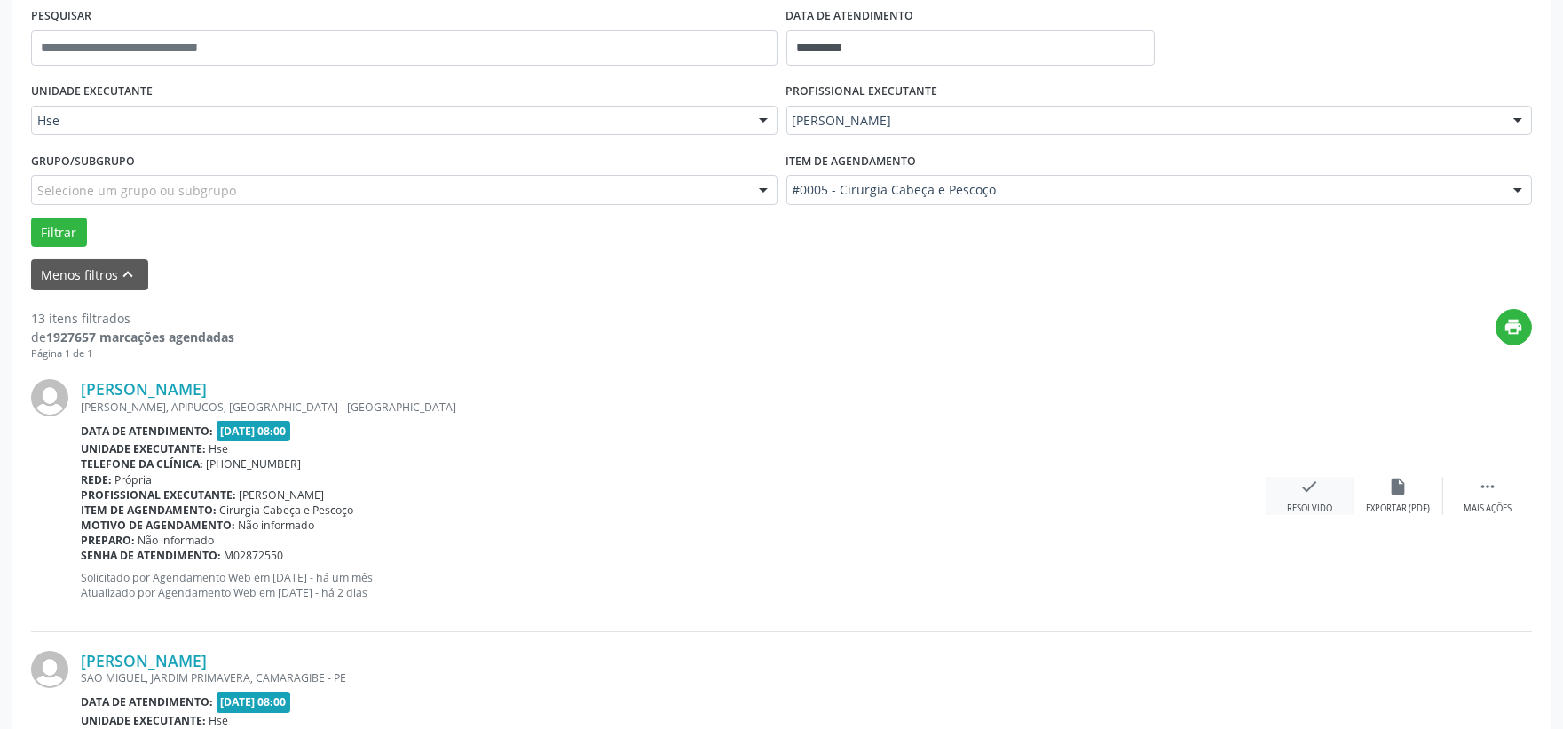
click at [1318, 495] on icon "check" at bounding box center [1311, 487] width 20 height 20
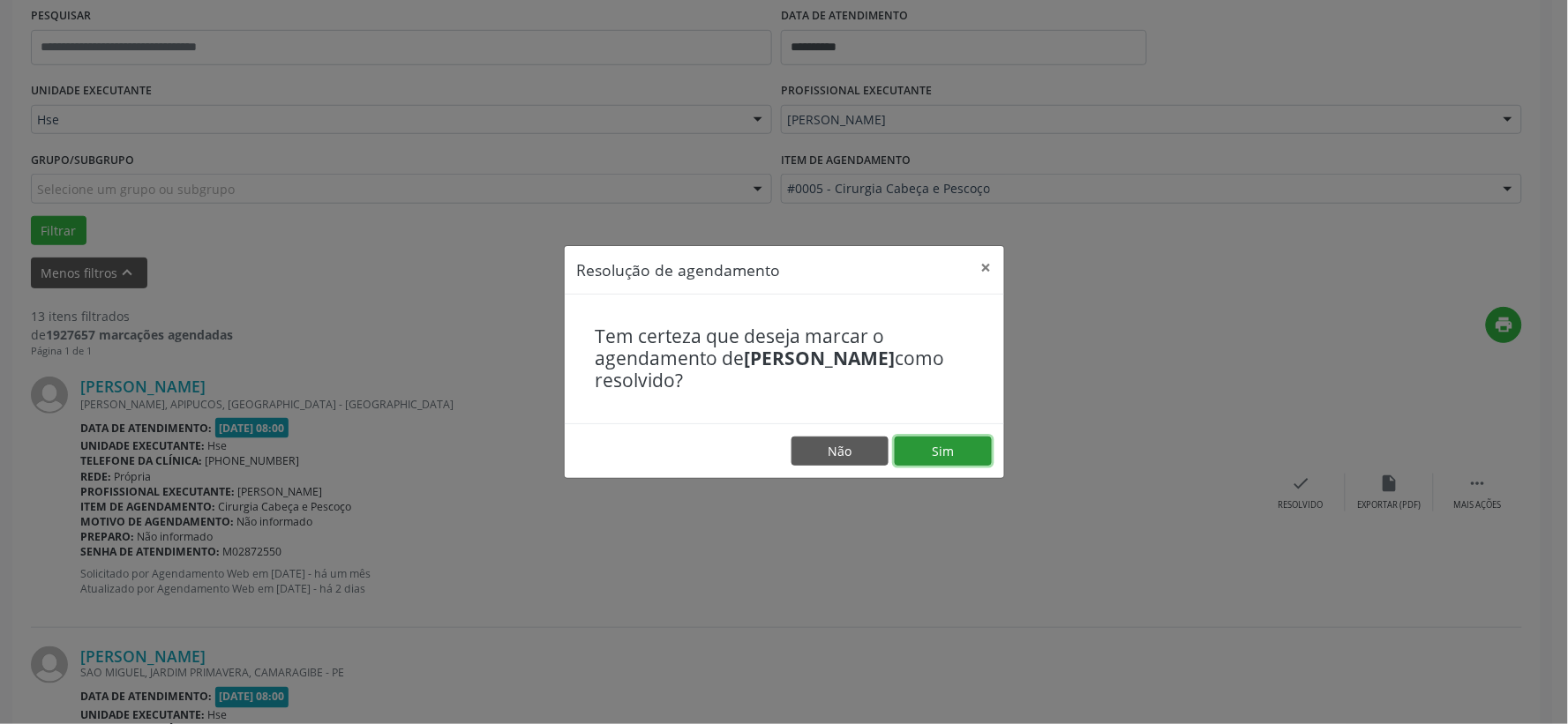
click at [983, 459] on button "Sim" at bounding box center [943, 451] width 97 height 30
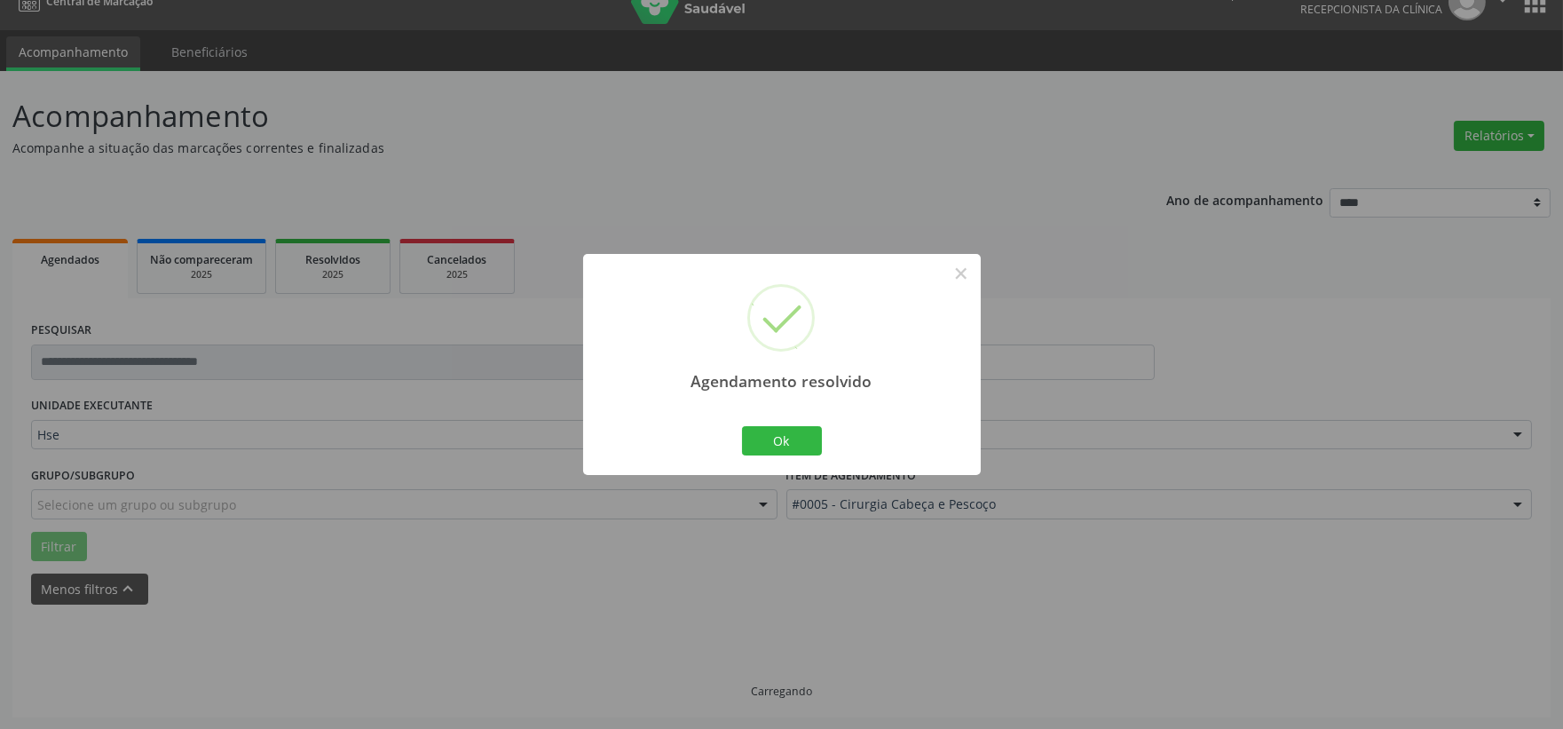
scroll to position [45, 0]
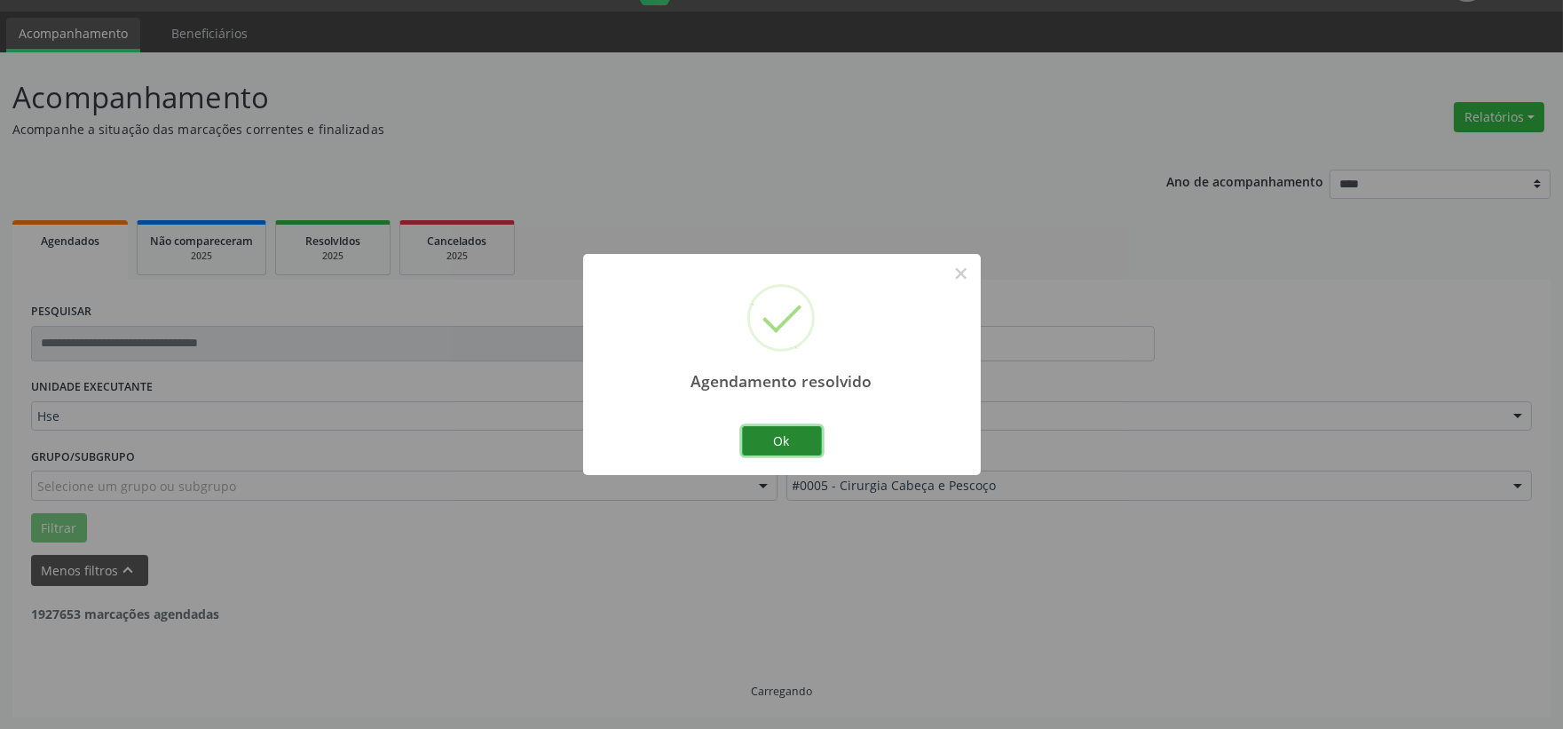
click at [785, 439] on button "Ok" at bounding box center [782, 441] width 80 height 30
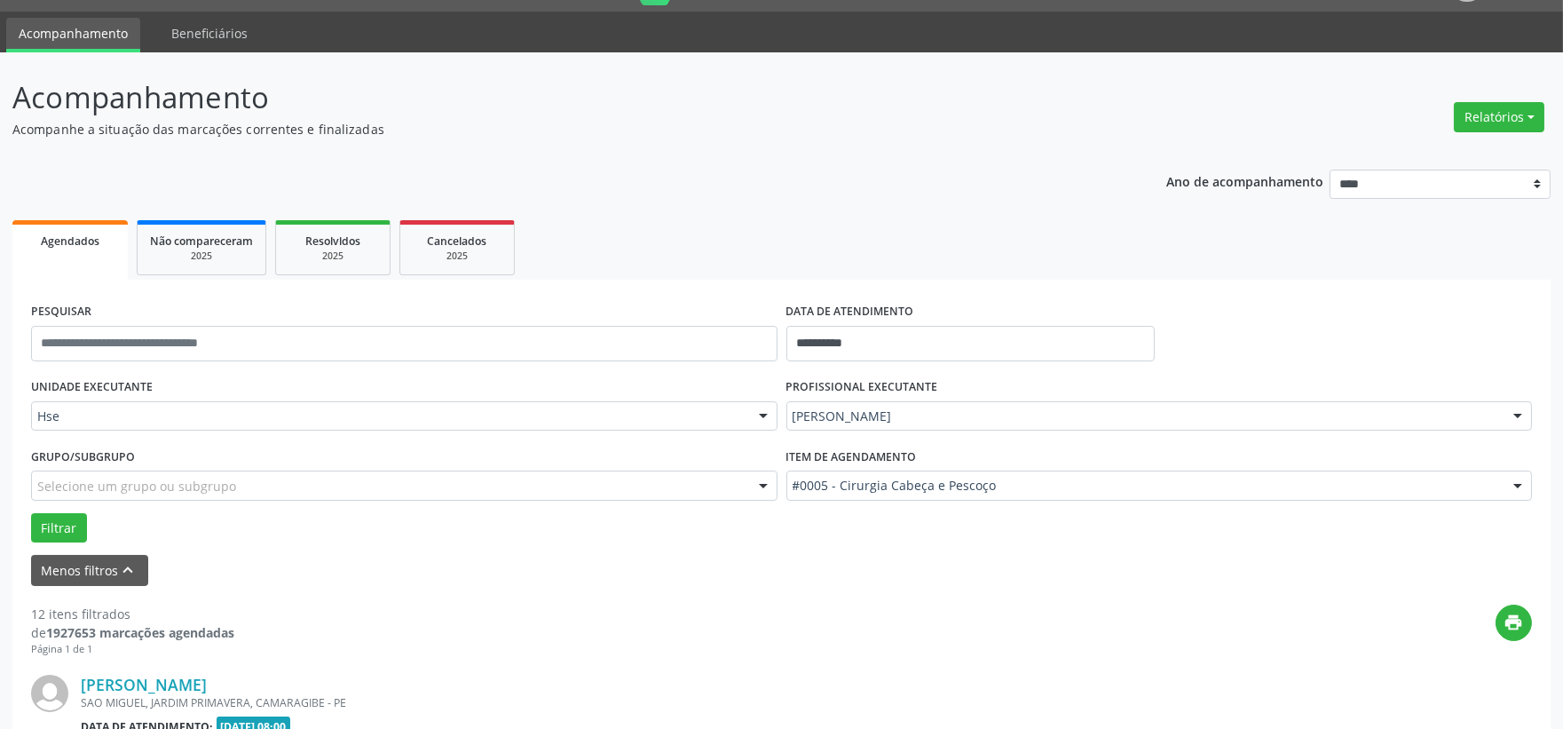
scroll to position [242, 0]
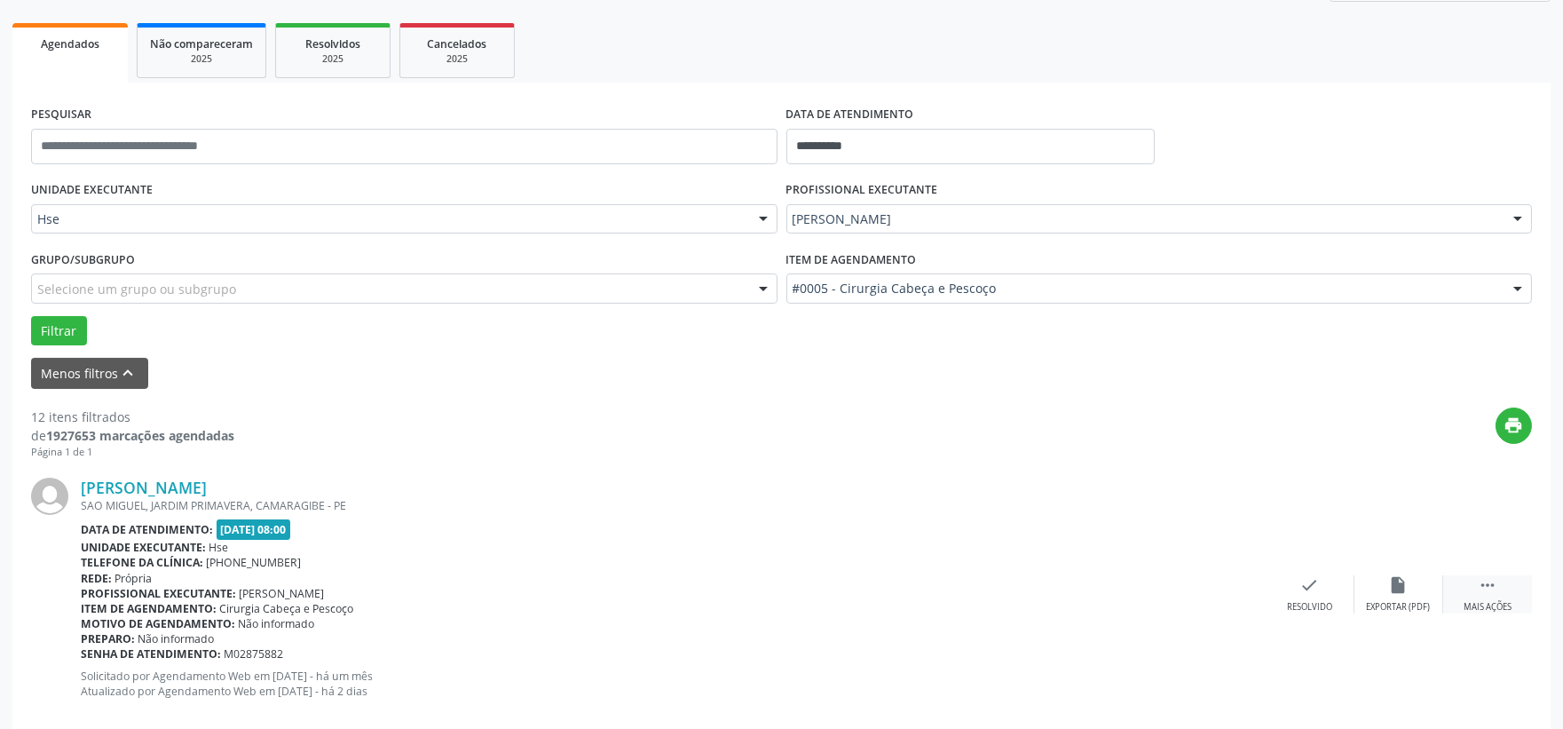
click at [1479, 601] on div "Mais ações" at bounding box center [1488, 607] width 48 height 12
click at [1417, 591] on div "alarm_off Não compareceu" at bounding box center [1399, 594] width 89 height 38
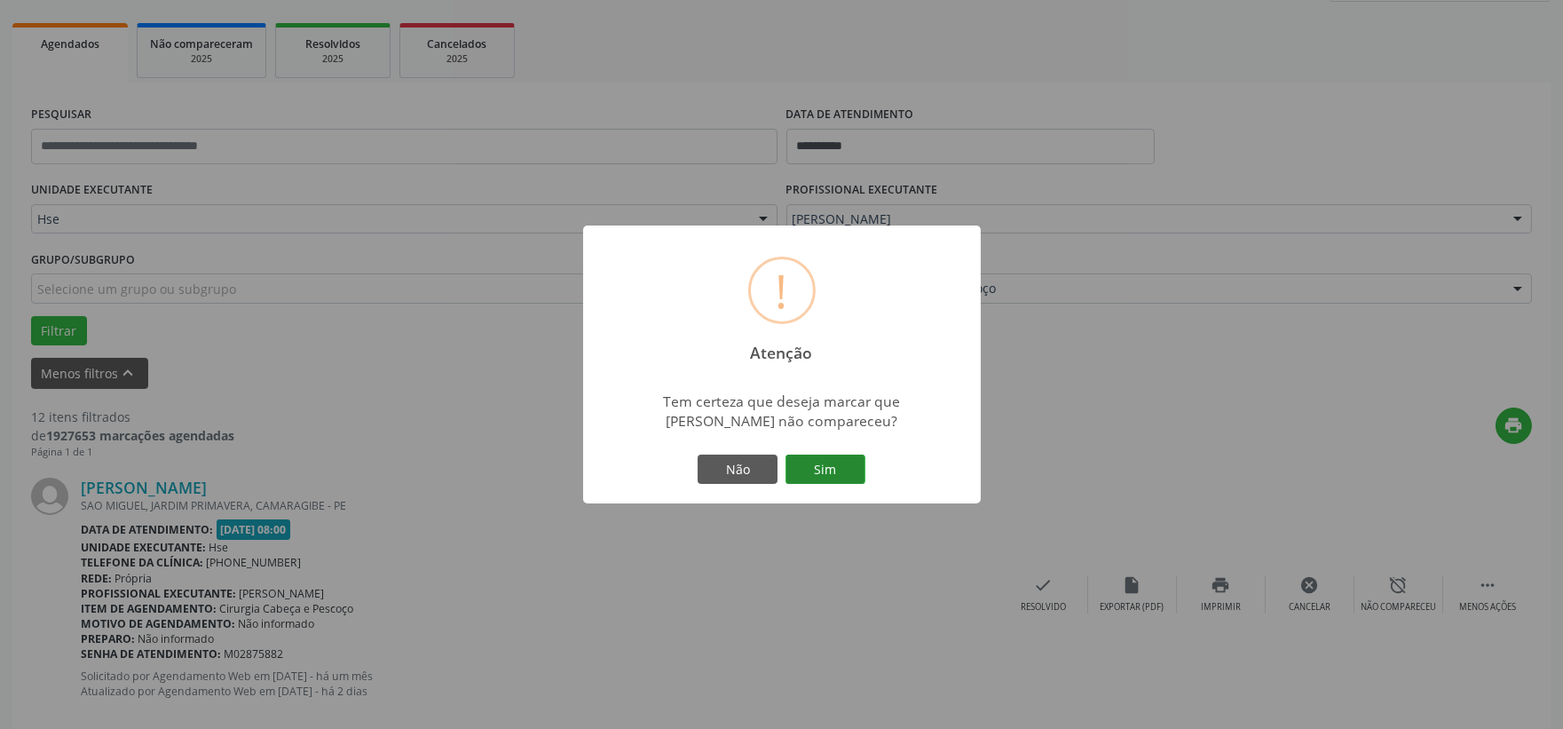
click at [845, 471] on button "Sim" at bounding box center [826, 470] width 80 height 30
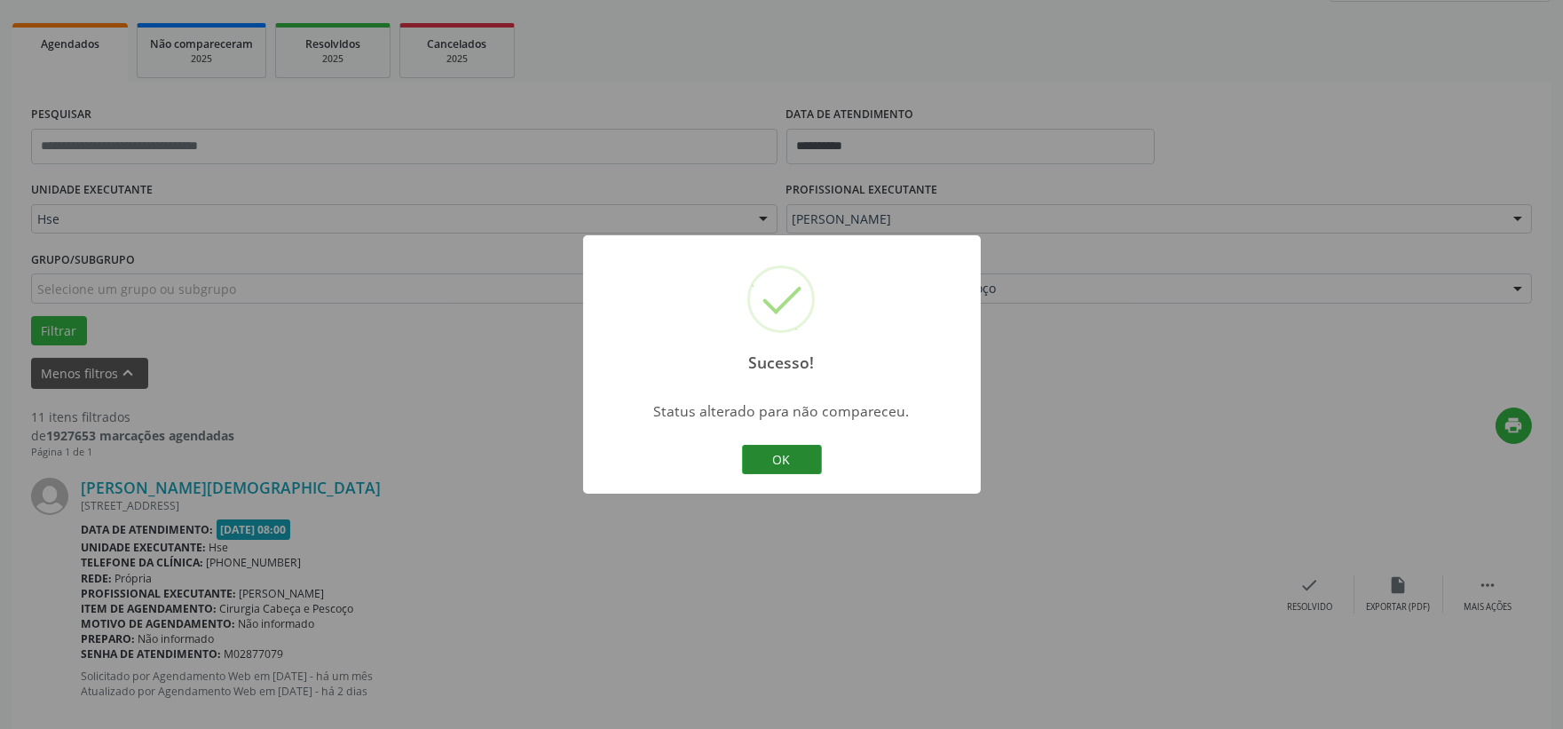
click at [776, 456] on button "OK" at bounding box center [782, 460] width 80 height 30
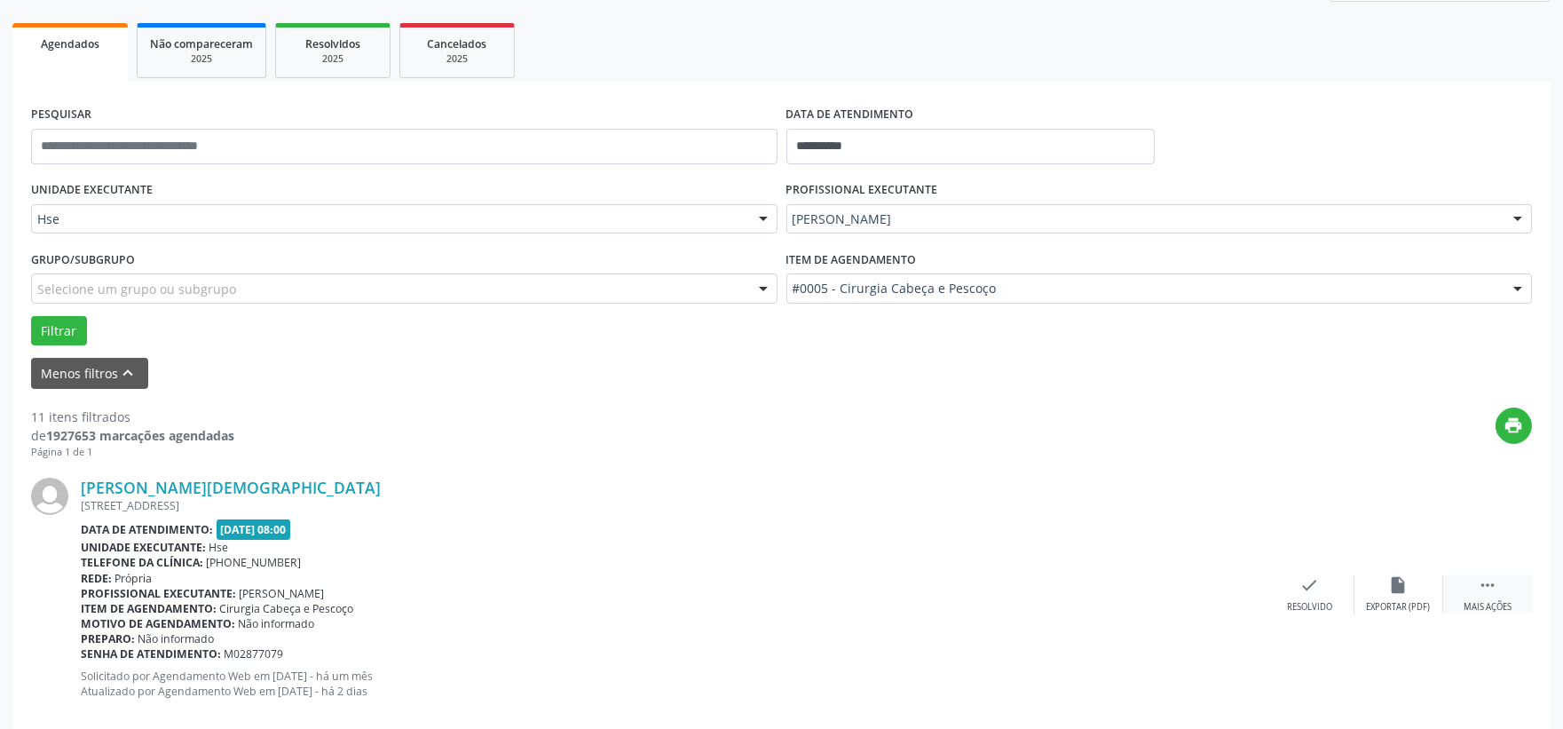
click at [1489, 595] on div " Mais ações" at bounding box center [1488, 594] width 89 height 38
click at [1387, 584] on div "alarm_off Não compareceu" at bounding box center [1399, 594] width 89 height 38
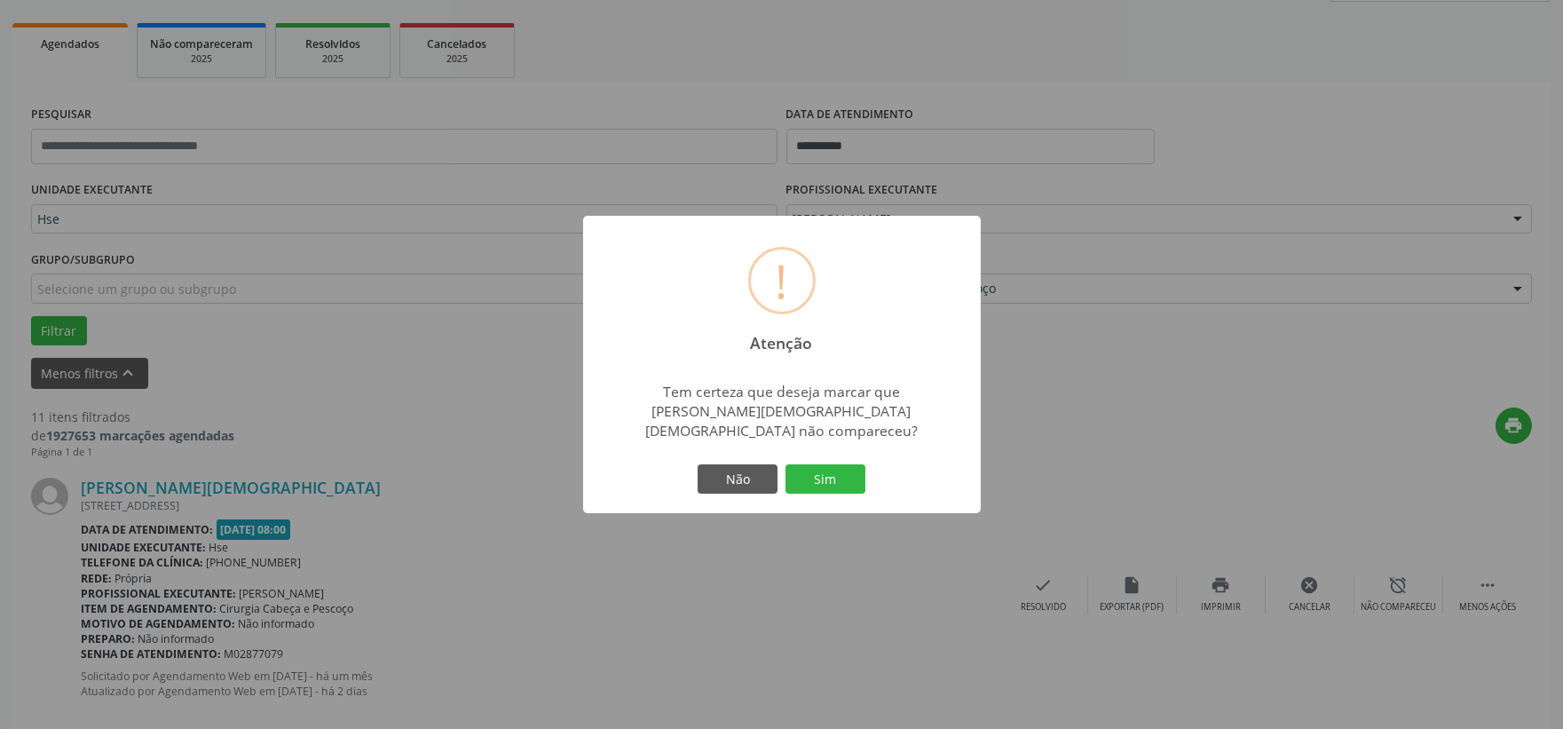
click at [831, 477] on button "Sim" at bounding box center [826, 479] width 80 height 30
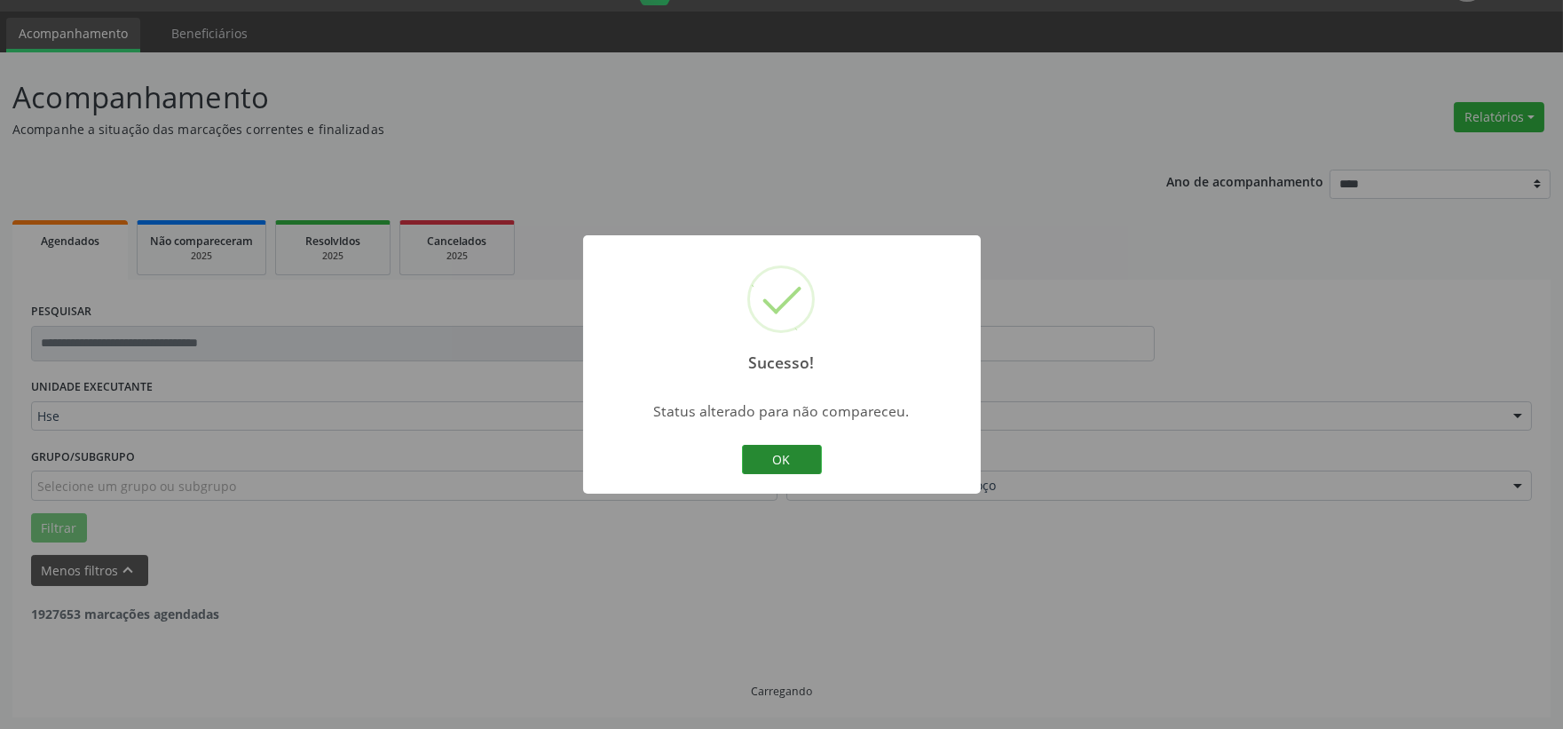
click at [795, 445] on button "OK" at bounding box center [782, 460] width 80 height 30
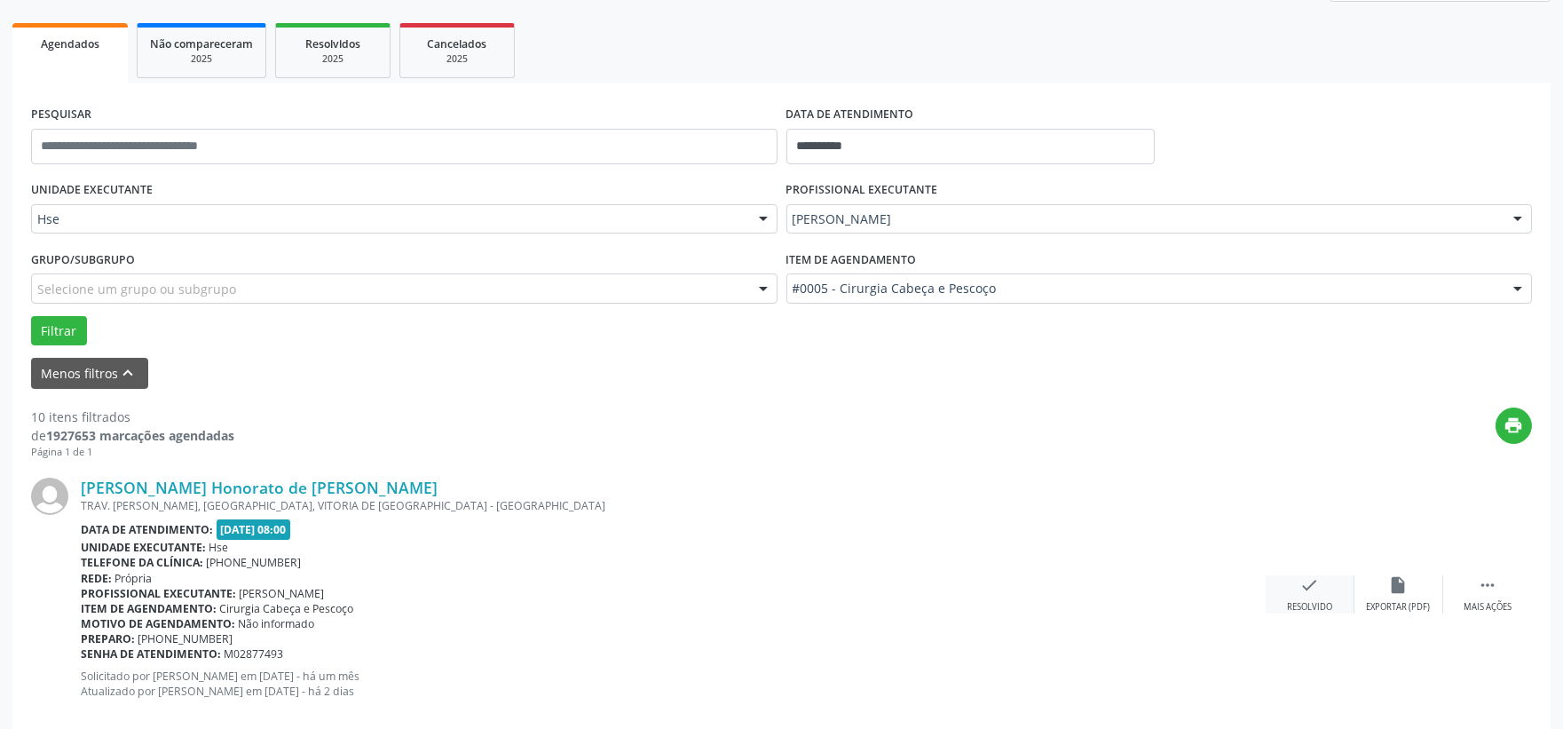
click at [1302, 586] on icon "check" at bounding box center [1311, 585] width 20 height 20
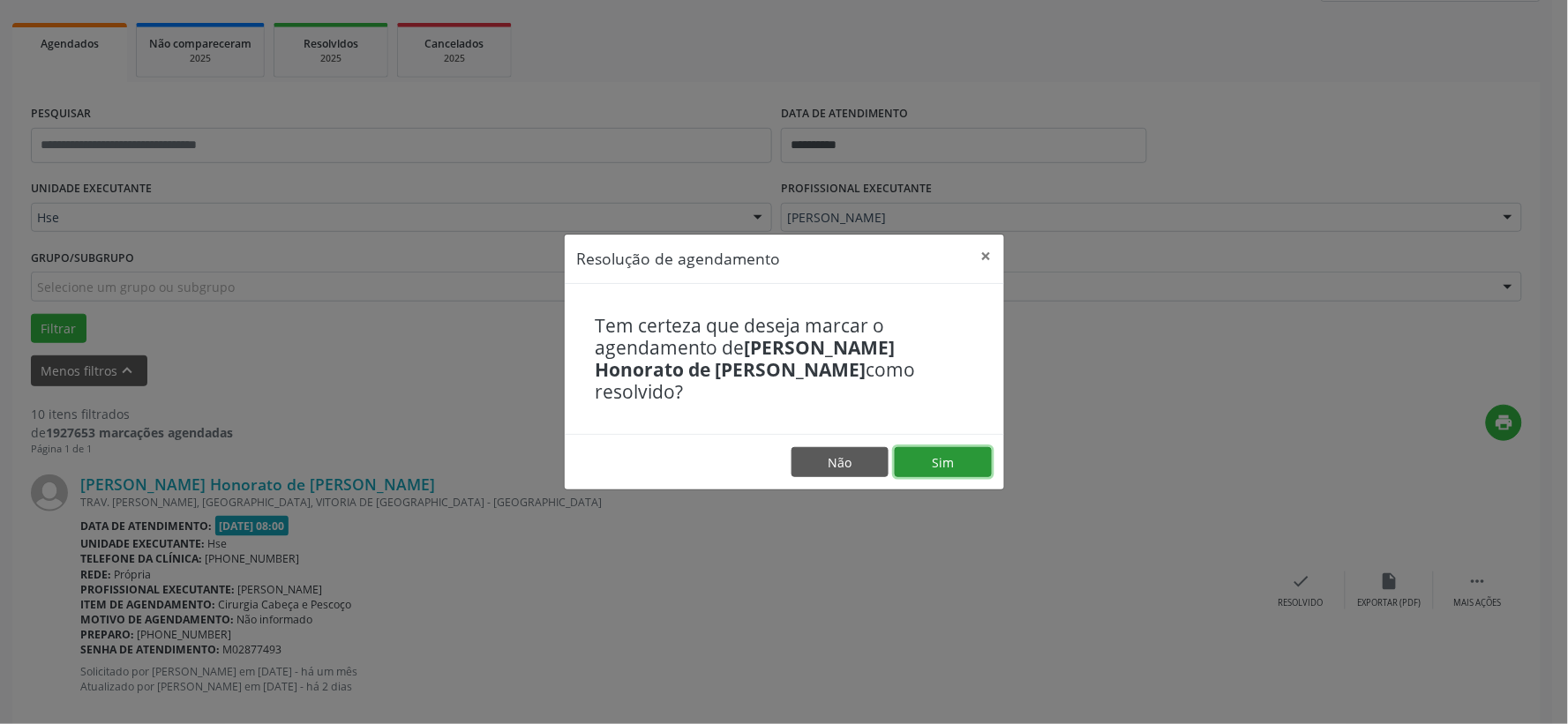
click at [956, 459] on button "Sim" at bounding box center [943, 462] width 97 height 30
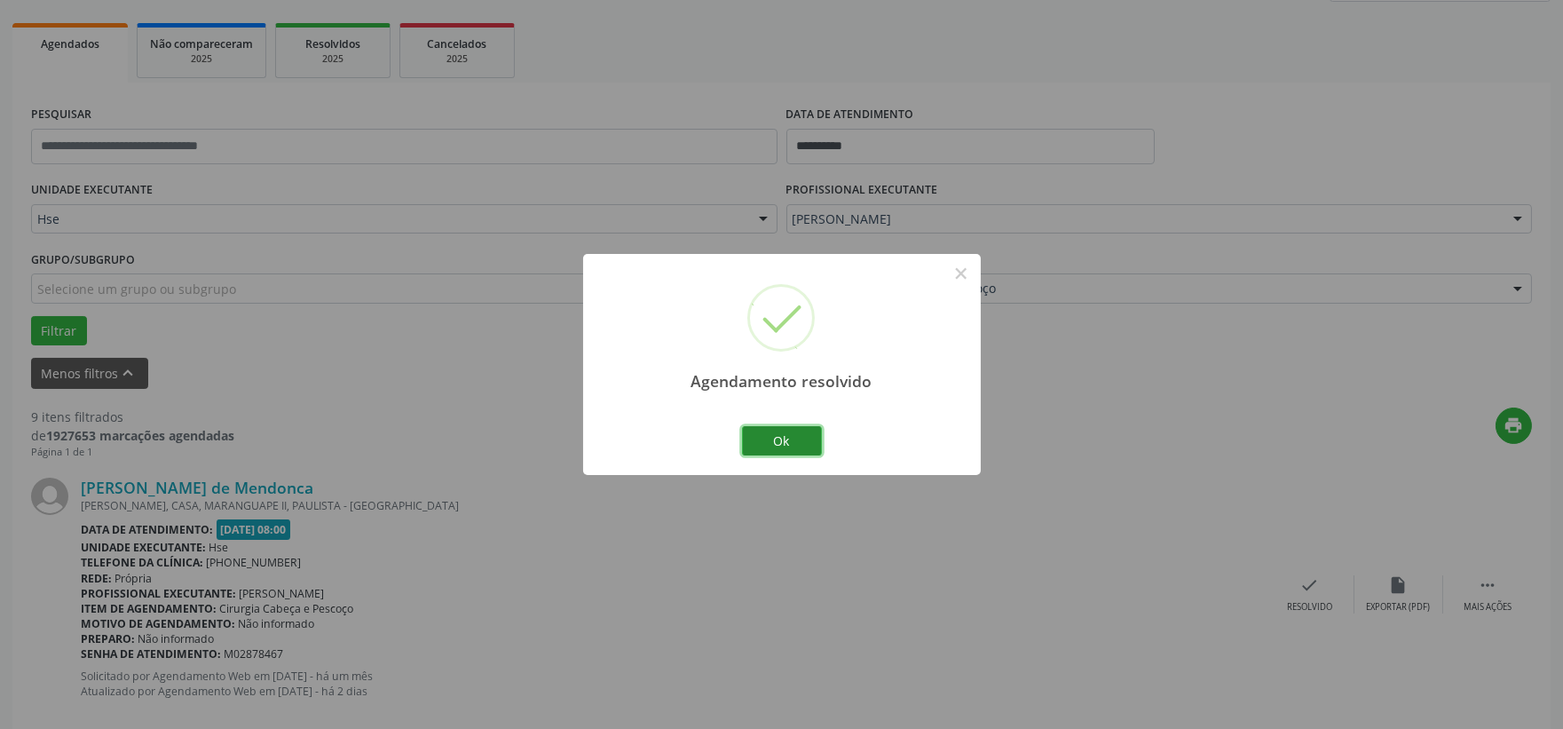
click at [809, 445] on button "Ok" at bounding box center [782, 441] width 80 height 30
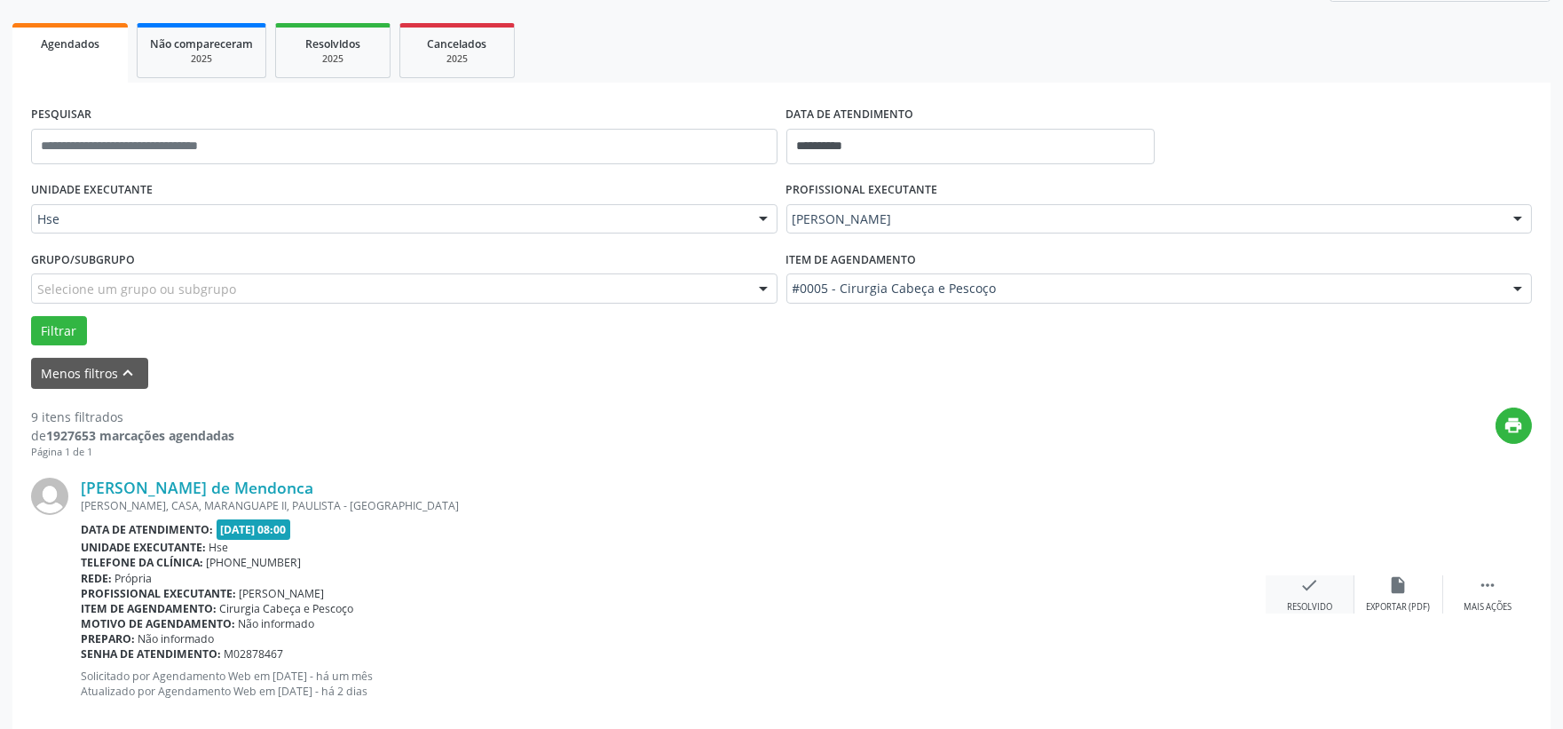
click at [1316, 574] on div "[PERSON_NAME] de Mendonca [PERSON_NAME], CASA, [GEOGRAPHIC_DATA], PAULISTA - [G…" at bounding box center [781, 594] width 1501 height 271
click at [1328, 614] on div "[PERSON_NAME] de Mendonca [PERSON_NAME], CASA, [GEOGRAPHIC_DATA], PAULISTA - [G…" at bounding box center [781, 594] width 1501 height 271
click at [1301, 588] on icon "check" at bounding box center [1311, 585] width 20 height 20
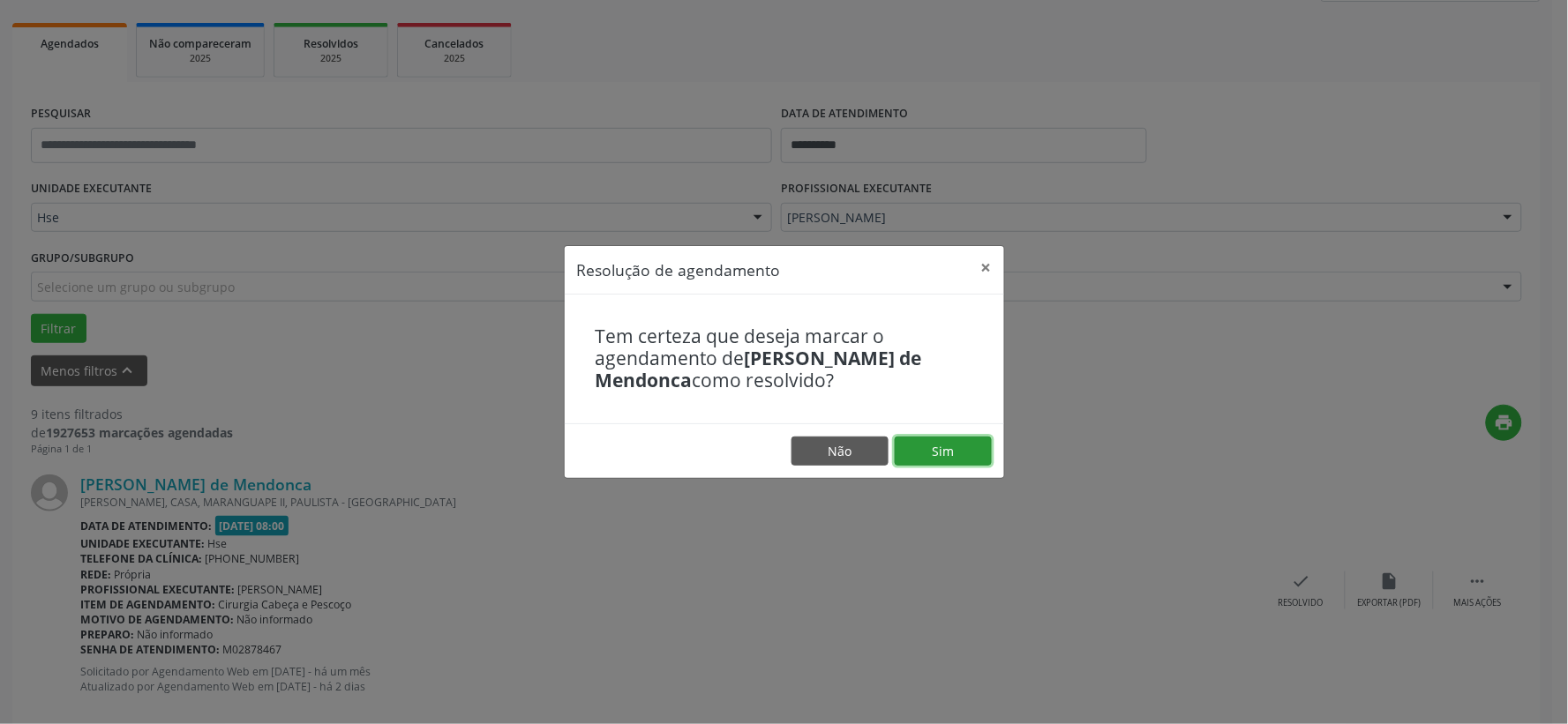
click at [973, 451] on button "Sim" at bounding box center [943, 451] width 97 height 30
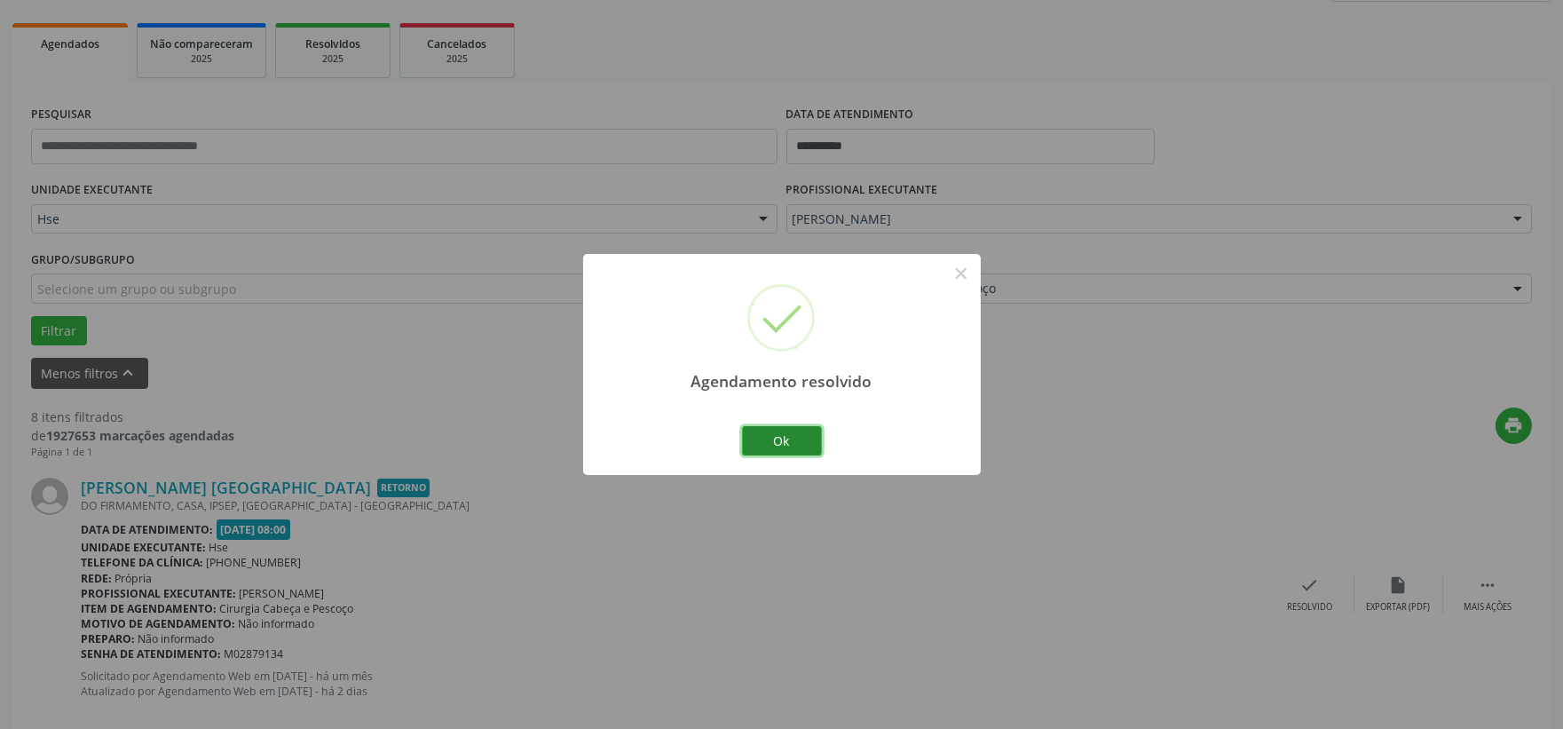
click at [801, 428] on button "Ok" at bounding box center [782, 441] width 80 height 30
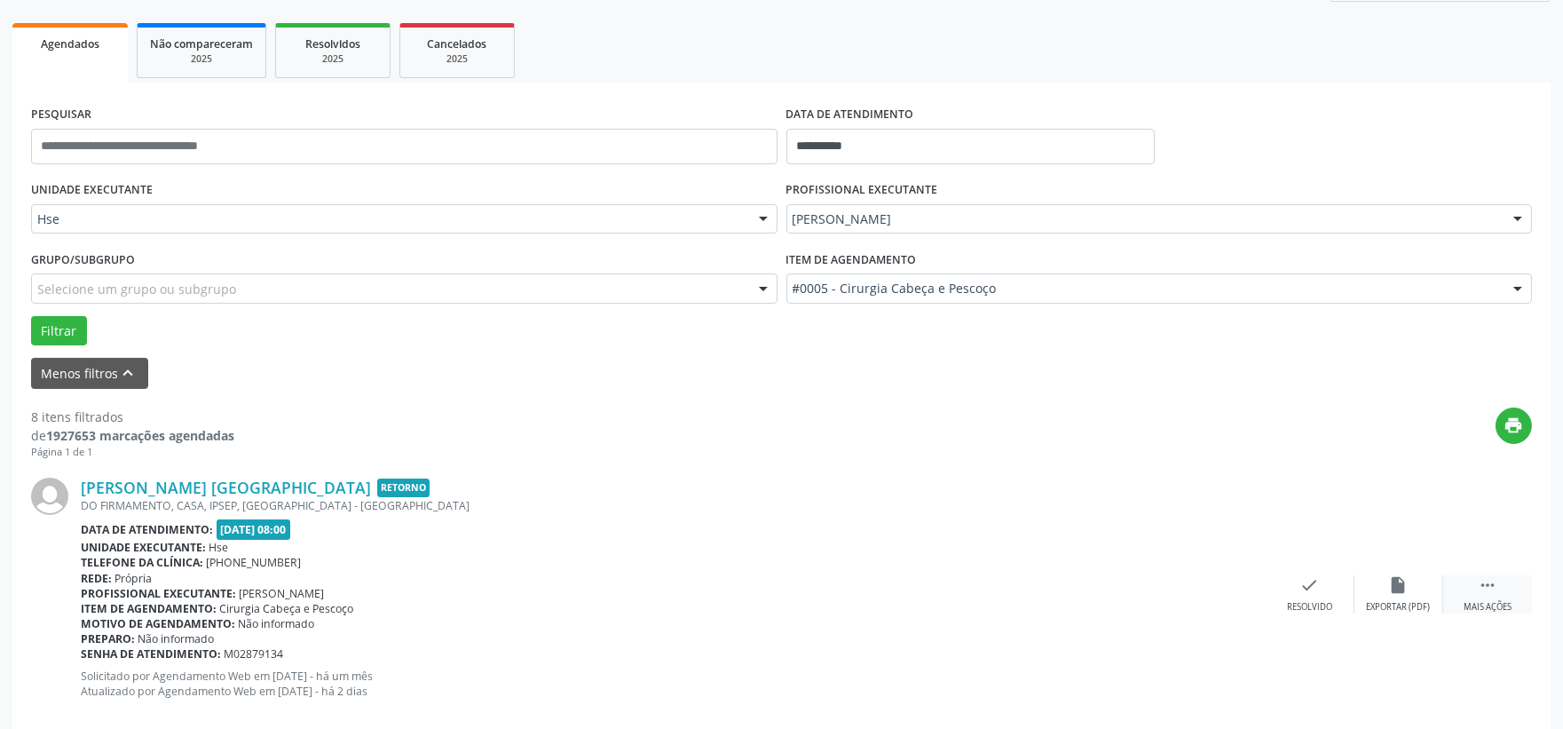
click at [1492, 598] on div " Mais ações" at bounding box center [1488, 594] width 89 height 38
click at [1412, 597] on div "alarm_off Não compareceu" at bounding box center [1399, 594] width 89 height 38
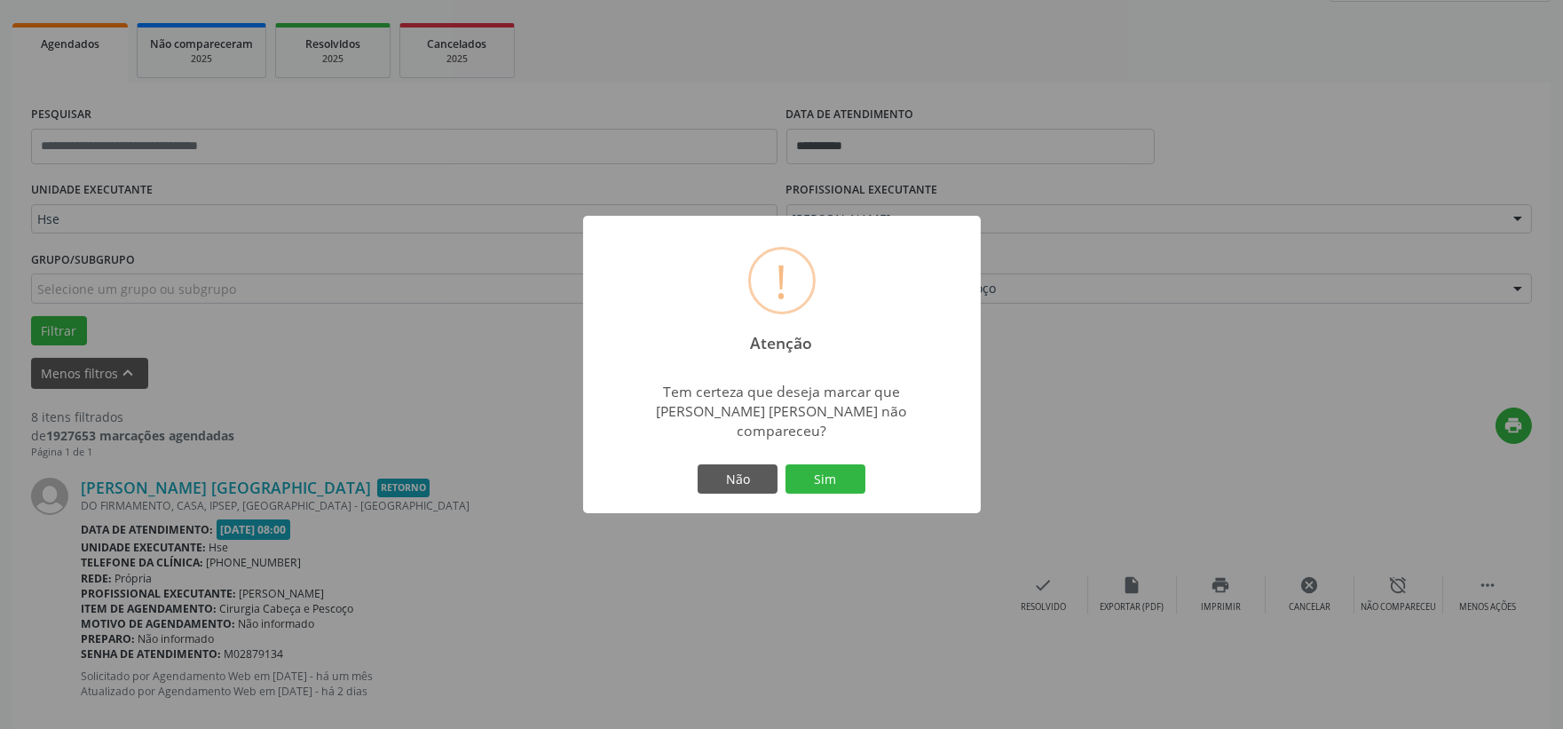
click at [814, 489] on div "! Atenção × Tem certeza que deseja marcar que [PERSON_NAME] [PERSON_NAME] não c…" at bounding box center [782, 365] width 398 height 298
click at [815, 472] on button "Sim" at bounding box center [826, 479] width 80 height 30
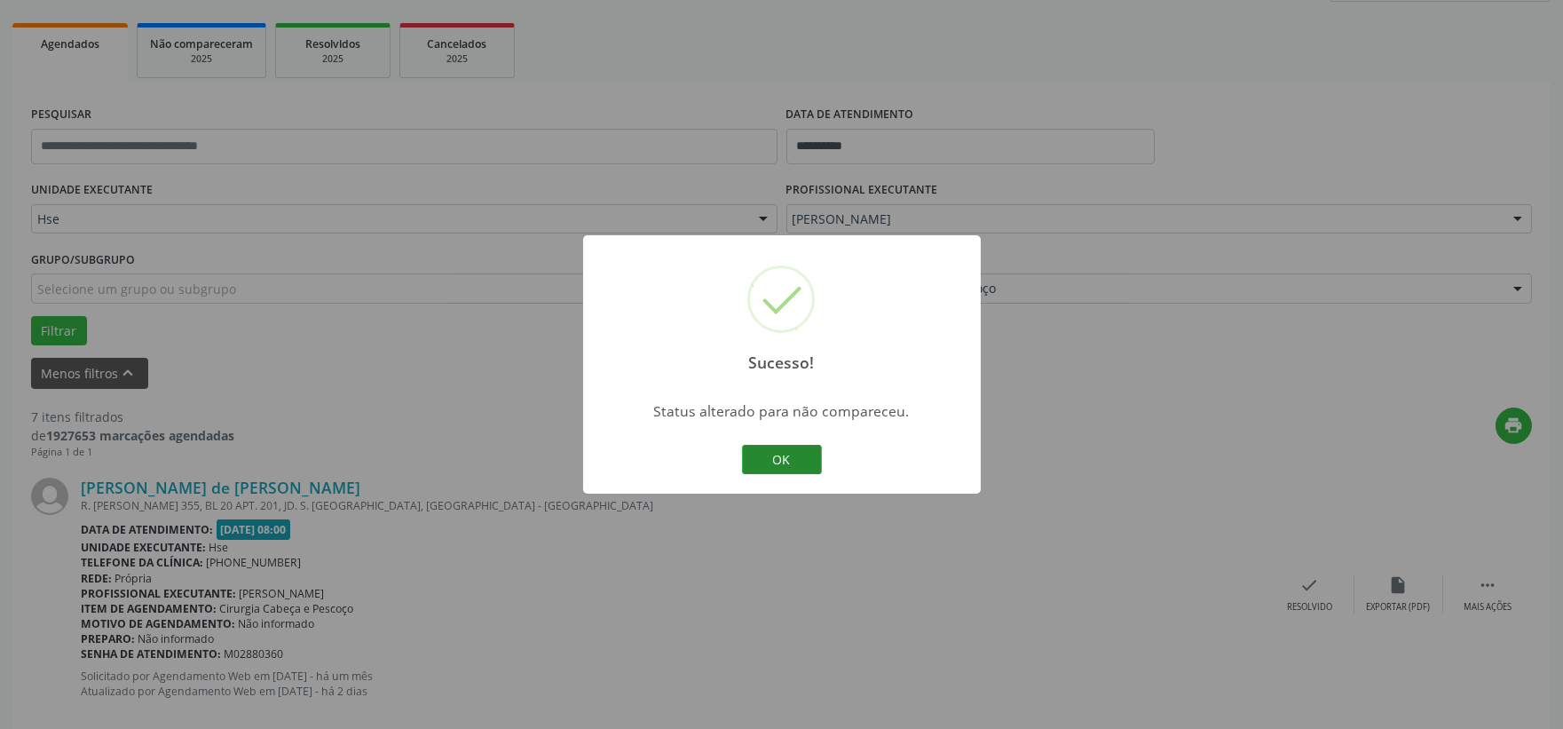
click at [803, 458] on button "OK" at bounding box center [782, 460] width 80 height 30
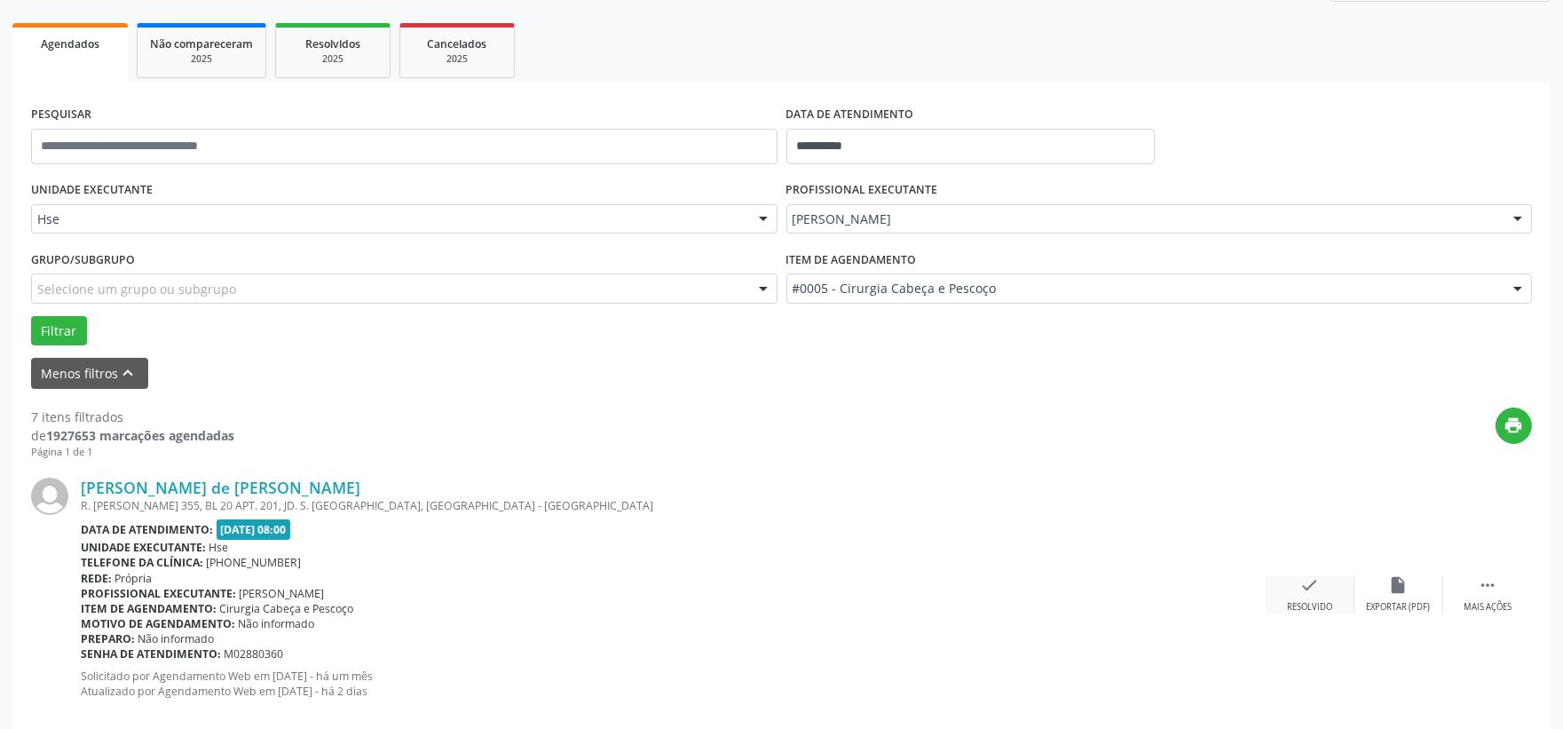
click at [1311, 582] on icon "check" at bounding box center [1311, 585] width 20 height 20
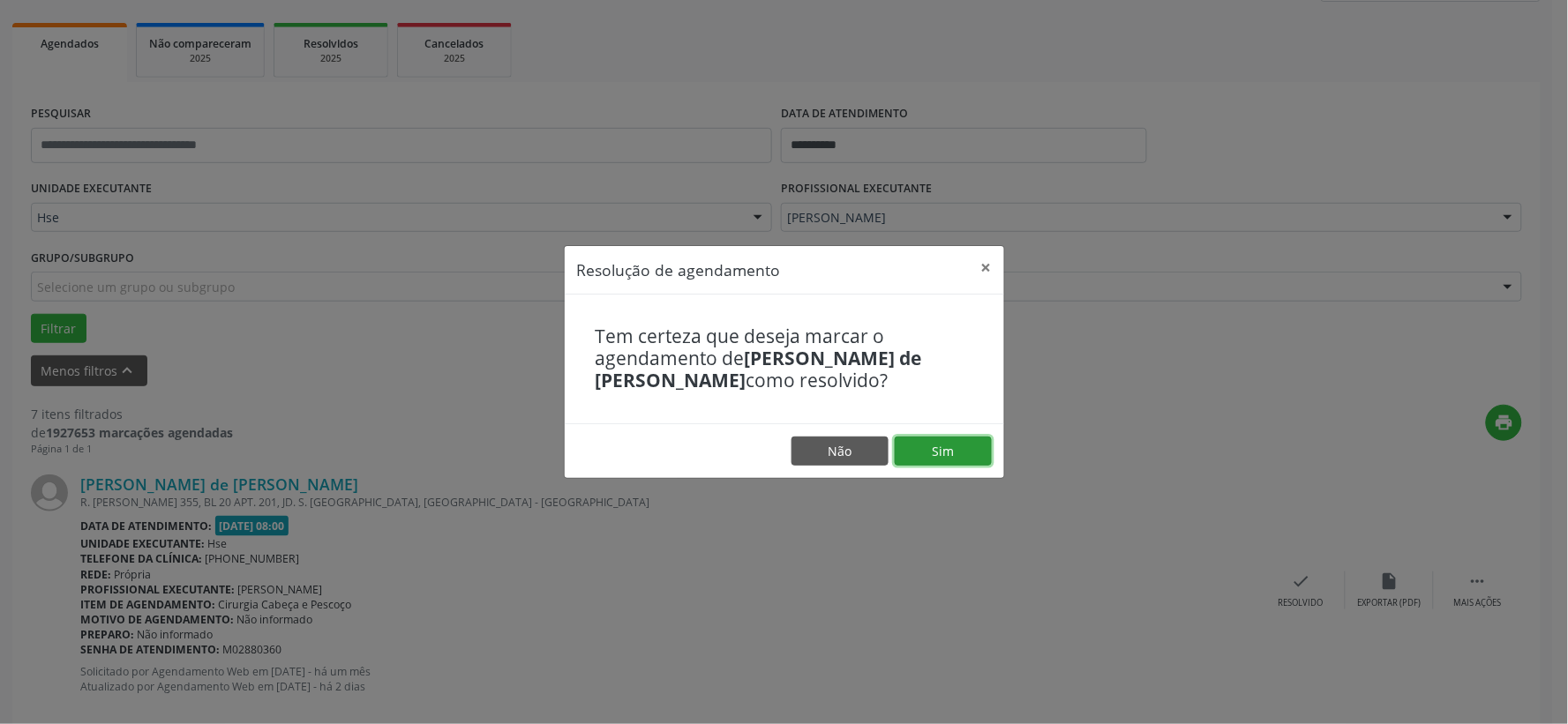
click at [927, 460] on button "Sim" at bounding box center [943, 451] width 97 height 30
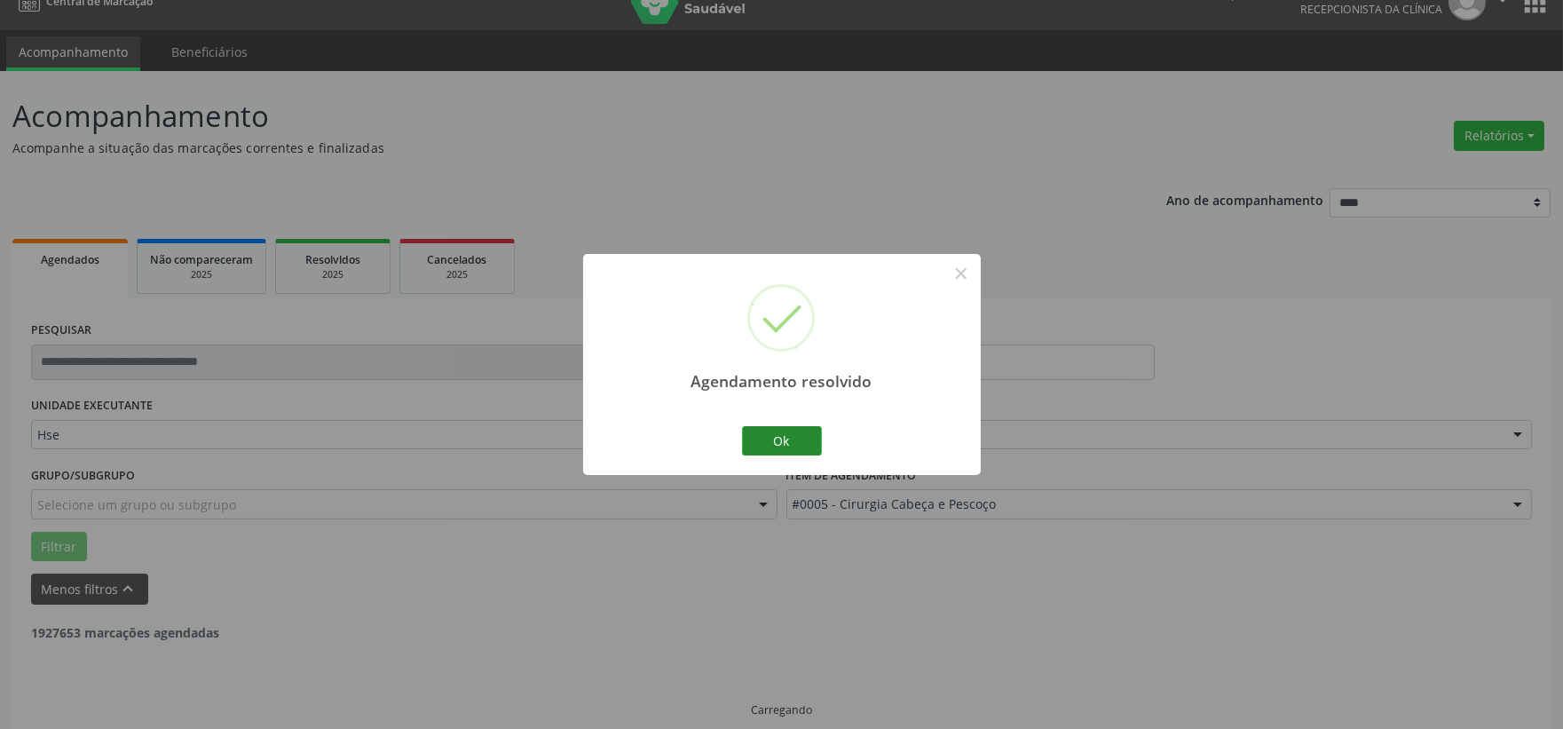
scroll to position [45, 0]
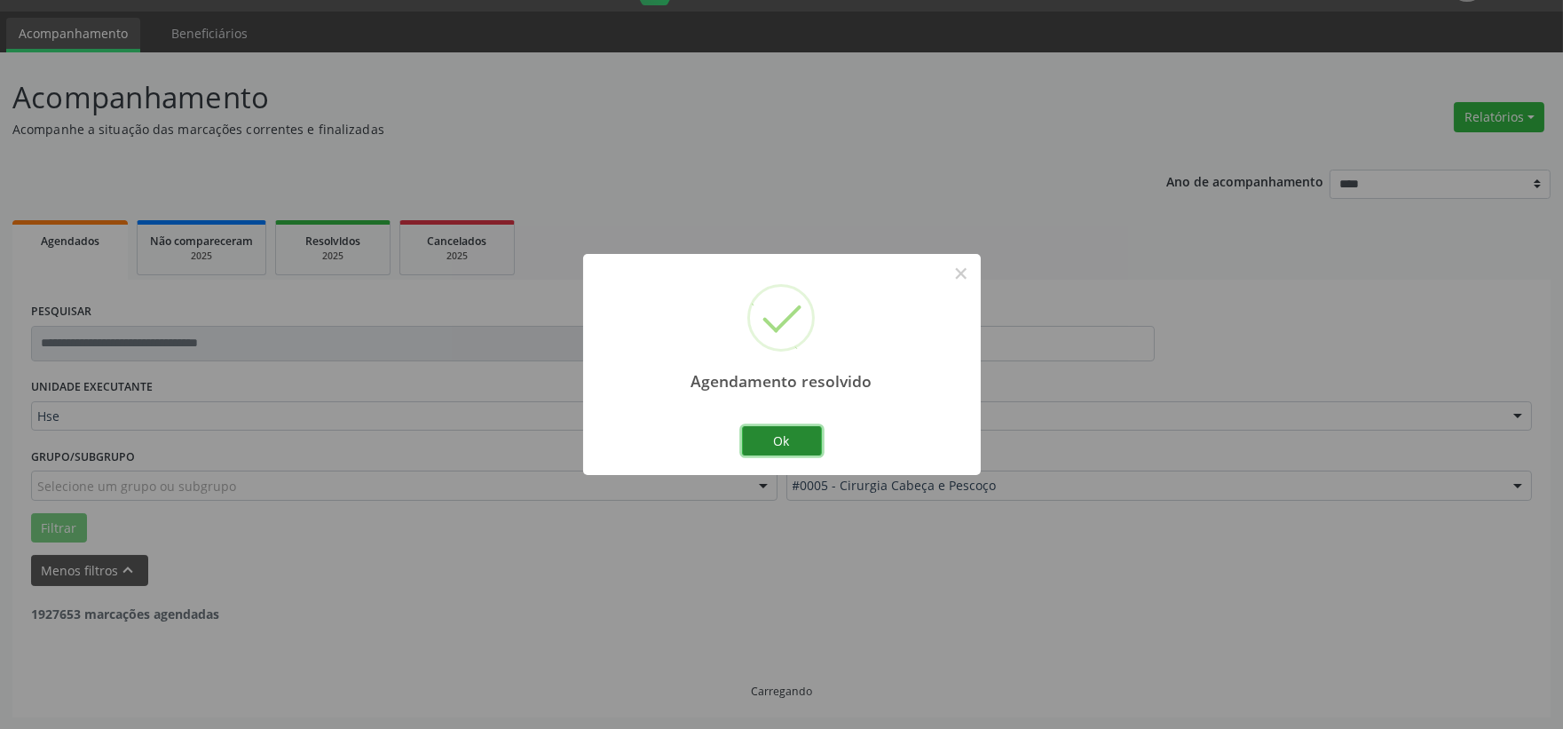
click at [803, 442] on button "Ok" at bounding box center [782, 441] width 80 height 30
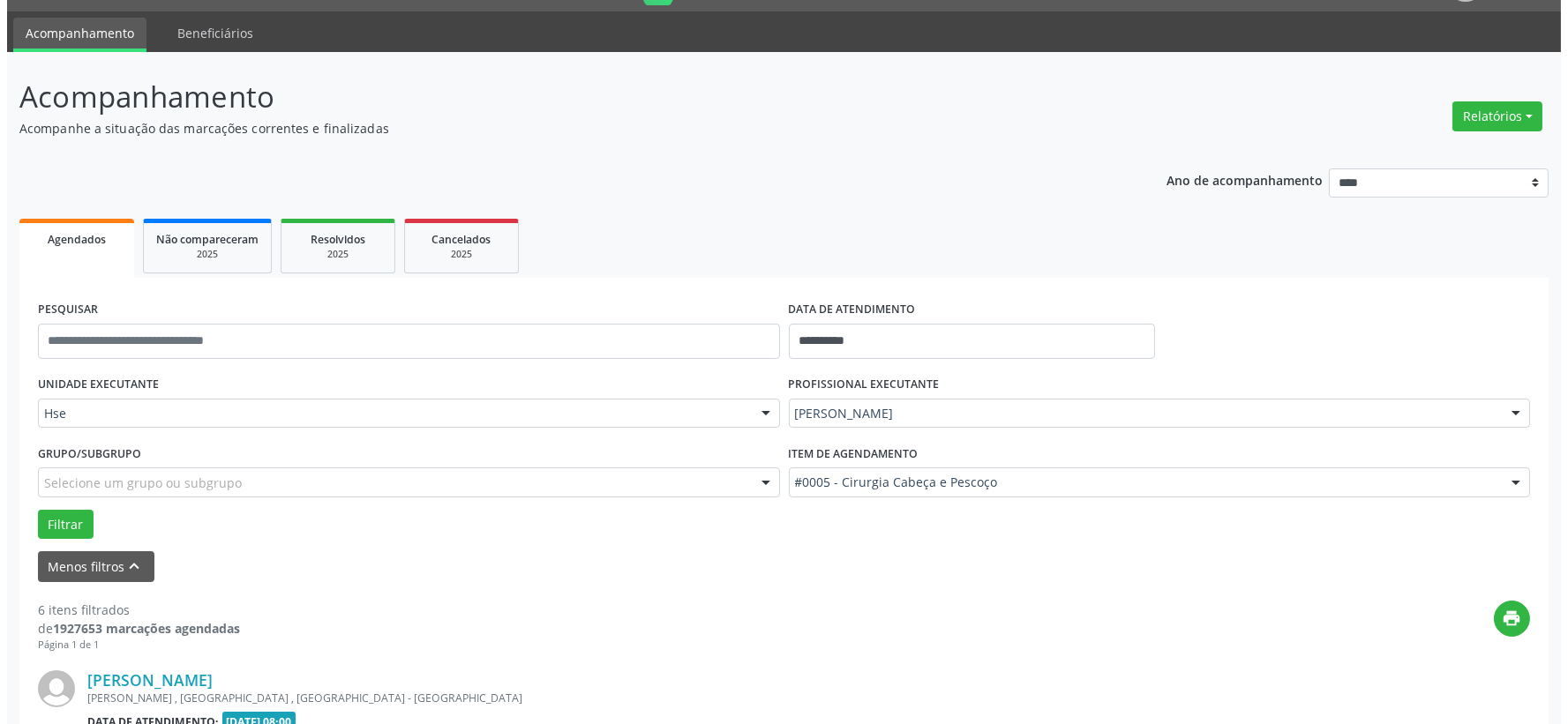
scroll to position [240, 0]
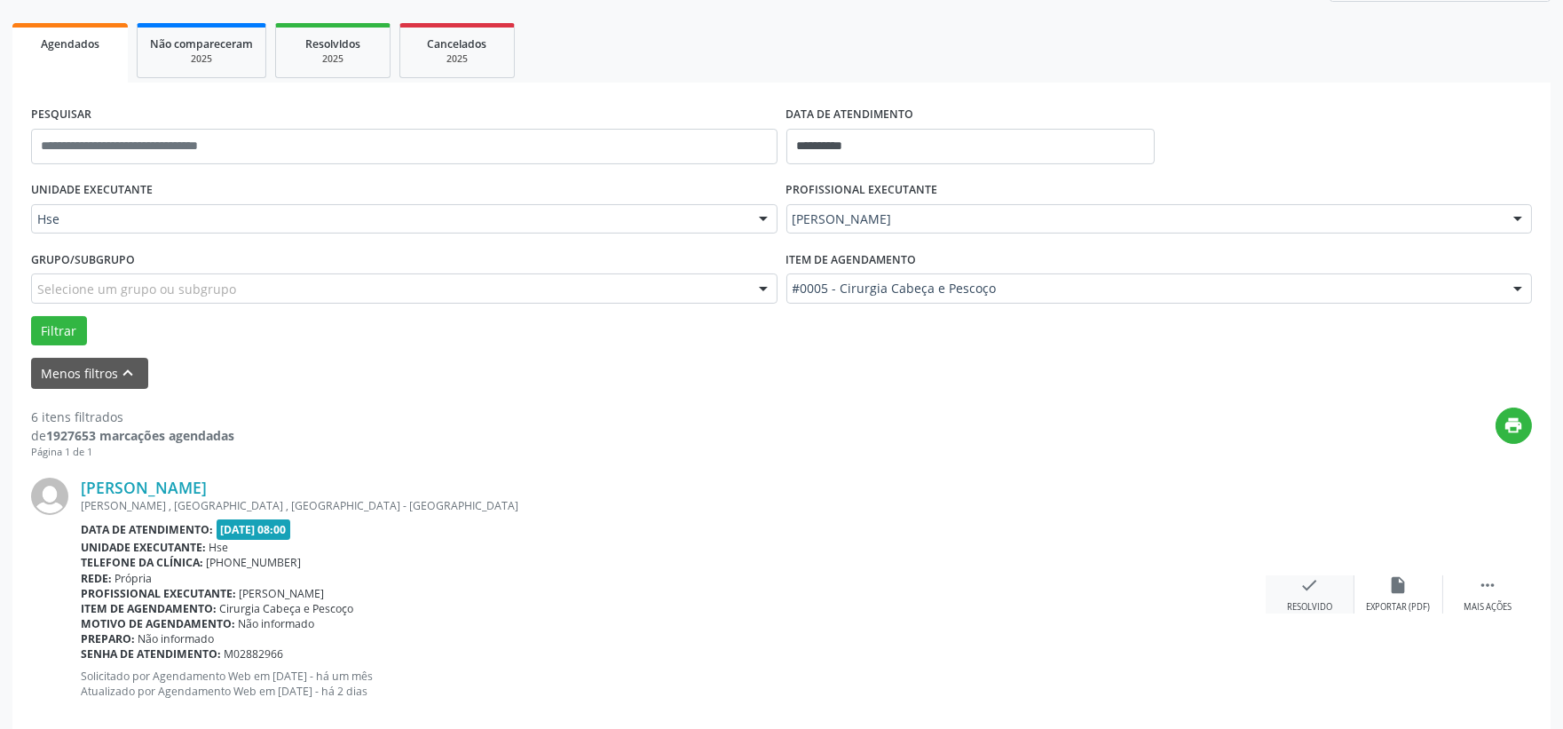
click at [1318, 595] on div "check Resolvido" at bounding box center [1310, 594] width 89 height 38
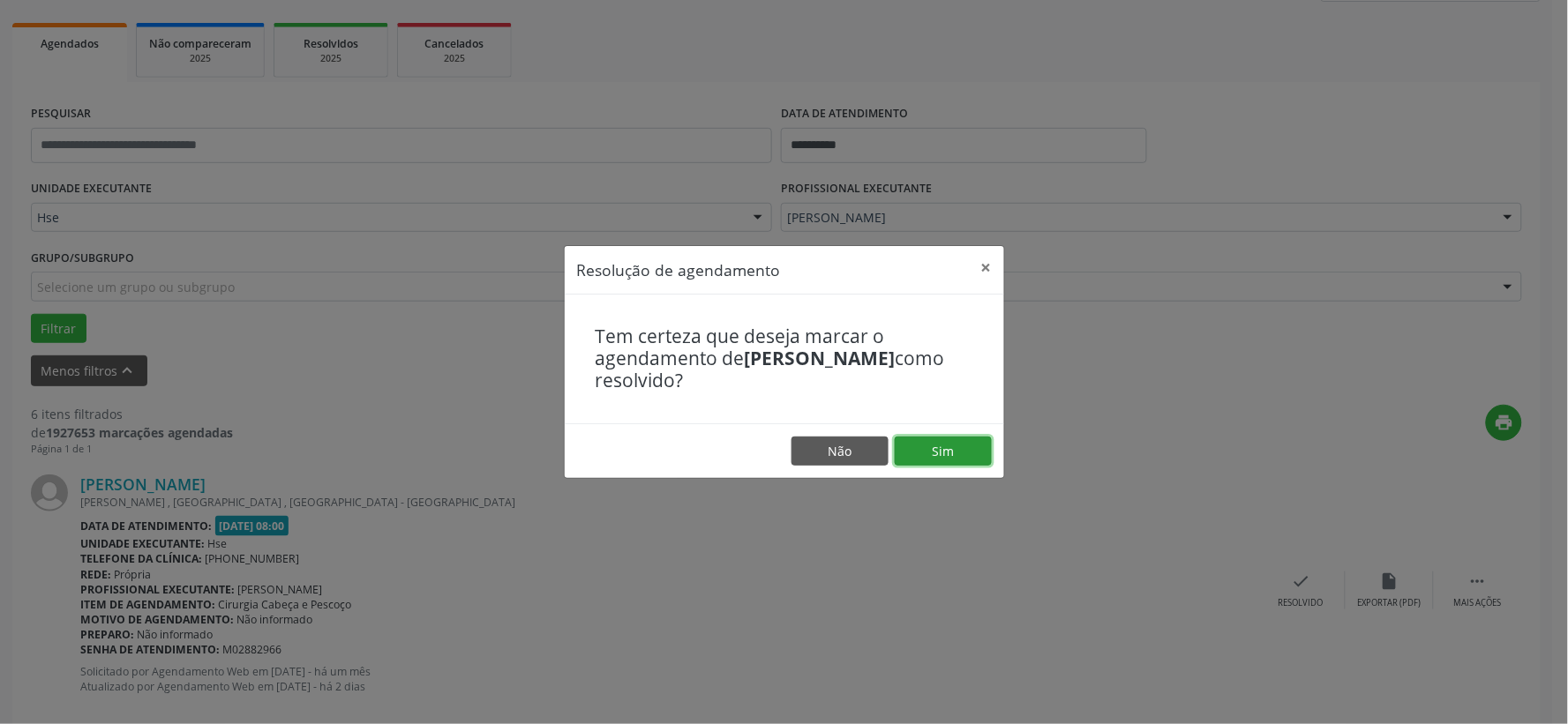
drag, startPoint x: 980, startPoint y: 465, endPoint x: 968, endPoint y: 460, distance: 13.0
click at [976, 464] on button "Sim" at bounding box center [943, 451] width 97 height 30
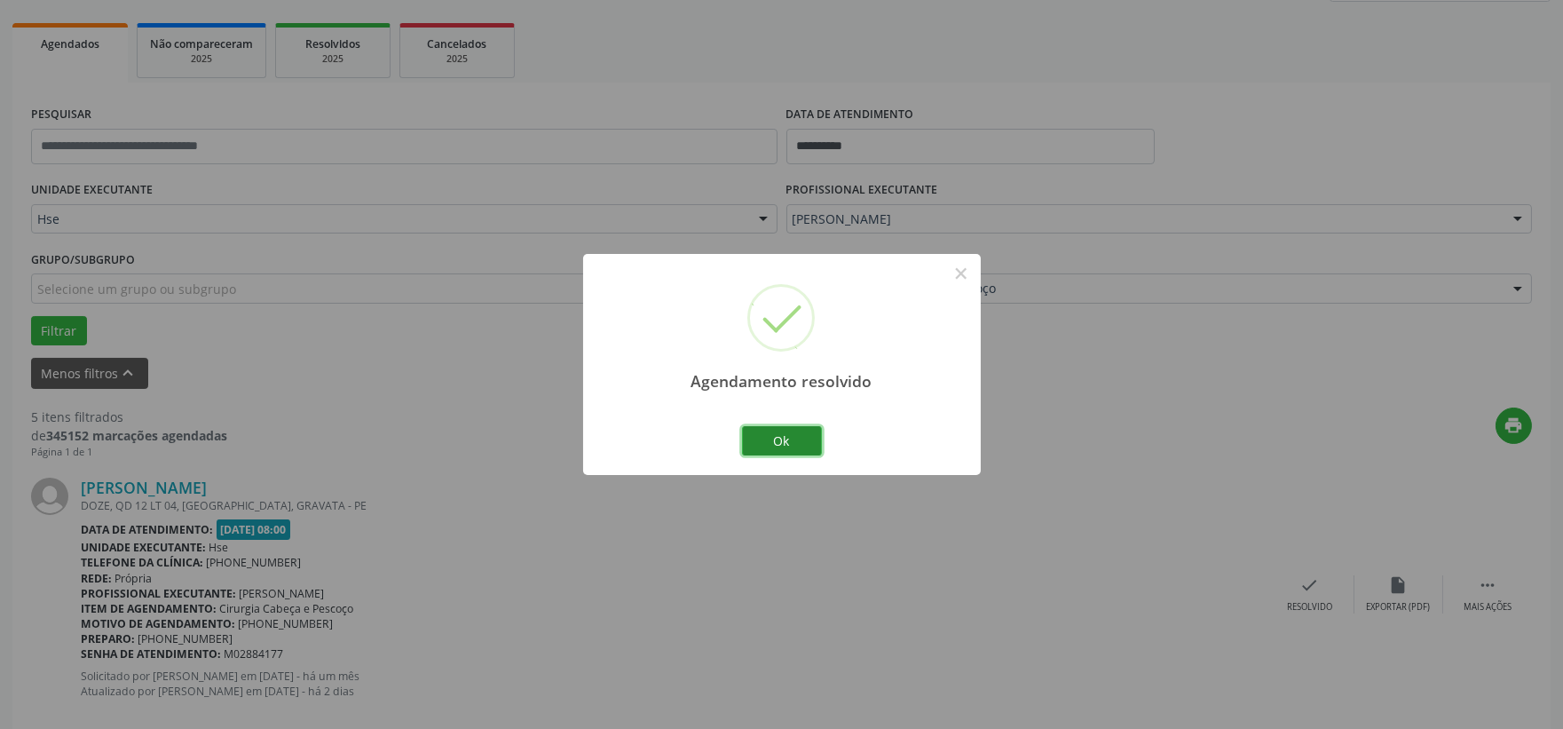
click at [786, 432] on button "Ok" at bounding box center [782, 441] width 80 height 30
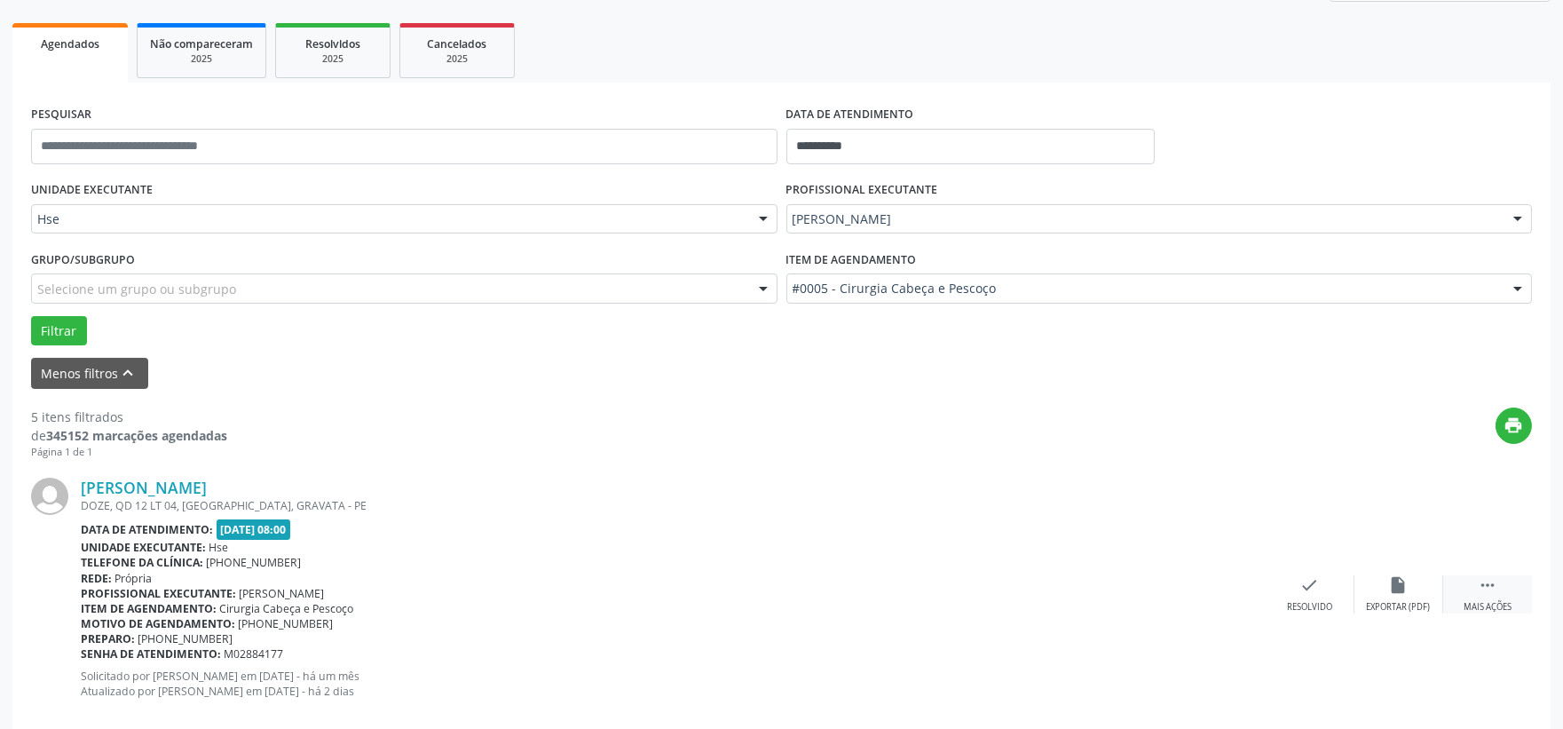
click at [1476, 588] on div " Mais ações" at bounding box center [1488, 594] width 89 height 38
click at [1388, 591] on div "alarm_off Não compareceu" at bounding box center [1399, 594] width 89 height 38
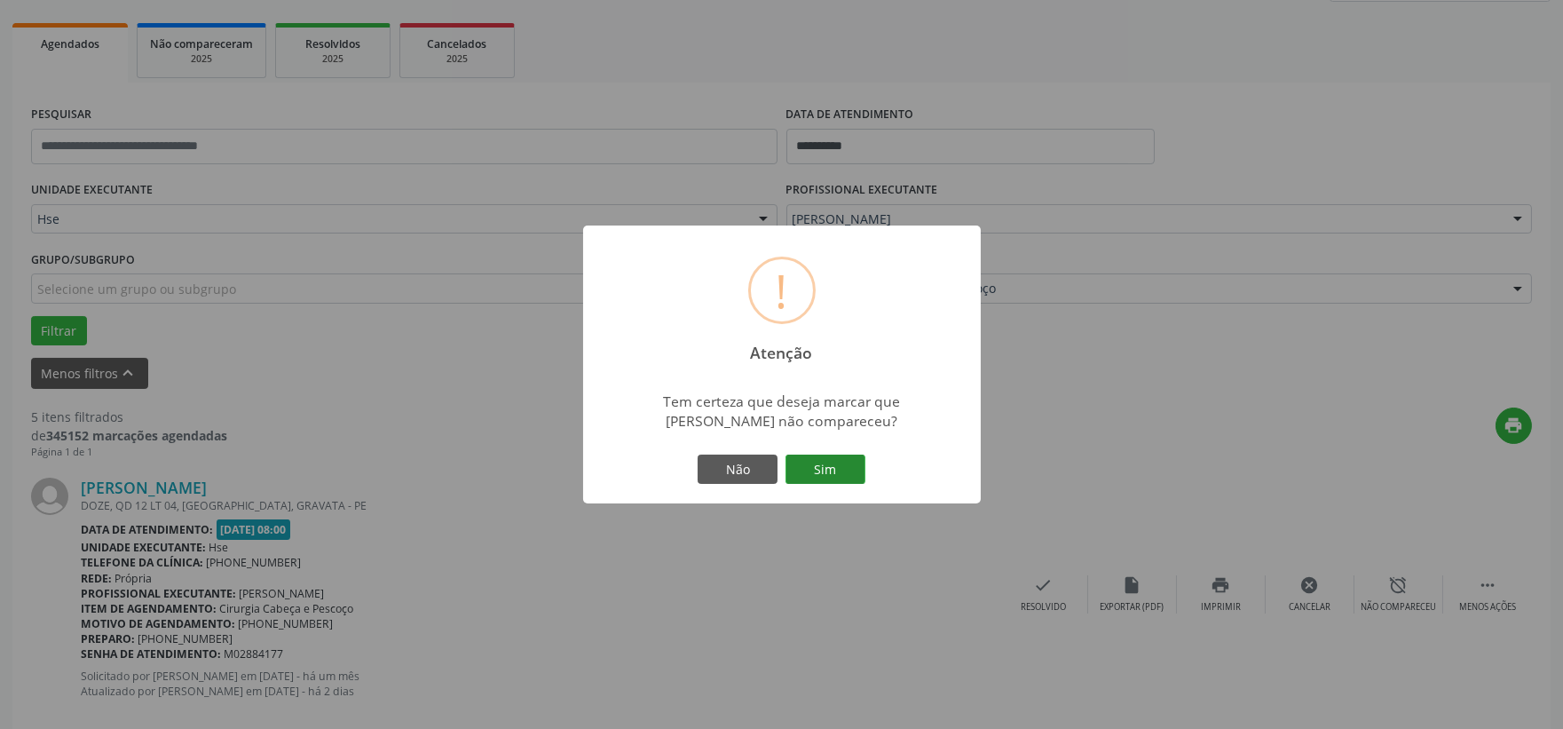
click at [827, 462] on button "Sim" at bounding box center [826, 470] width 80 height 30
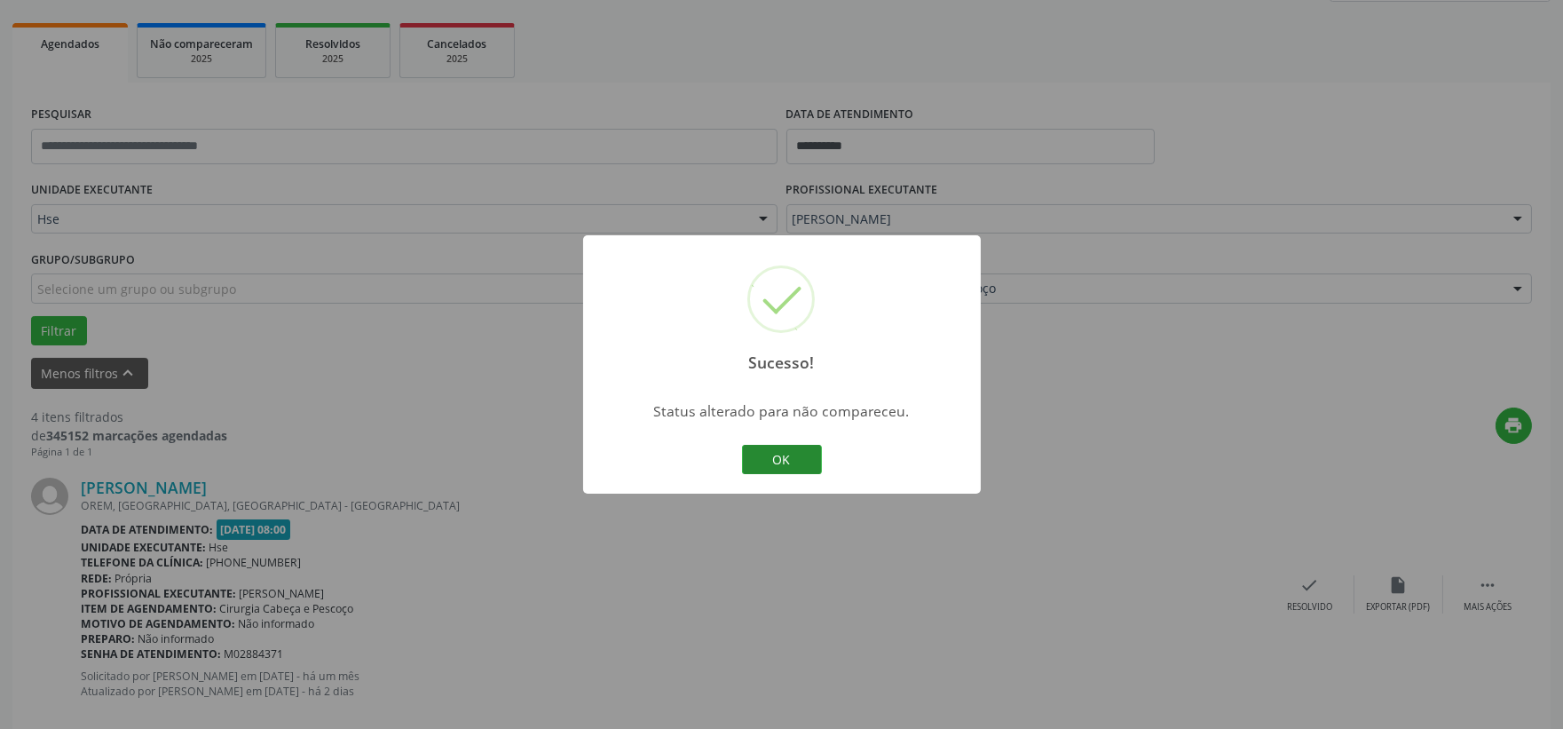
click at [779, 463] on button "OK" at bounding box center [782, 460] width 80 height 30
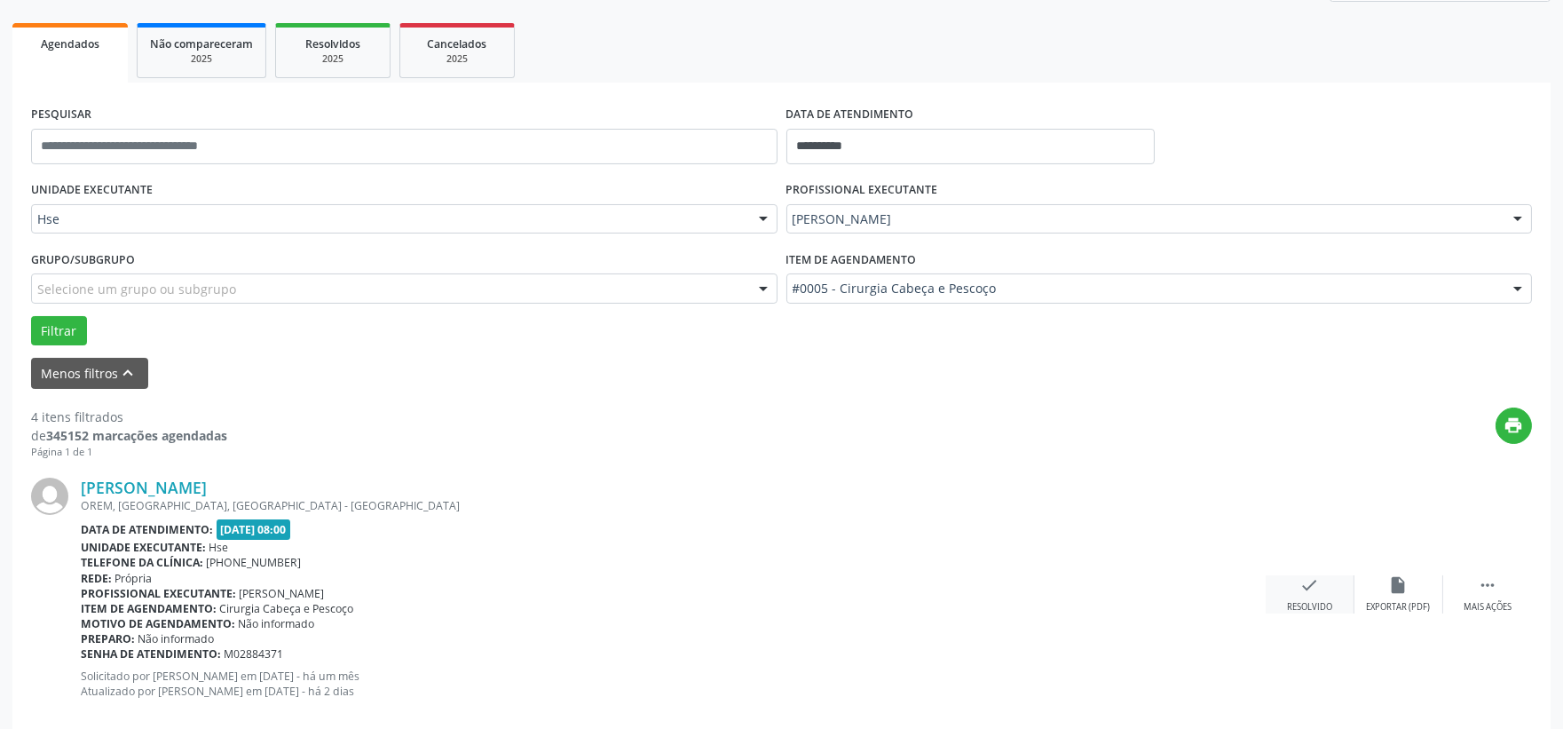
click at [1315, 587] on icon "check" at bounding box center [1311, 585] width 20 height 20
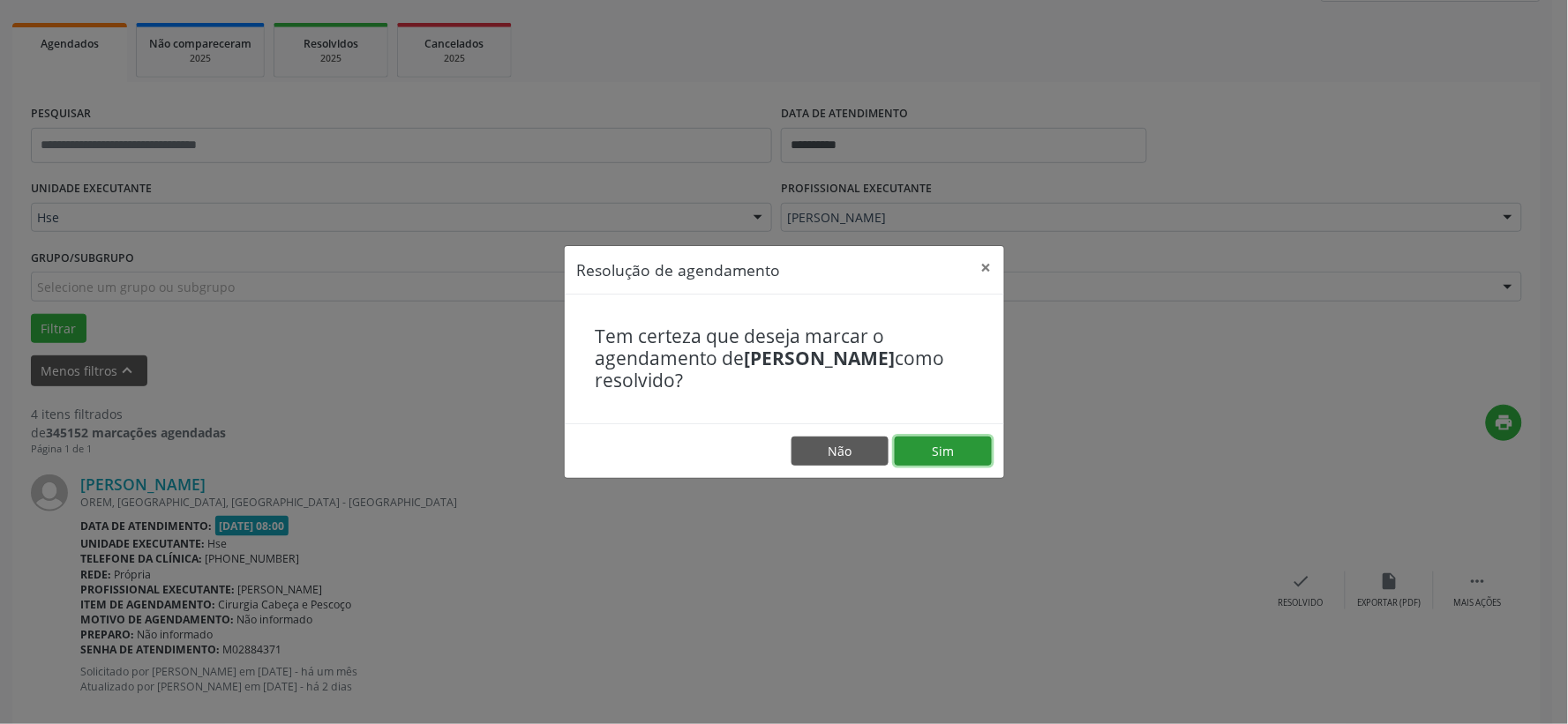
click at [950, 444] on button "Sim" at bounding box center [943, 451] width 97 height 30
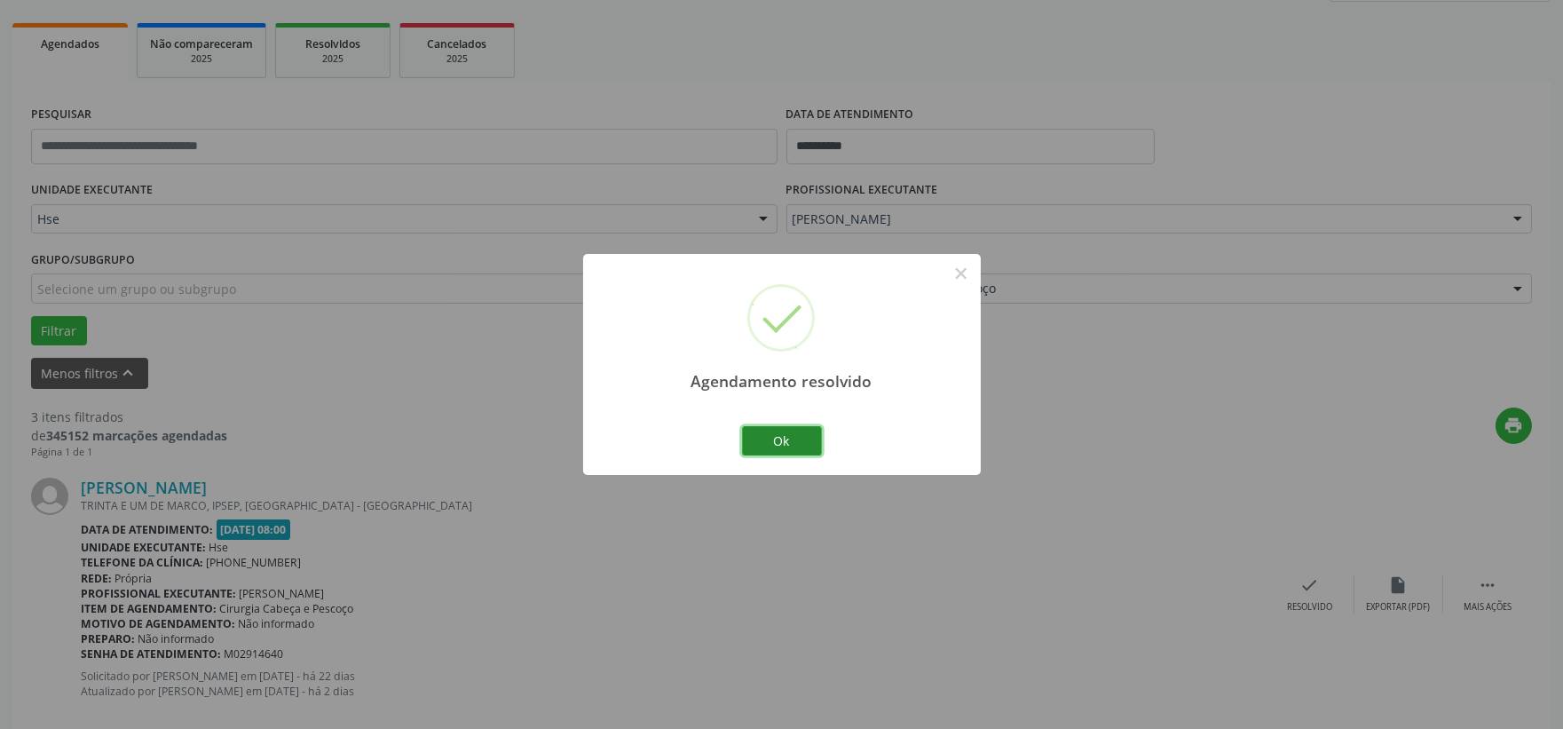
click at [780, 446] on button "Ok" at bounding box center [782, 441] width 80 height 30
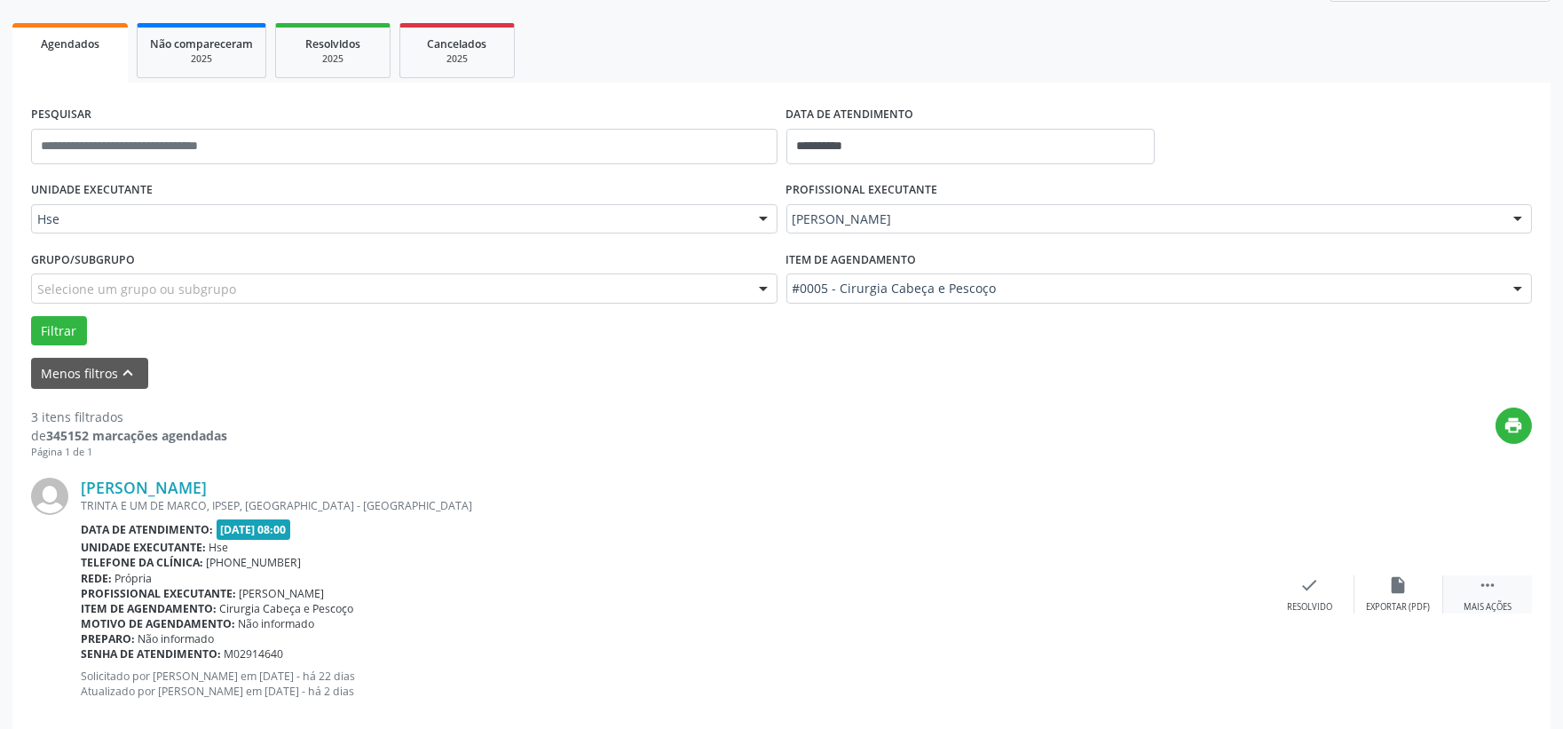
click at [1464, 601] on div "Mais ações" at bounding box center [1488, 607] width 48 height 12
click at [1387, 586] on div "alarm_off Não compareceu" at bounding box center [1399, 594] width 89 height 38
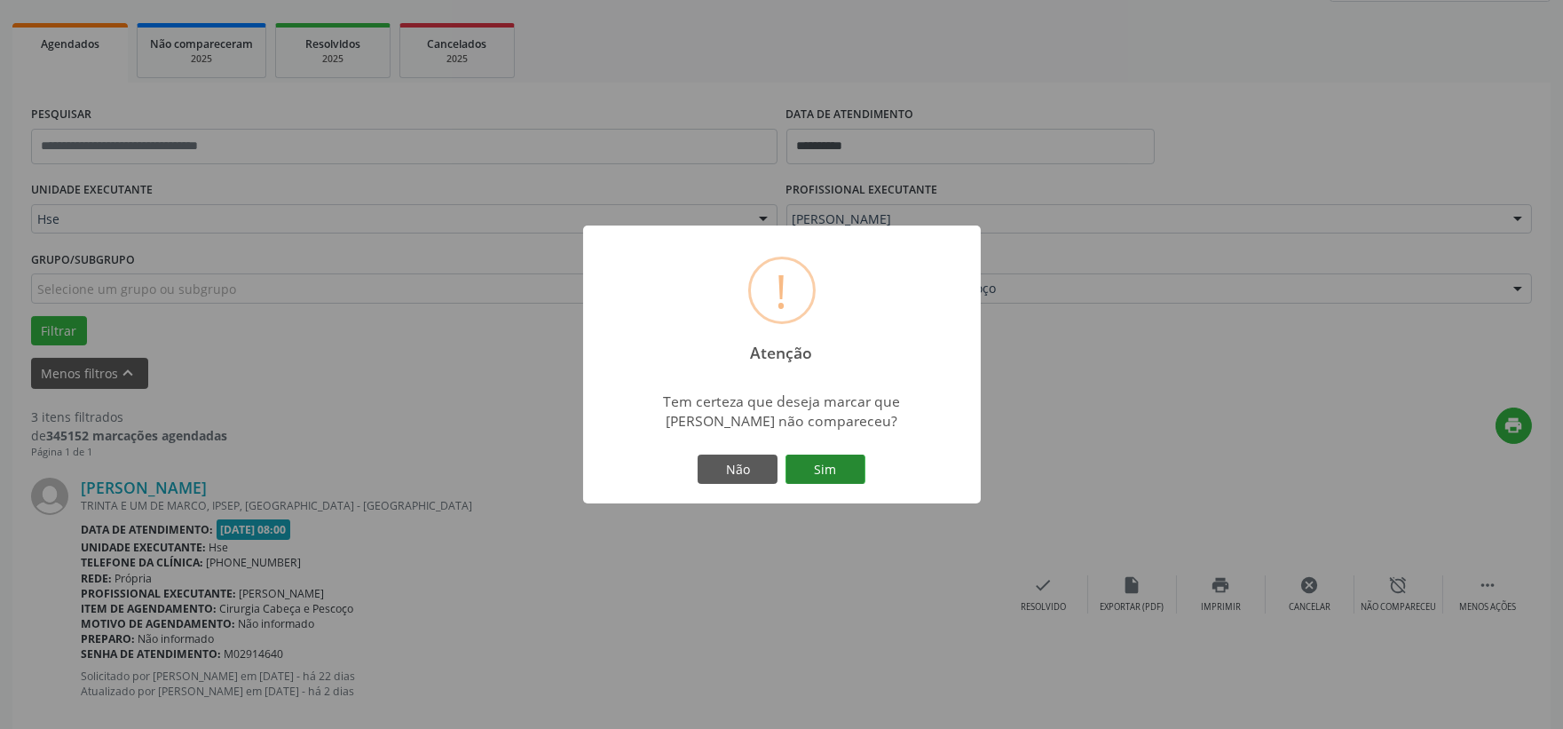
click at [812, 477] on button "Sim" at bounding box center [826, 470] width 80 height 30
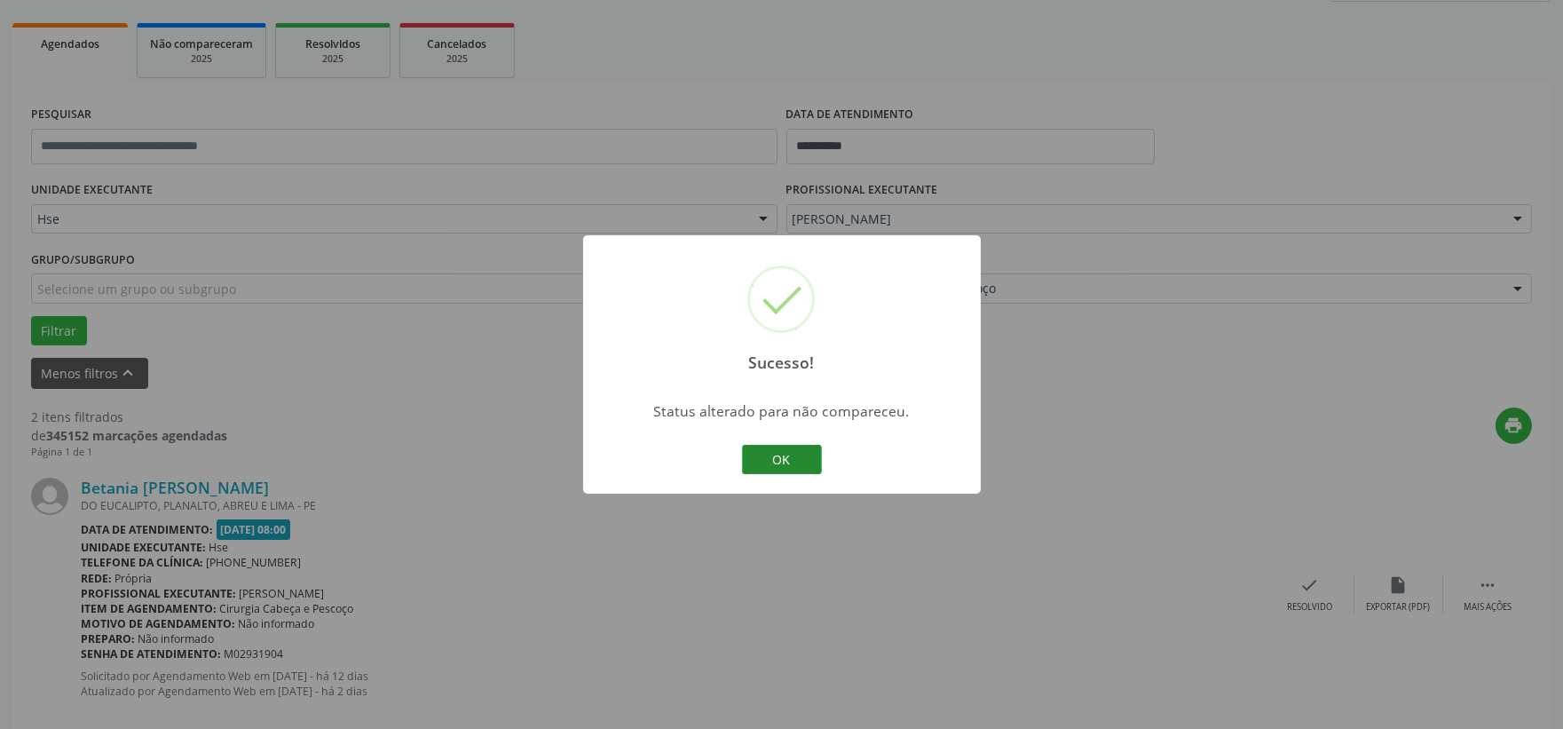
click at [761, 468] on button "OK" at bounding box center [782, 460] width 80 height 30
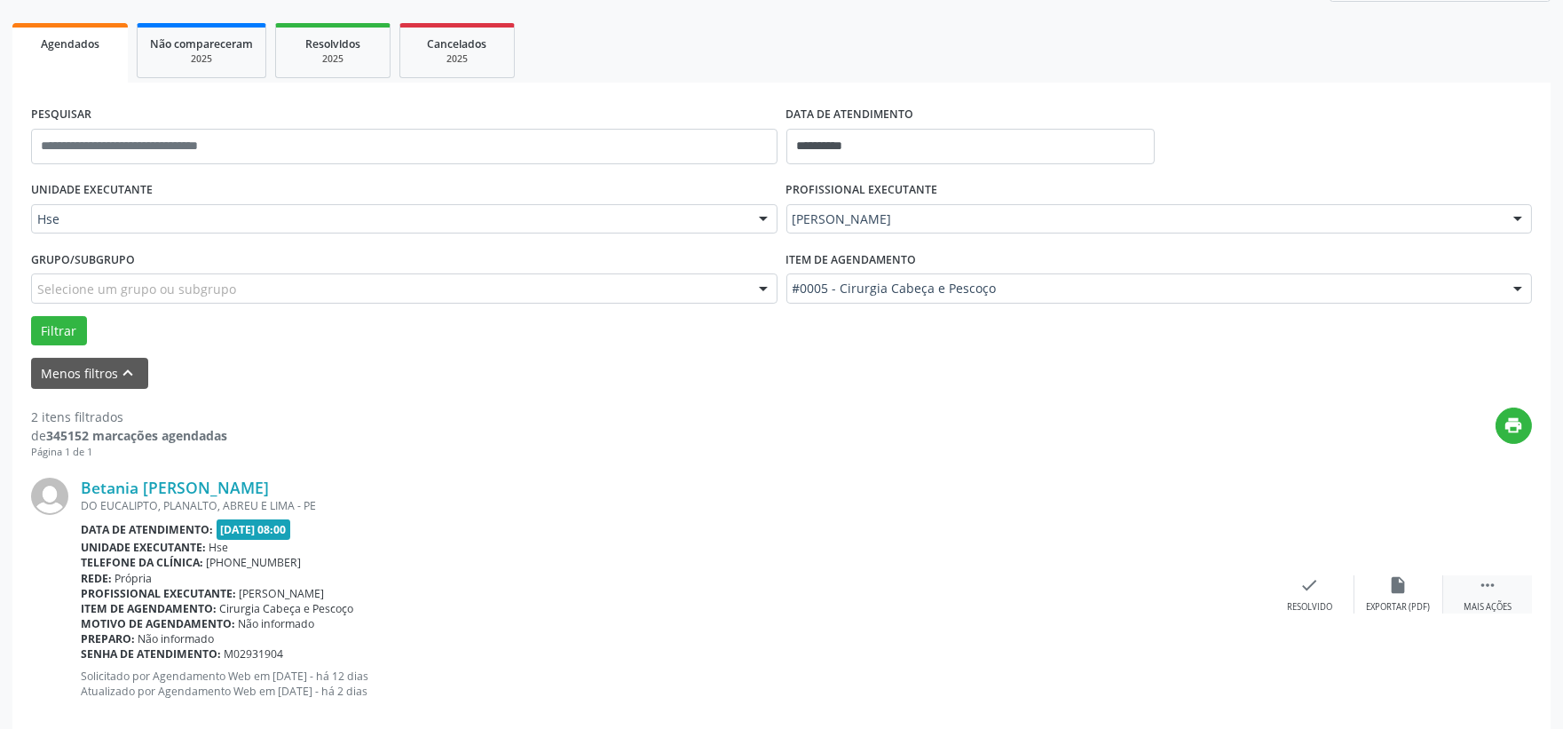
click at [1476, 590] on div " Mais ações" at bounding box center [1488, 594] width 89 height 38
click at [1386, 592] on div "alarm_off Não compareceu" at bounding box center [1399, 594] width 89 height 38
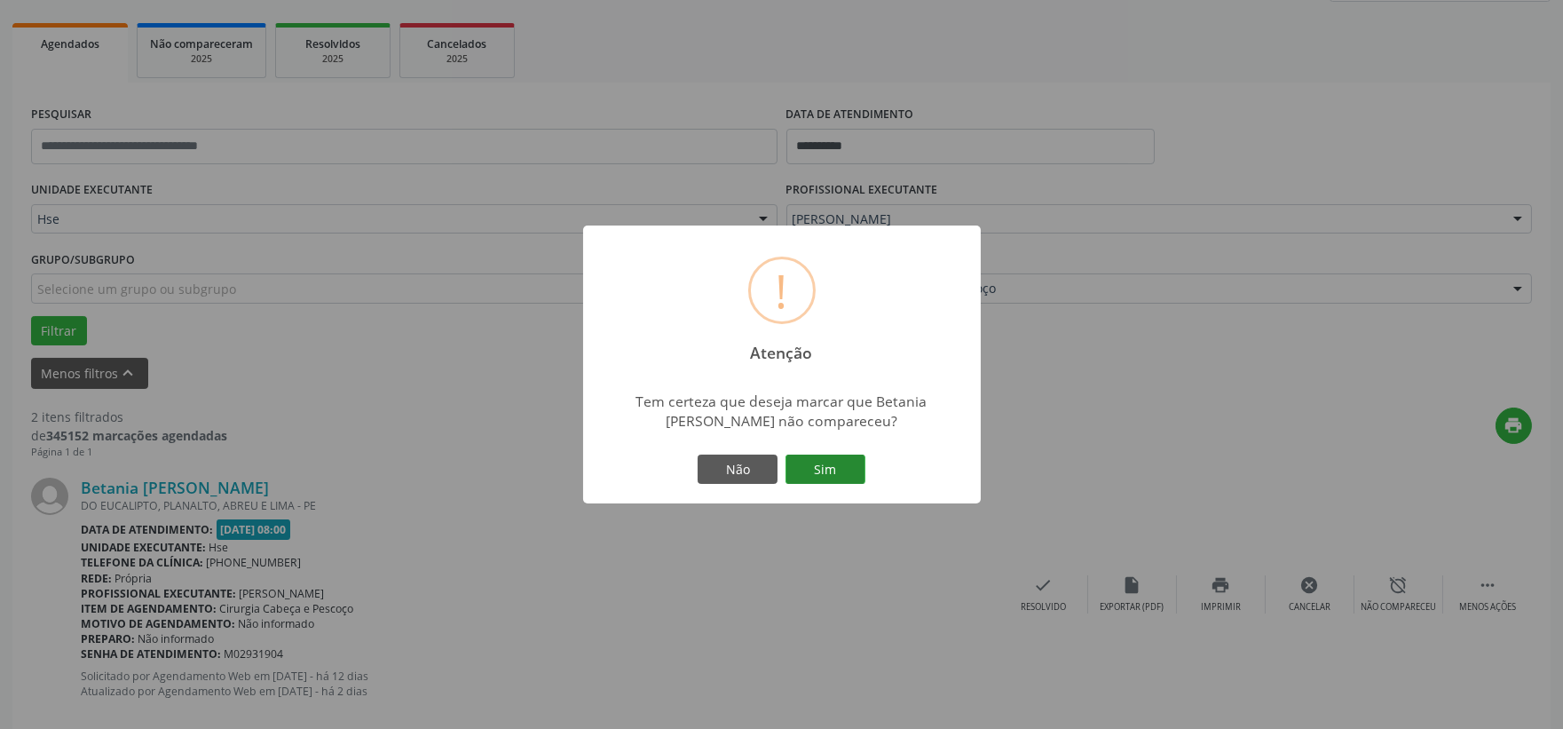
click at [835, 465] on button "Sim" at bounding box center [826, 470] width 80 height 30
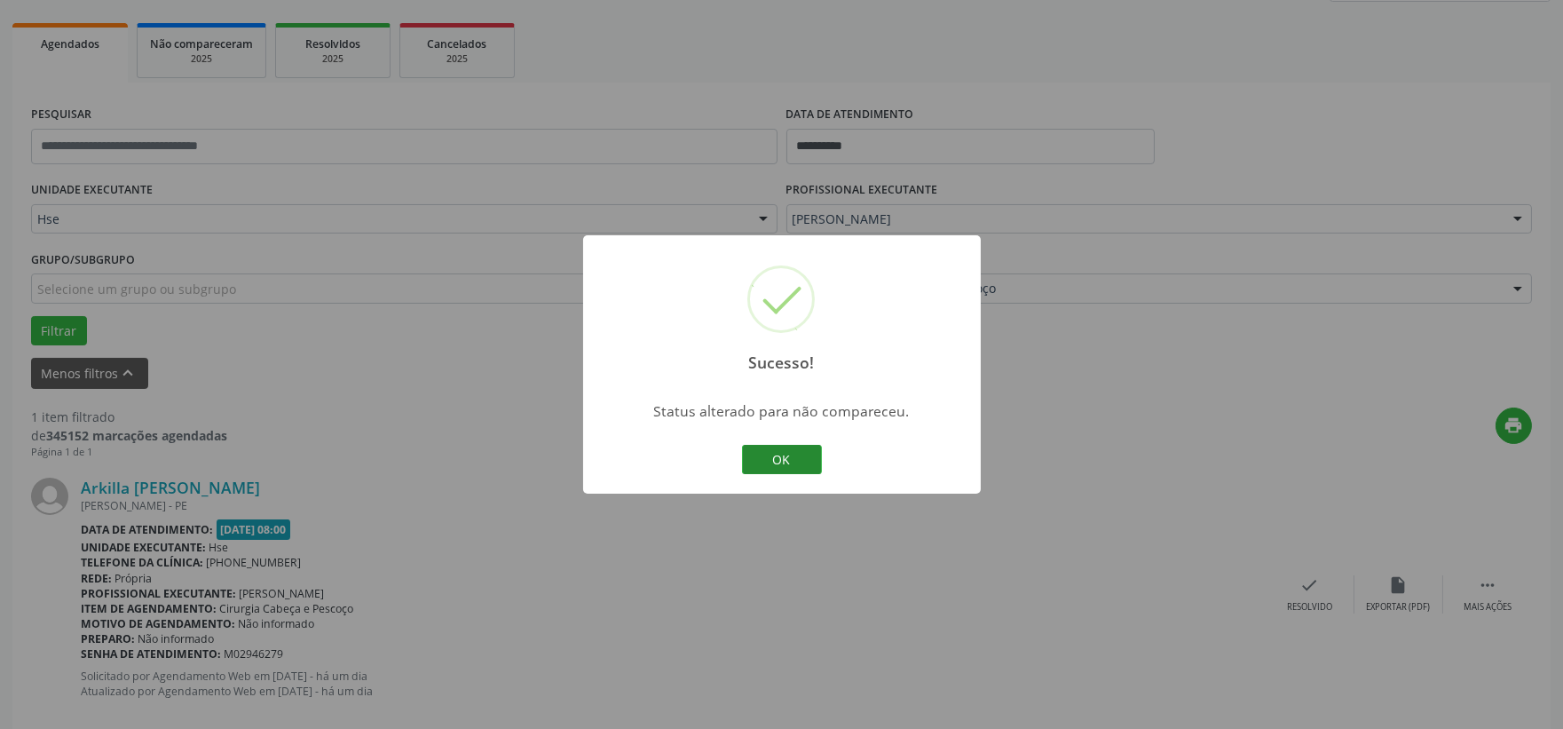
click at [804, 471] on button "OK" at bounding box center [782, 460] width 80 height 30
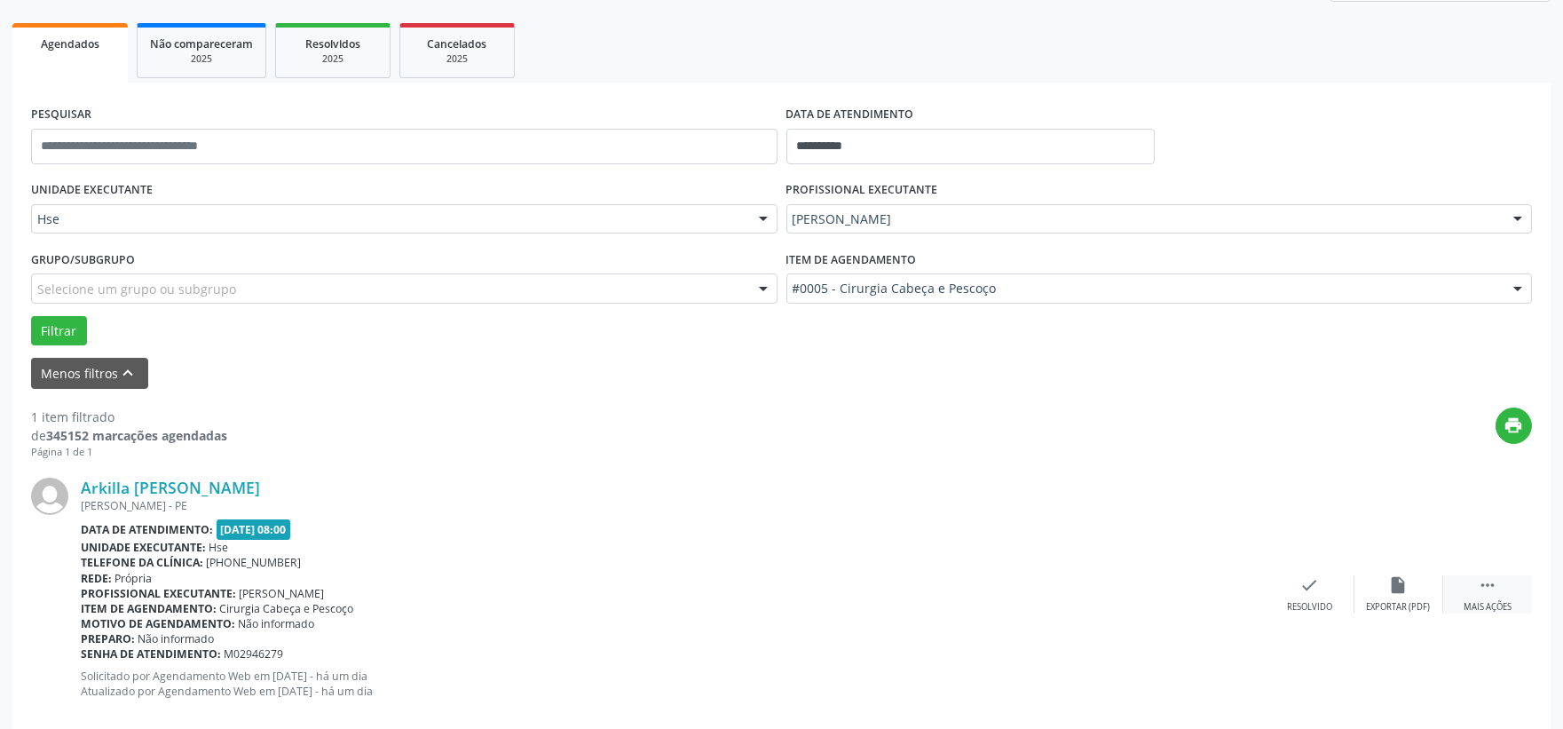
drag, startPoint x: 1478, startPoint y: 589, endPoint x: 1468, endPoint y: 581, distance: 13.3
click at [1479, 589] on icon "" at bounding box center [1488, 585] width 20 height 20
click at [1382, 591] on div "alarm_off Não compareceu" at bounding box center [1399, 594] width 89 height 38
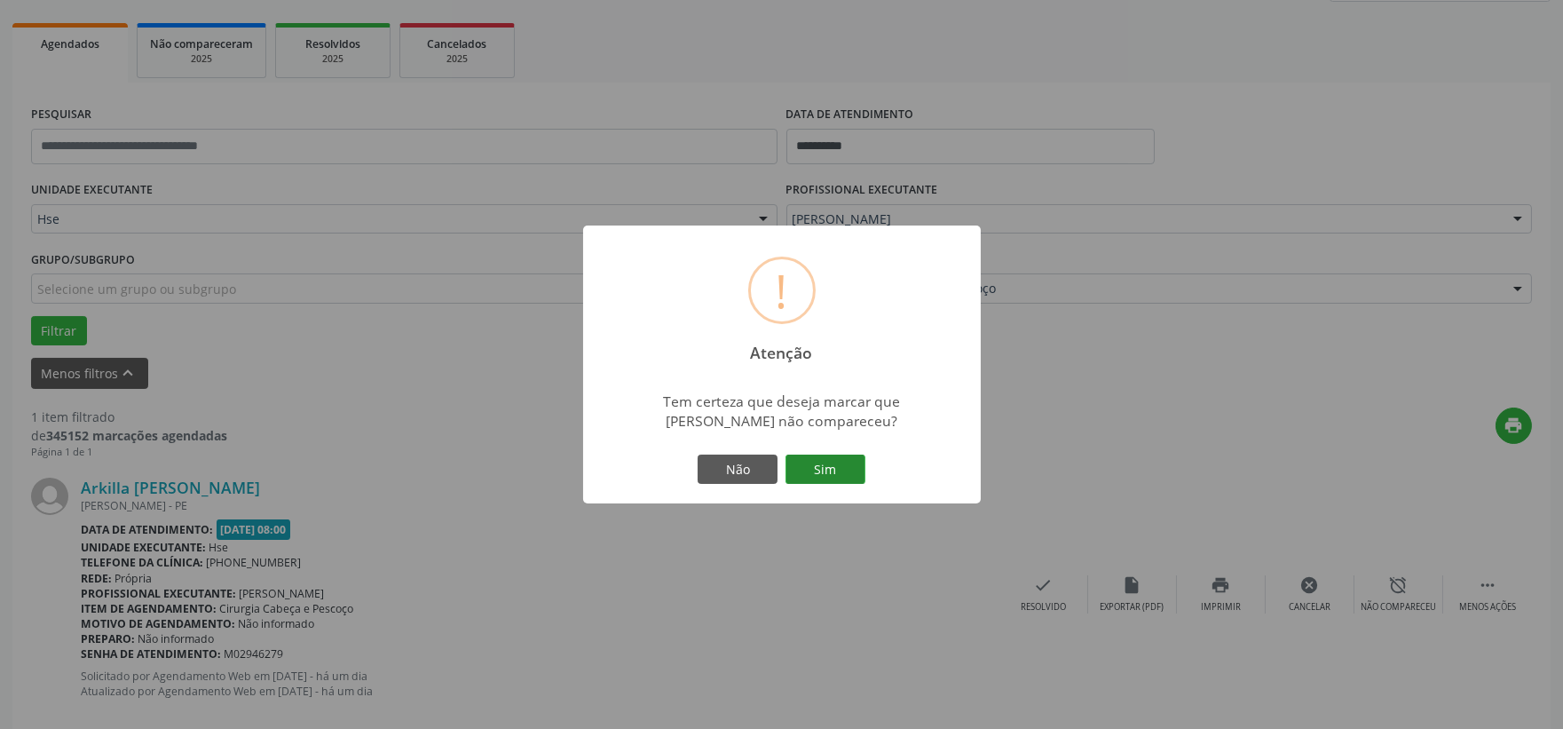
click at [836, 462] on button "Sim" at bounding box center [826, 470] width 80 height 30
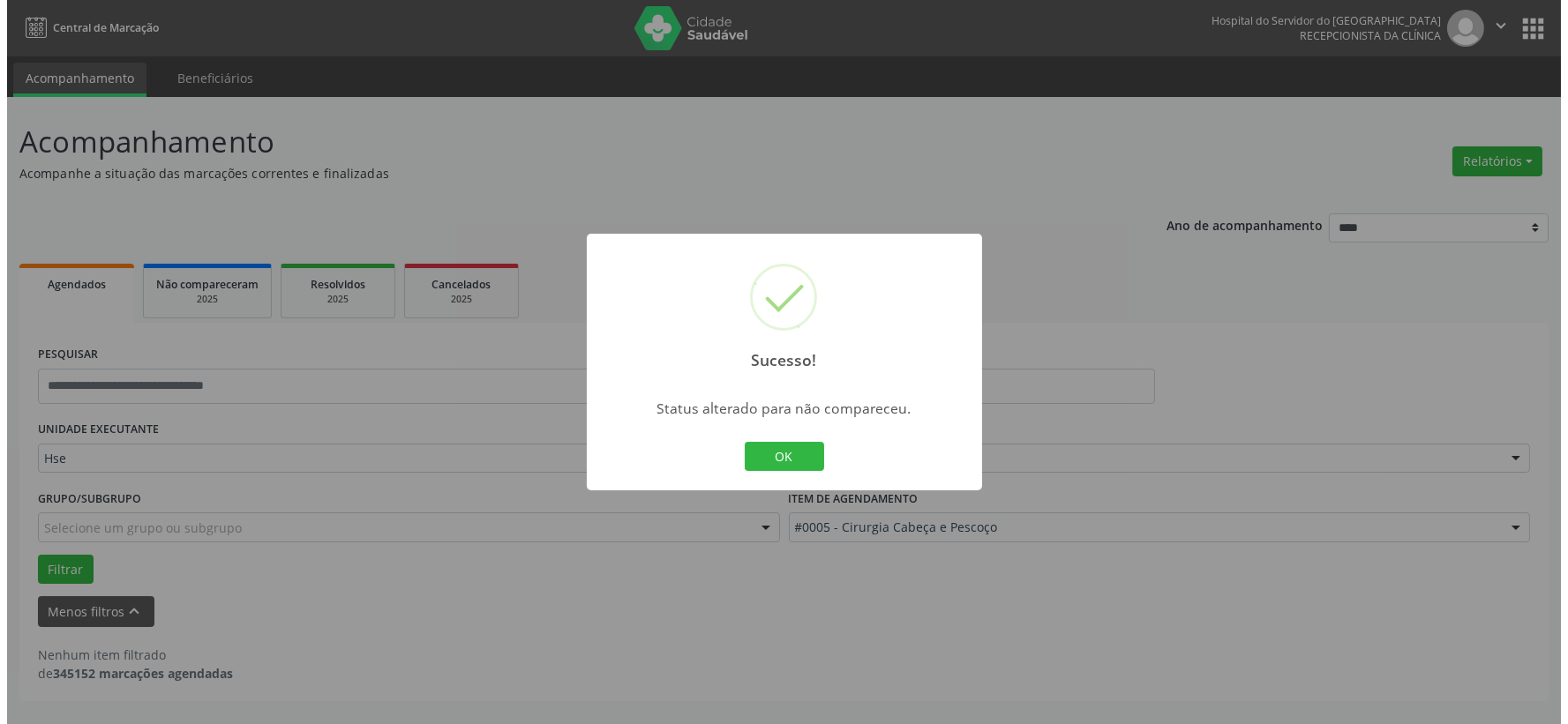
scroll to position [0, 0]
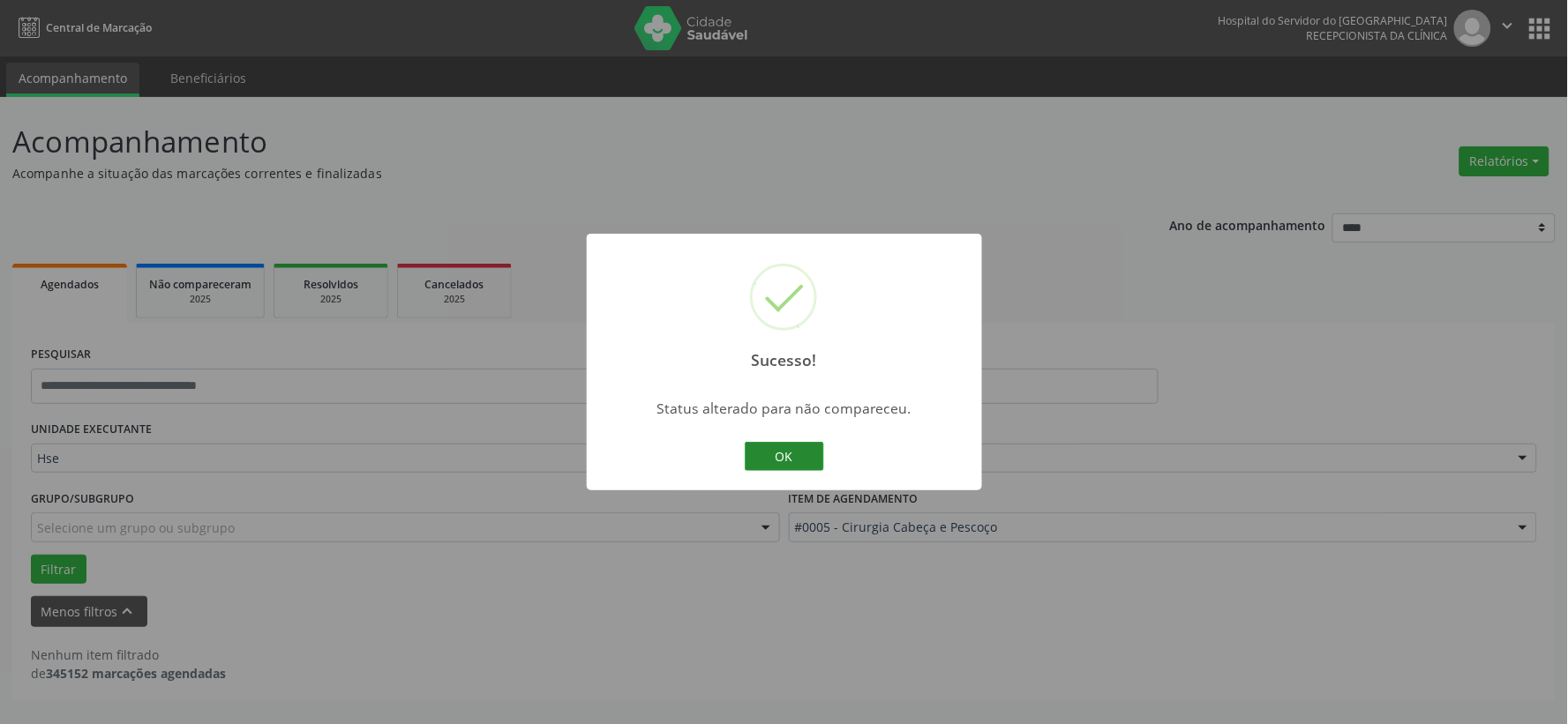
click at [778, 463] on button "OK" at bounding box center [784, 457] width 79 height 30
